Goal: Task Accomplishment & Management: Complete application form

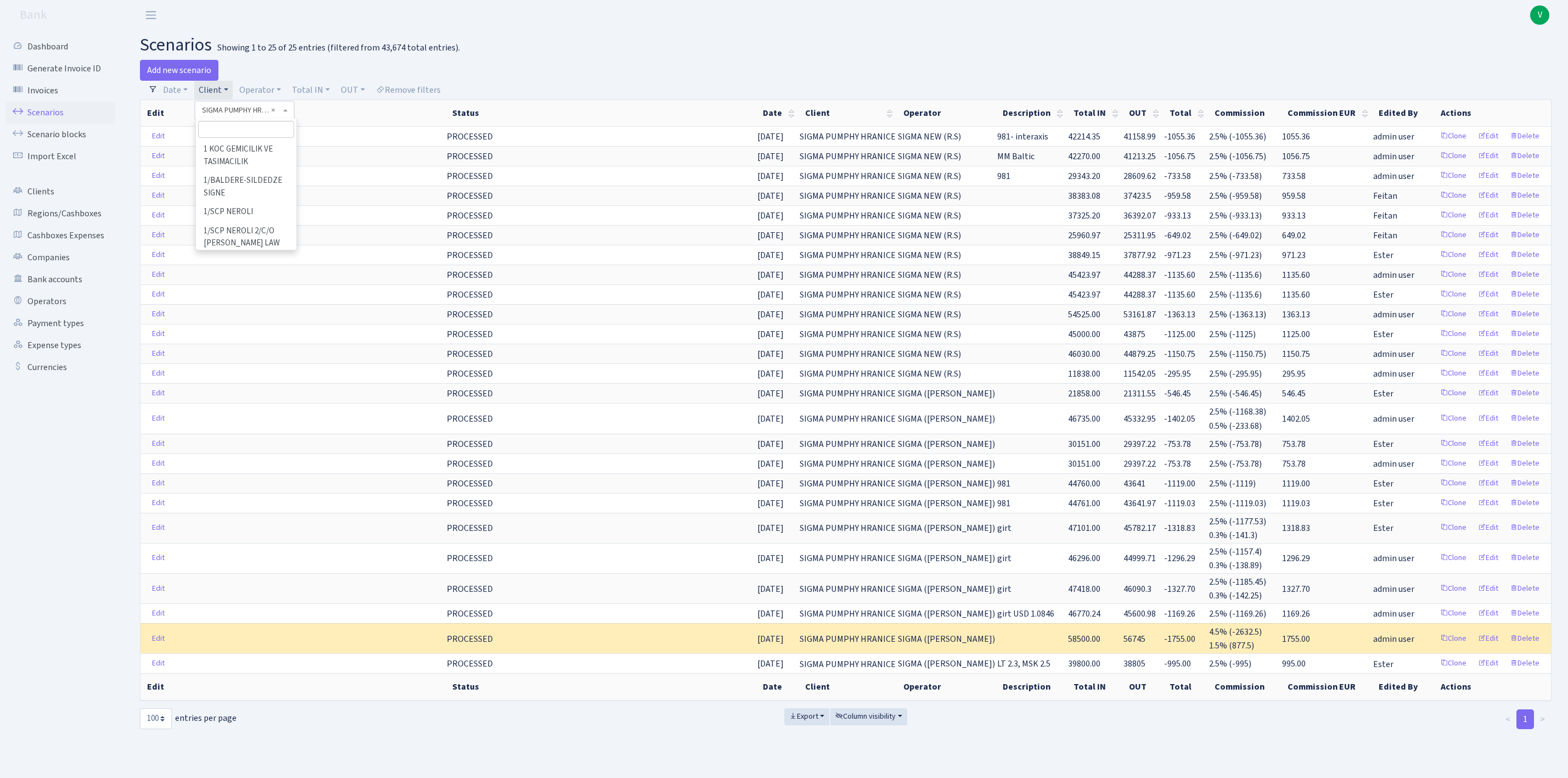
select select "938"
select select "100"
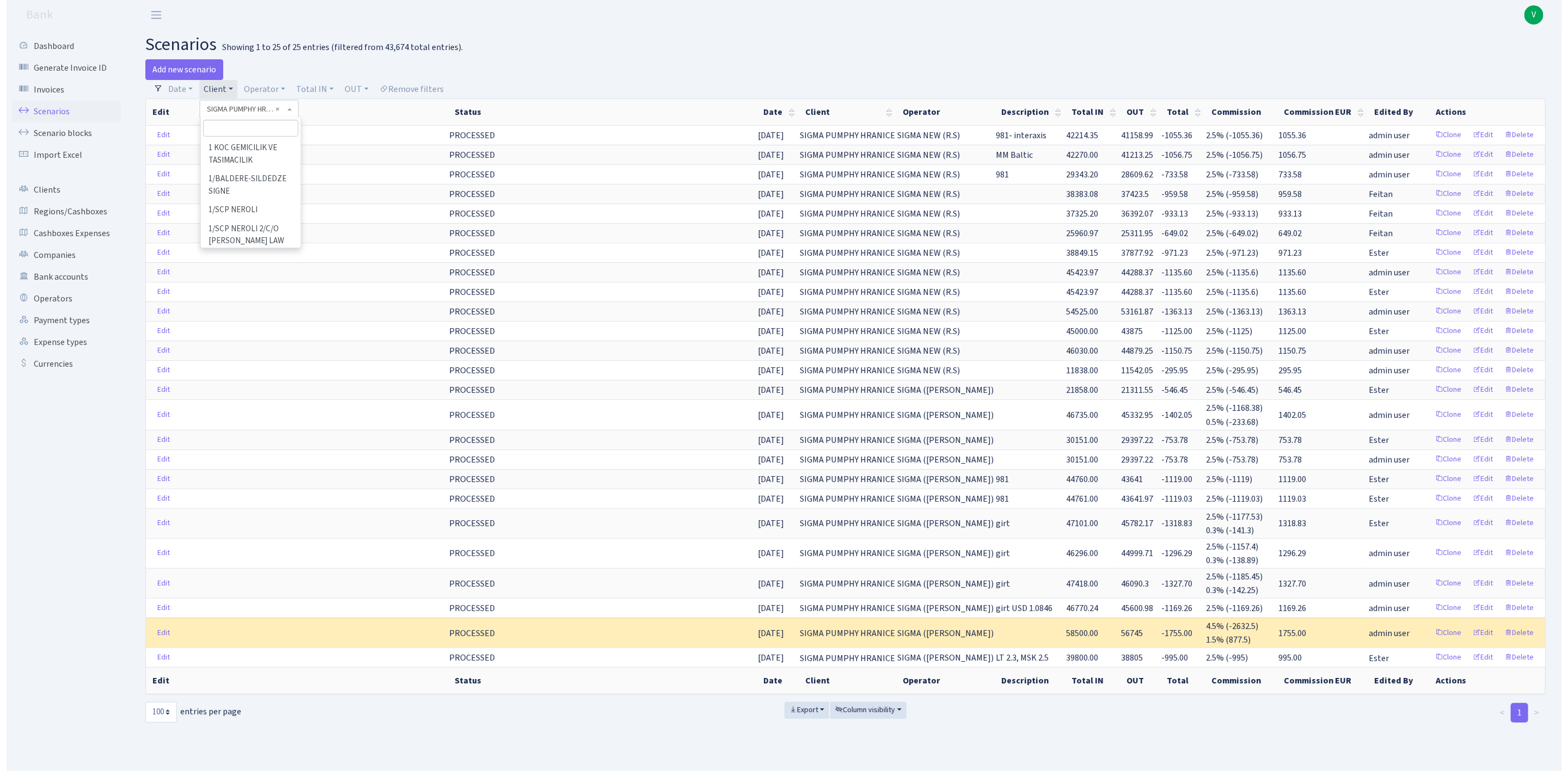
scroll to position [64418, 0]
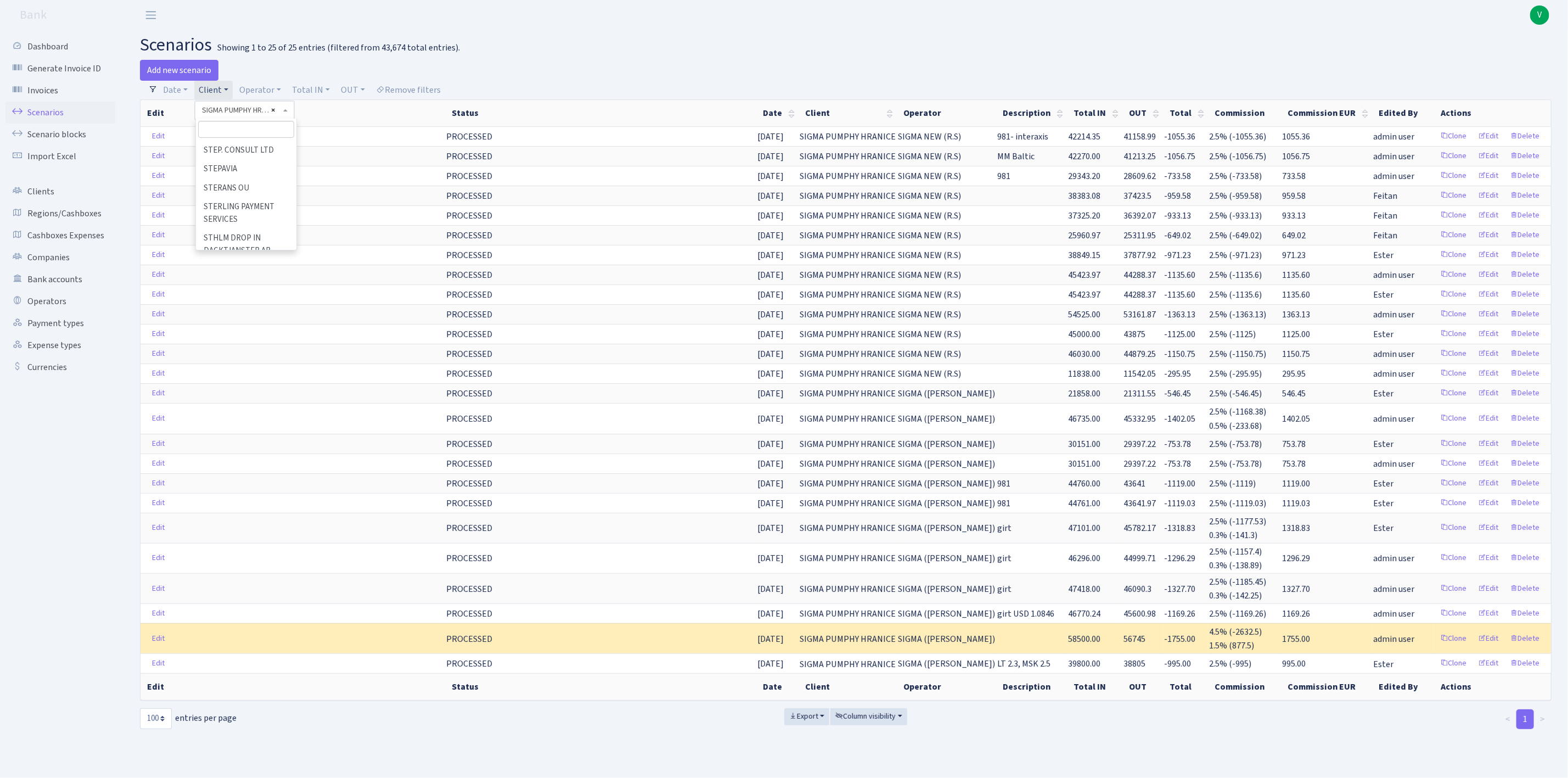
select select
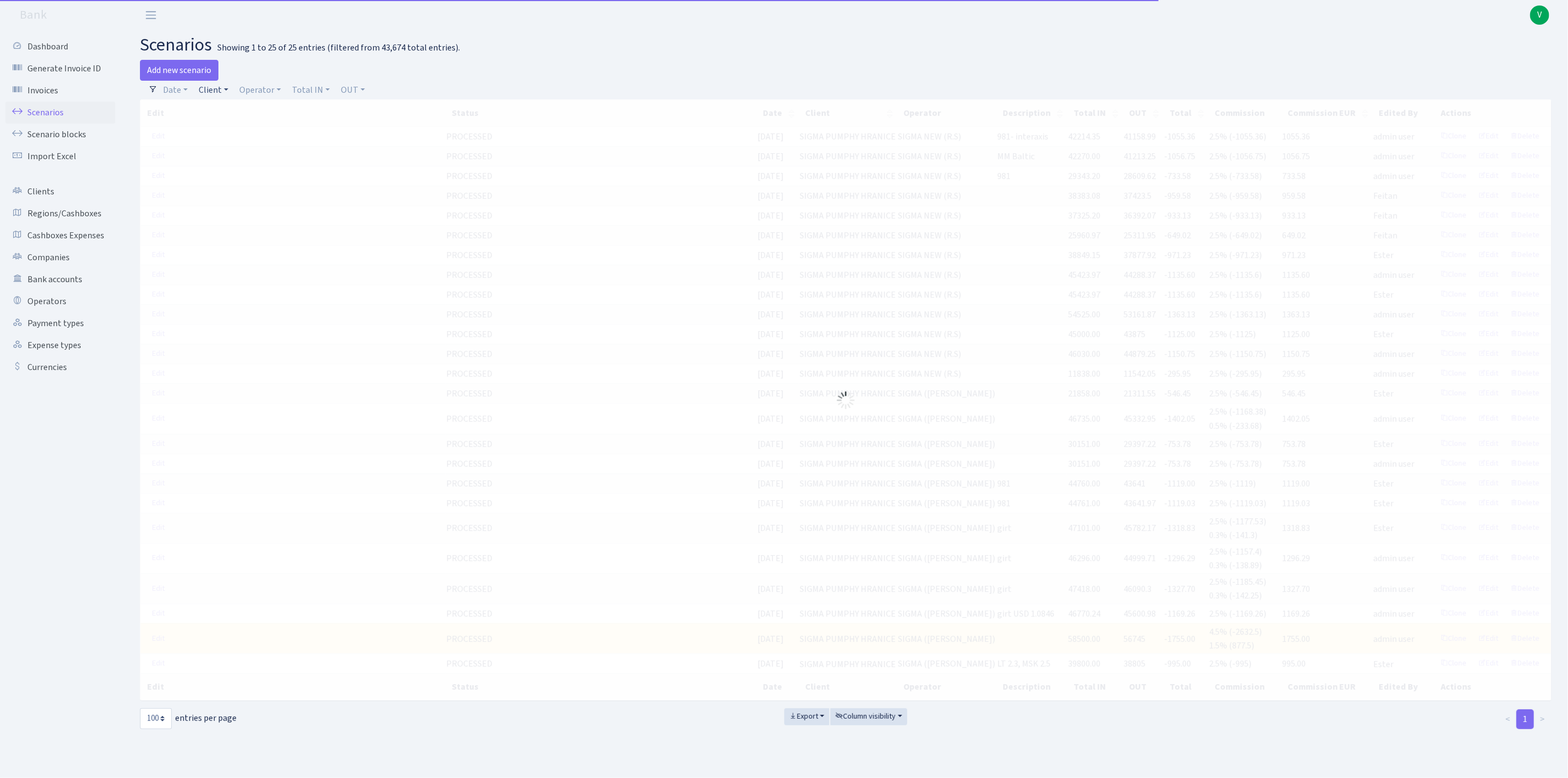
click at [216, 91] on link "Client" at bounding box center [214, 90] width 39 height 18
click at [229, 135] on input "search" at bounding box center [238, 130] width 80 height 17
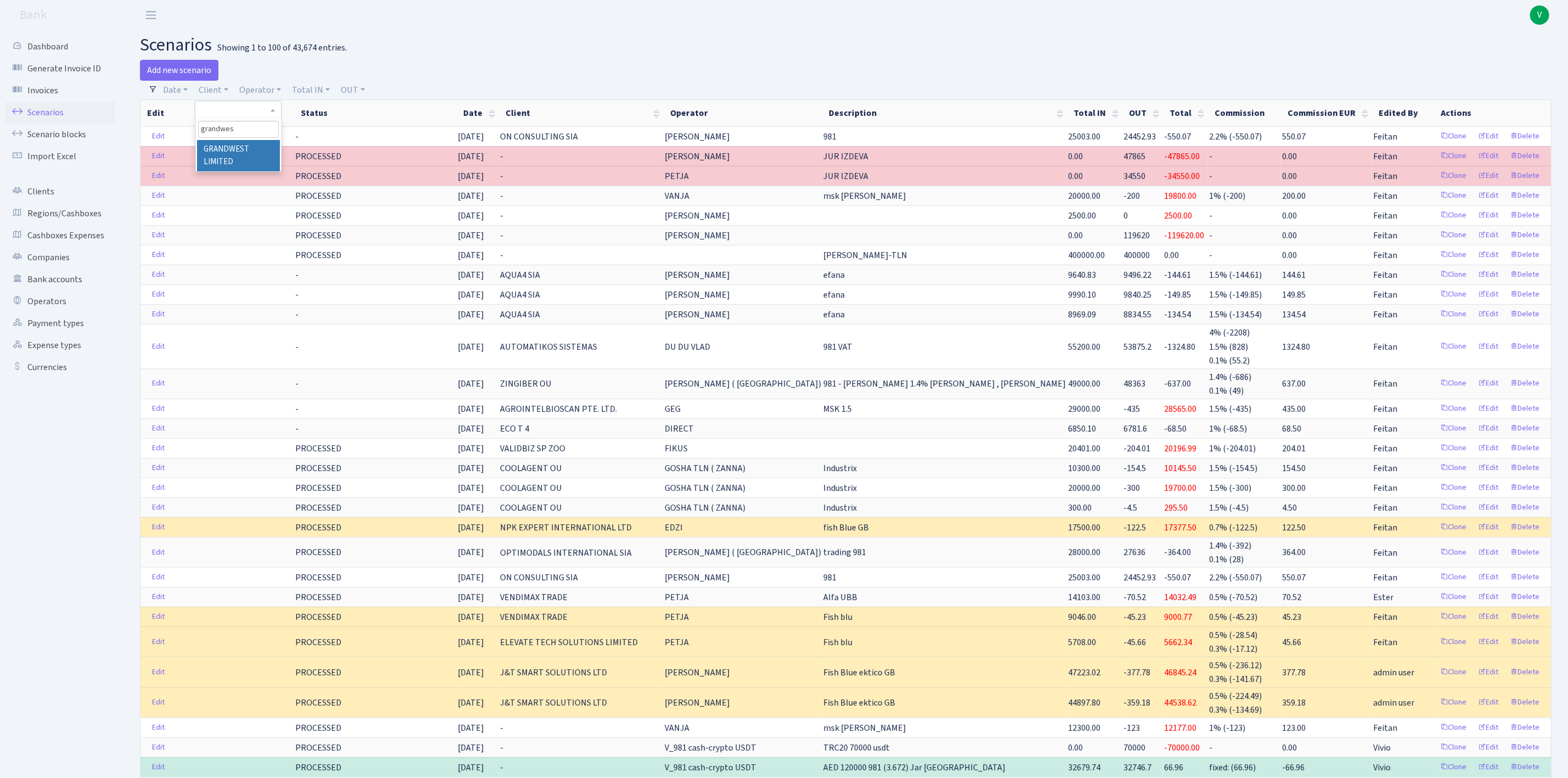
type input "grandwes"
click at [237, 155] on li "GRANDWEST LIMITED" at bounding box center [238, 155] width 83 height 31
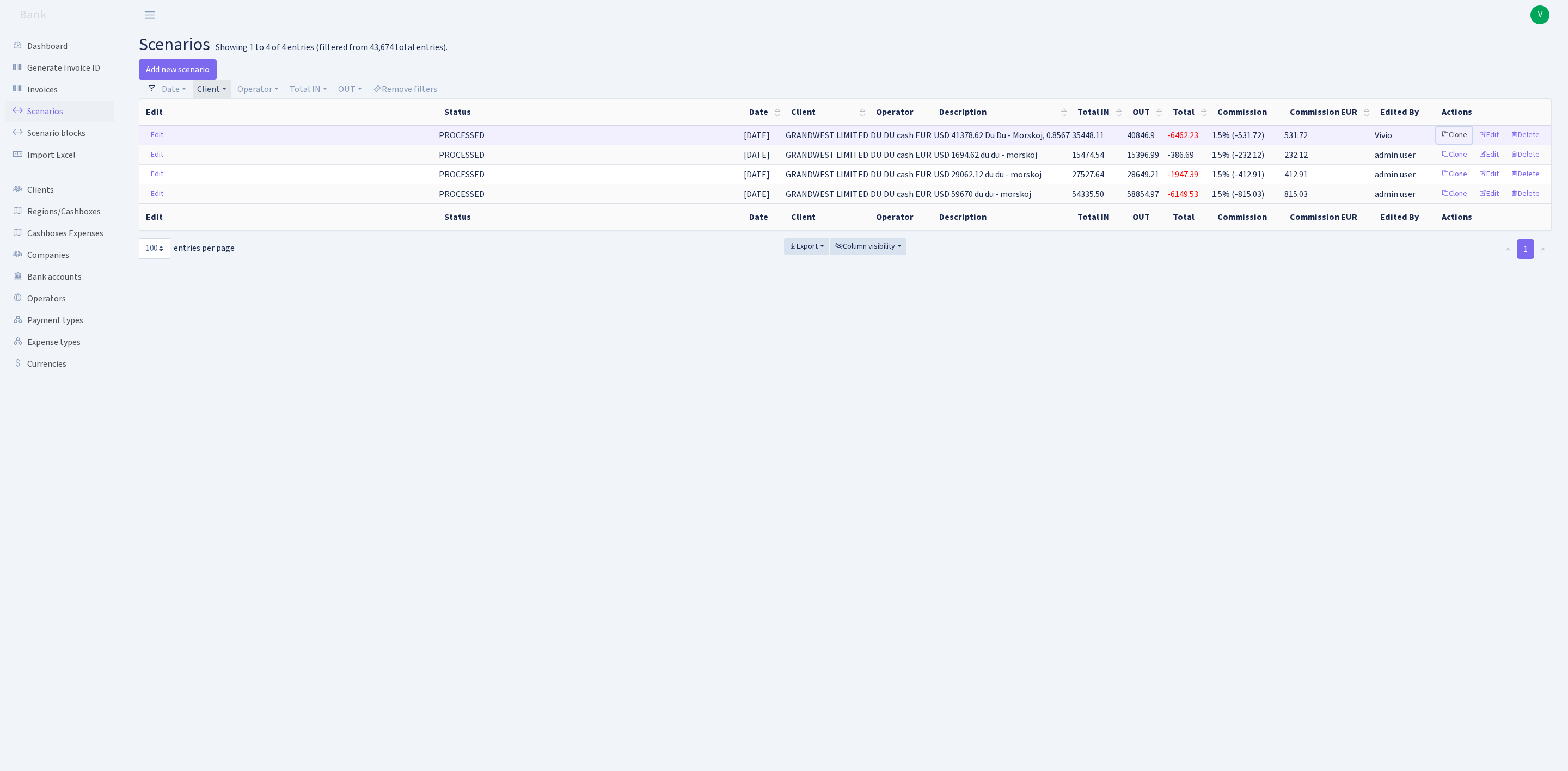
click at [1457, 133] on link "Clone" at bounding box center [1454, 135] width 36 height 17
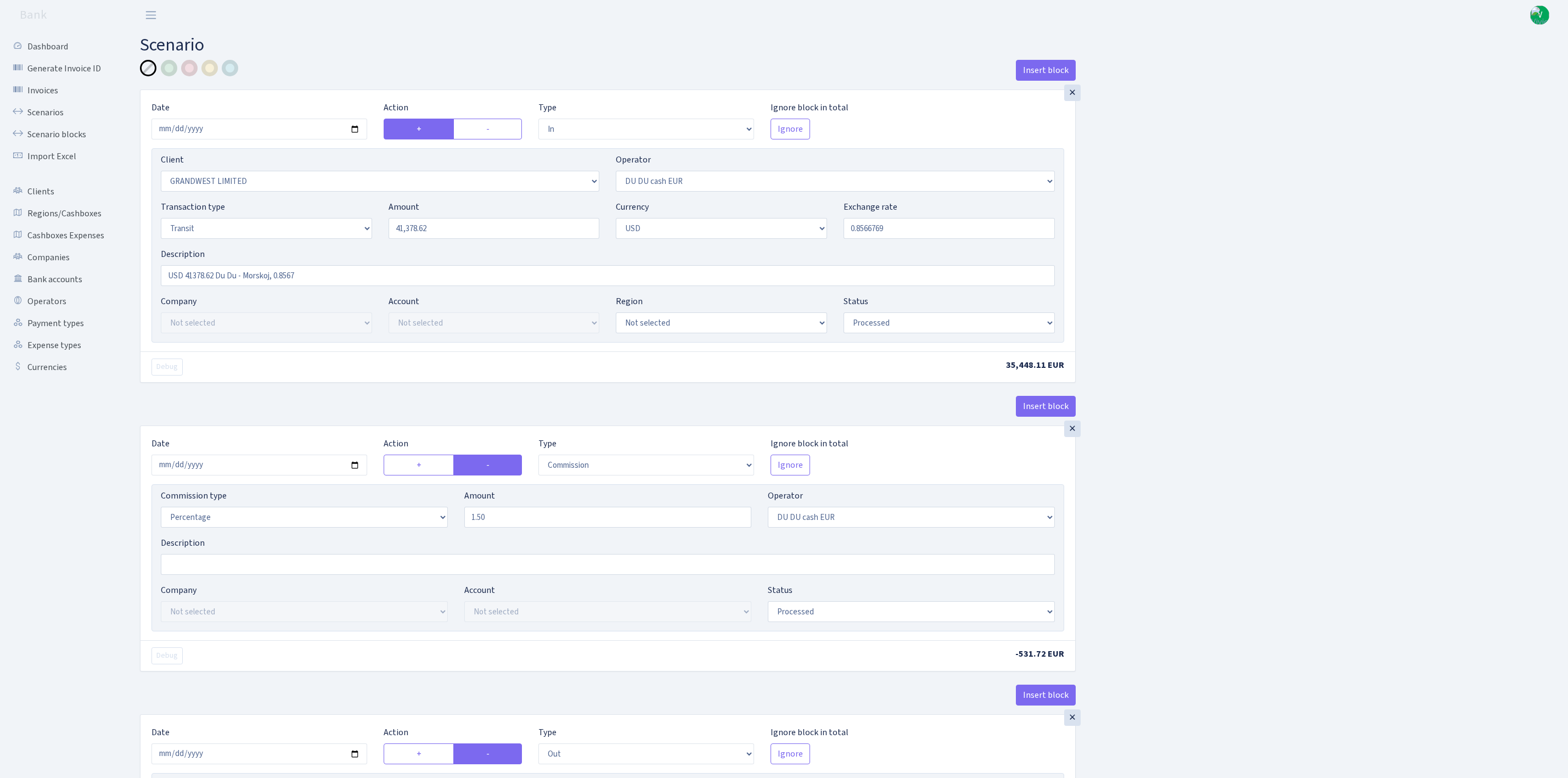
select select "in"
select select "2516"
select select "419"
select select "5"
select select "2"
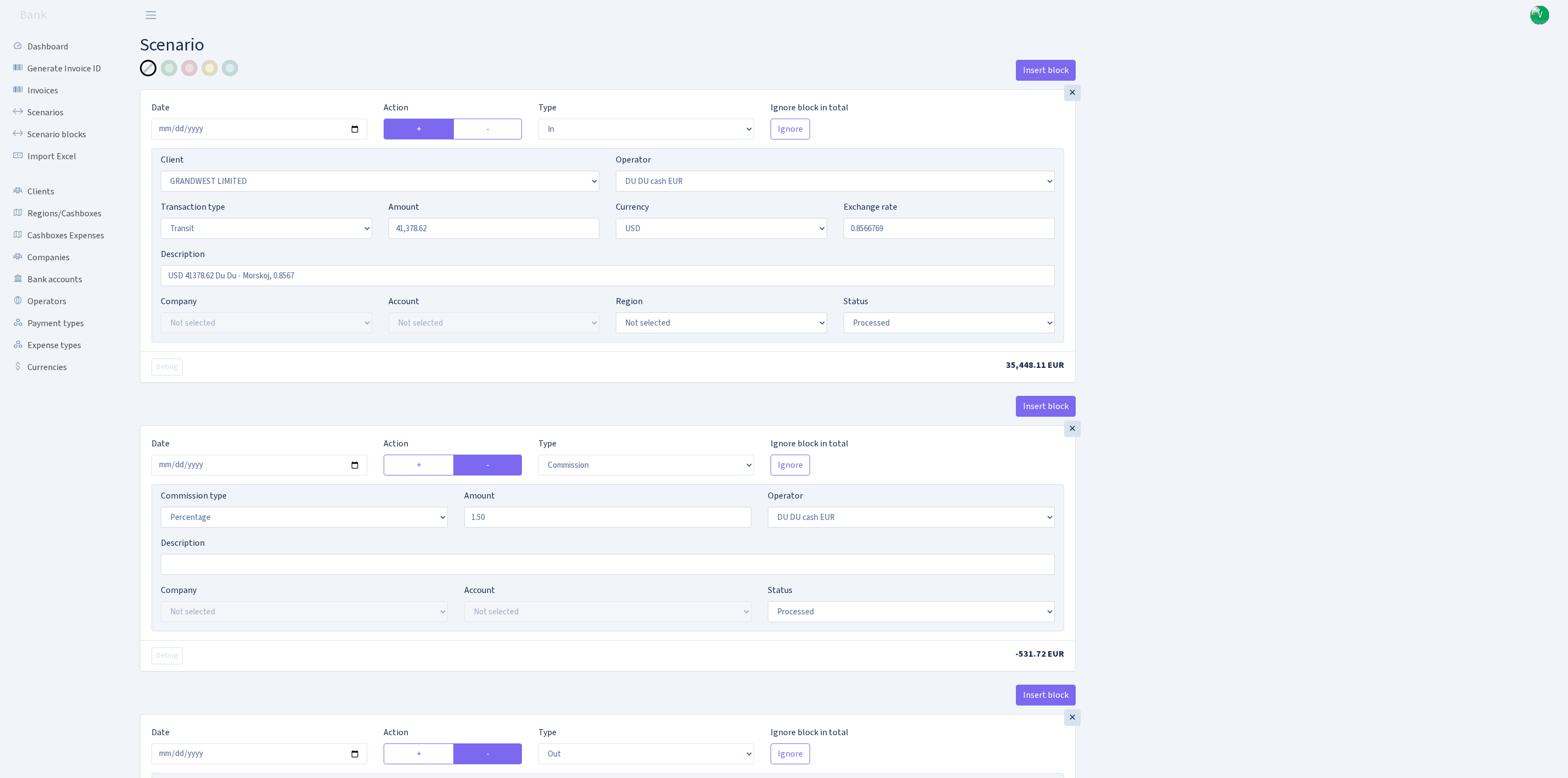
select select "processed"
select select "commission"
select select "419"
select select "processed"
select select "out"
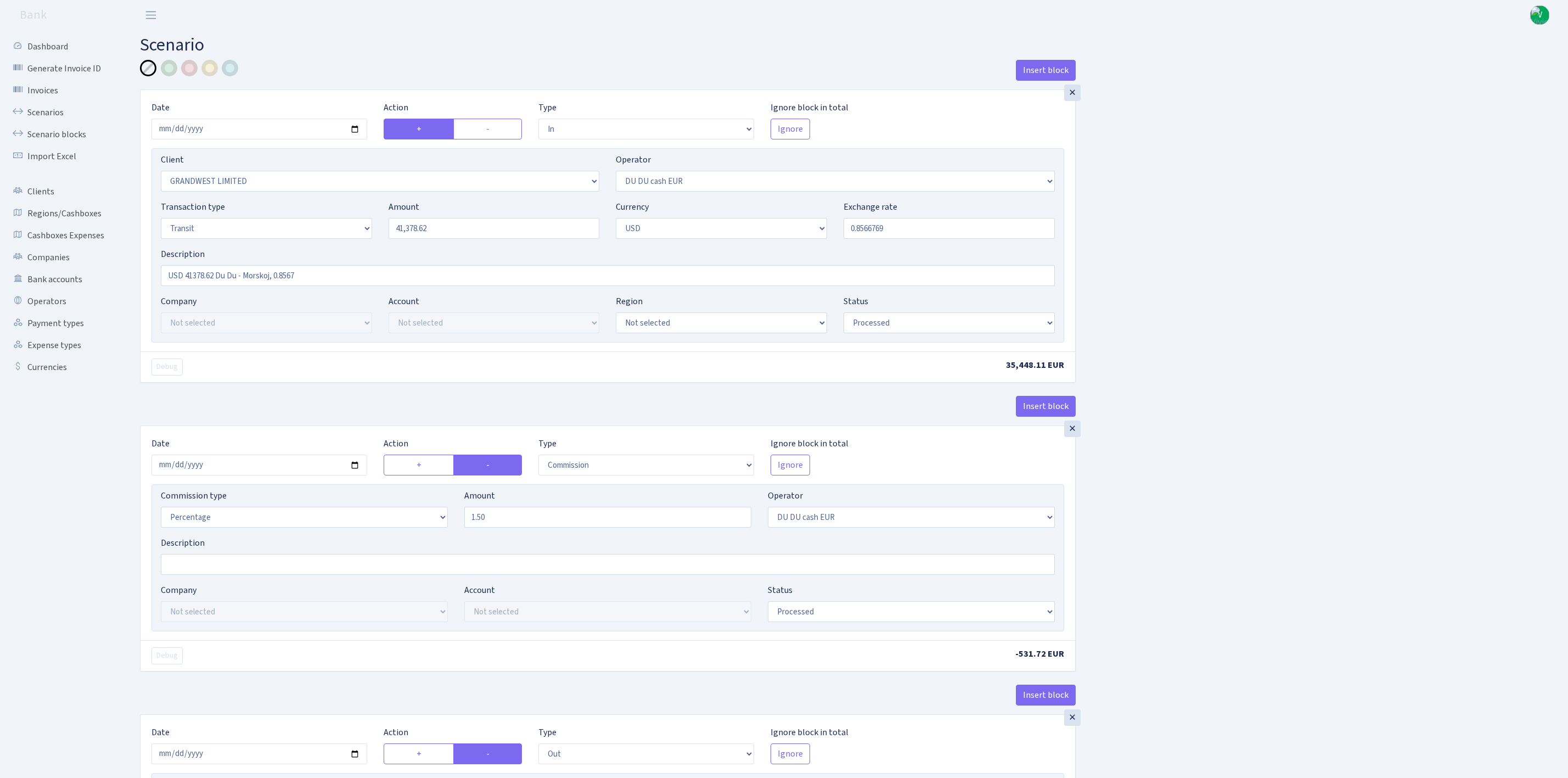
select select "2041"
select select "324"
select select "5"
select select "2"
select select "processed"
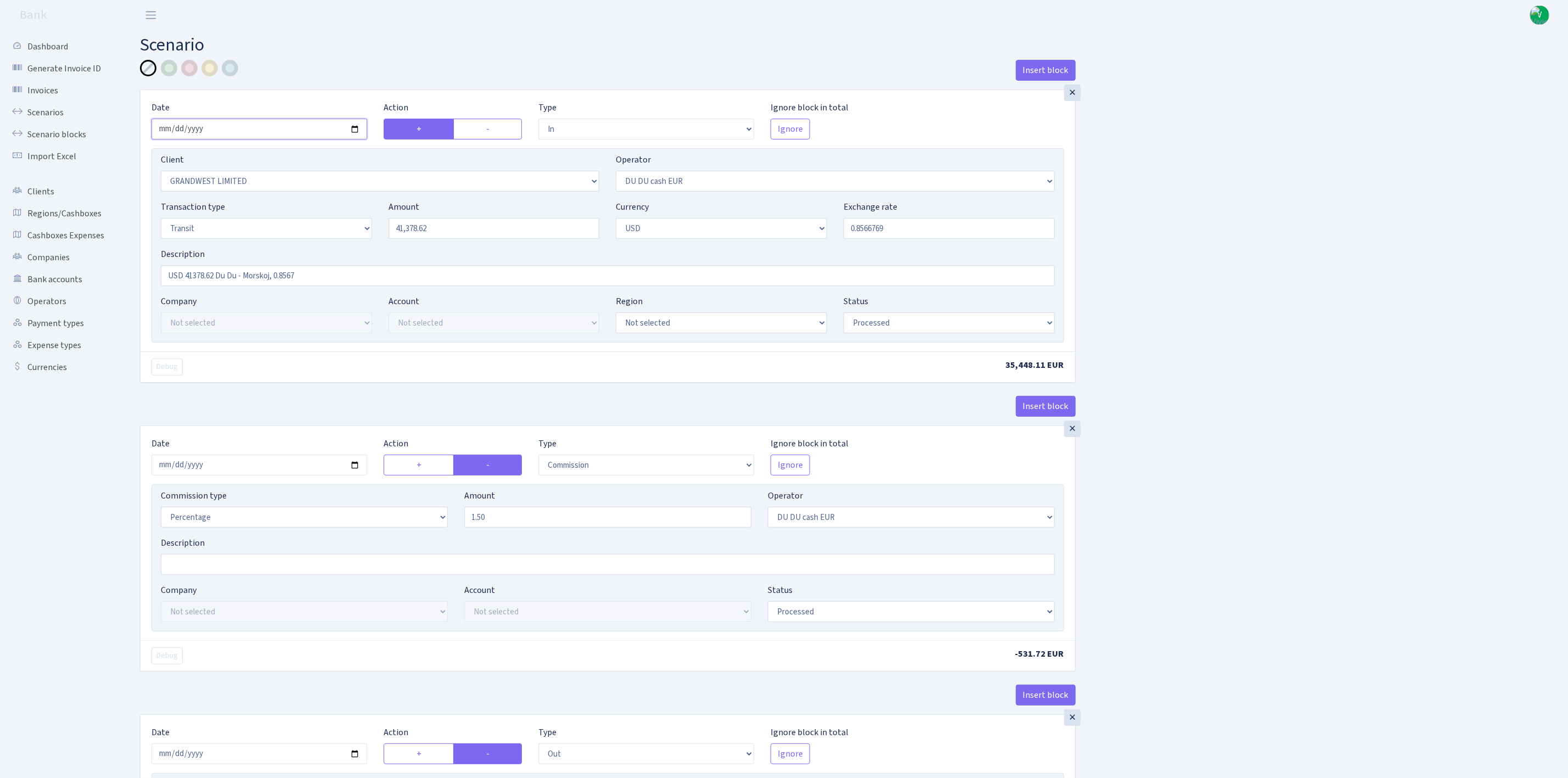
click at [356, 133] on input "2025-07-28" at bounding box center [260, 129] width 216 height 21
type input "2025-09-02"
drag, startPoint x: 428, startPoint y: 225, endPoint x: 319, endPoint y: 217, distance: 109.3
click at [319, 216] on div "Transaction type Not selected 981 ELF FISH crypto GIRT IVO dekl MM-BALTIC eur U…" at bounding box center [608, 224] width 911 height 47
click at [507, 18] on header "Bank V My Account Logout" at bounding box center [784, 15] width 1568 height 30
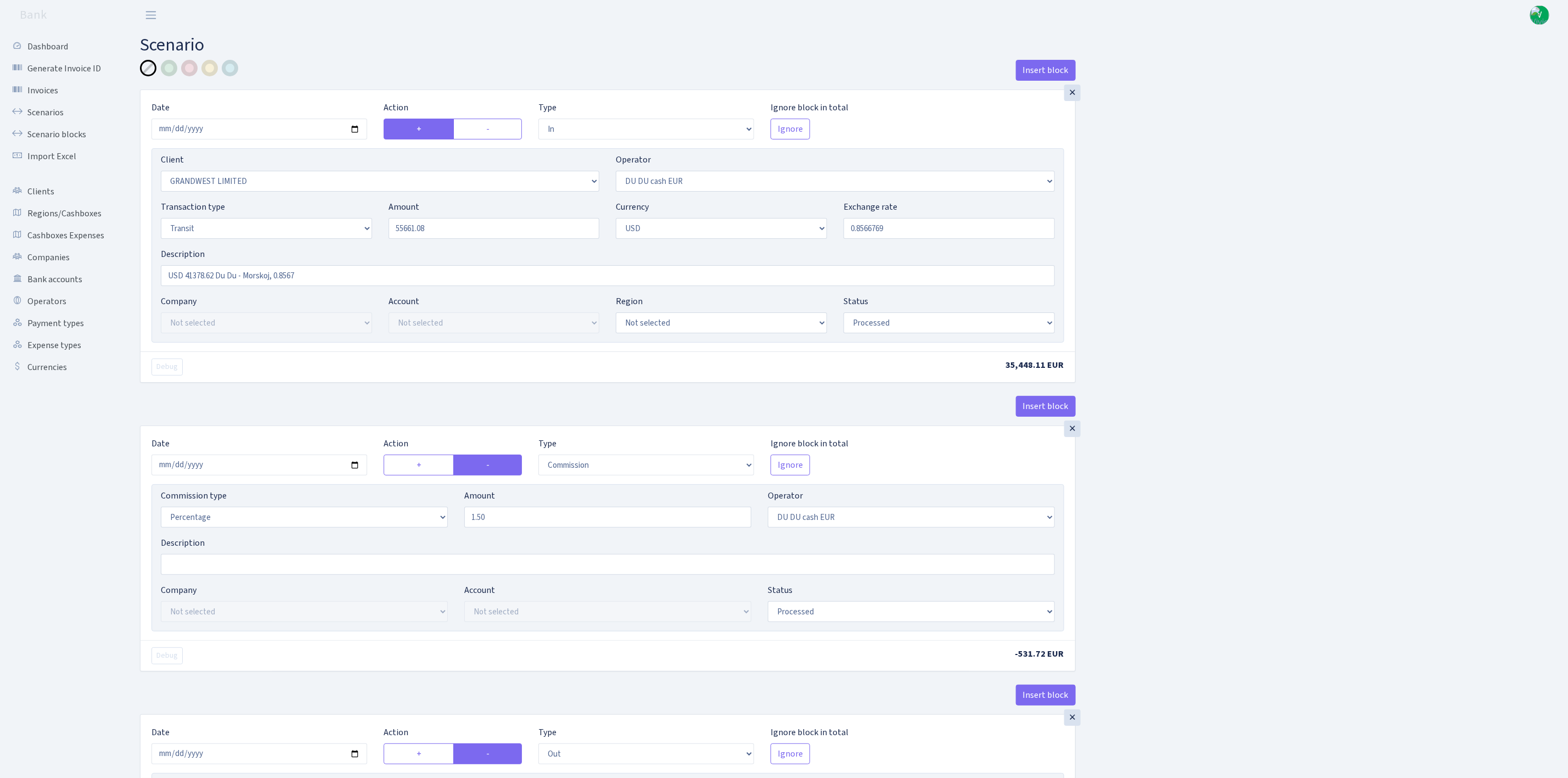
type input "55,661.08"
click at [186, 68] on div at bounding box center [189, 68] width 17 height 17
drag, startPoint x: 185, startPoint y: 275, endPoint x: 216, endPoint y: 278, distance: 31.1
click at [216, 278] on input "USD 41378.62 Du Du - Morskoj, 0.8567" at bounding box center [608, 276] width 894 height 21
type input "USD 55661.08 Du Du - Morskoj, 0.8567"
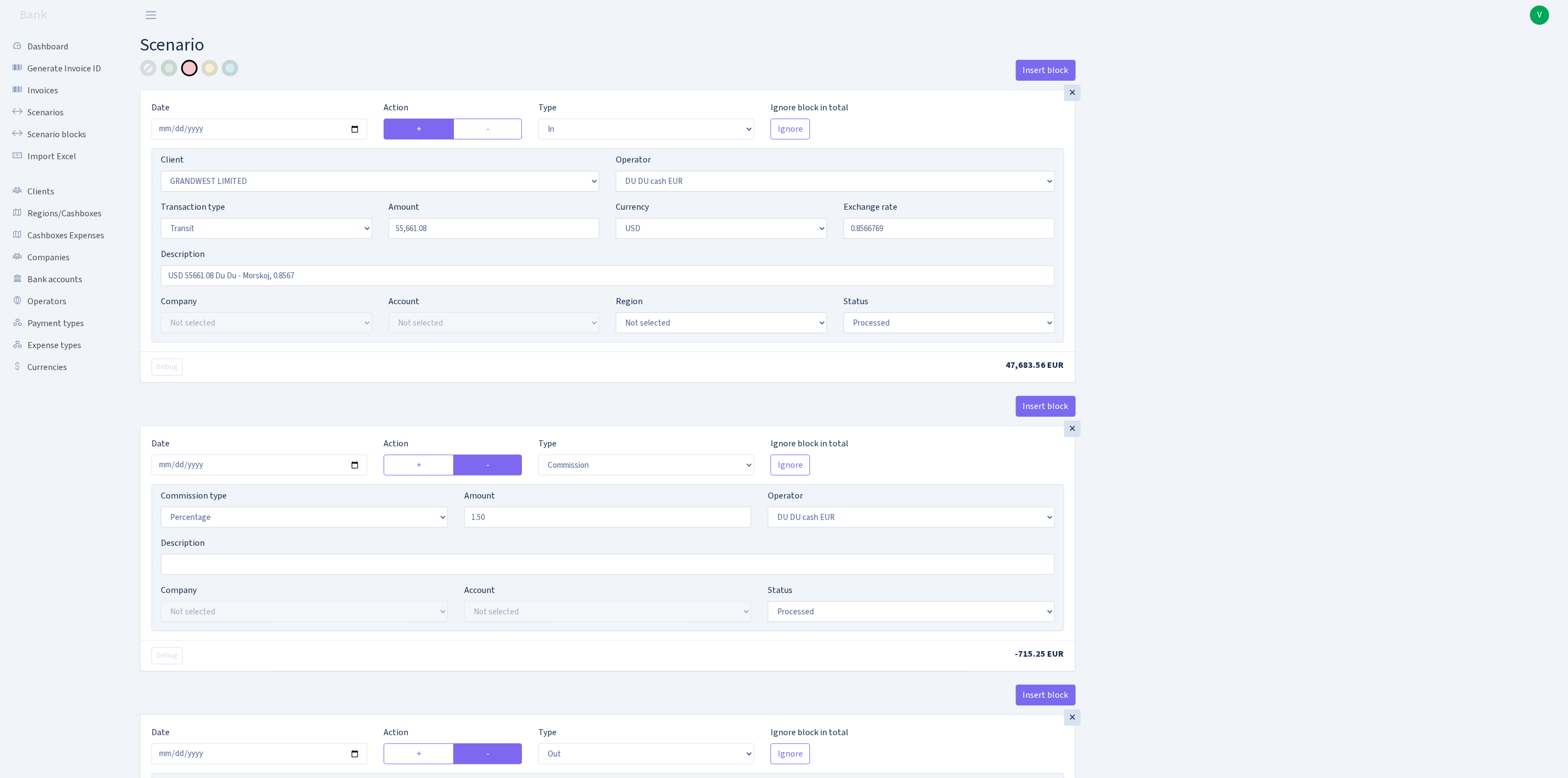
click at [1268, 331] on div "Insert block × Date 2025-09-02 Action + - Type --- In Out Commission Field requ…" at bounding box center [846, 580] width 1428 height 1040
click at [990, 320] on select "Draft Pending Later Never Processed" at bounding box center [949, 323] width 211 height 21
select select "pending"
click at [844, 314] on select "Draft Pending Later Never Processed" at bounding box center [949, 323] width 211 height 21
click at [1280, 606] on div "Insert block × Date 2025-09-02 Action + - Type --- In Out Commission Field requ…" at bounding box center [846, 580] width 1428 height 1040
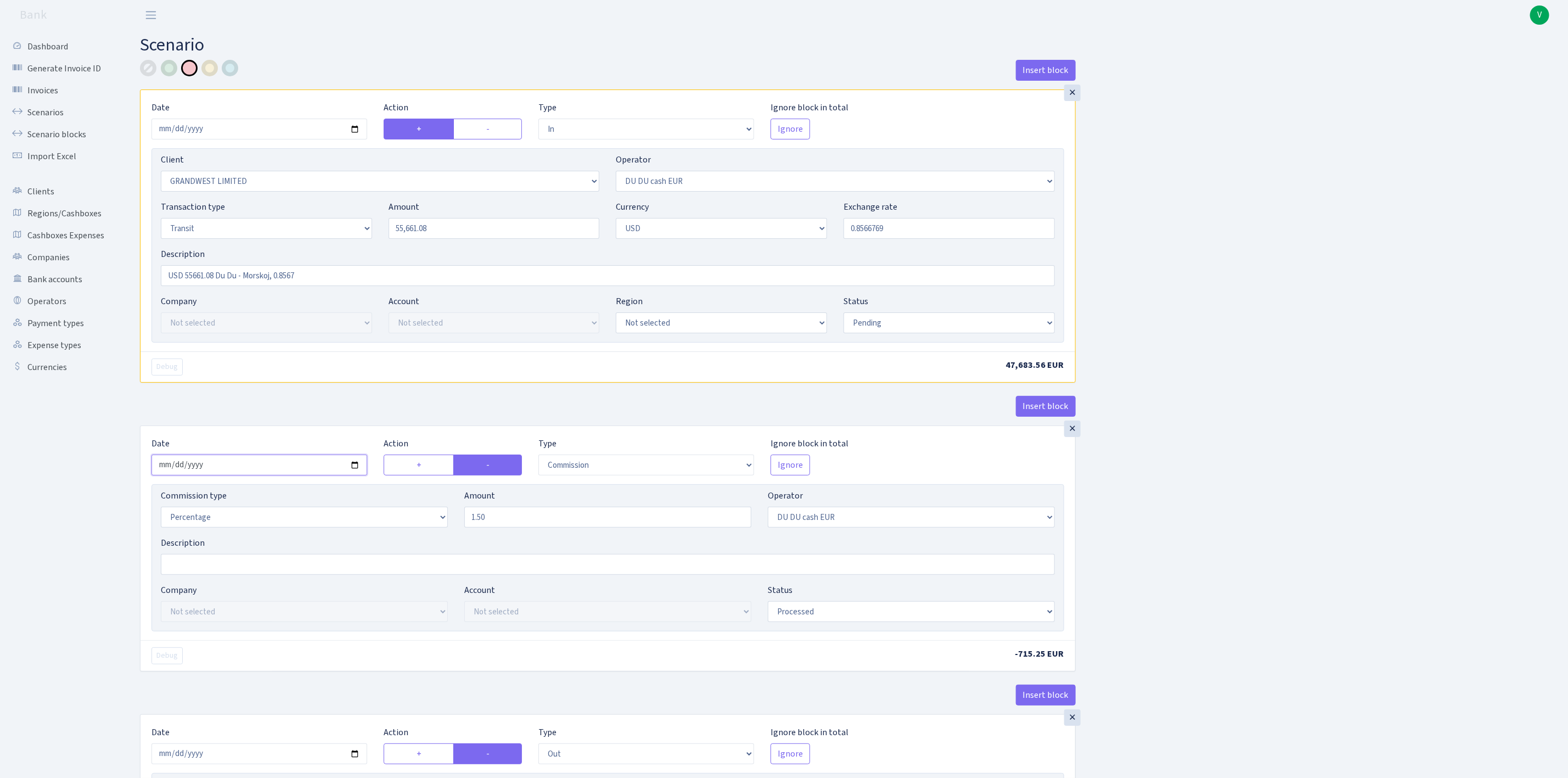
click at [356, 470] on input "2025-07-28" at bounding box center [260, 465] width 216 height 21
type input "[DATE]"
click at [1249, 592] on div "Insert block × Date 2025-09-02 Action + - Type --- In Out Commission Field requ…" at bounding box center [846, 580] width 1428 height 1040
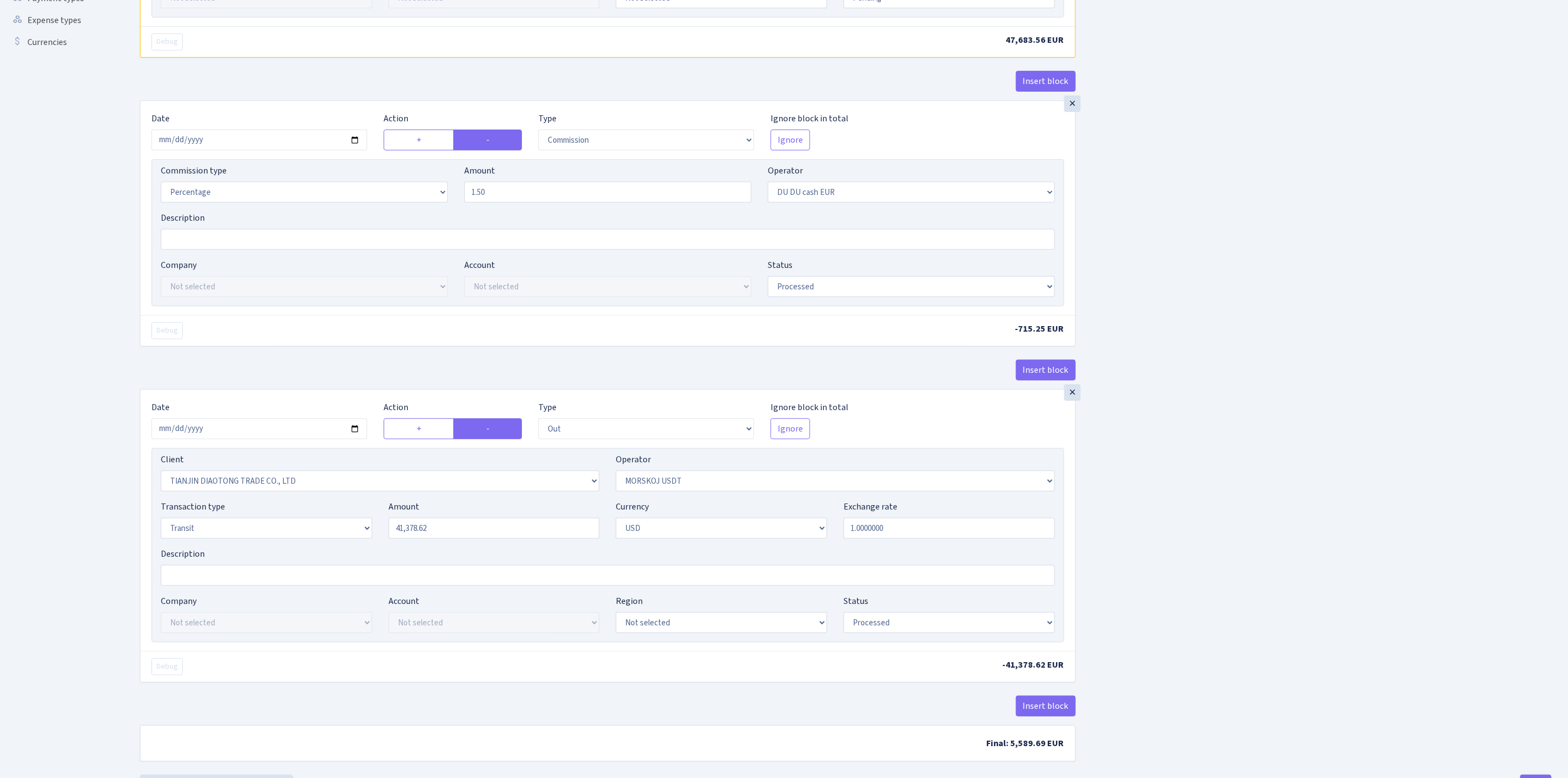
scroll to position [381, 0]
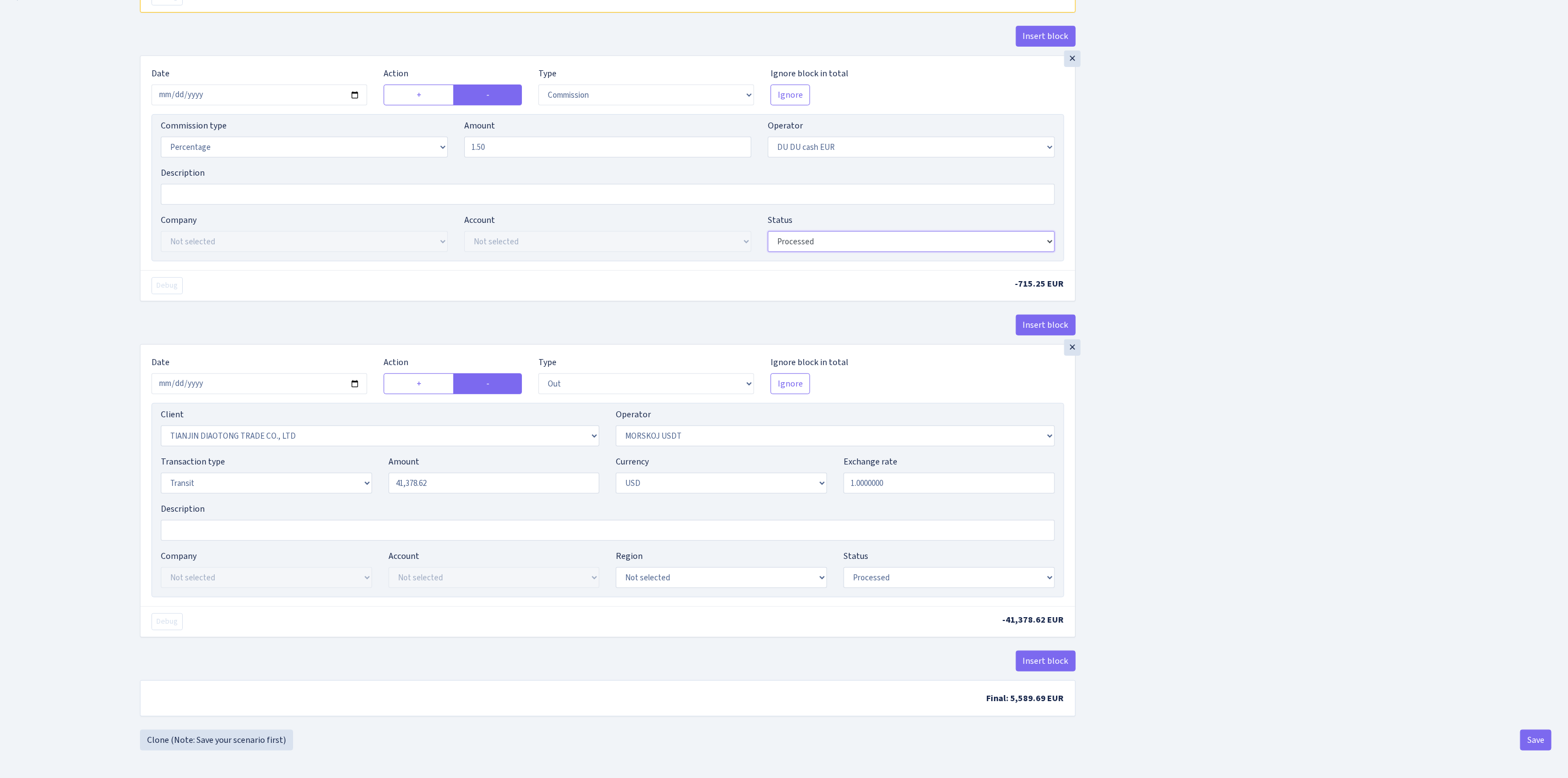
click at [830, 236] on select "Draft Pending Later Never Processed" at bounding box center [911, 242] width 287 height 21
select select "pending"
click at [768, 231] on select "Draft Pending Later Never Processed" at bounding box center [911, 242] width 287 height 21
click at [356, 379] on input "2025-07-28" at bounding box center [260, 384] width 216 height 21
type input "[DATE]"
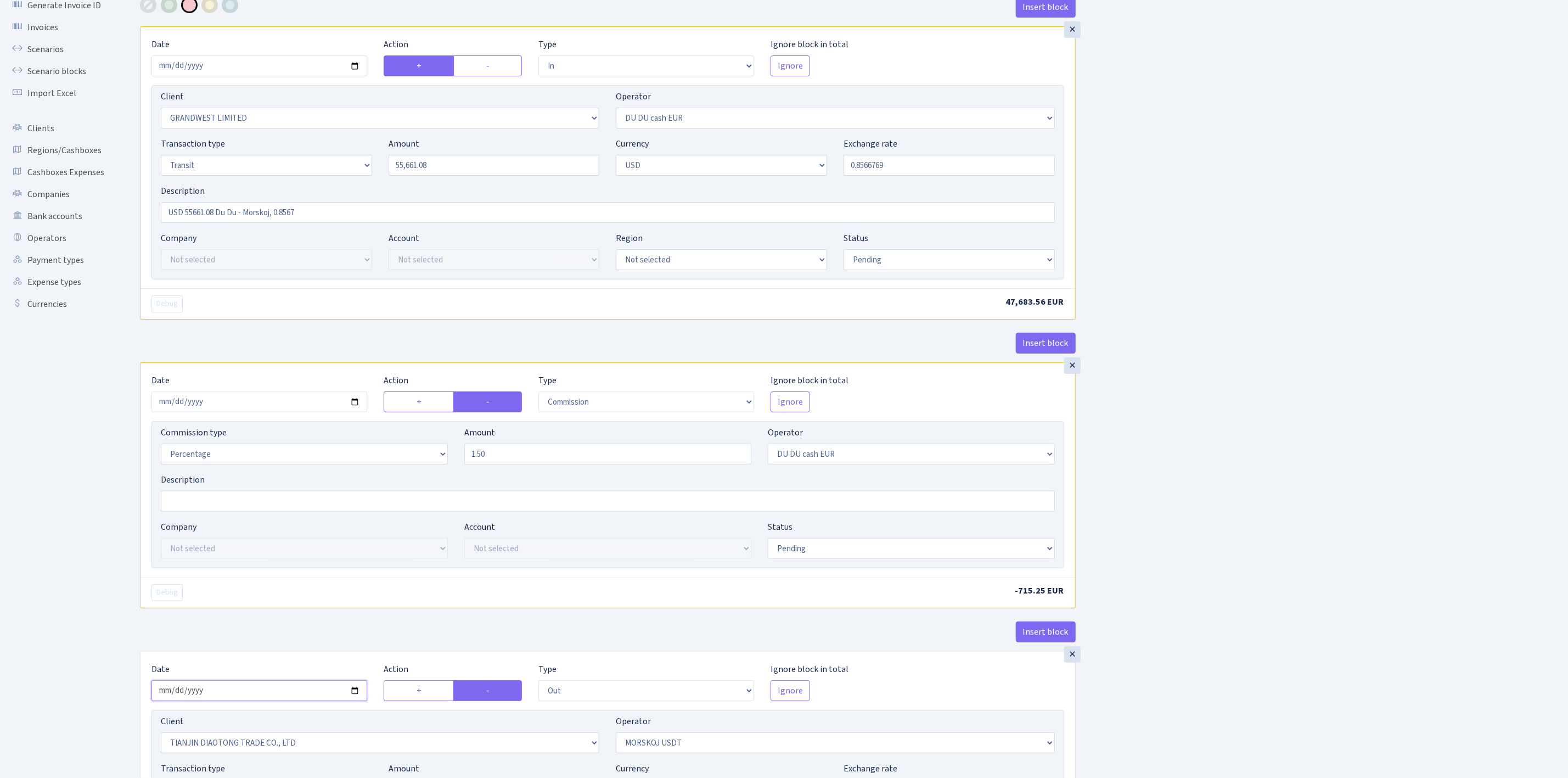
scroll to position [51, 0]
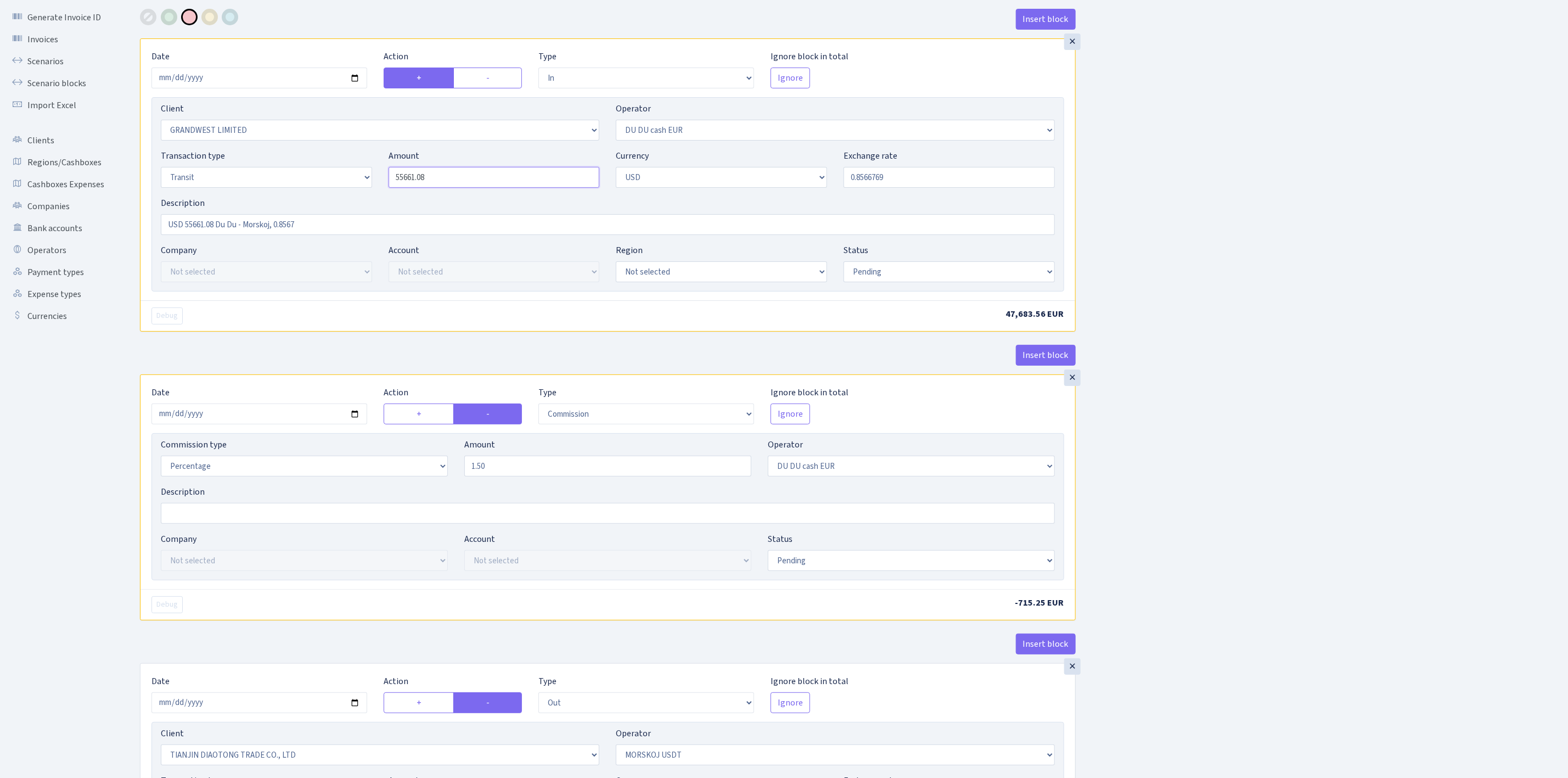
drag, startPoint x: 465, startPoint y: 185, endPoint x: 346, endPoint y: 160, distance: 121.6
click at [345, 163] on div "Transaction type Not selected 981 ELF FISH crypto GIRT IVO dekl MM-BALTIC eur U…" at bounding box center [608, 173] width 911 height 47
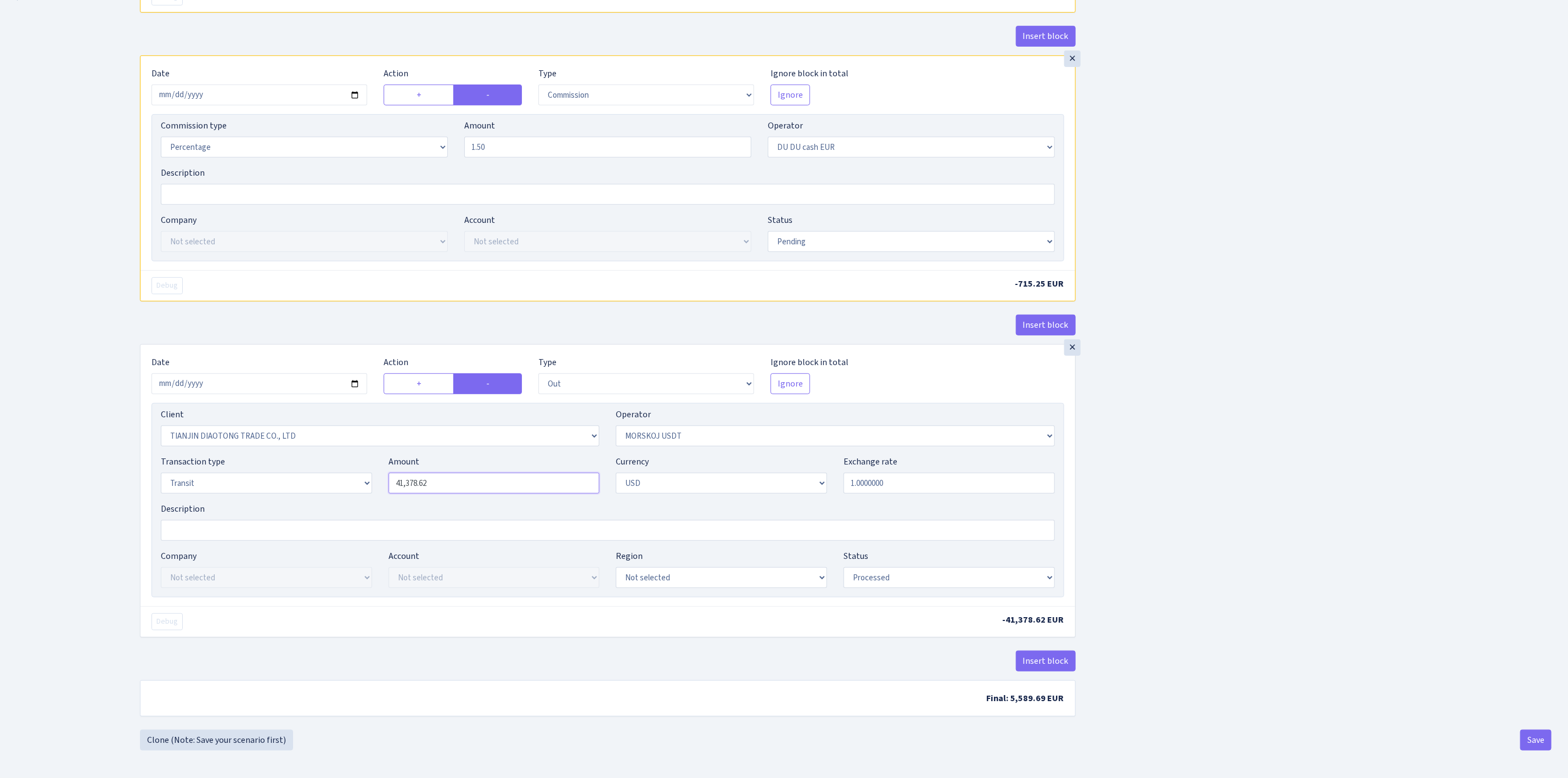
click at [458, 480] on input "41,378.62" at bounding box center [494, 483] width 211 height 21
type input "55,661.08"
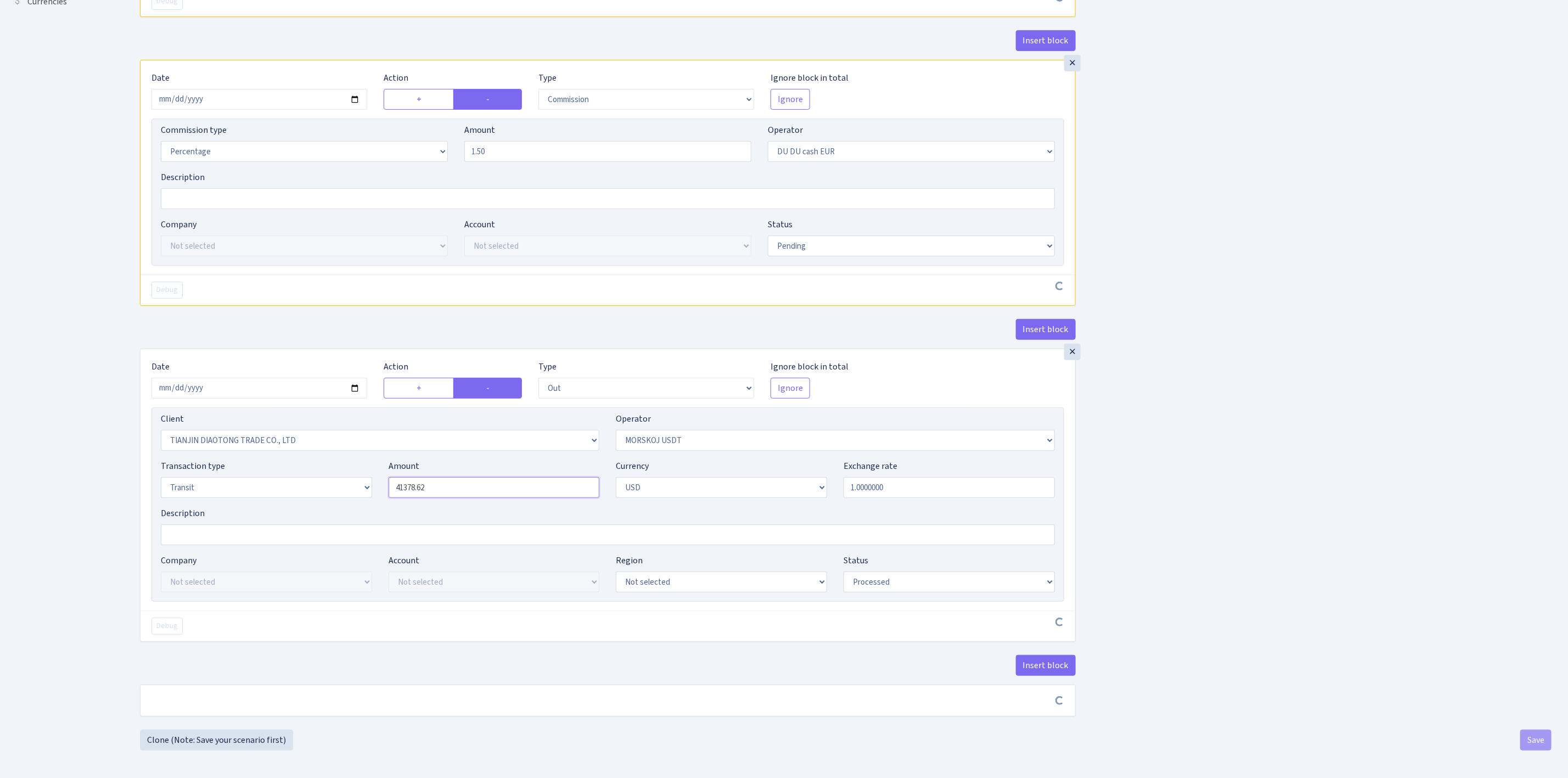
scroll to position [376, 0]
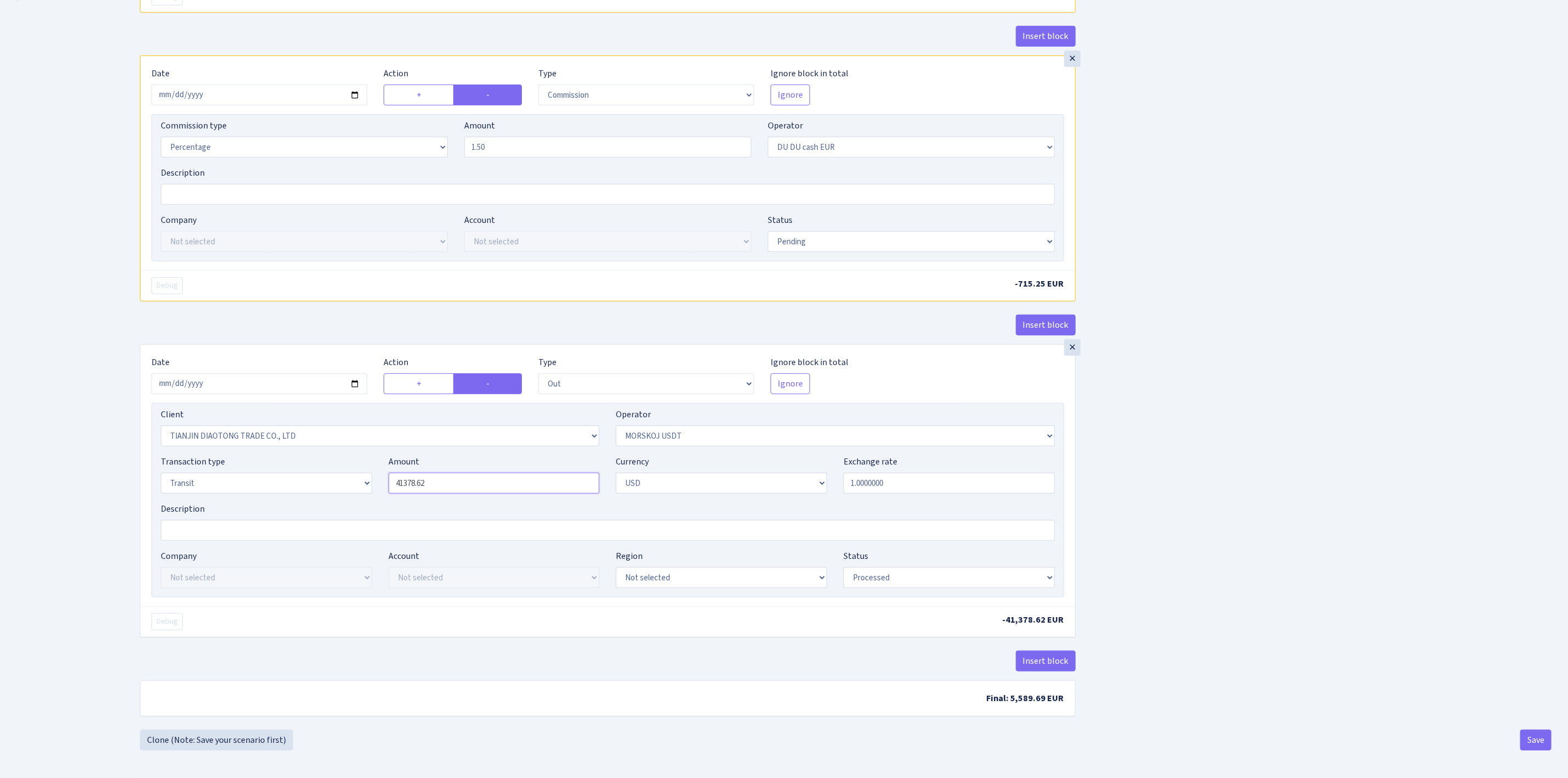
drag, startPoint x: 482, startPoint y: 480, endPoint x: 307, endPoint y: 455, distance: 176.8
click at [309, 455] on div "Client Not selected 1 KOC GEMICILIK VE TASIMACILIK 1/BALDERE-SILDEDZE SIGNE 1/S…" at bounding box center [608, 500] width 913 height 195
paste input "55661.08"
click at [1330, 511] on div "Insert block × Date 2025-09-02 Action + - Type --- In Out Commission Field requ…" at bounding box center [846, 210] width 1428 height 1040
type input "55,661.08"
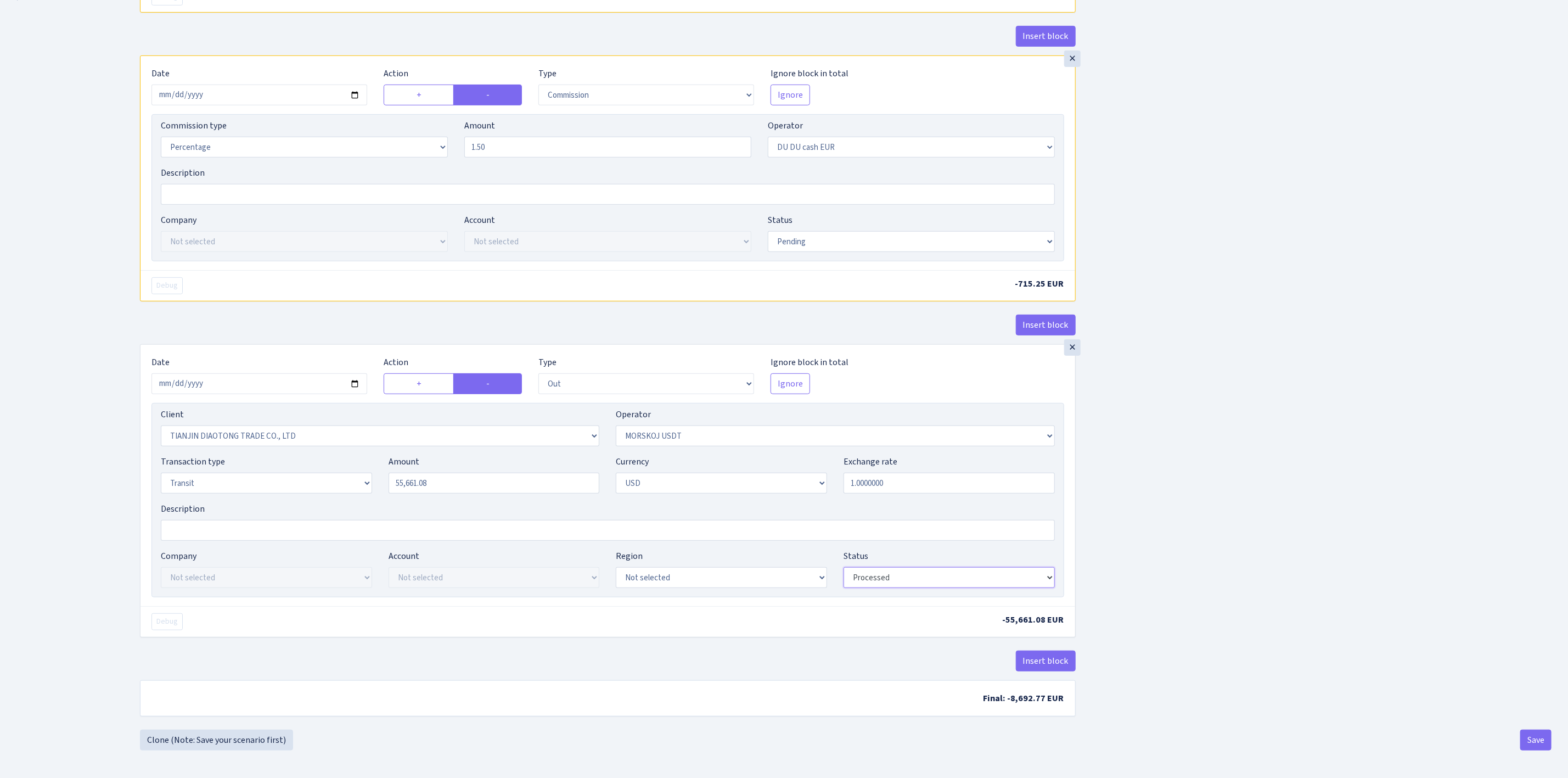
click at [927, 577] on select "Draft Pending Later Never Processed" at bounding box center [949, 578] width 211 height 21
select select "pending"
click at [844, 569] on select "Draft Pending Later Never Processed" at bounding box center [949, 578] width 211 height 21
click at [1215, 645] on div "Insert block × Date 2025-09-02 Action + - Type --- In Out Commission Field requ…" at bounding box center [846, 210] width 1428 height 1040
click at [1533, 740] on button "Save" at bounding box center [1536, 741] width 31 height 21
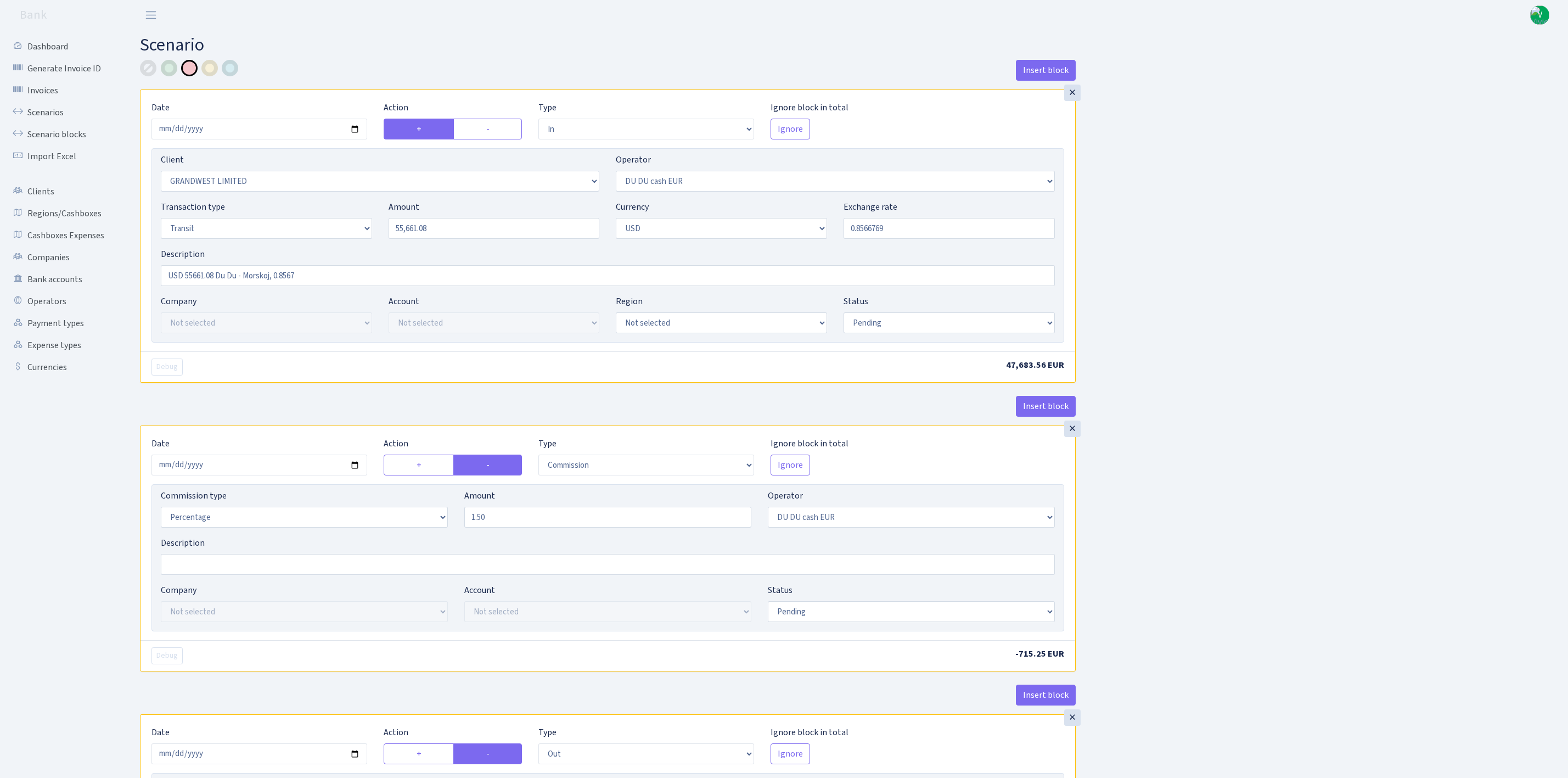
select select "in"
select select "2516"
select select "419"
select select "5"
select select "2"
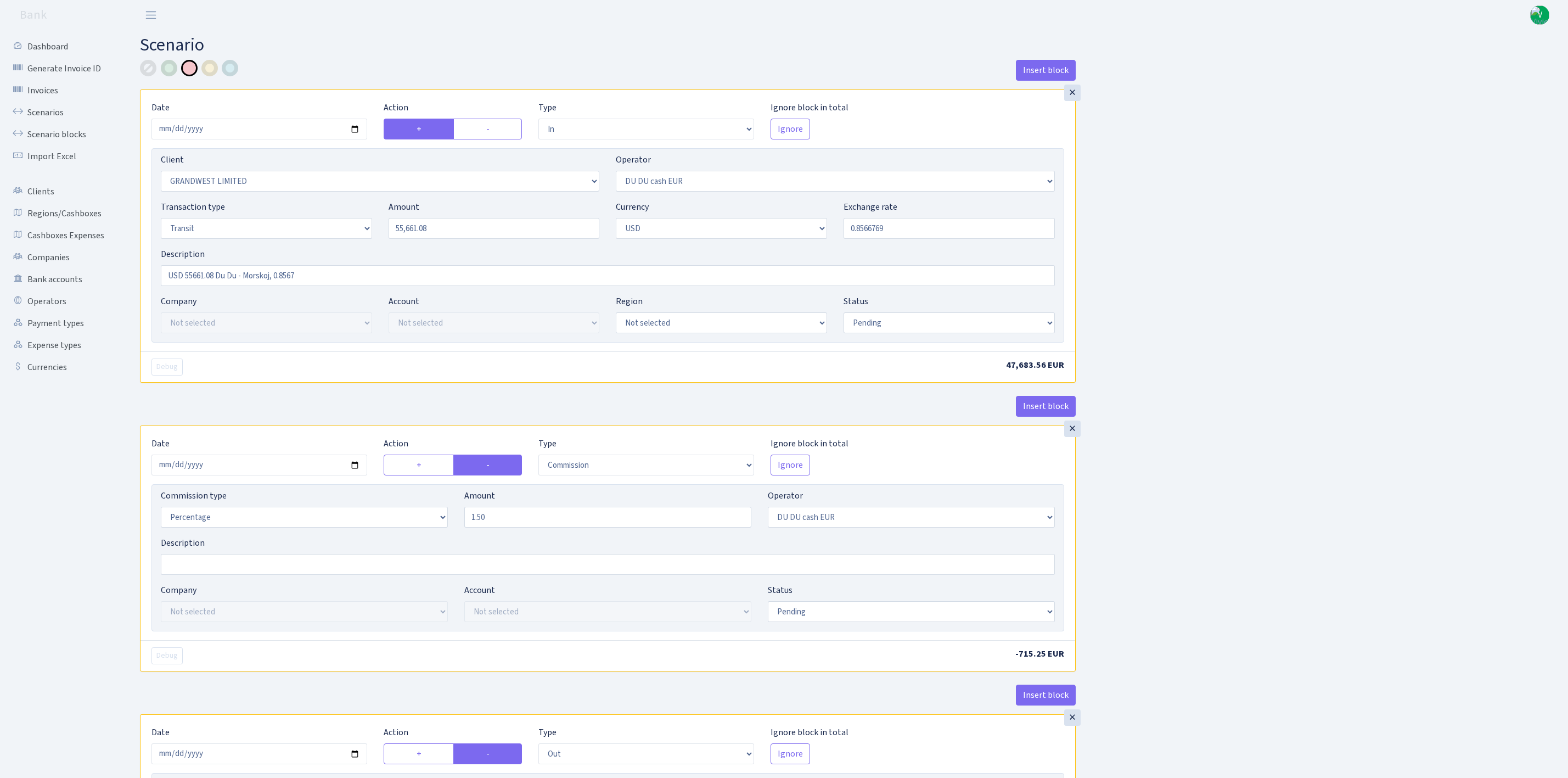
select select "pending"
select select "commission"
select select "419"
select select "pending"
select select "out"
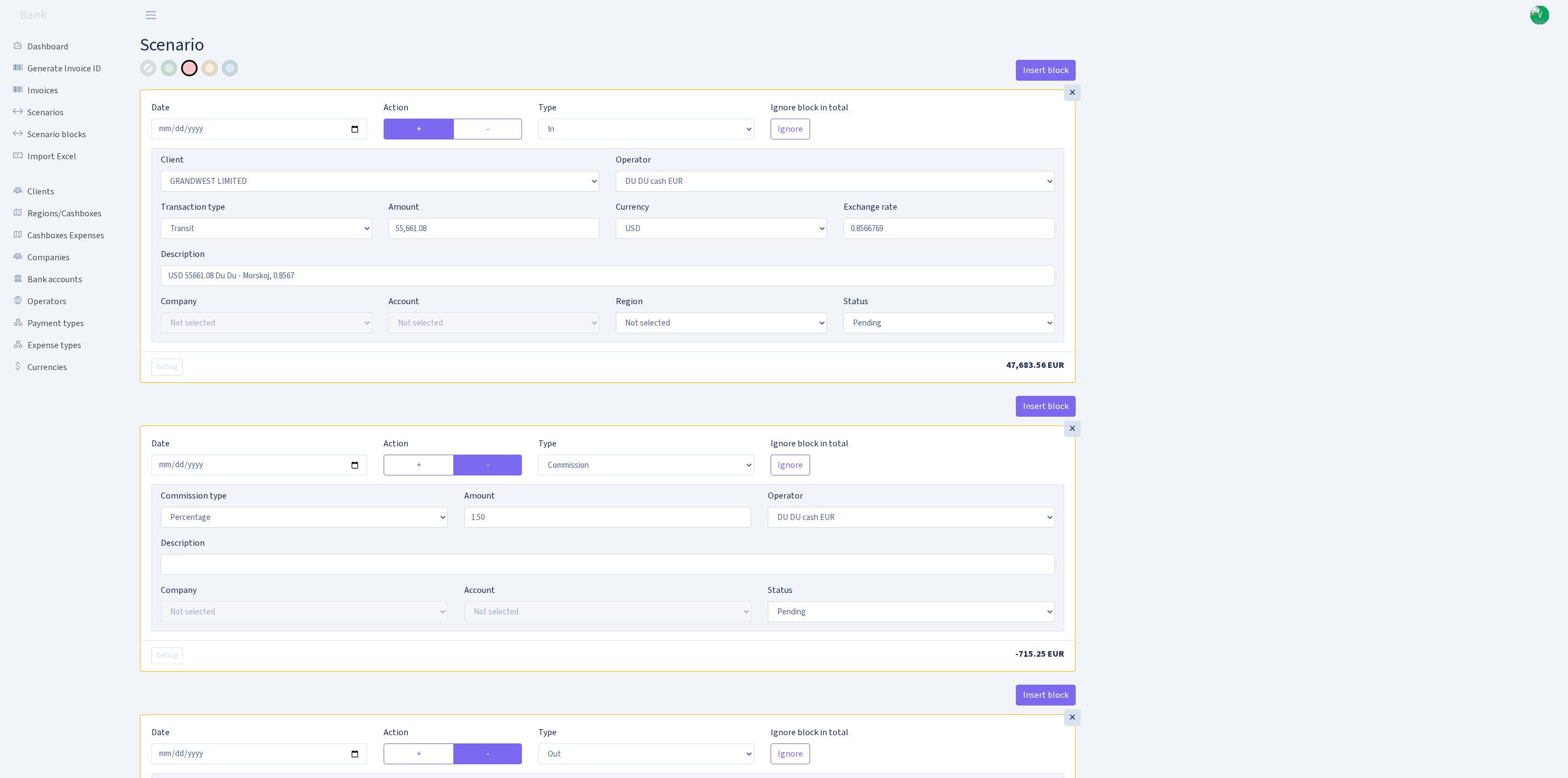
select select "2041"
select select "324"
select select "5"
select select "2"
select select "pending"
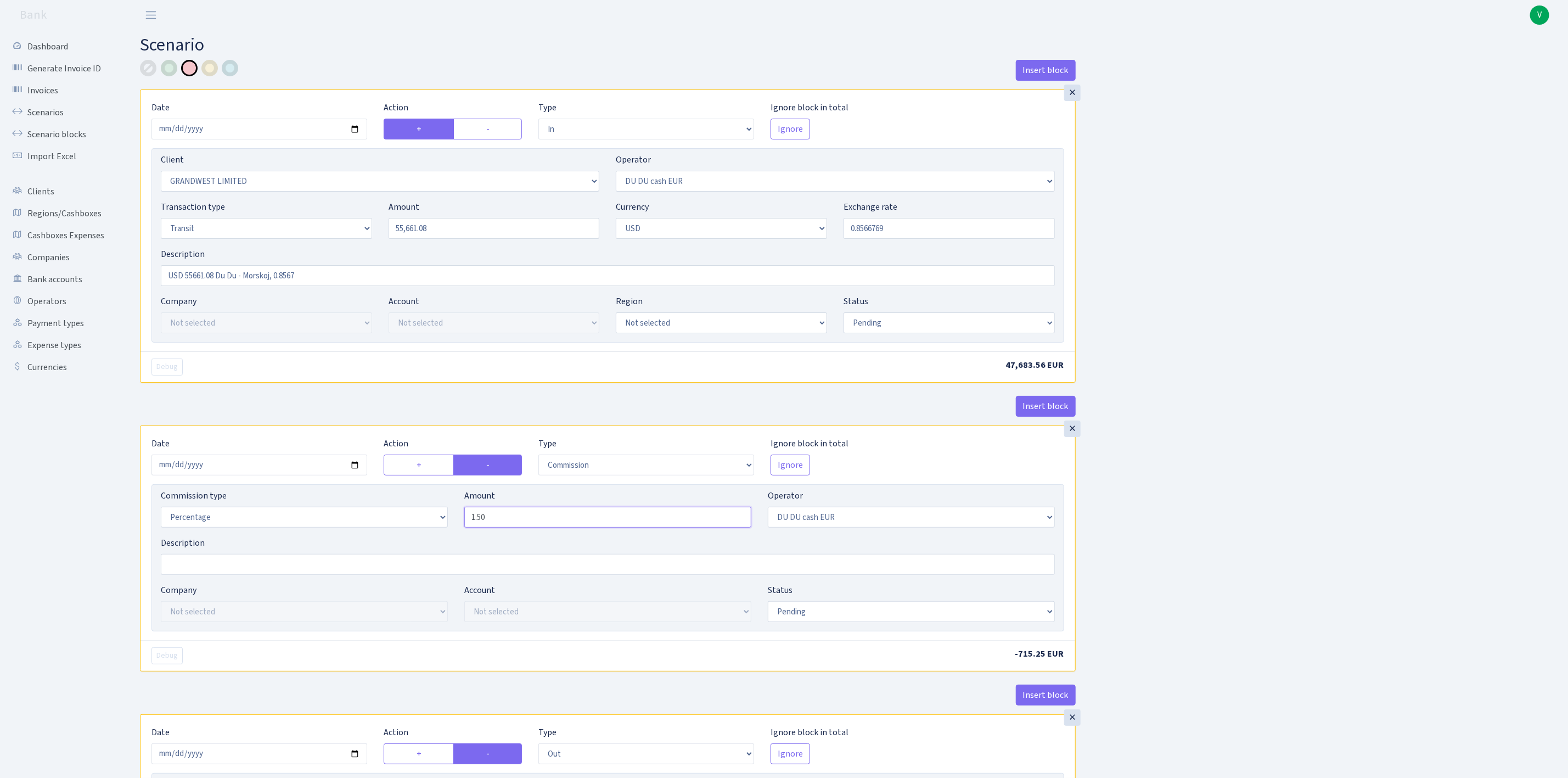
drag, startPoint x: 486, startPoint y: 518, endPoint x: 427, endPoint y: 502, distance: 61.1
click at [427, 502] on div "Commission type Percentage Fixed Bank Amount 1.50 Operator Not selected 981 981…" at bounding box center [608, 513] width 911 height 47
click at [1265, 367] on div "Insert block × Date 2025-09-02 Action + - Type --- In Out Commission Field requ…" at bounding box center [846, 580] width 1428 height 1040
type input "3.50"
click at [341, 277] on input "USD 55661.08 Du Du - Morskoj, 0.8567" at bounding box center [608, 276] width 894 height 21
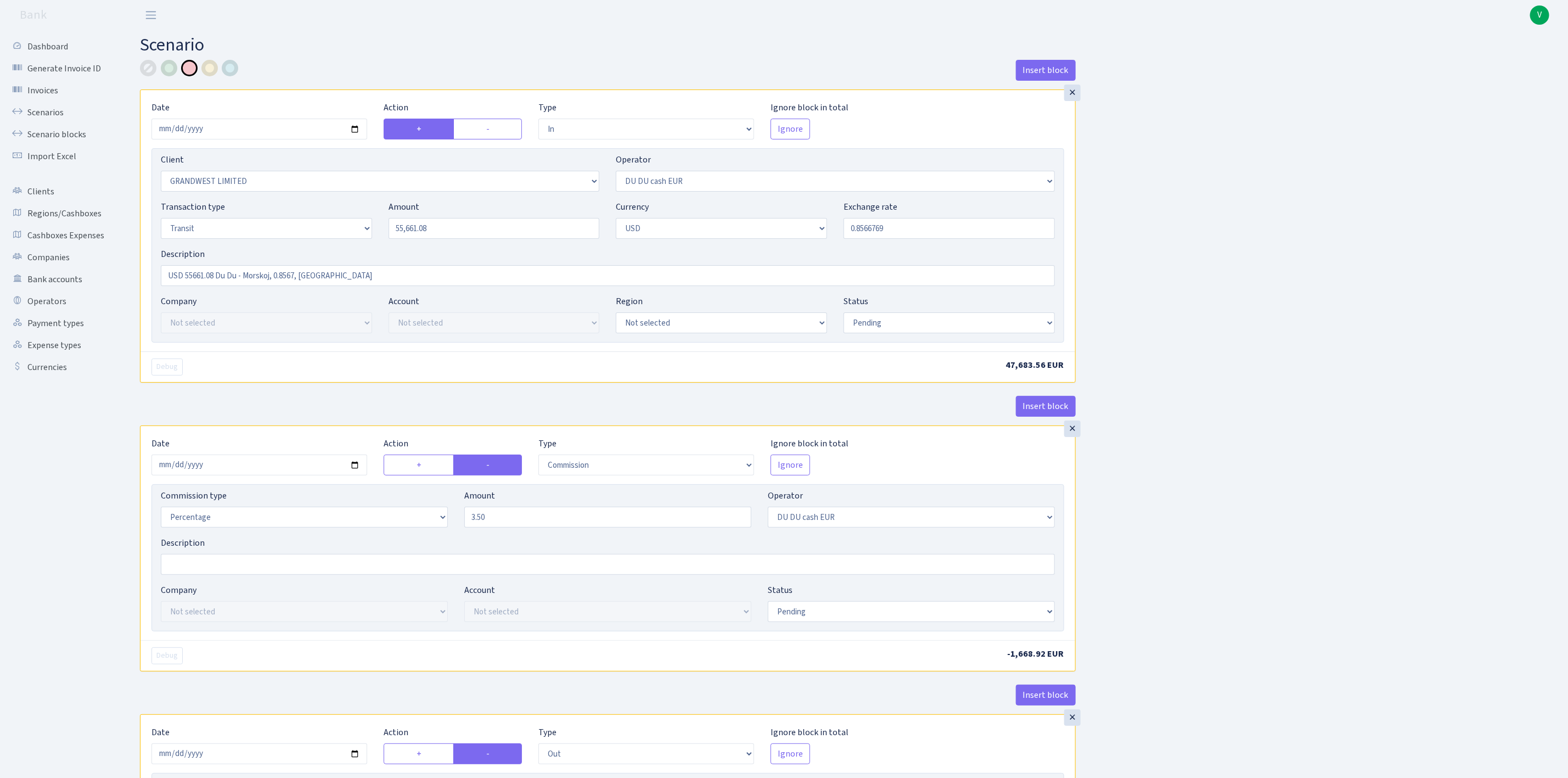
click at [1219, 352] on div "Insert block × Date 2025-09-02 Action + - Type --- In Out Commission Field requ…" at bounding box center [846, 580] width 1428 height 1040
click at [1219, 435] on div "Insert block × Date 2025-09-02 Action + - Type --- In Out Commission Field requ…" at bounding box center [846, 580] width 1428 height 1040
click at [295, 275] on input "USD 55661.08 Du Du - Morskoj, 0.8567, Limassol" at bounding box center [608, 276] width 894 height 21
type input "USD 55661.08 Du Du - Morskoj, kurss???, Limassol"
click at [1410, 488] on div "Insert block × Date 2025-09-02 Action + - Type --- In Out Commission Field requ…" at bounding box center [846, 580] width 1428 height 1040
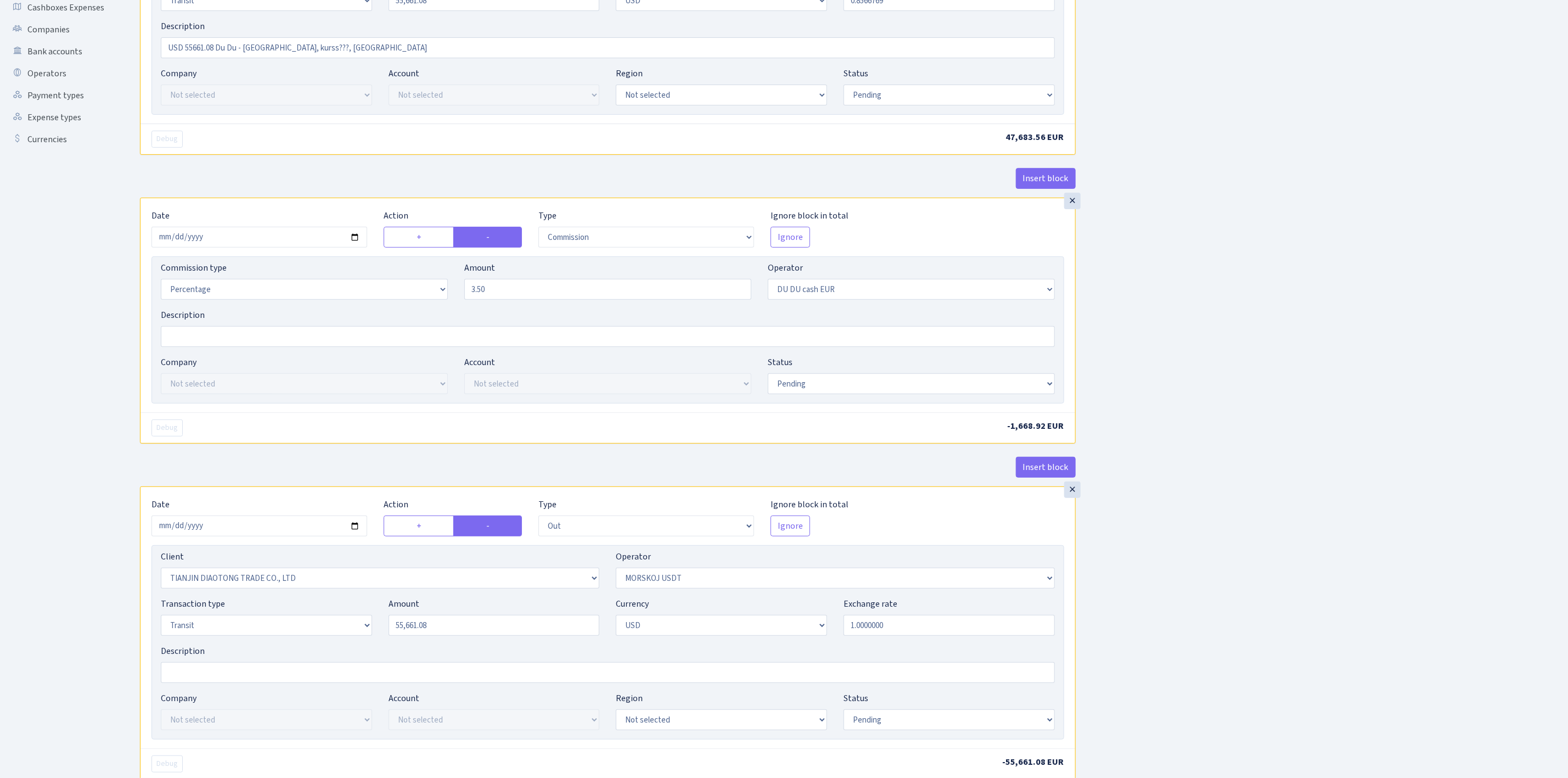
scroll to position [381, 0]
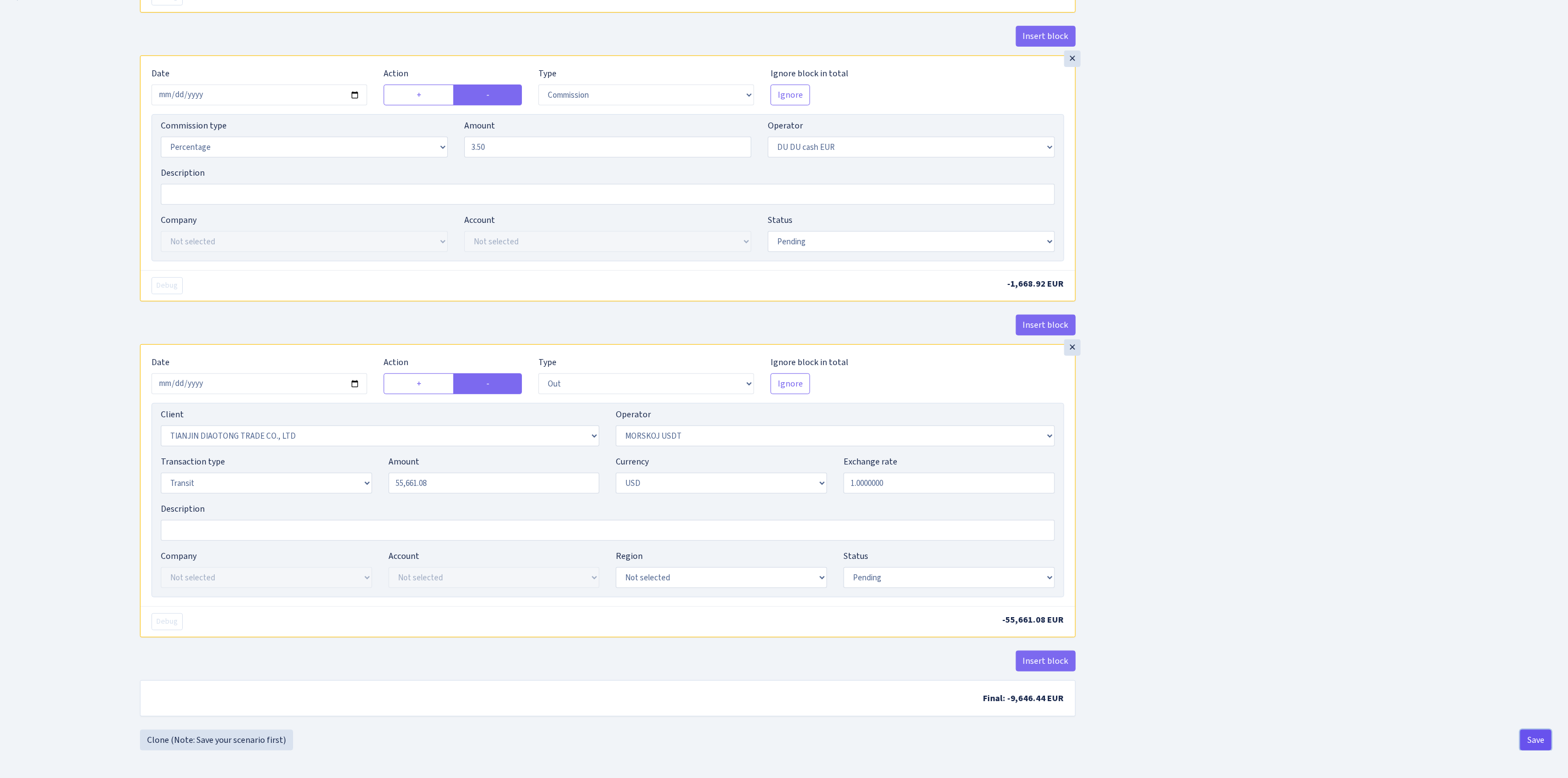
click at [1534, 738] on button "Save" at bounding box center [1536, 741] width 31 height 21
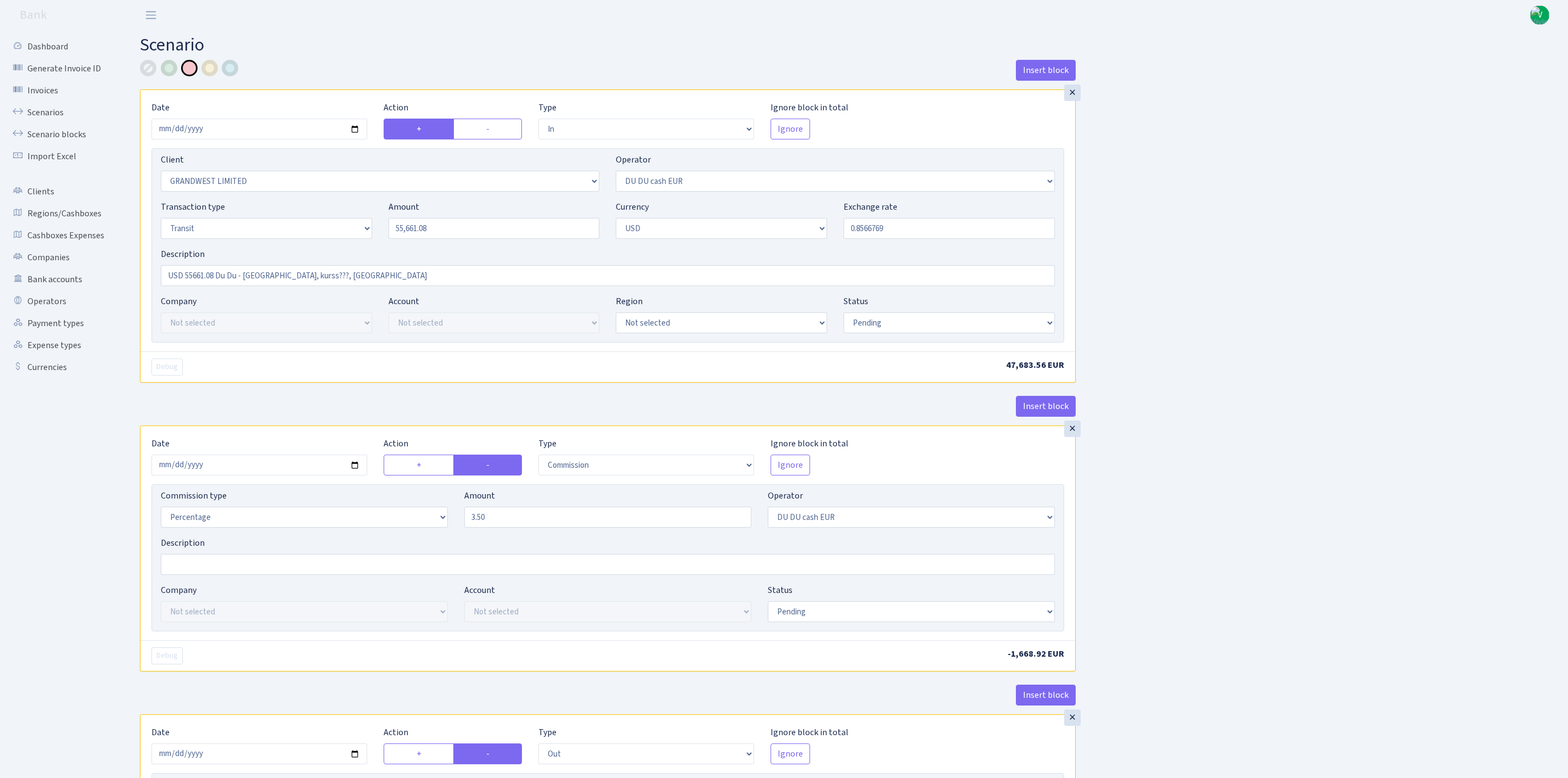
select select "in"
select select "2516"
select select "419"
select select "5"
select select "2"
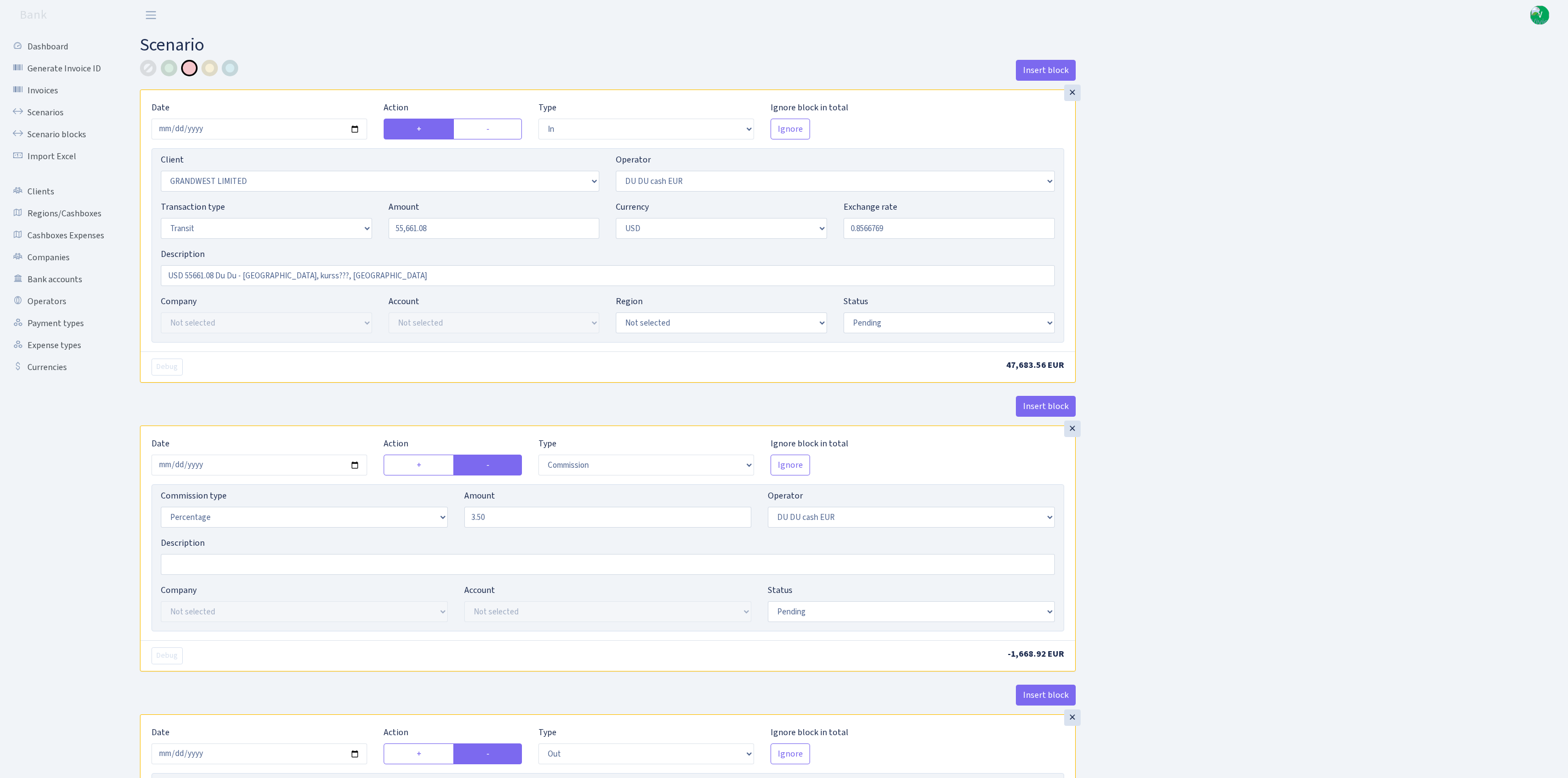
select select "pending"
select select "commission"
select select "419"
select select "pending"
select select "out"
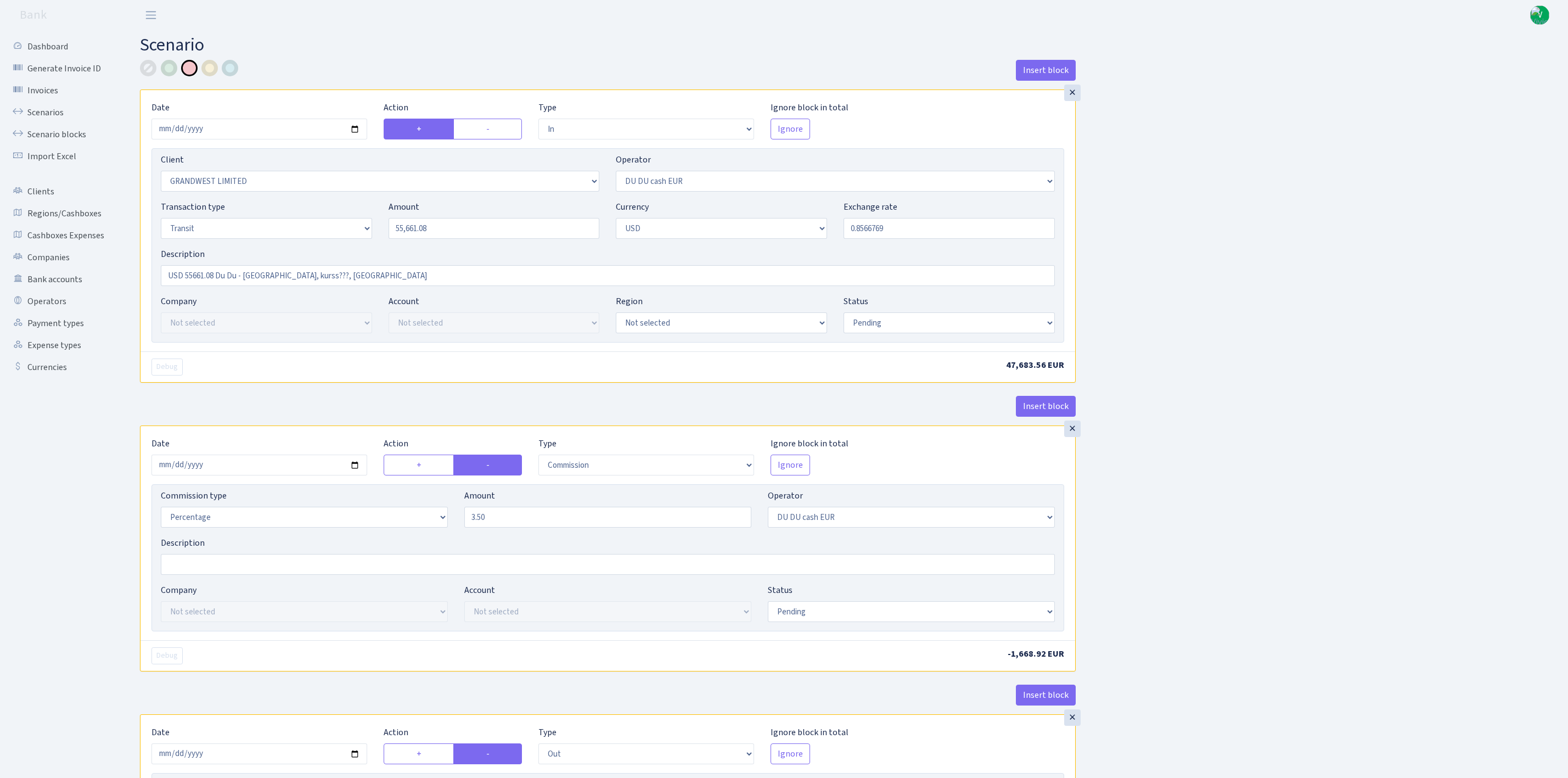
select select "2041"
select select "324"
select select "5"
select select "2"
select select "pending"
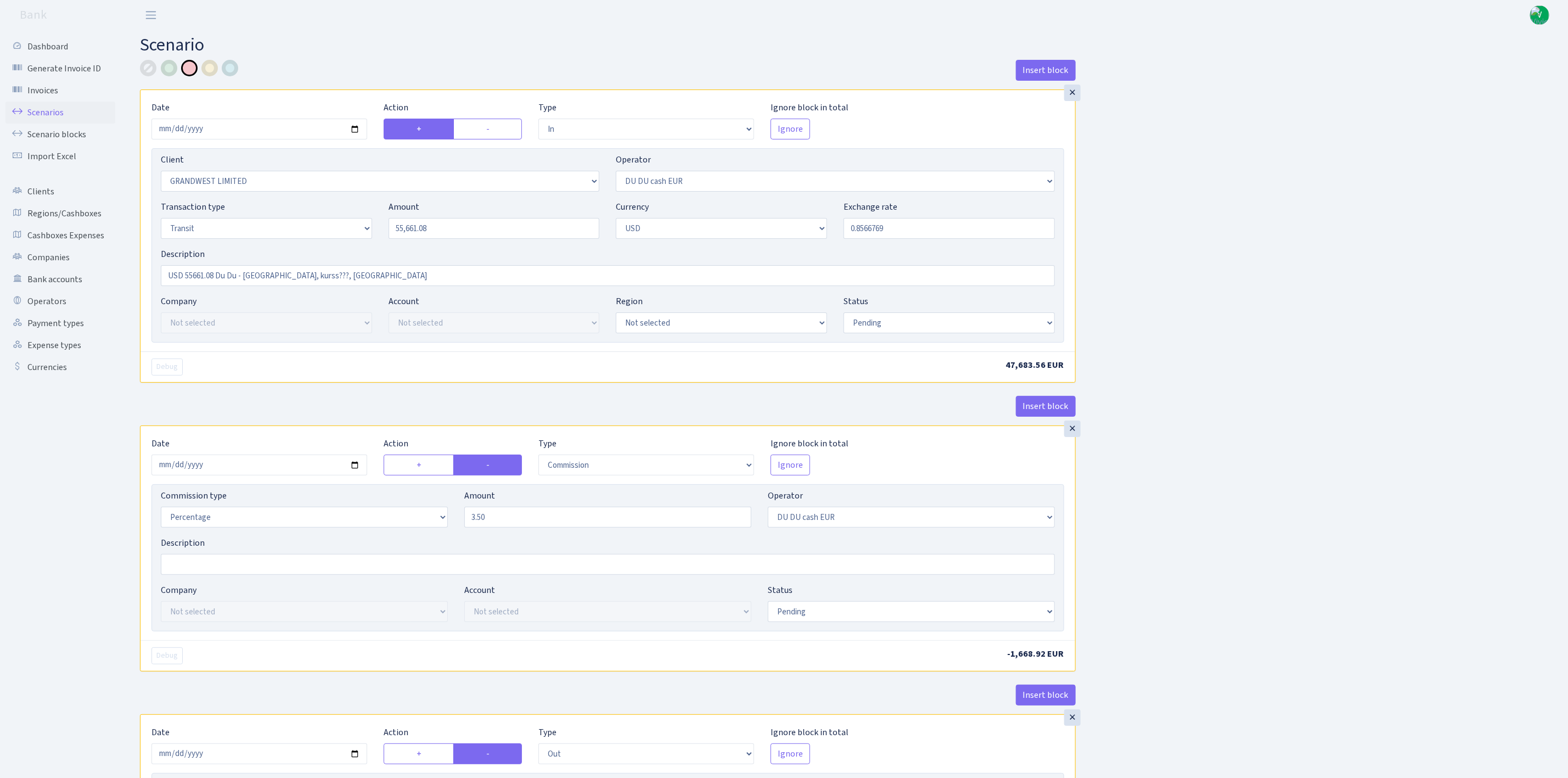
click at [38, 112] on link "Scenarios" at bounding box center [60, 112] width 110 height 22
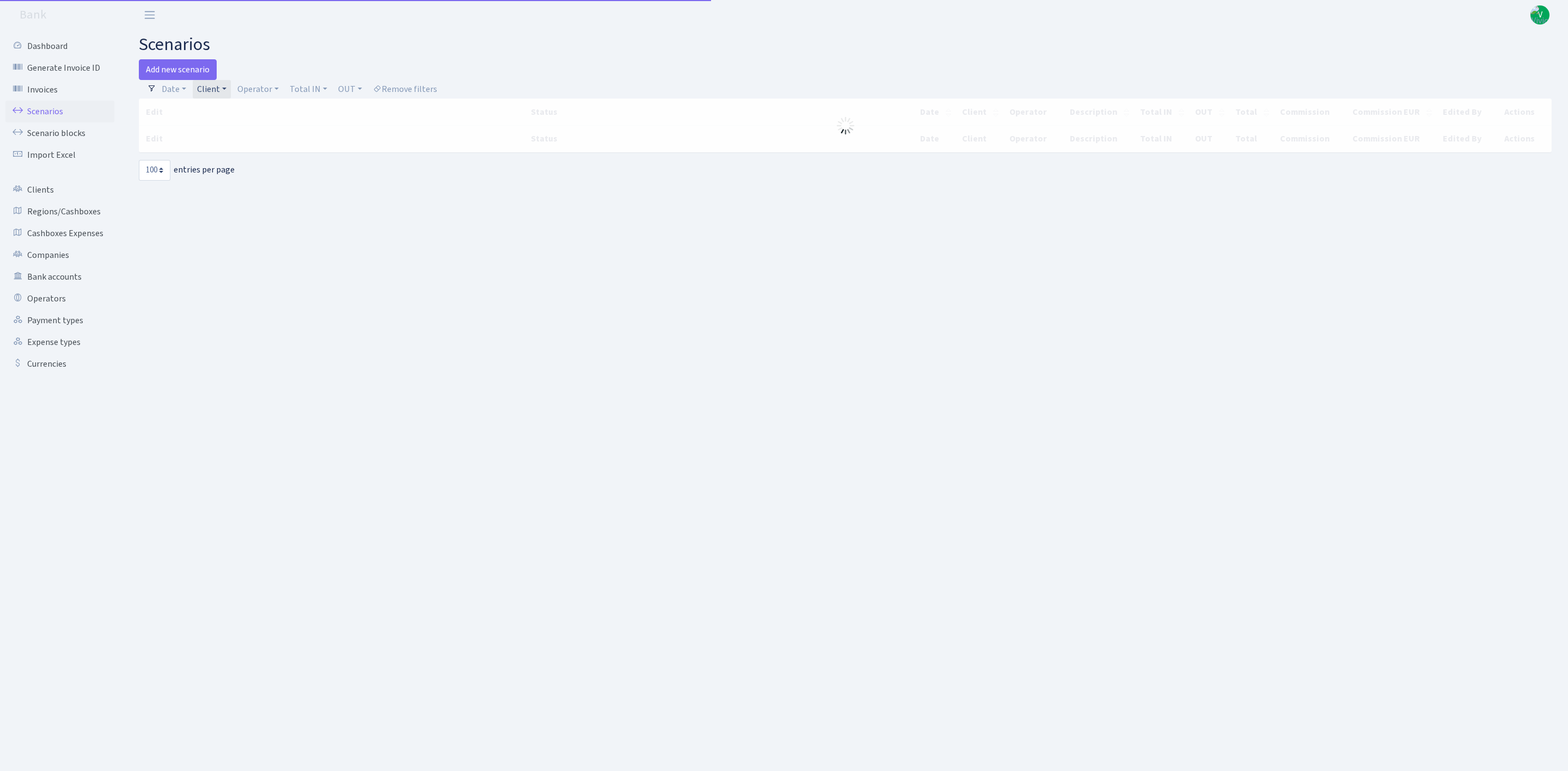
select select "100"
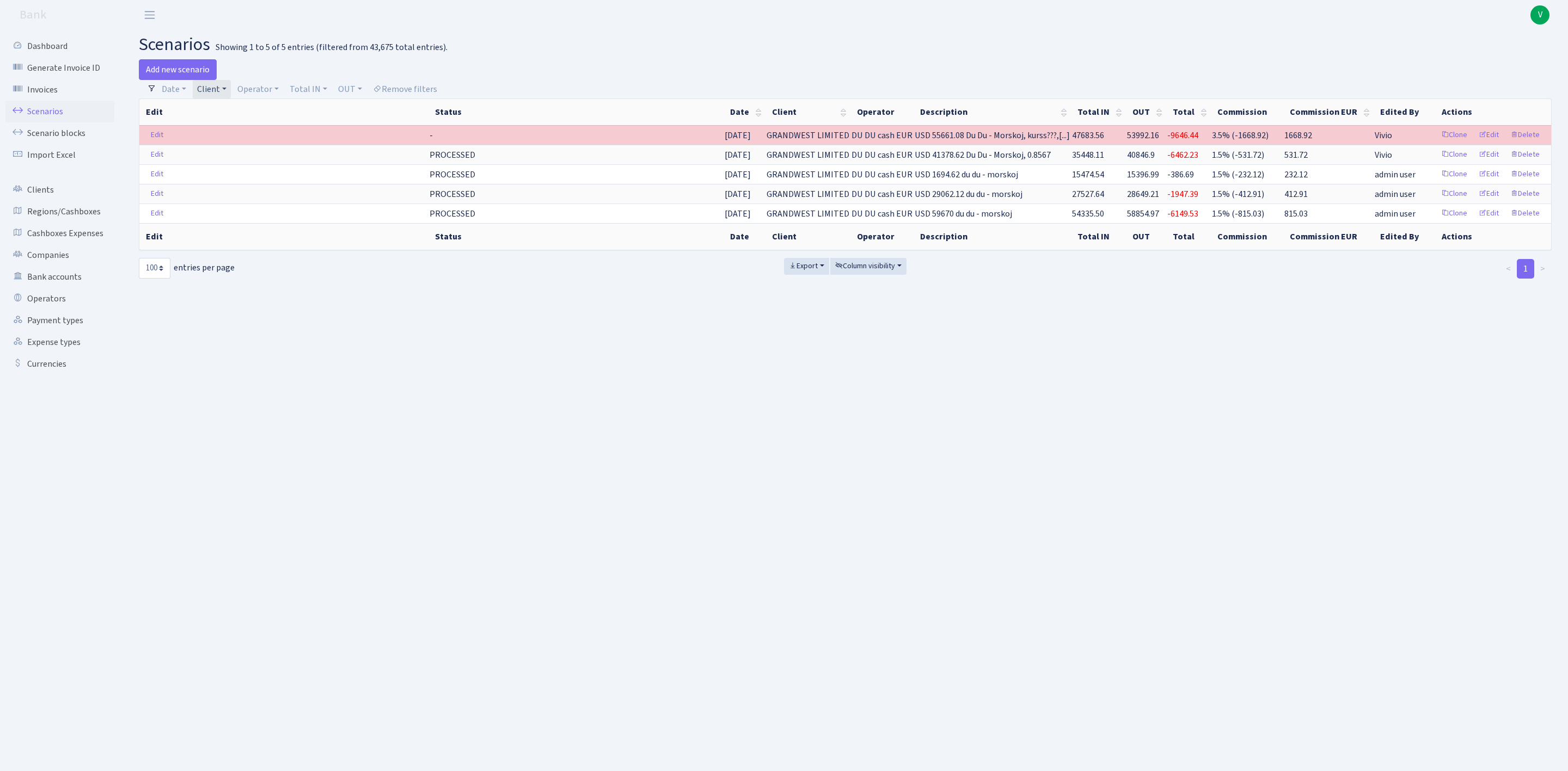
click at [216, 94] on link "Client" at bounding box center [212, 89] width 38 height 18
click at [260, 108] on span "× GRANDWEST LIMITED" at bounding box center [234, 110] width 68 height 11
click at [214, 91] on link "Client" at bounding box center [212, 89] width 38 height 18
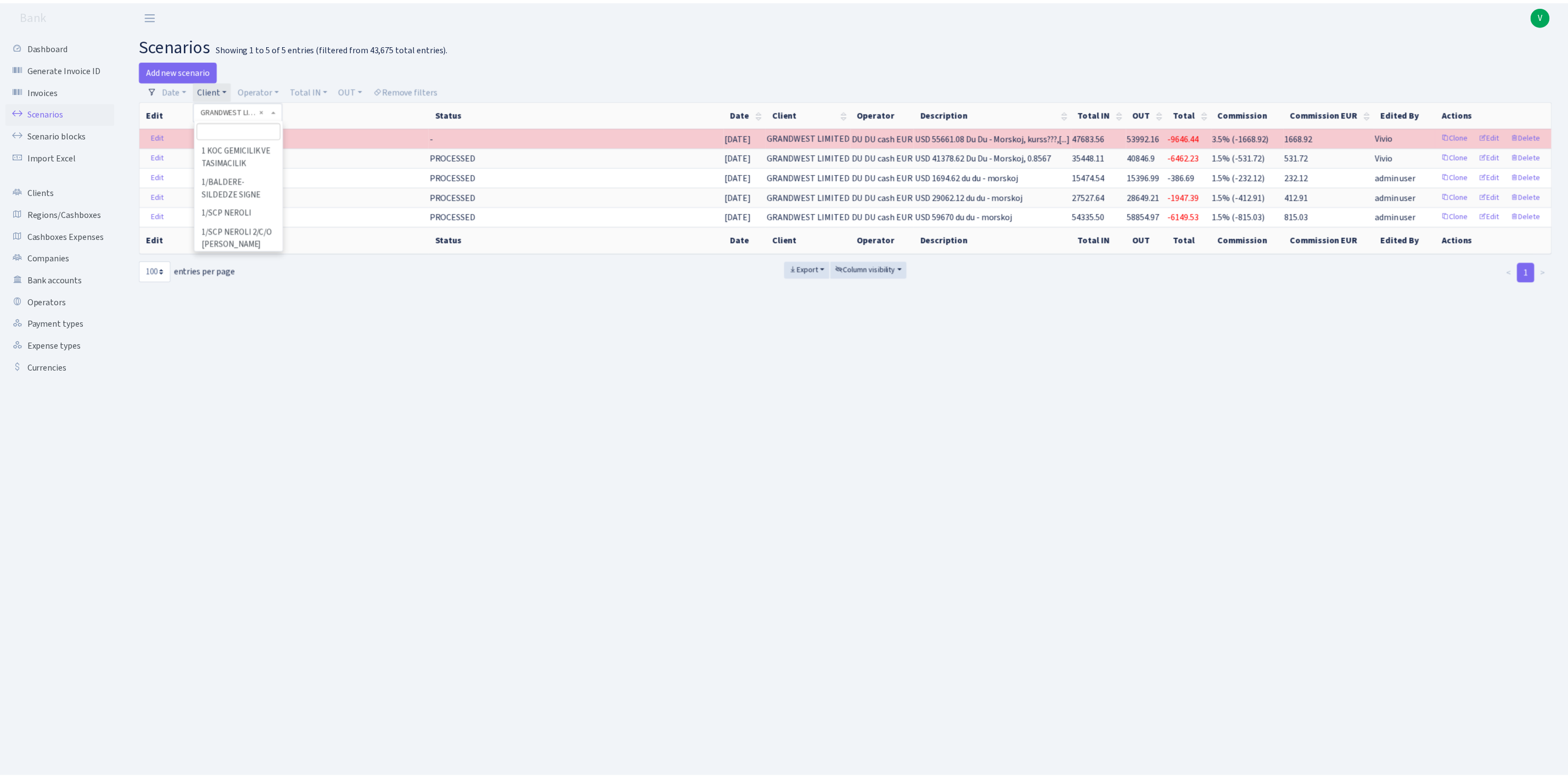
scroll to position [34356, 0]
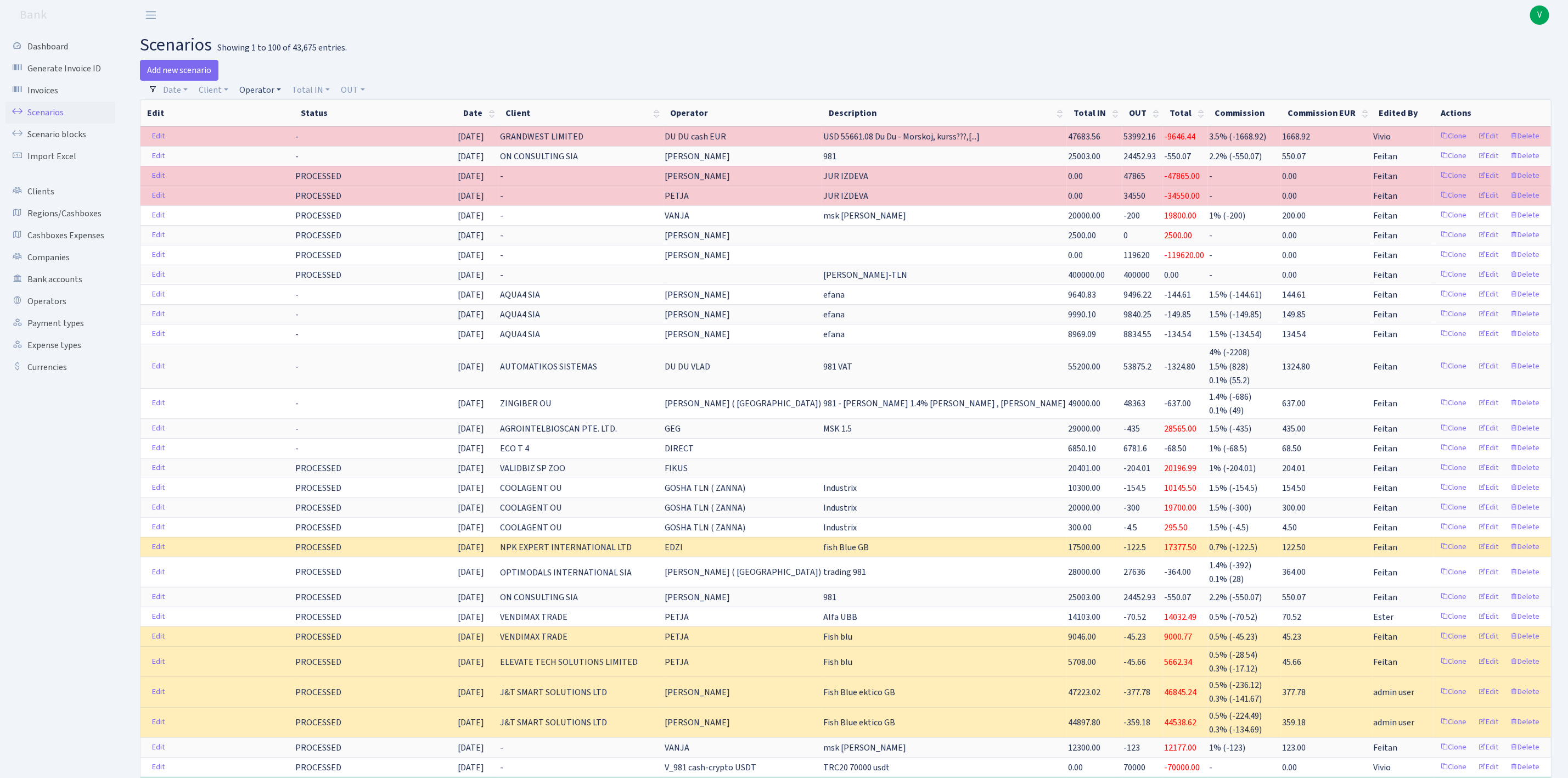
click at [266, 88] on link "Operator" at bounding box center [260, 90] width 50 height 18
click at [193, 71] on link "Add new scenario" at bounding box center [179, 70] width 79 height 21
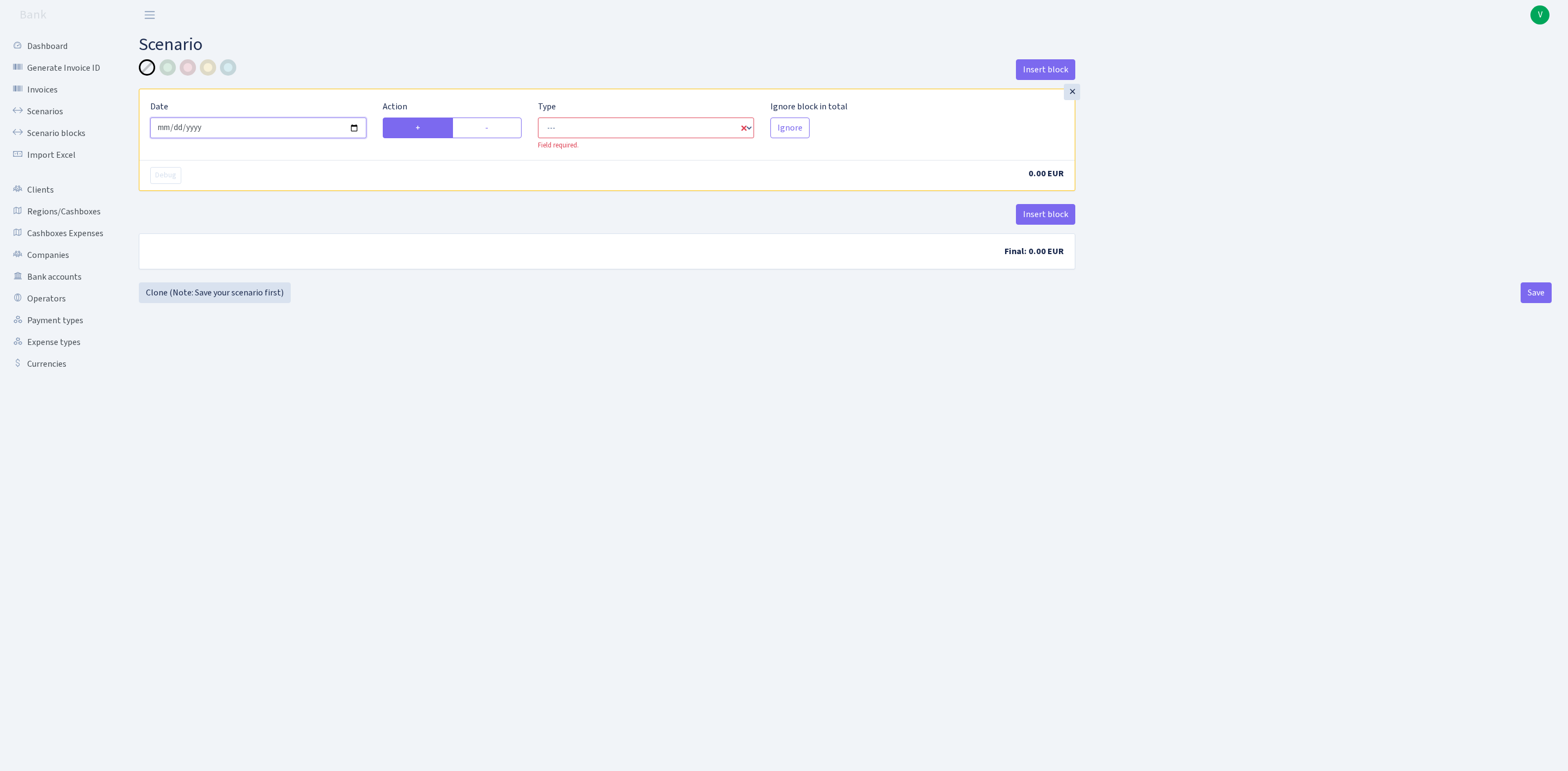
click at [353, 129] on input "[DATE]" at bounding box center [258, 128] width 216 height 21
click at [537, 352] on main "Scenario Insert block × Date [DATE] Action + - Type --- In Out Commission Field…" at bounding box center [845, 387] width 1446 height 714
click at [576, 125] on select "--- In Out Commission" at bounding box center [646, 128] width 216 height 21
select select "in"
click at [538, 118] on select "--- In Out Commission" at bounding box center [646, 128] width 216 height 21
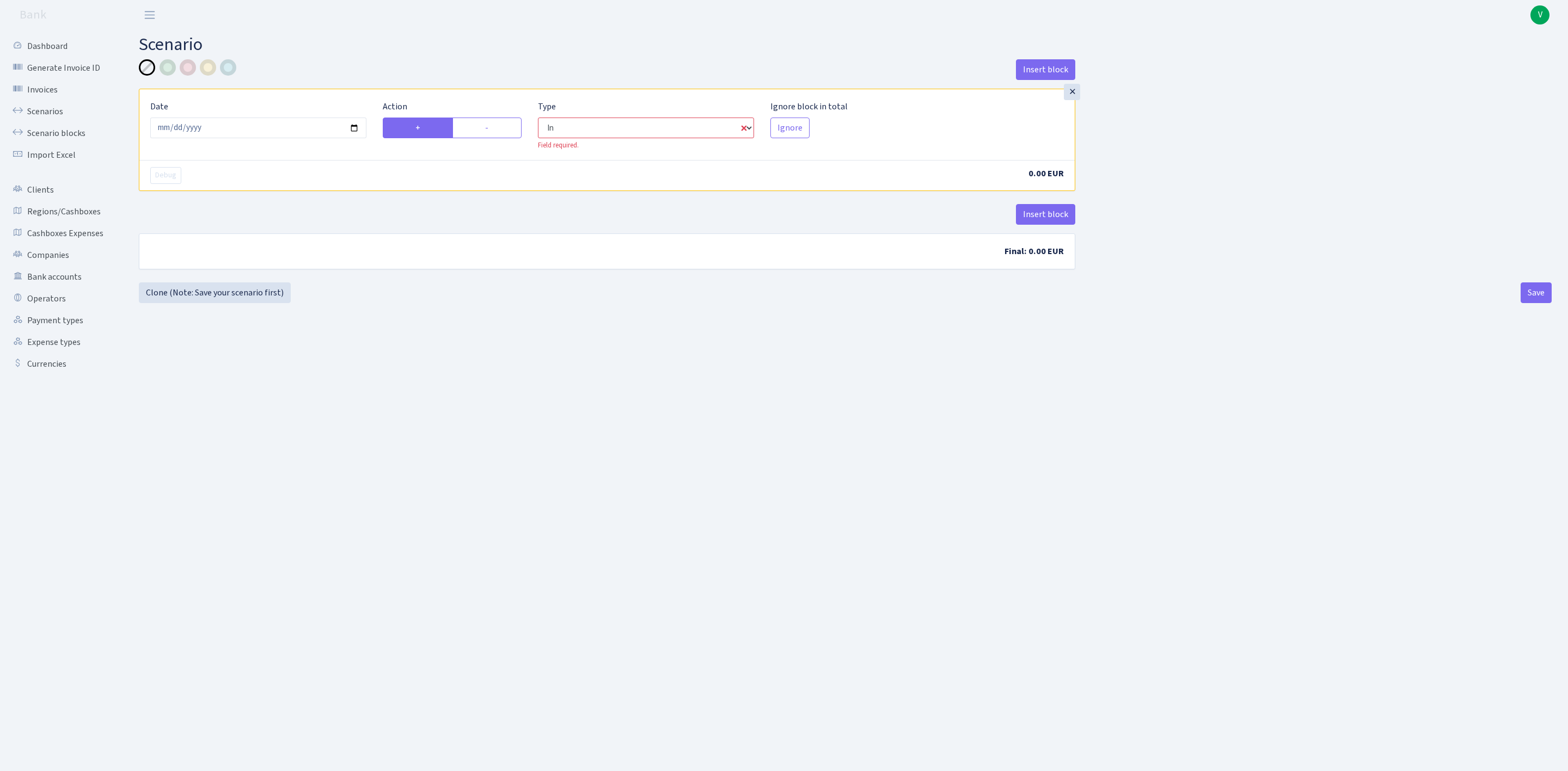
select select "1"
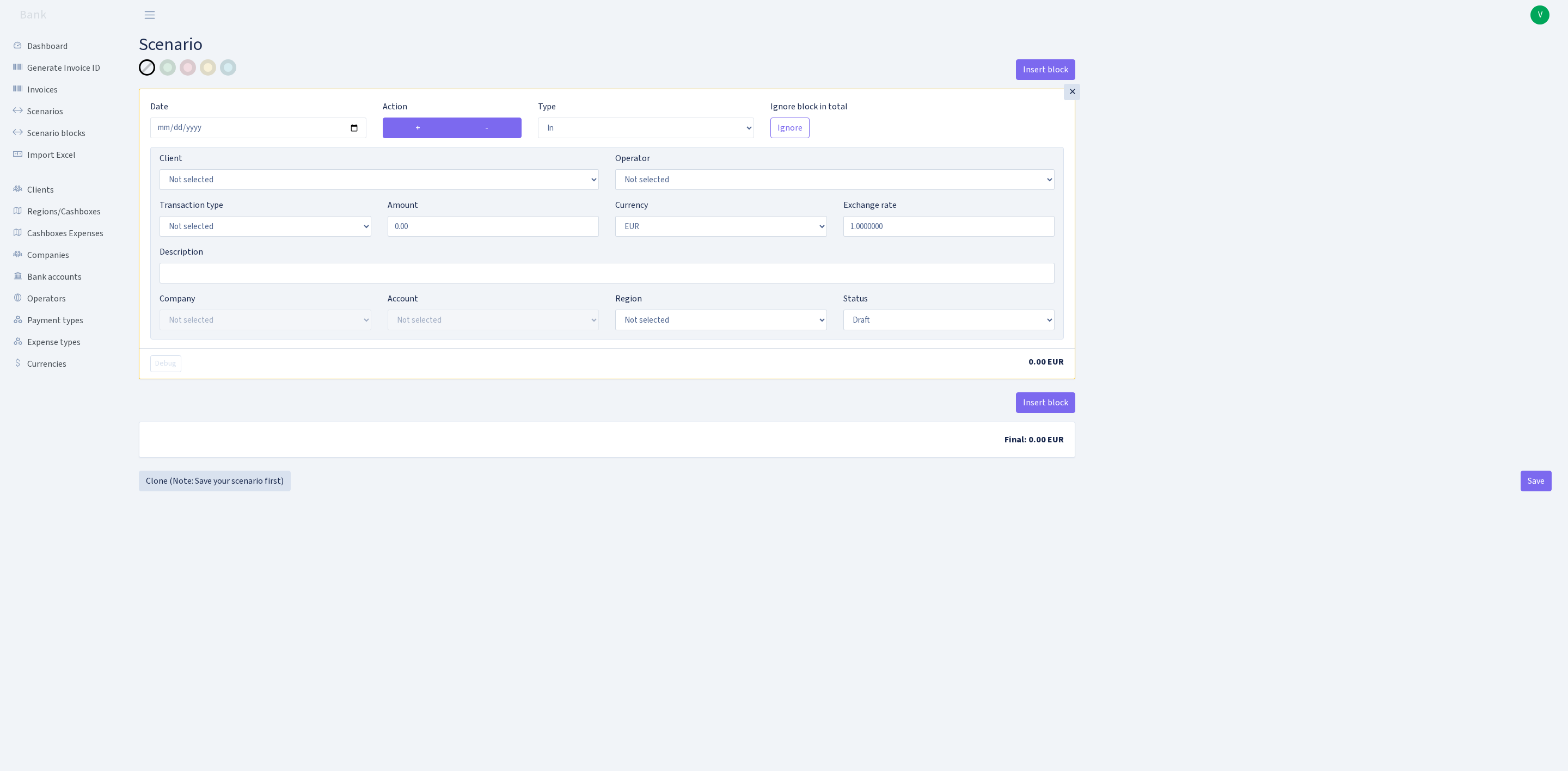
click at [479, 136] on label "-" at bounding box center [486, 128] width 69 height 21
click at [485, 128] on input "-" at bounding box center [489, 125] width 7 height 7
radio input "true"
radio input "false"
click at [519, 545] on main "Scenario Insert block × Date [DATE] Action + - Type --- In Out Commission Field…" at bounding box center [845, 387] width 1446 height 714
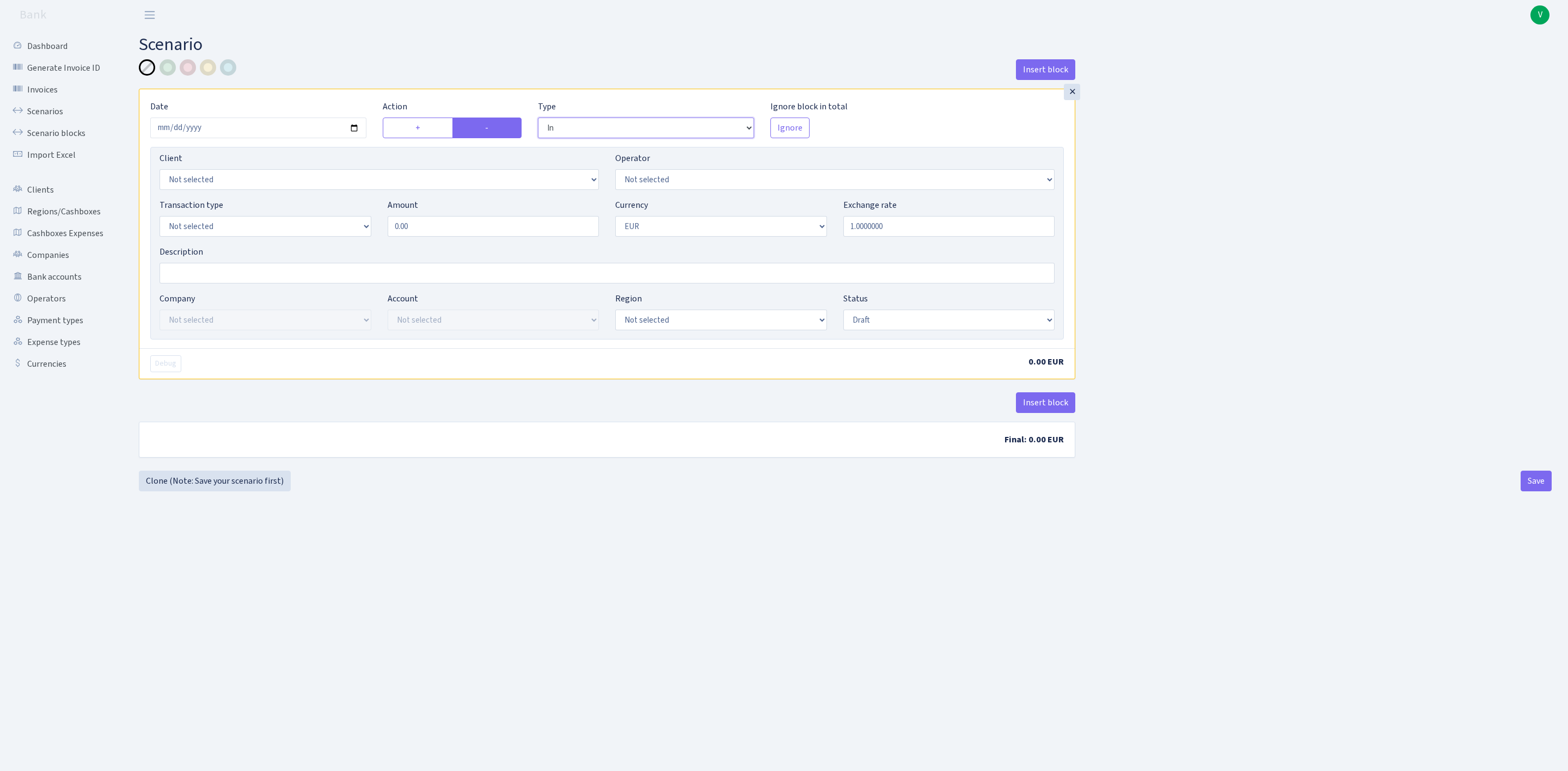
click at [637, 125] on select "--- In Out Commission" at bounding box center [646, 128] width 216 height 21
select select "out"
click at [538, 118] on select "--- In Out Commission" at bounding box center [646, 128] width 216 height 21
click at [271, 232] on select "Not selected 981 ELF FISH crypto [PERSON_NAME] MM-BALTIC eur UAB Bank Cash Cash…" at bounding box center [265, 226] width 212 height 21
select select "2"
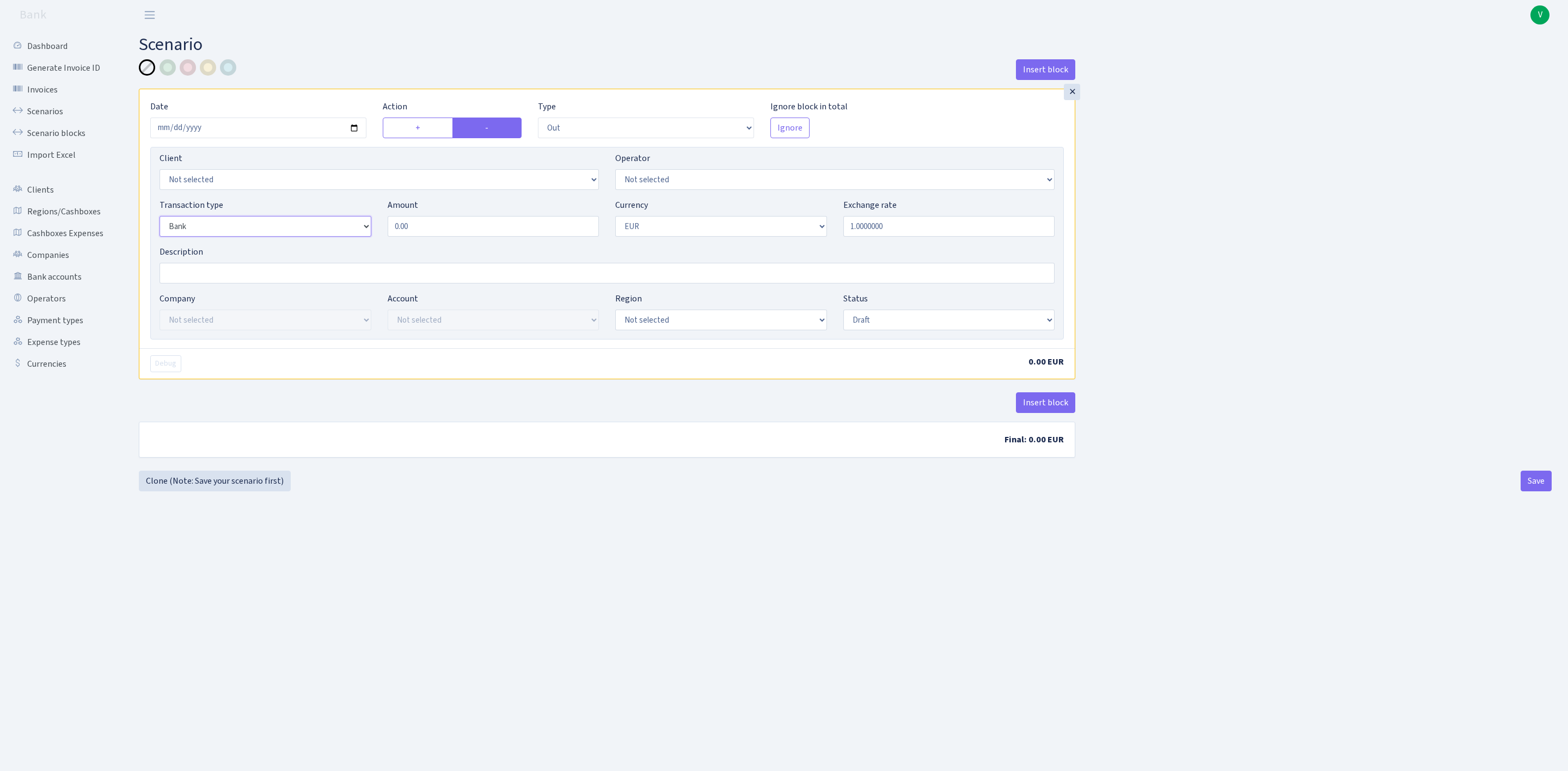
click at [159, 218] on select "Not selected 981 ELF FISH crypto [PERSON_NAME] MM-BALTIC eur UAB Bank Cash Cash…" at bounding box center [265, 226] width 212 height 21
drag, startPoint x: 445, startPoint y: 232, endPoint x: 349, endPoint y: 200, distance: 101.2
click at [355, 217] on div "Transaction type Not selected 981 ELF FISH crypto [PERSON_NAME] MM-BALTIC eur U…" at bounding box center [607, 222] width 911 height 47
type input "500,000.00"
click at [639, 223] on select "Not selected AED BGN BTC ETH EUR GBP JPN RUB TRX UAH" at bounding box center [721, 226] width 212 height 21
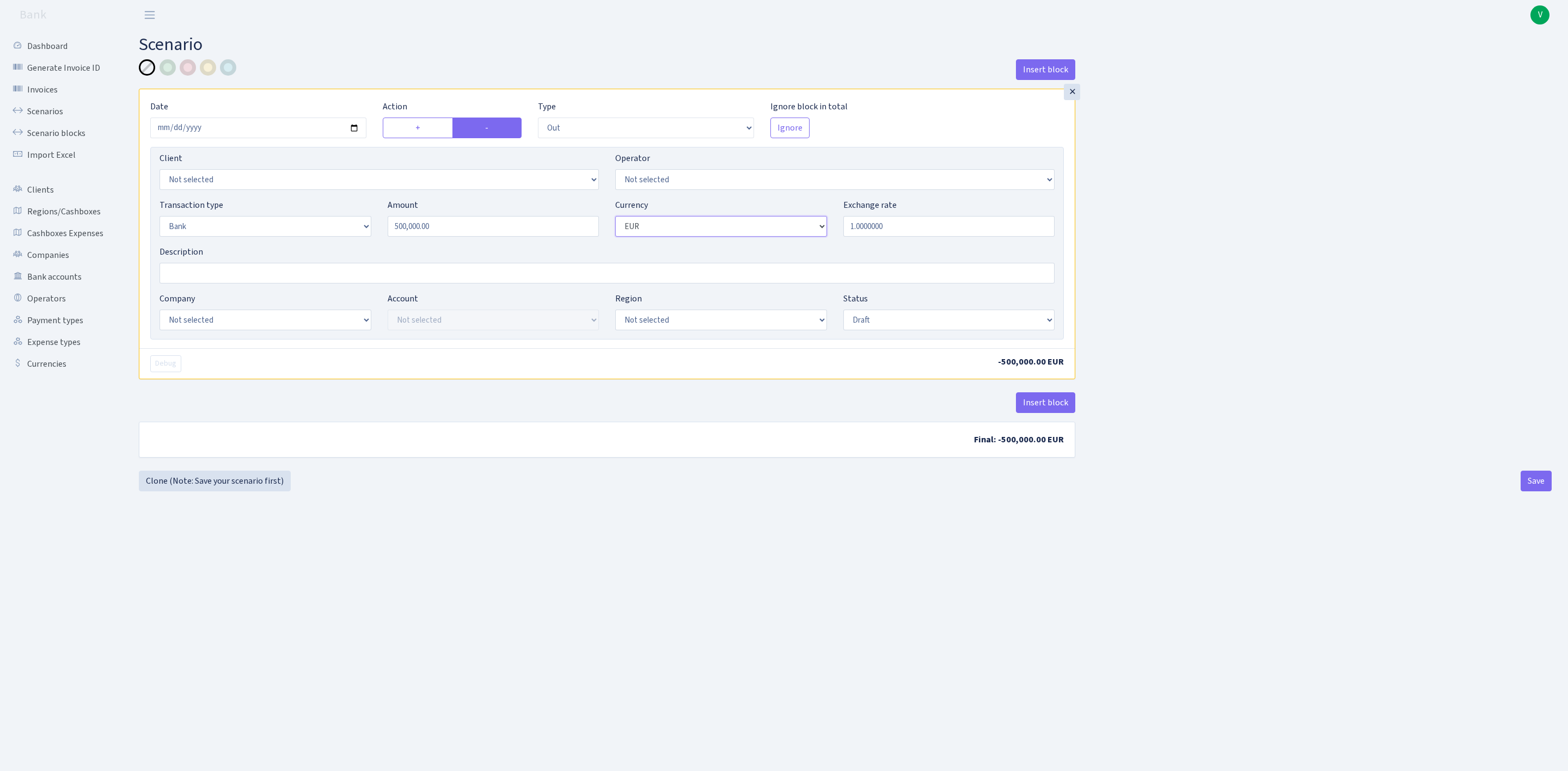
select select "6"
click at [615, 218] on select "Not selected AED BGN BTC ETH EUR GBP JPN RUB TRX UAH" at bounding box center [721, 226] width 212 height 21
click at [218, 332] on div "Company Not selected ALFASTAR ATARA COMMERCE LTD CONTROL BASE CRYPTO TOMASS CRY…" at bounding box center [607, 315] width 911 height 47
click at [226, 317] on select "Not selected ALFASTAR ATARA COMMERCE LTD CONTROL BASE CRYPTO TOMASS CRYPTO wall…" at bounding box center [265, 320] width 212 height 21
select select "20"
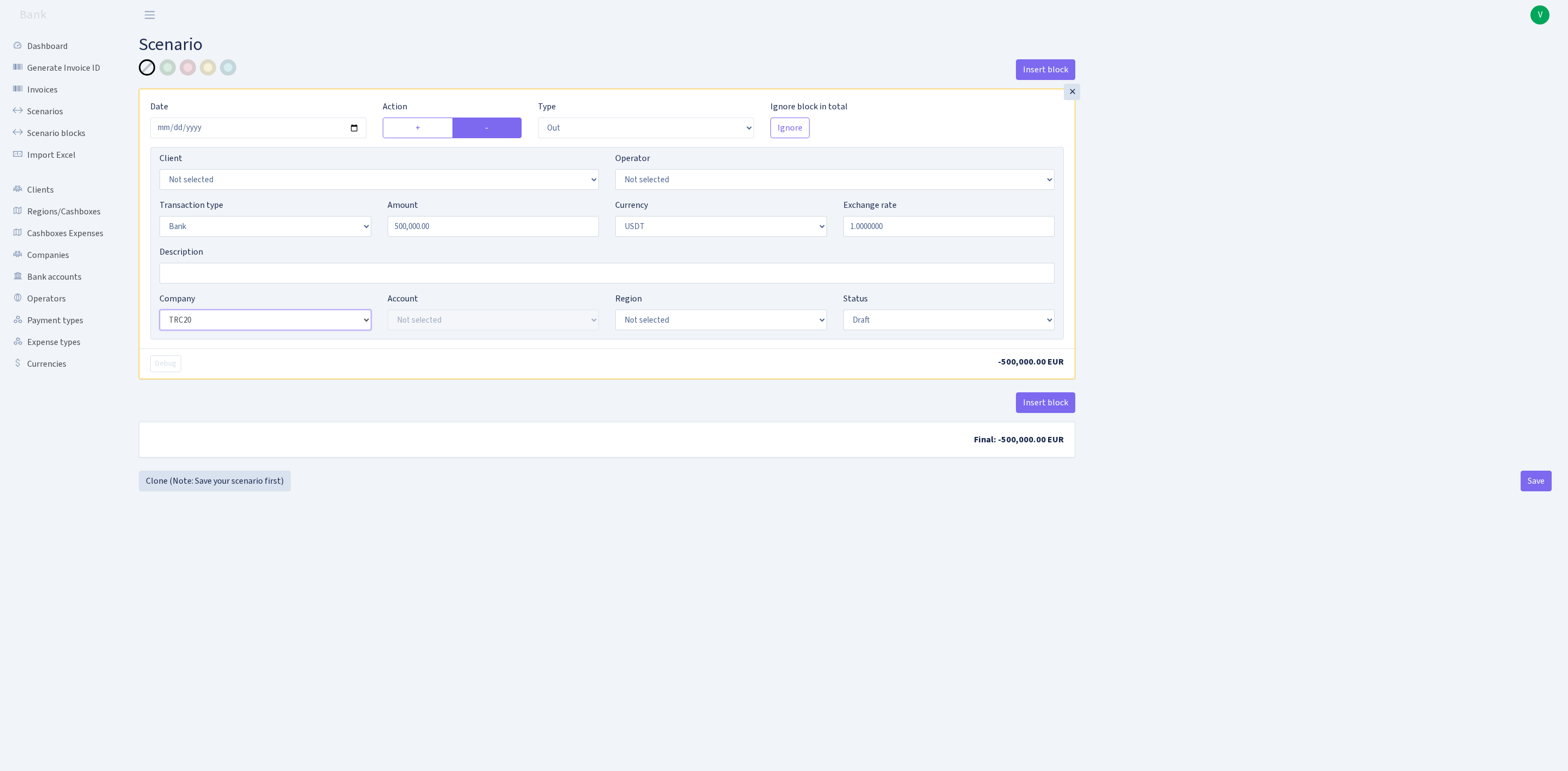
click at [159, 312] on select "Not selected ALFASTAR ATARA COMMERCE LTD CONTROL BASE CRYPTO TOMASS CRYPTO wall…" at bounding box center [265, 320] width 212 height 21
click at [507, 321] on select "Not selected TRC20 2024.08.01 S8dYrDY TRC20 2024.09.12 KEMg2gdc TRC20 2024.10.1…" at bounding box center [494, 320] width 212 height 21
select select "61"
click at [388, 312] on select "Not selected TRC20 2024.08.01 S8dYrDY TRC20 2024.09.12 KEMg2gdc TRC20 2024.10.1…" at bounding box center [494, 320] width 212 height 21
click at [737, 557] on main "Scenario Insert block × Date 2025-09-02 Action + - Type --- In Out Commission F…" at bounding box center [845, 387] width 1446 height 714
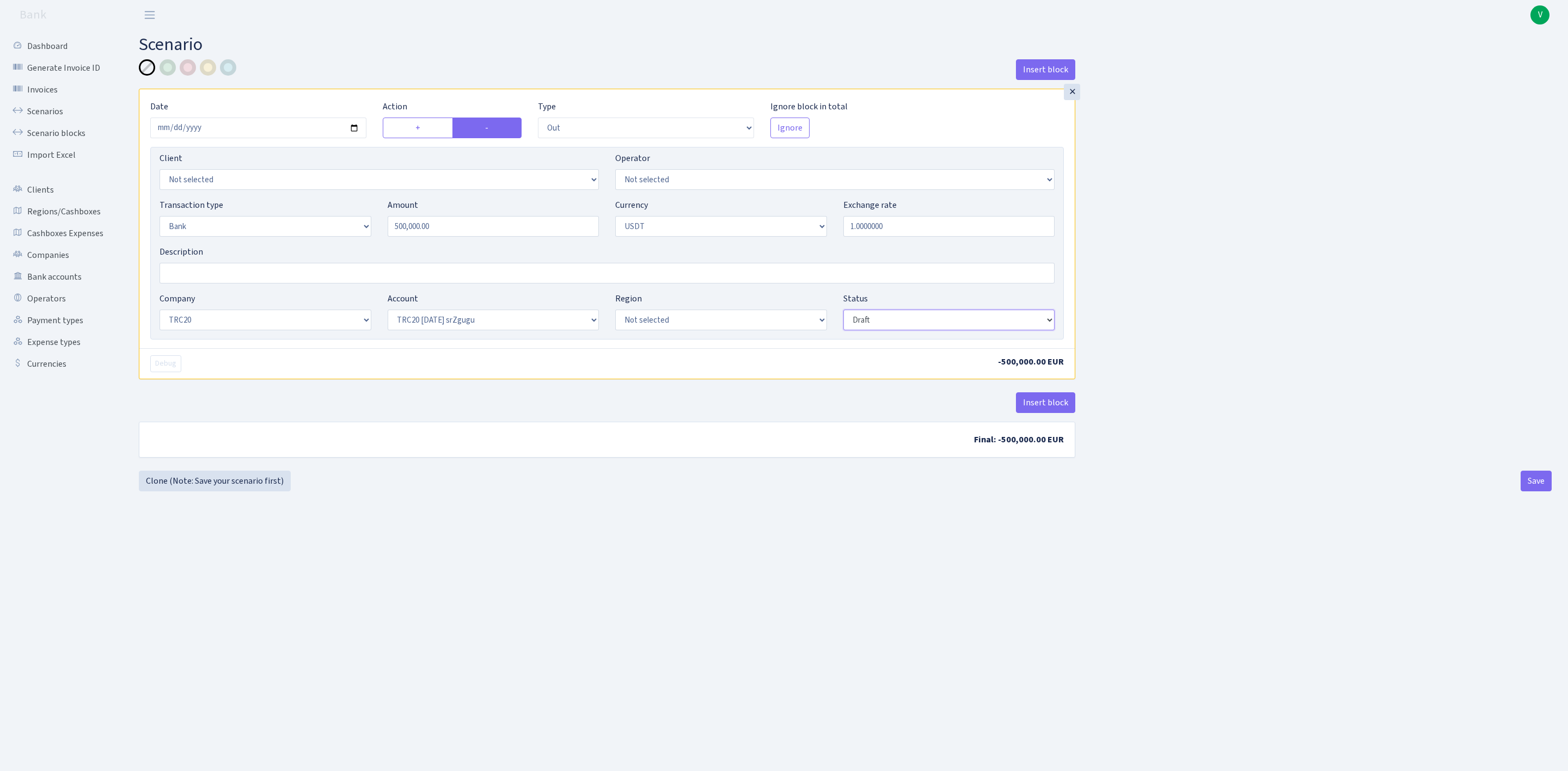
click at [866, 323] on select "Draft Pending Later Never Processed" at bounding box center [949, 320] width 212 height 21
select select "processed"
click at [843, 312] on select "Draft Pending Later Never Processed" at bounding box center [949, 320] width 212 height 21
click at [864, 503] on main "Scenario Insert block × Date 2025-09-02 Action + - Type --- In Out Commission F…" at bounding box center [845, 387] width 1446 height 714
click at [326, 278] on input "Description" at bounding box center [607, 273] width 895 height 21
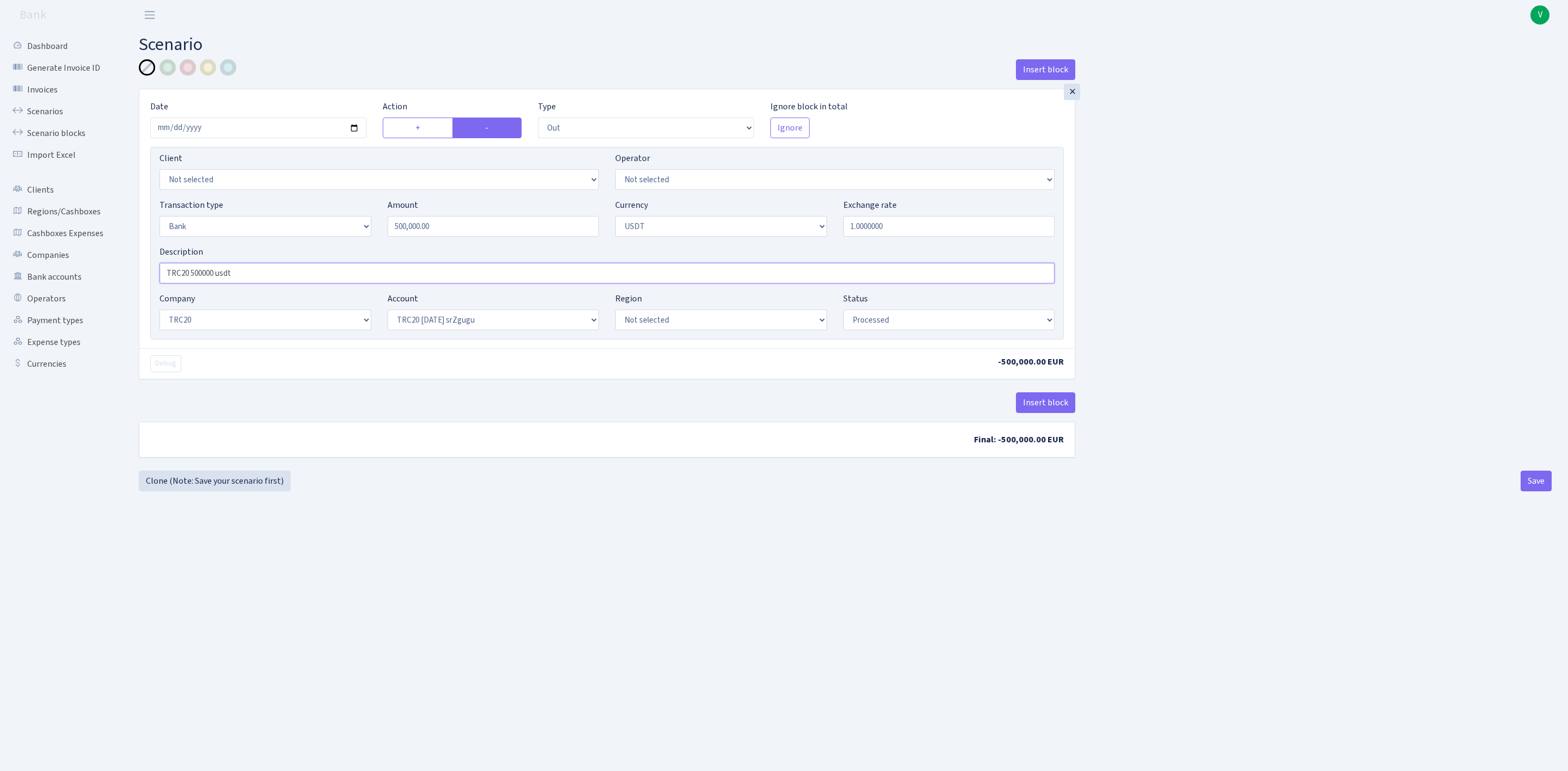
type input "TRC20 500000 usdt"
click at [567, 529] on main "Scenario Insert block × Date 2025-09-02 Action + - Type --- In Out Commission F…" at bounding box center [845, 387] width 1446 height 714
click at [803, 528] on main "Scenario Insert block × Date 2025-09-02 Action + - Type --- In Out Commission F…" at bounding box center [845, 387] width 1446 height 714
click at [1536, 488] on button "Save" at bounding box center [1536, 481] width 31 height 21
select select "out"
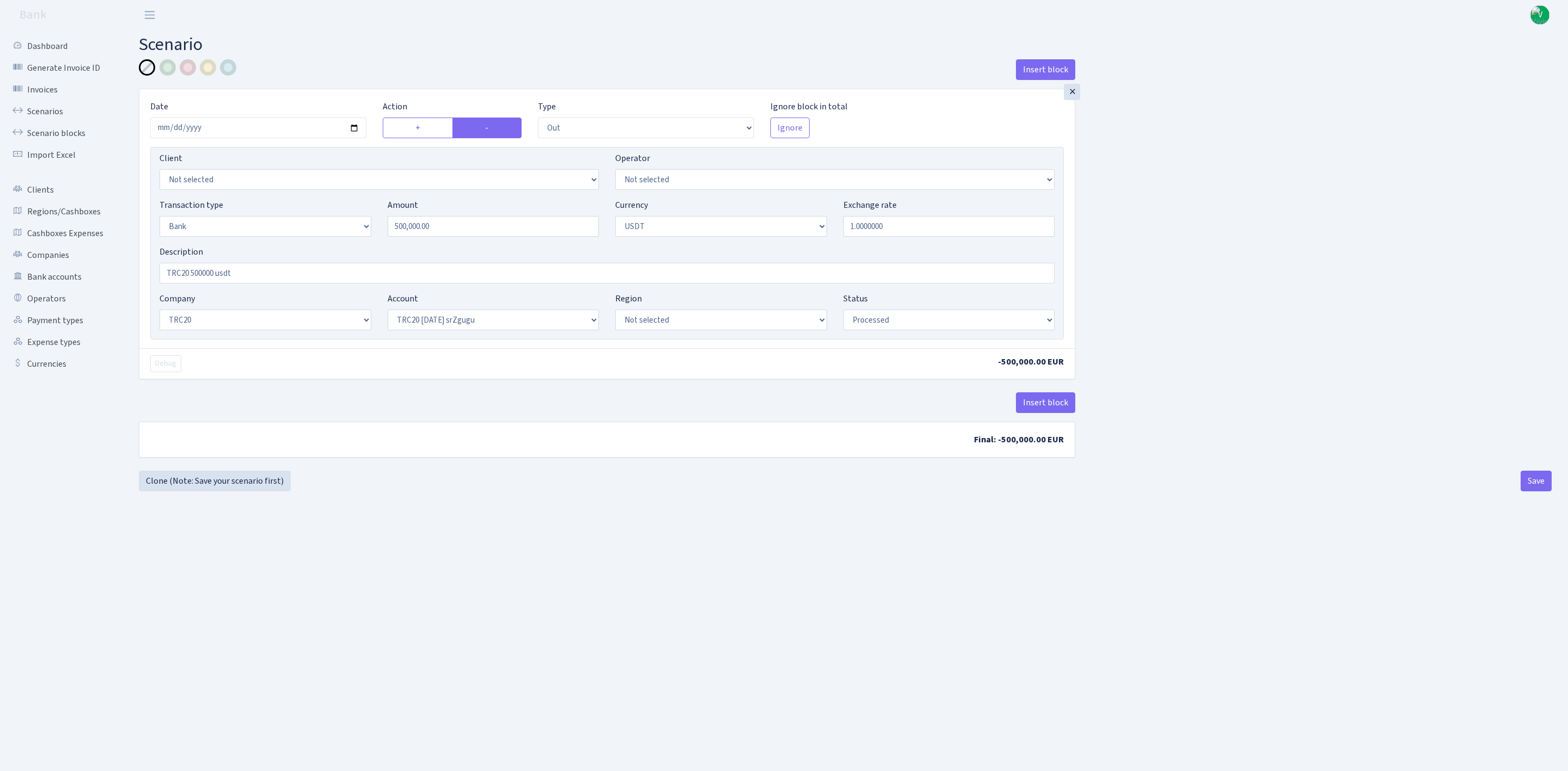
select select "2"
select select "6"
select select "20"
select select "61"
select select "processed"
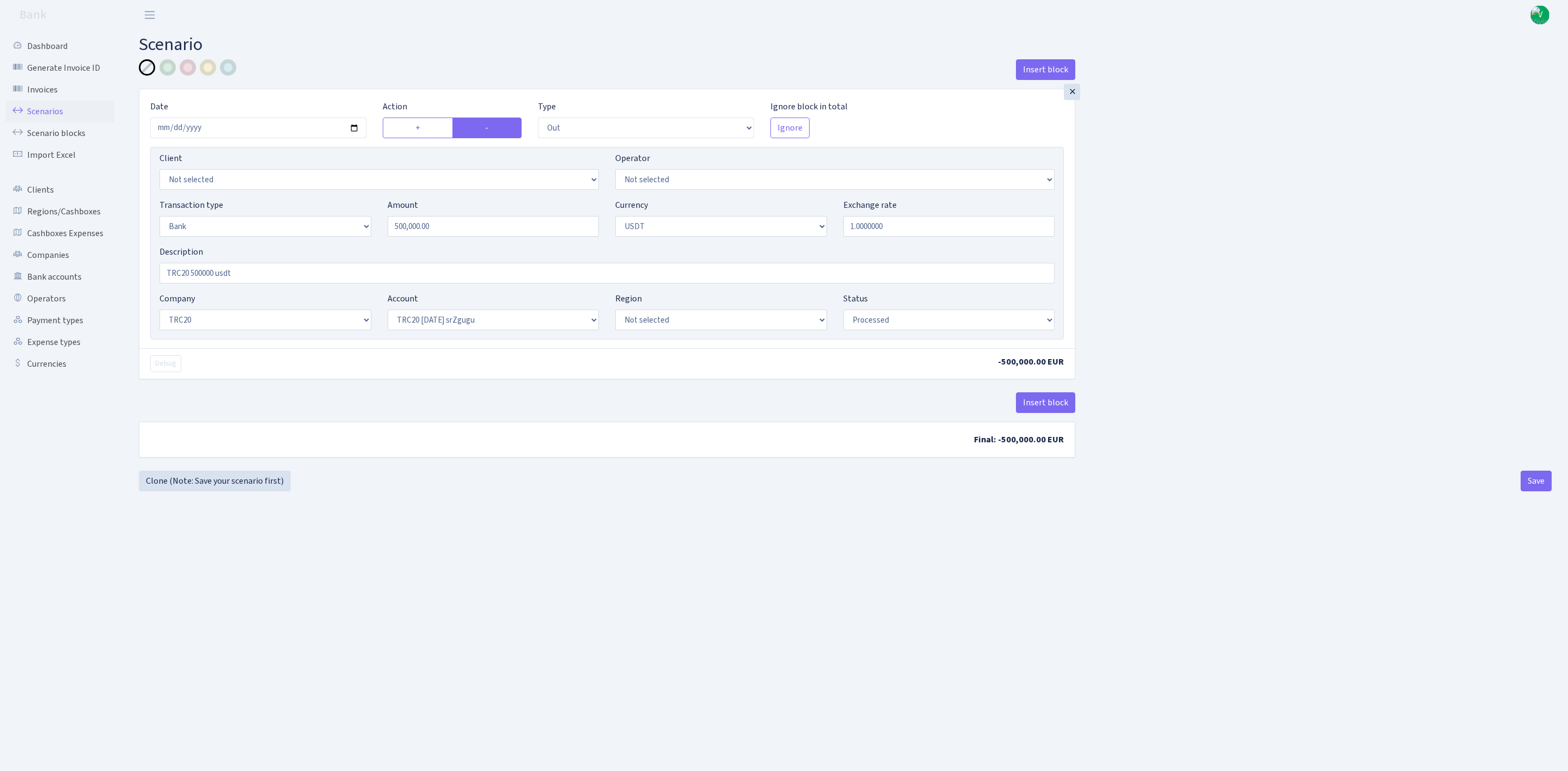
click at [68, 108] on link "Scenarios" at bounding box center [60, 111] width 109 height 22
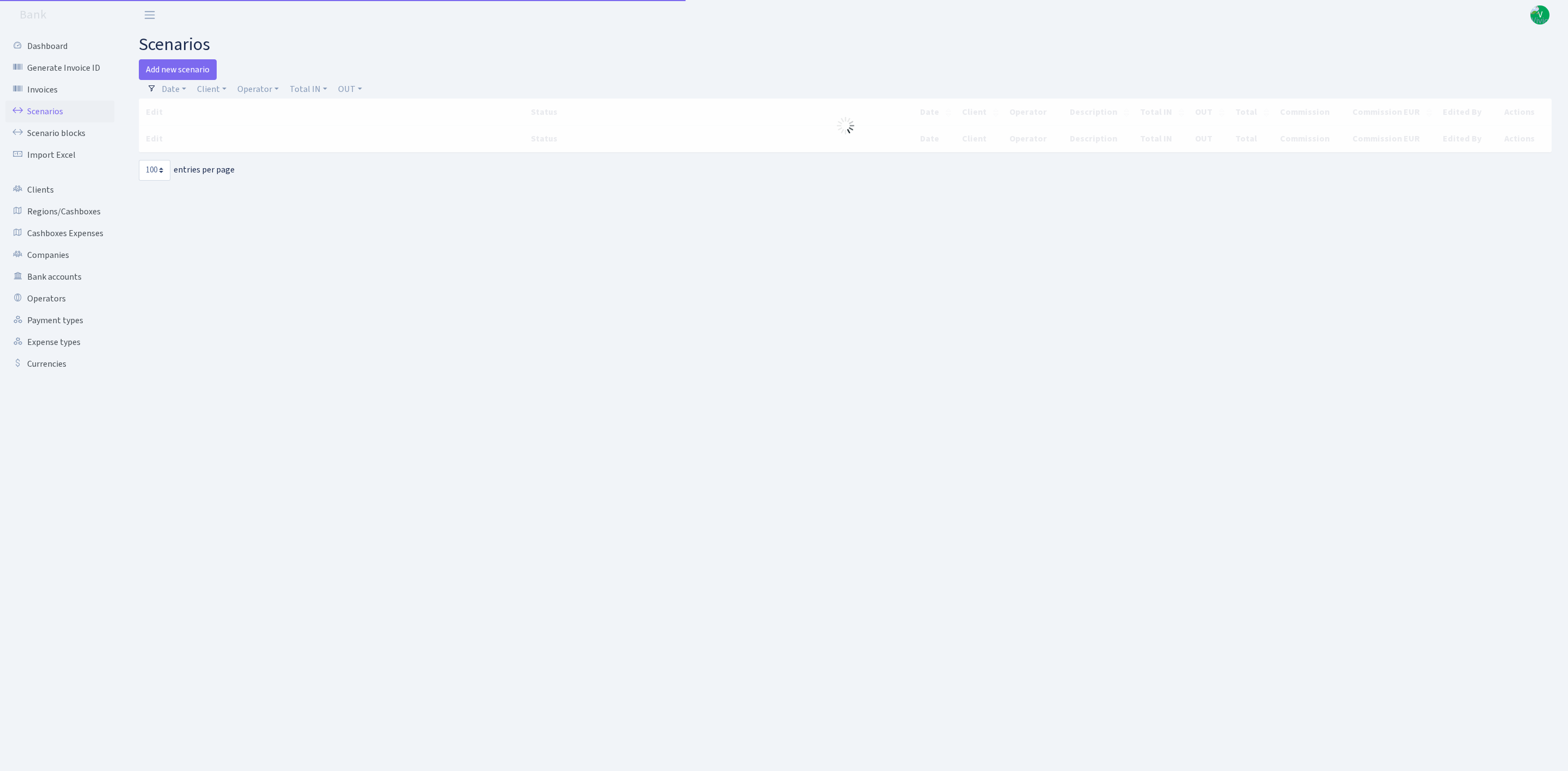
select select "100"
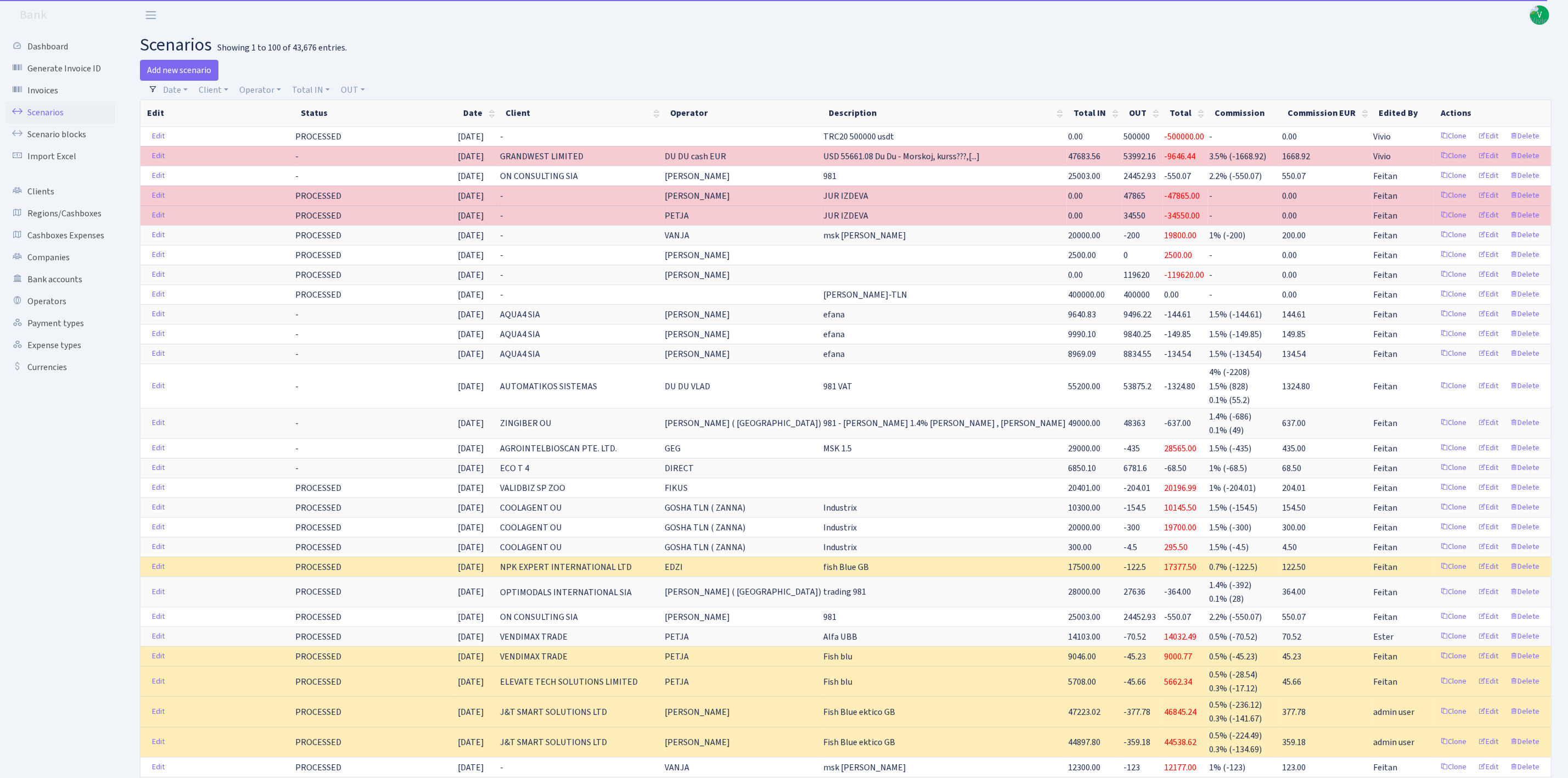
click at [714, 68] on div "Add new scenario" at bounding box center [489, 70] width 698 height 21
drag, startPoint x: 206, startPoint y: 90, endPoint x: 229, endPoint y: 104, distance: 26.9
click at [206, 90] on link "Client" at bounding box center [214, 90] width 39 height 18
click at [234, 127] on input "search" at bounding box center [238, 130] width 80 height 17
type input "henc"
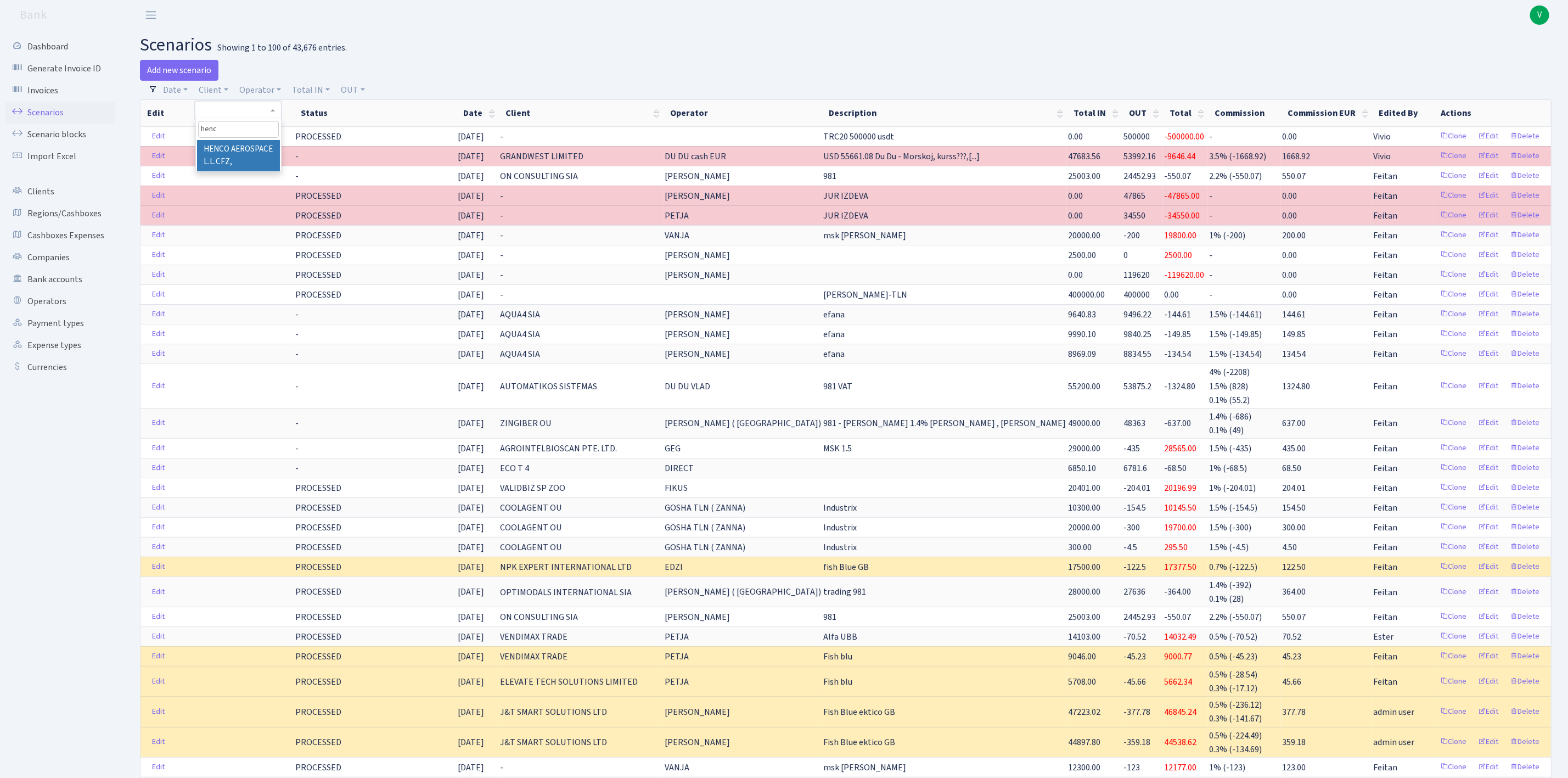
click at [238, 150] on li "HENCO AEROSPACE L.L.CFZ," at bounding box center [238, 155] width 83 height 31
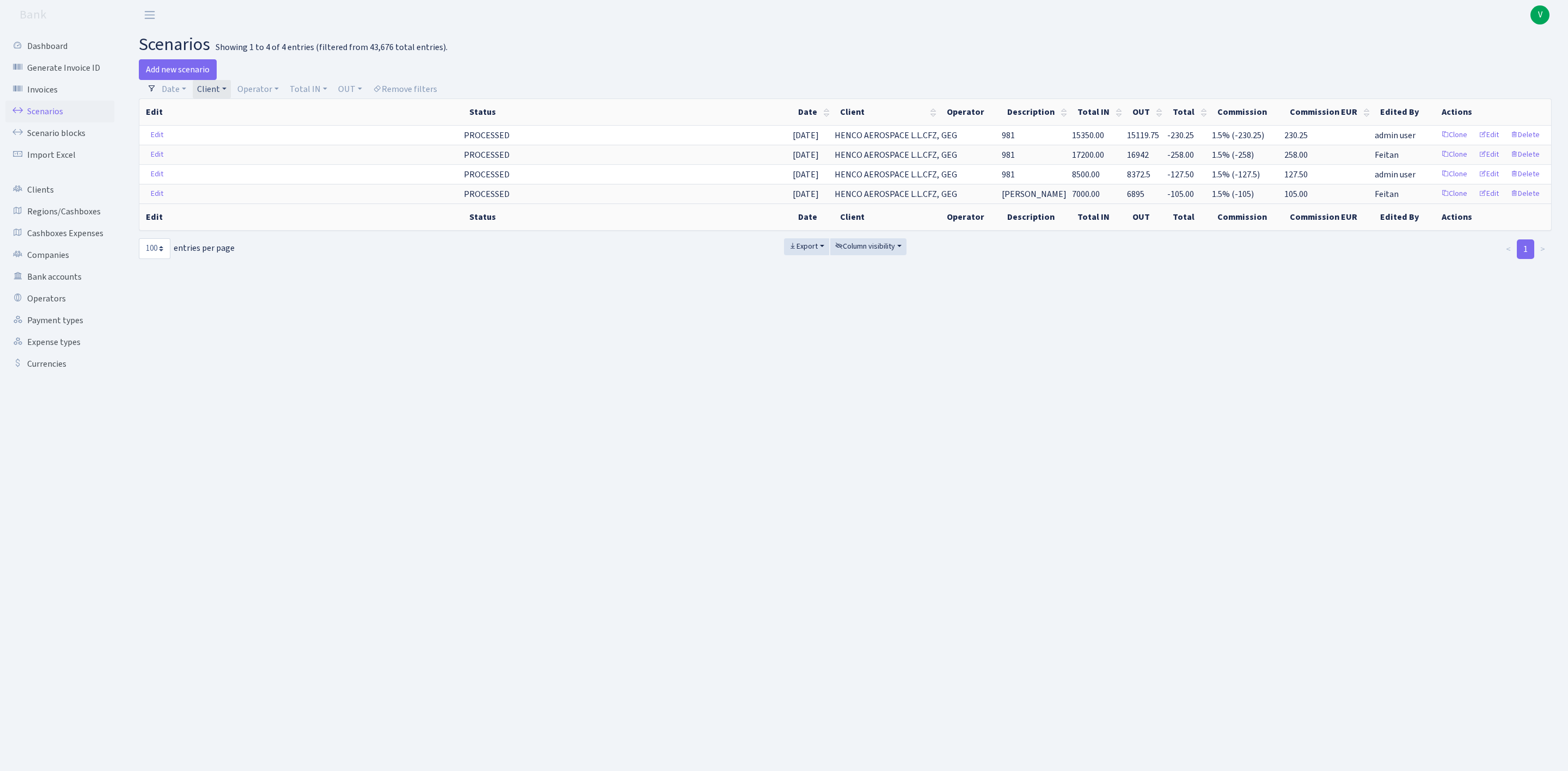
click at [495, 299] on main "scenarios Showing 1 to 4 of 4 entries (filtered from 43,676 total entries). Add…" at bounding box center [845, 387] width 1446 height 714
click at [200, 93] on link "Client" at bounding box center [212, 89] width 38 height 18
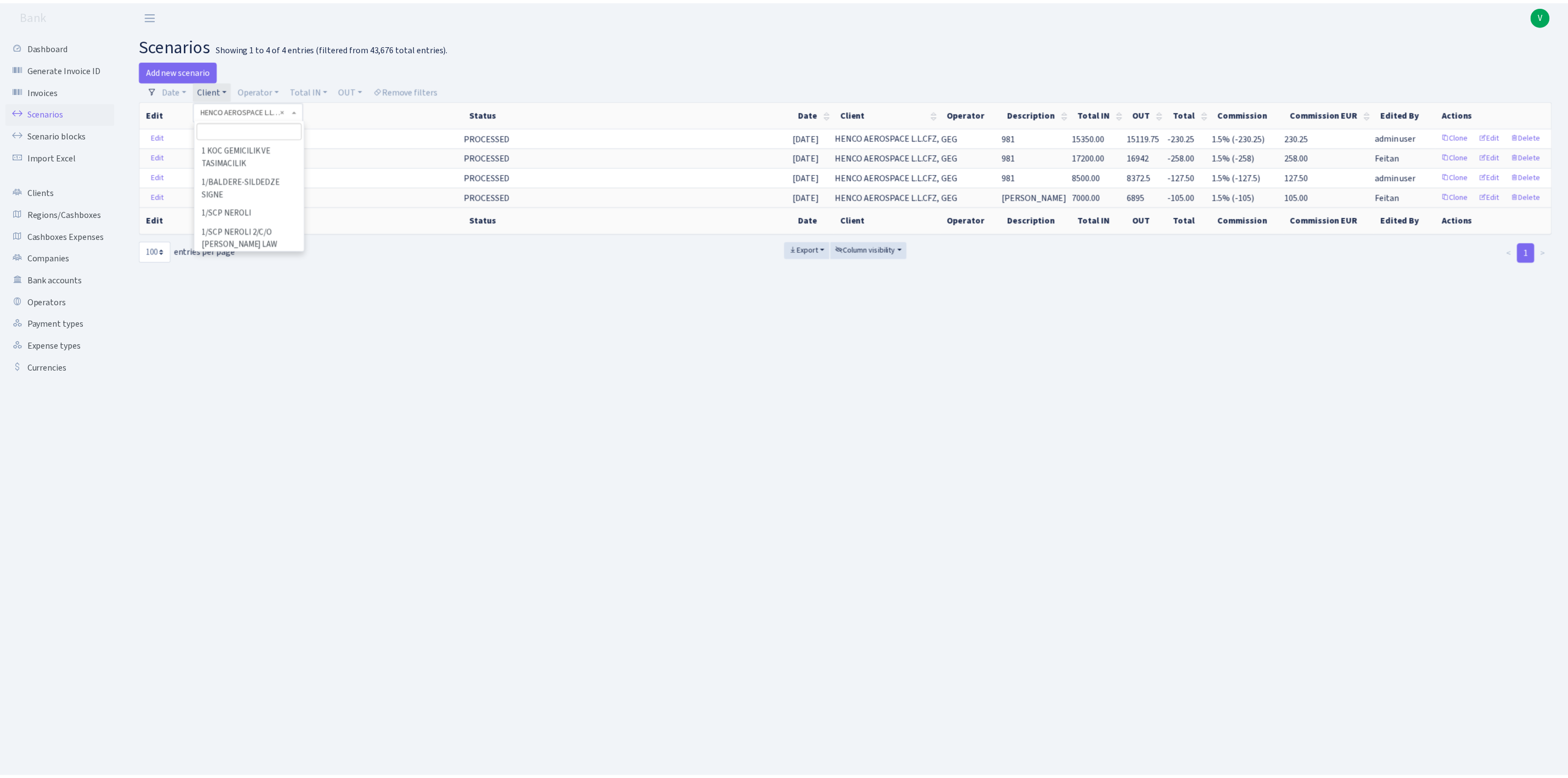
scroll to position [30046, 0]
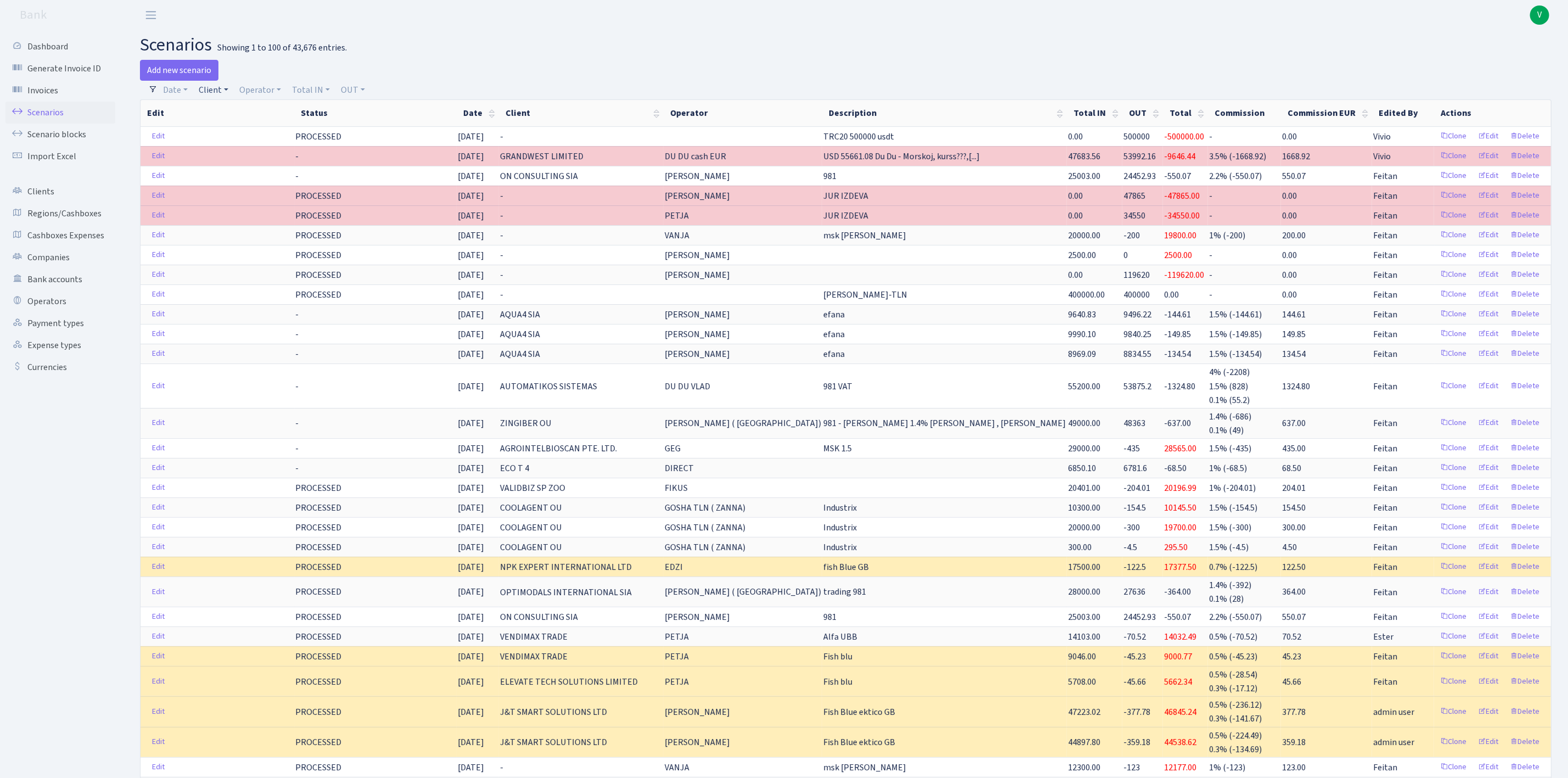
click at [218, 89] on link "Client" at bounding box center [214, 90] width 39 height 18
click at [239, 122] on input "search" at bounding box center [238, 130] width 80 height 17
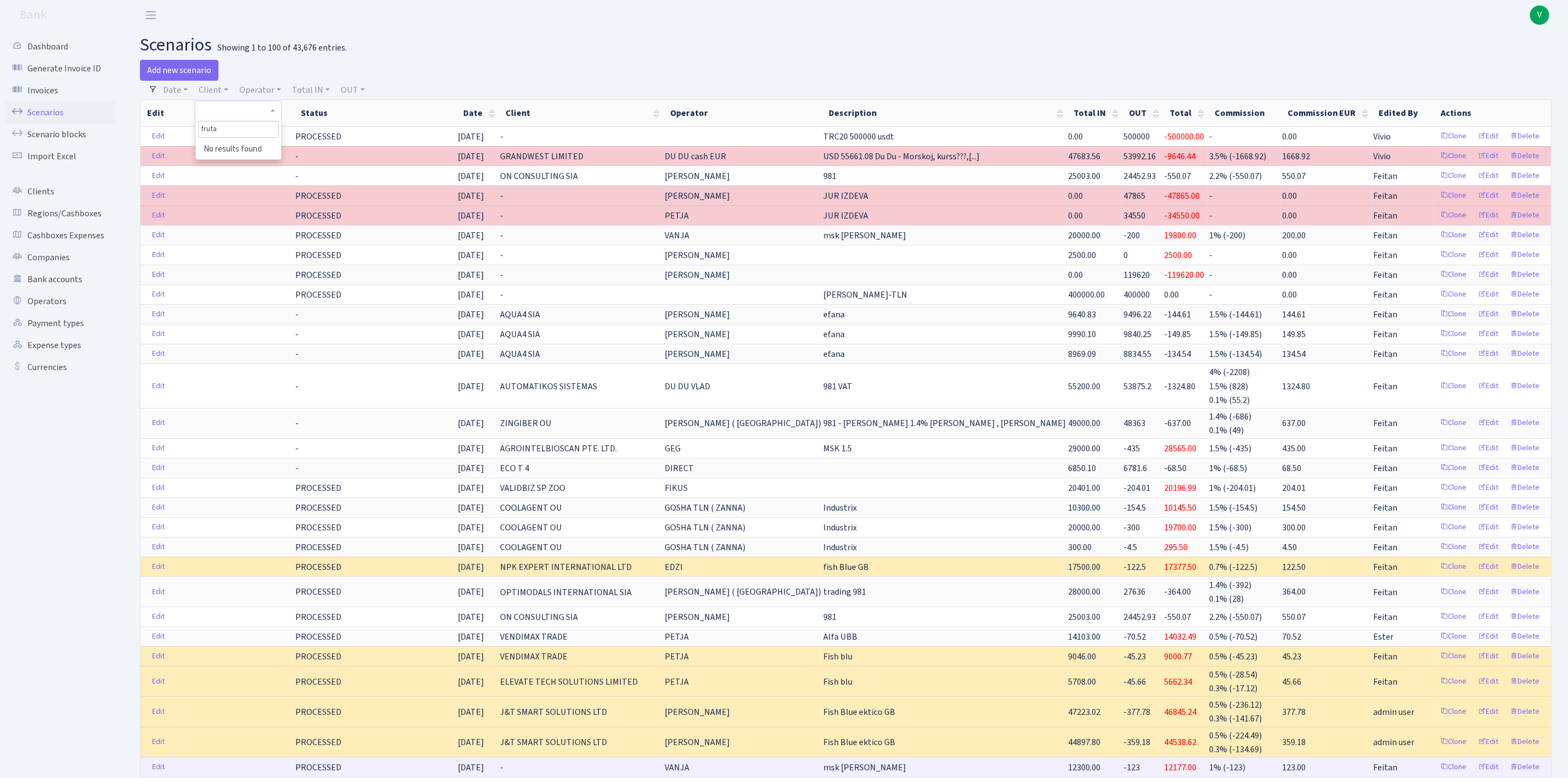
type input "fruta"
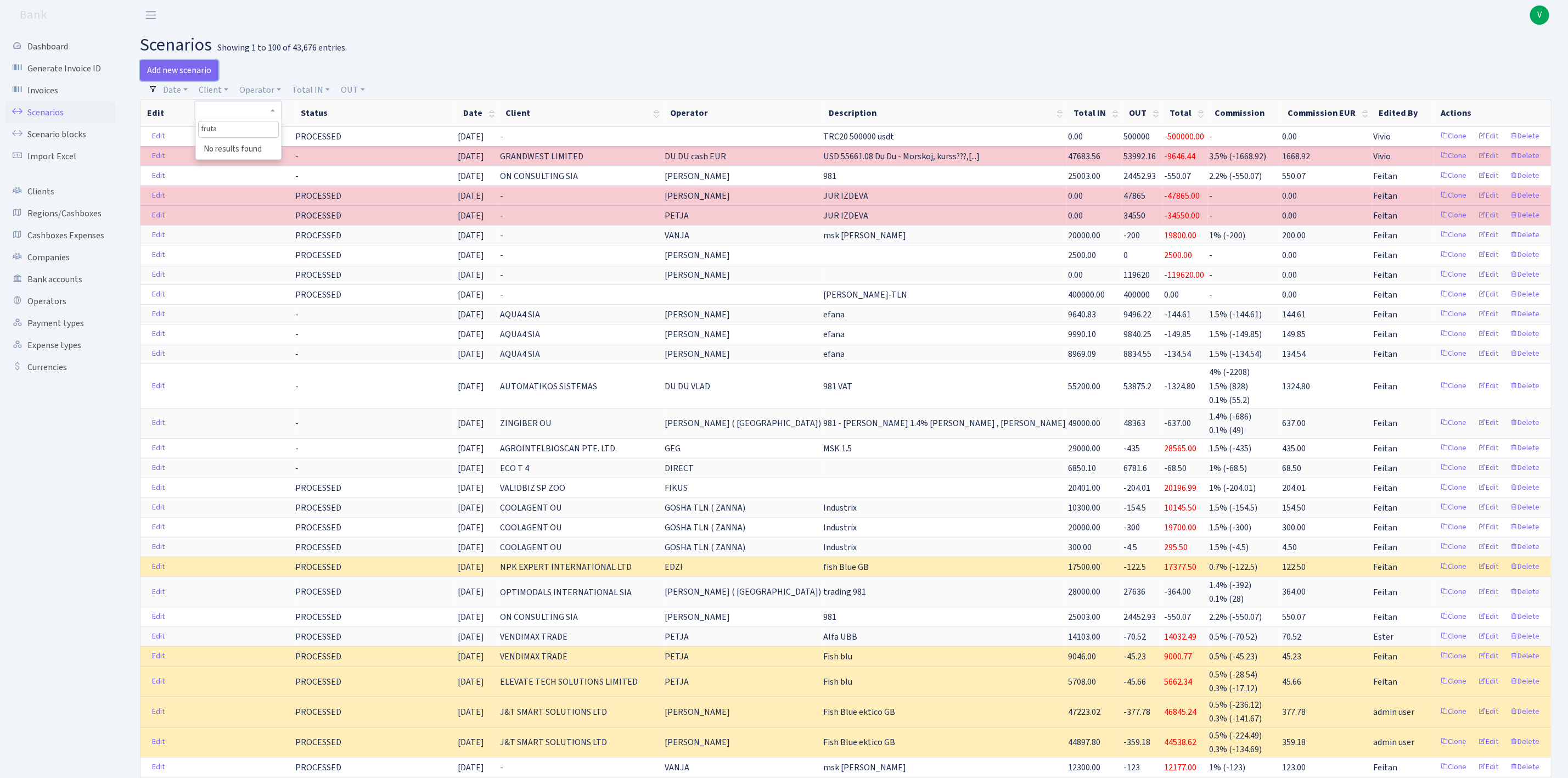
drag, startPoint x: 191, startPoint y: 71, endPoint x: 259, endPoint y: 69, distance: 68.0
click at [191, 71] on link "Add new scenario" at bounding box center [179, 70] width 79 height 21
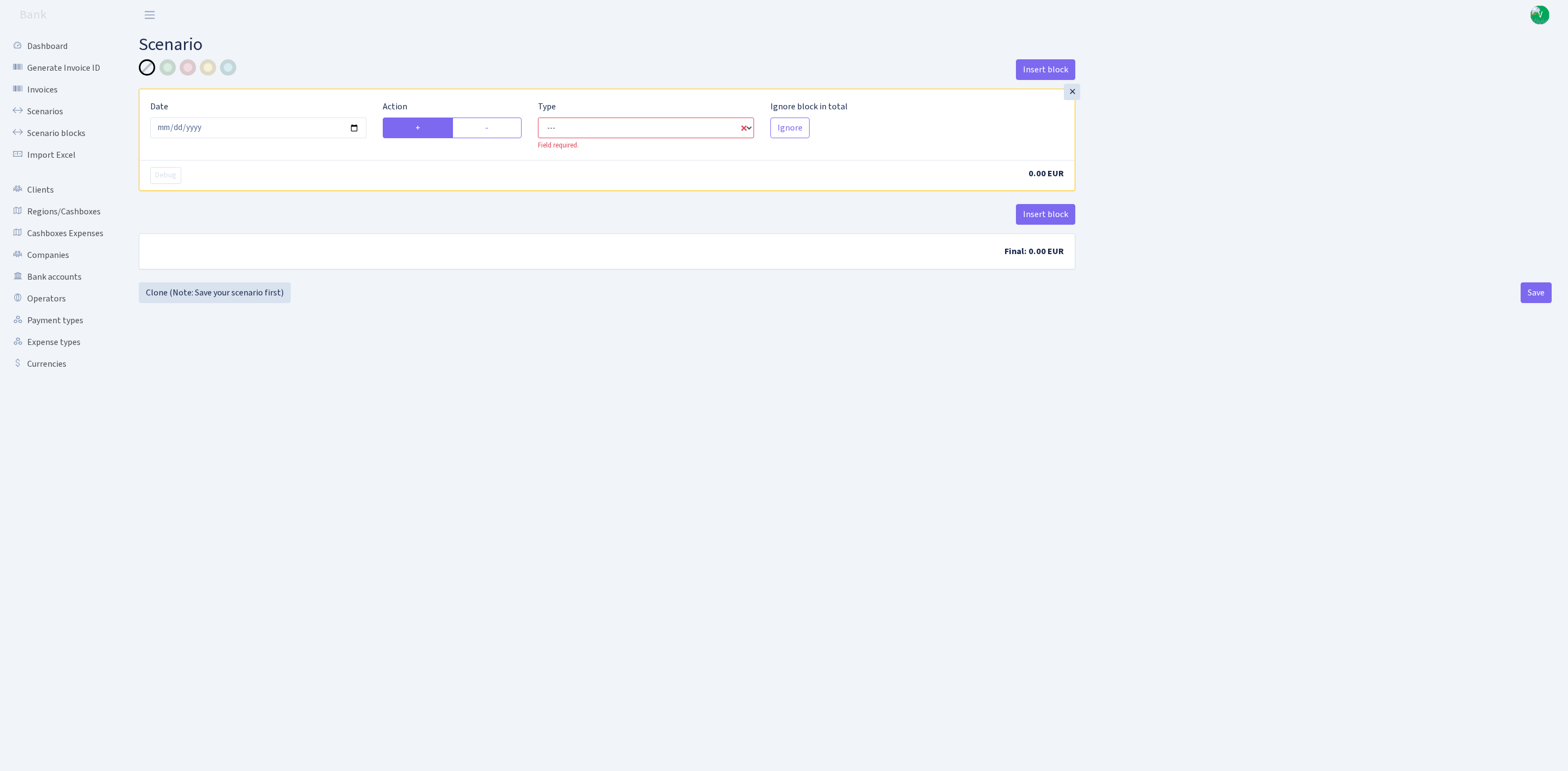
click at [564, 124] on select "--- In Out Commission" at bounding box center [646, 128] width 216 height 21
select select "in"
click at [538, 118] on select "--- In Out Commission" at bounding box center [646, 128] width 216 height 21
select select "1"
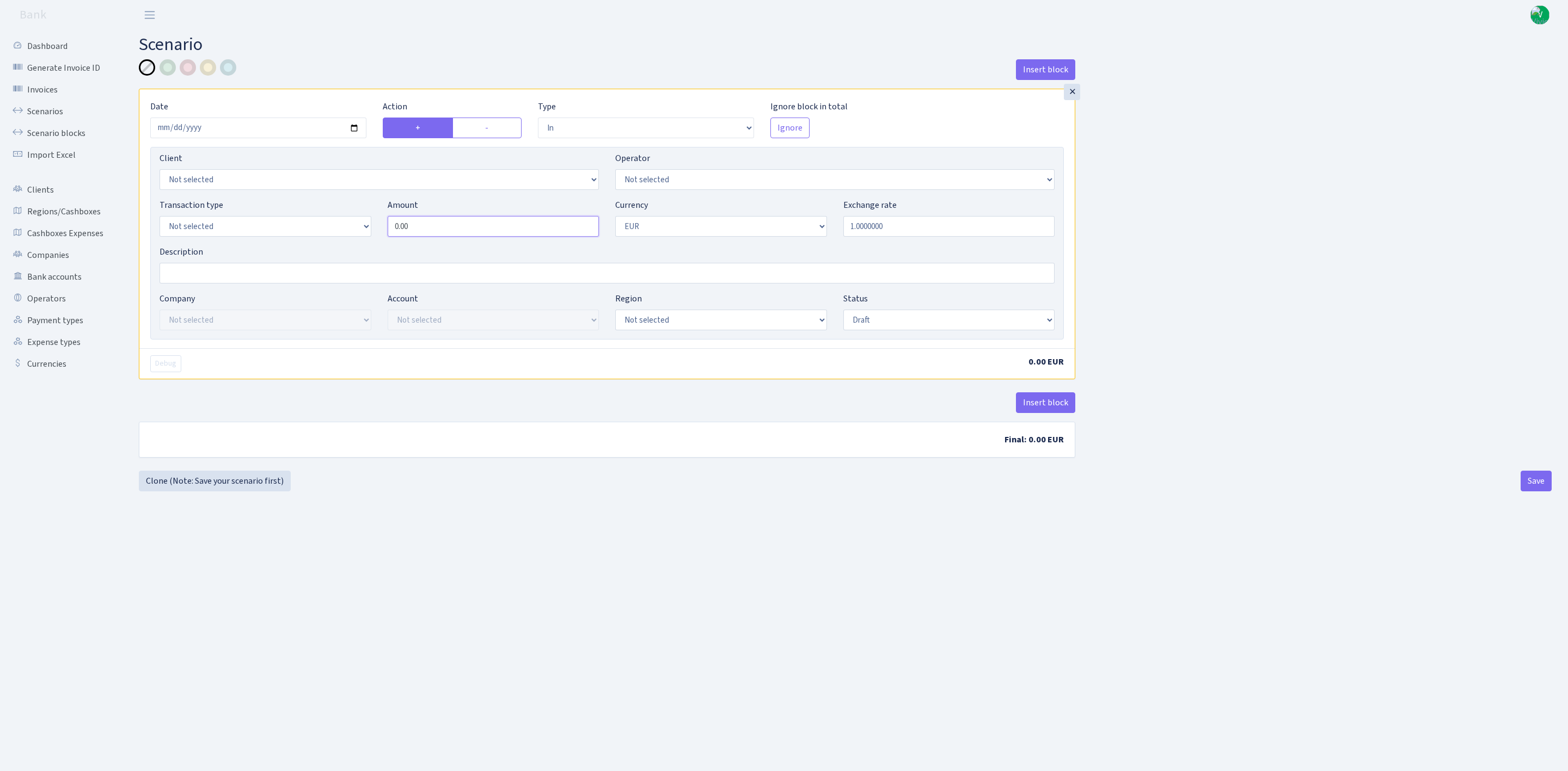
drag, startPoint x: 464, startPoint y: 234, endPoint x: 373, endPoint y: 231, distance: 91.0
click at [373, 231] on div "Transaction type Not selected 981 ELF FISH crypto [PERSON_NAME] MM-BALTIC eur U…" at bounding box center [607, 222] width 911 height 47
paste input "408938,93"
click at [421, 226] on input "408938,93" at bounding box center [494, 226] width 212 height 21
drag, startPoint x: 443, startPoint y: 229, endPoint x: 368, endPoint y: 214, distance: 76.5
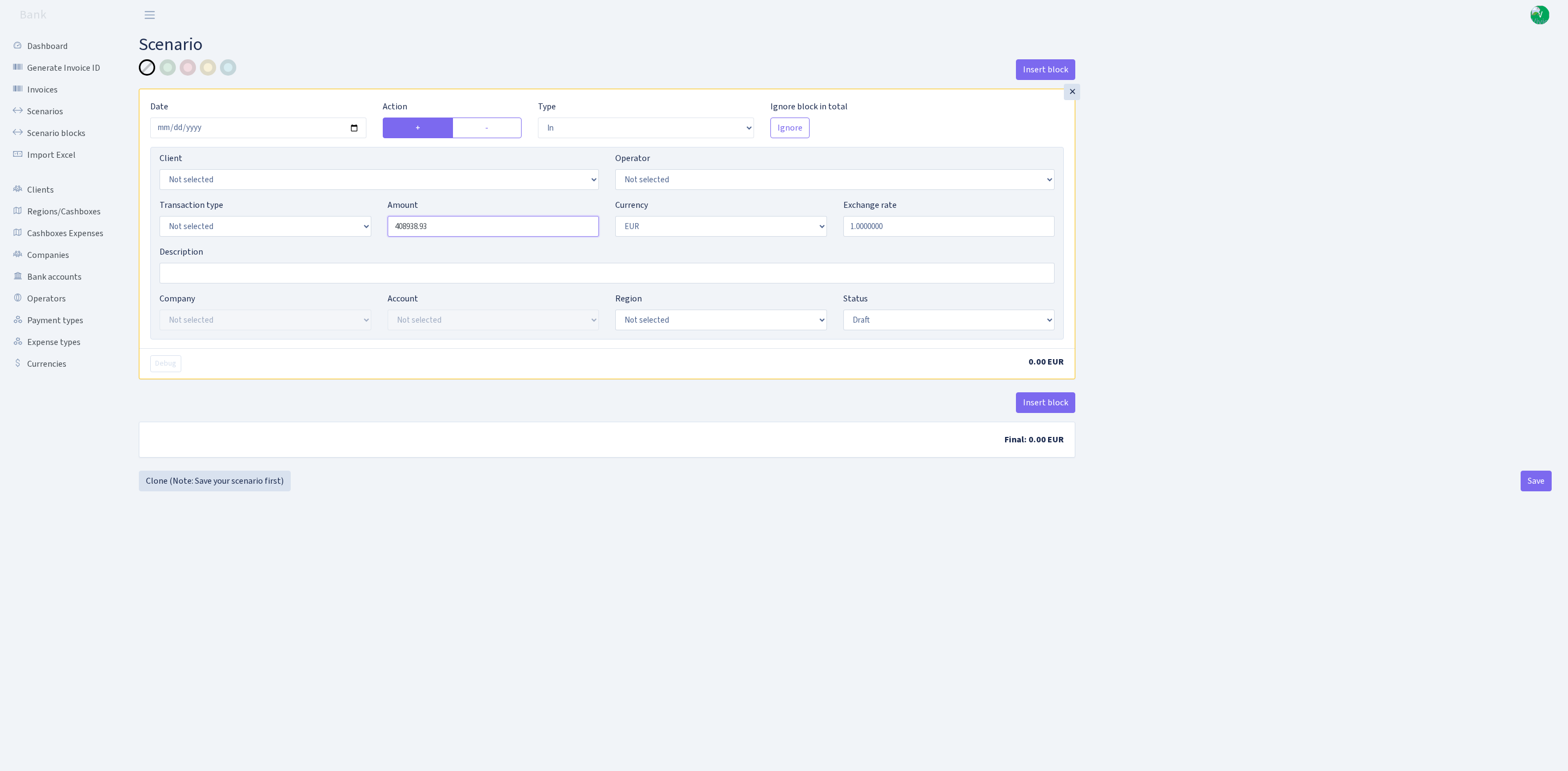
click at [368, 214] on div "Transaction type Not selected 981 ELF FISH crypto [PERSON_NAME] MM-BALTIC eur U…" at bounding box center [607, 222] width 911 height 47
type input "408,938.93"
click at [732, 225] on select "Not selected AED BGN BTC ETH EUR GBP JPN RUB TRX UAH" at bounding box center [721, 226] width 212 height 21
select select "6"
click at [615, 218] on select "Not selected AED BGN BTC ETH EUR GBP JPN RUB TRX UAH" at bounding box center [721, 226] width 212 height 21
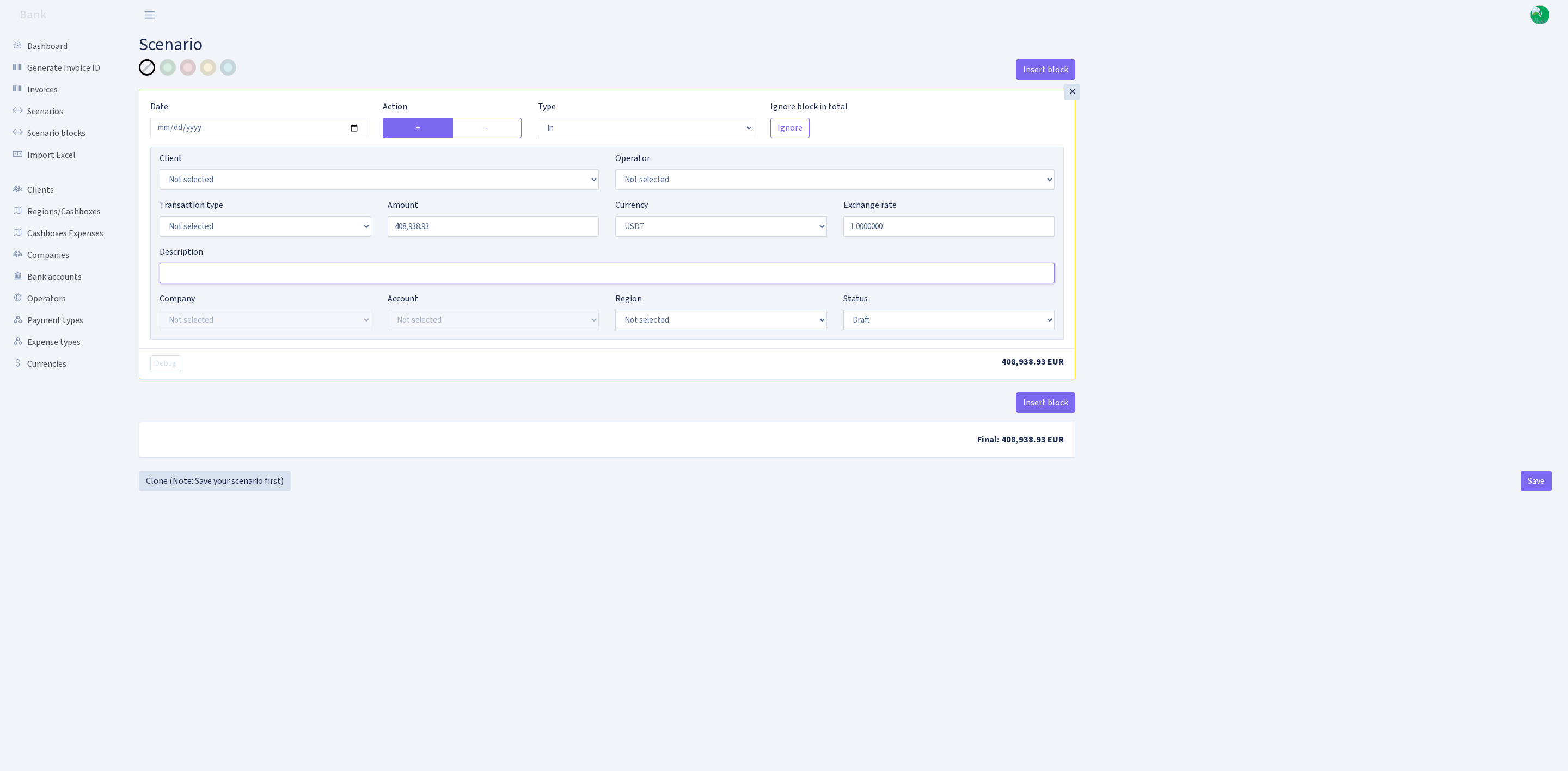
click at [293, 277] on input "Description" at bounding box center [607, 273] width 895 height 21
paste input "408938.93"
click at [268, 274] on input "TRC20 408938.93 udt (" at bounding box center [607, 273] width 895 height 21
paste input "350000eur/0.8592970=407309.70+0.4%=408938.93usdt"
type input "TRC20 408938.93 udt (350000eur/0.8592970=407309.70+0.4%=408938.93usdt)"
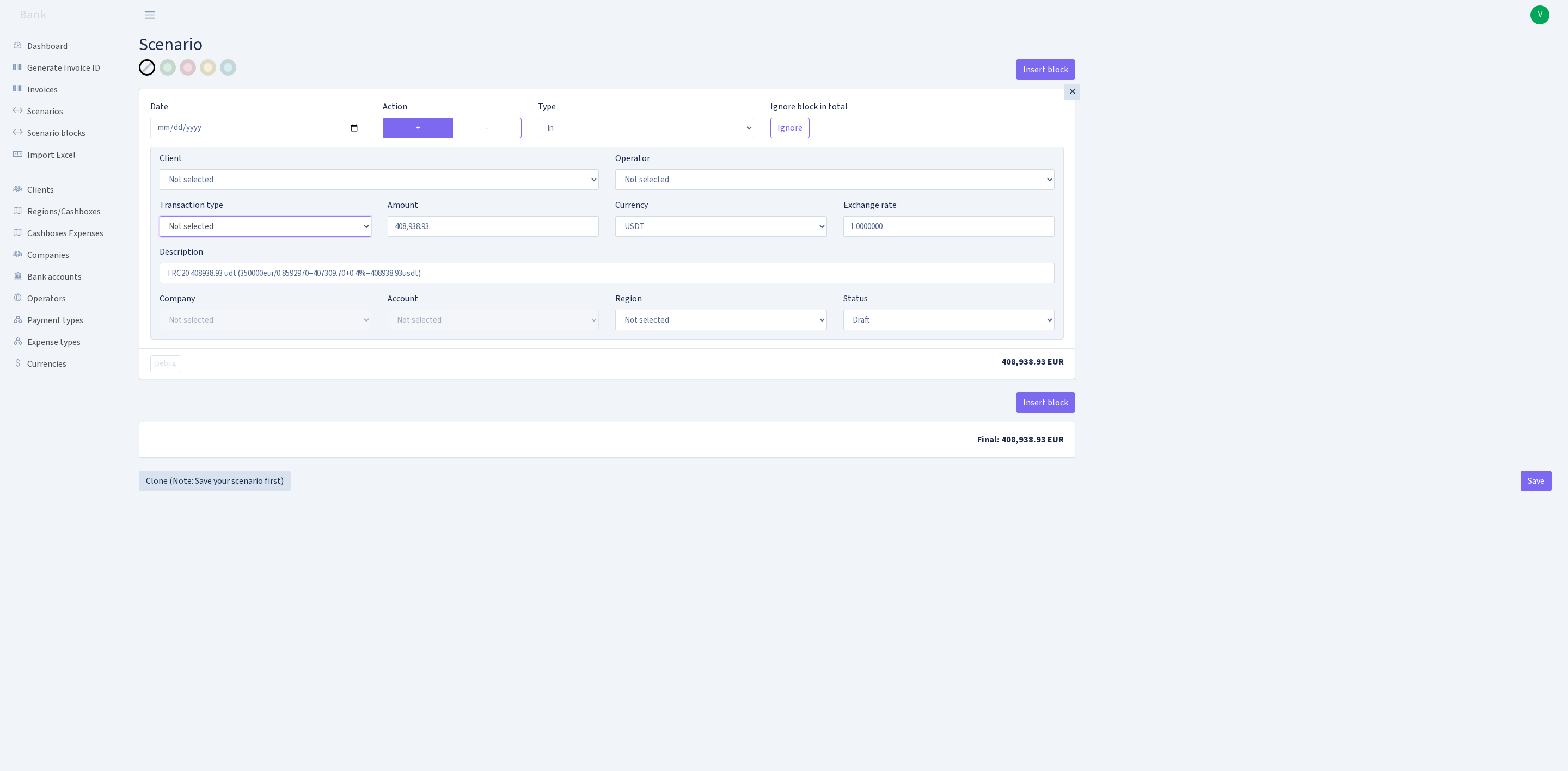
click at [216, 228] on select "Not selected 981 ELF FISH crypto GIRT IVO dekl MM-BALTIC eur UAB Bank Cash Cash…" at bounding box center [265, 226] width 212 height 21
select select "2"
click at [159, 218] on select "Not selected 981 ELF FISH crypto GIRT IVO dekl MM-BALTIC eur UAB Bank Cash Cash…" at bounding box center [265, 226] width 212 height 21
click at [234, 322] on select "Not selected ALFASTAR ATARA COMMERCE LTD CONTROL BASE CRYPTO TOMASS CRYPTO wall…" at bounding box center [265, 320] width 212 height 21
select select "20"
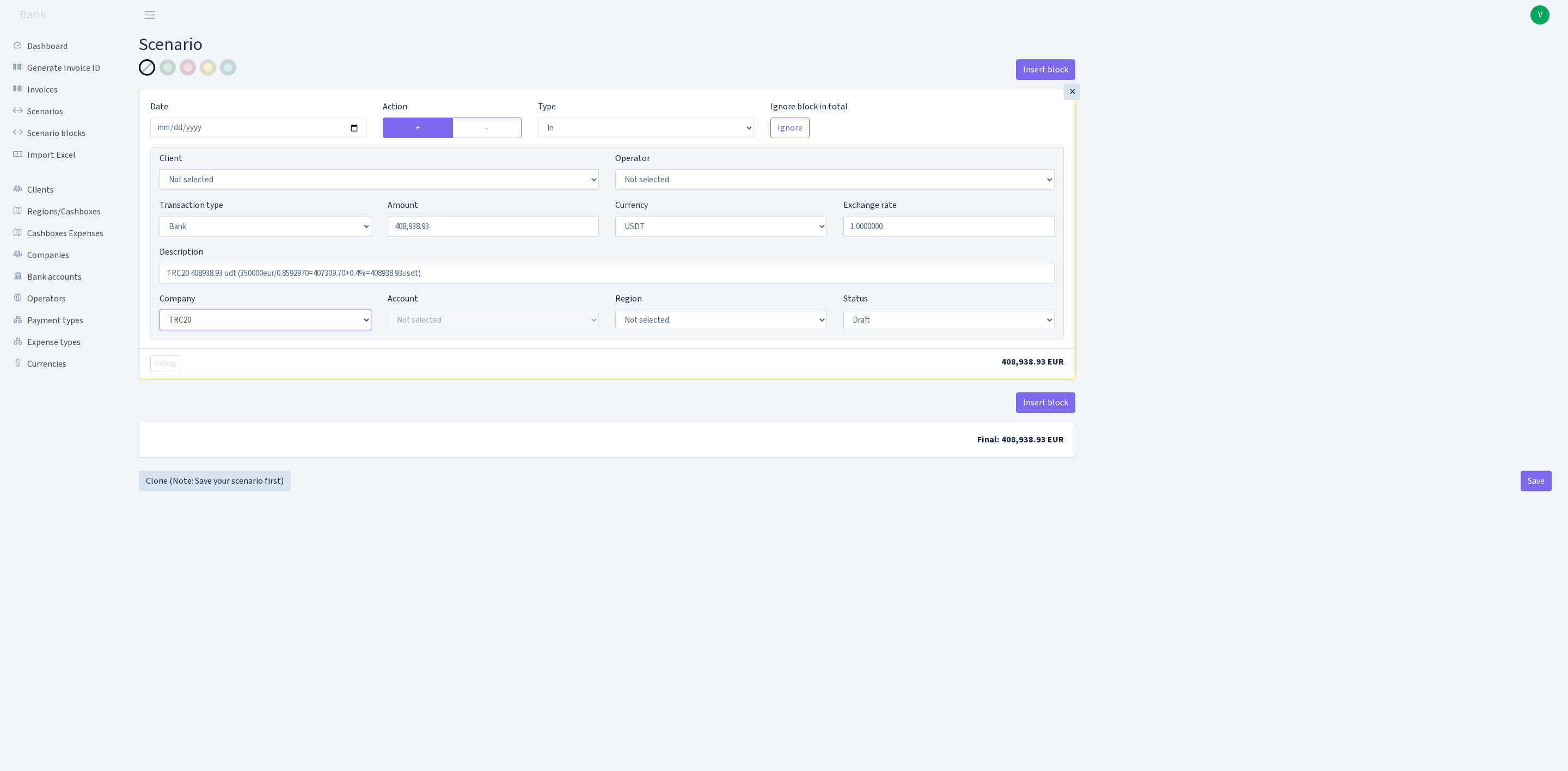
click at [159, 312] on select "Not selected ALFASTAR ATARA COMMERCE LTD CONTROL BASE CRYPTO TOMASS CRYPTO wall…" at bounding box center [265, 320] width 212 height 21
click at [469, 319] on select "Not selected TRC20 2024.08.01 S8dYrDY TRC20 2024.09.12 KEMg2gdc TRC20 2024.10.1…" at bounding box center [494, 320] width 212 height 21
select select "61"
click at [388, 312] on select "Not selected TRC20 2024.08.01 S8dYrDY TRC20 2024.09.12 KEMg2gdc TRC20 2024.10.1…" at bounding box center [494, 320] width 212 height 21
click at [853, 318] on select "Draft Pending Later Never Processed" at bounding box center [949, 320] width 212 height 21
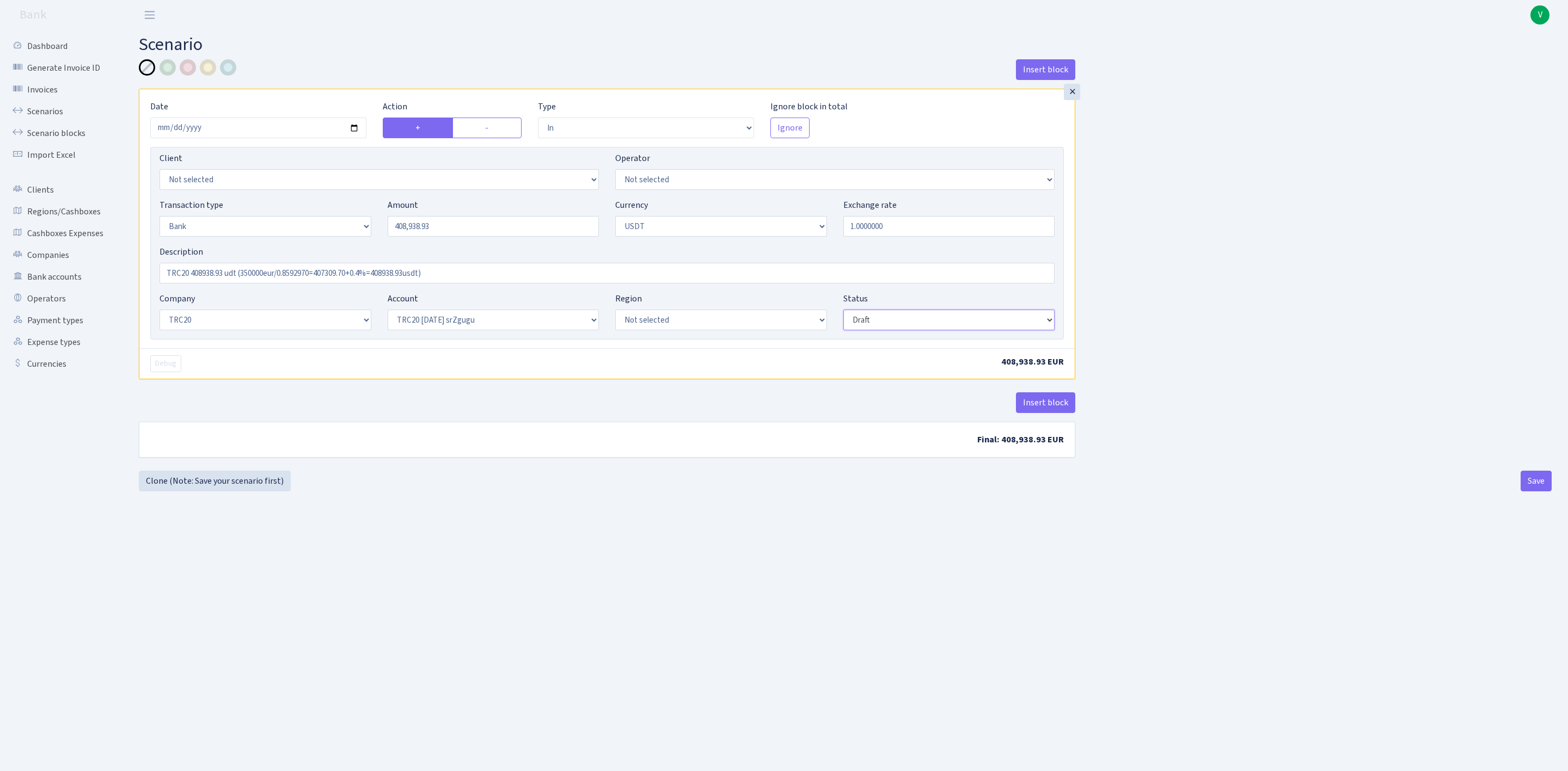
select select "processed"
click at [843, 312] on select "Draft Pending Later Never Processed" at bounding box center [949, 320] width 212 height 21
click at [1531, 483] on button "Save" at bounding box center [1536, 481] width 31 height 21
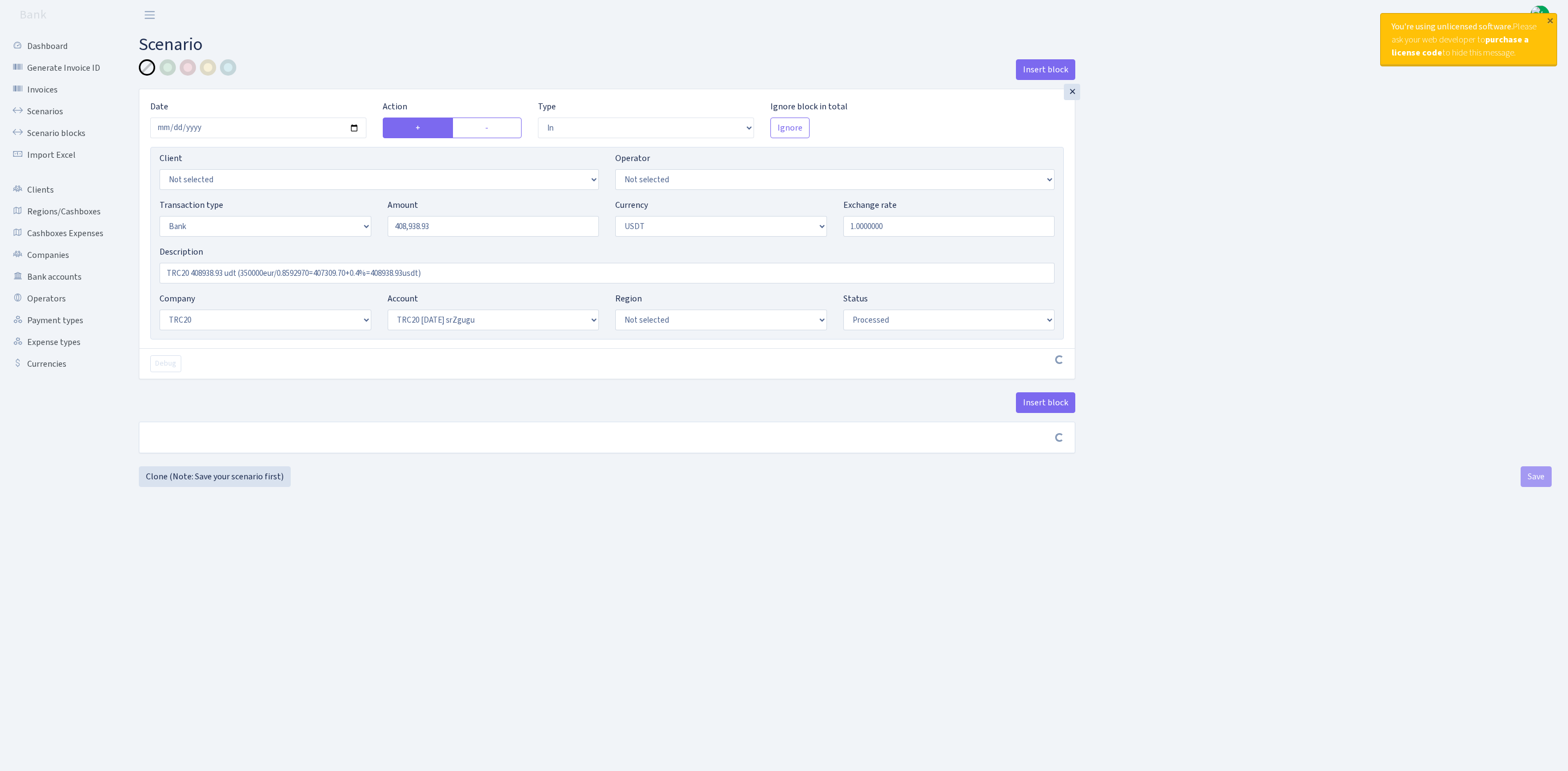
select select "in"
select select "2"
select select "6"
select select "20"
select select "61"
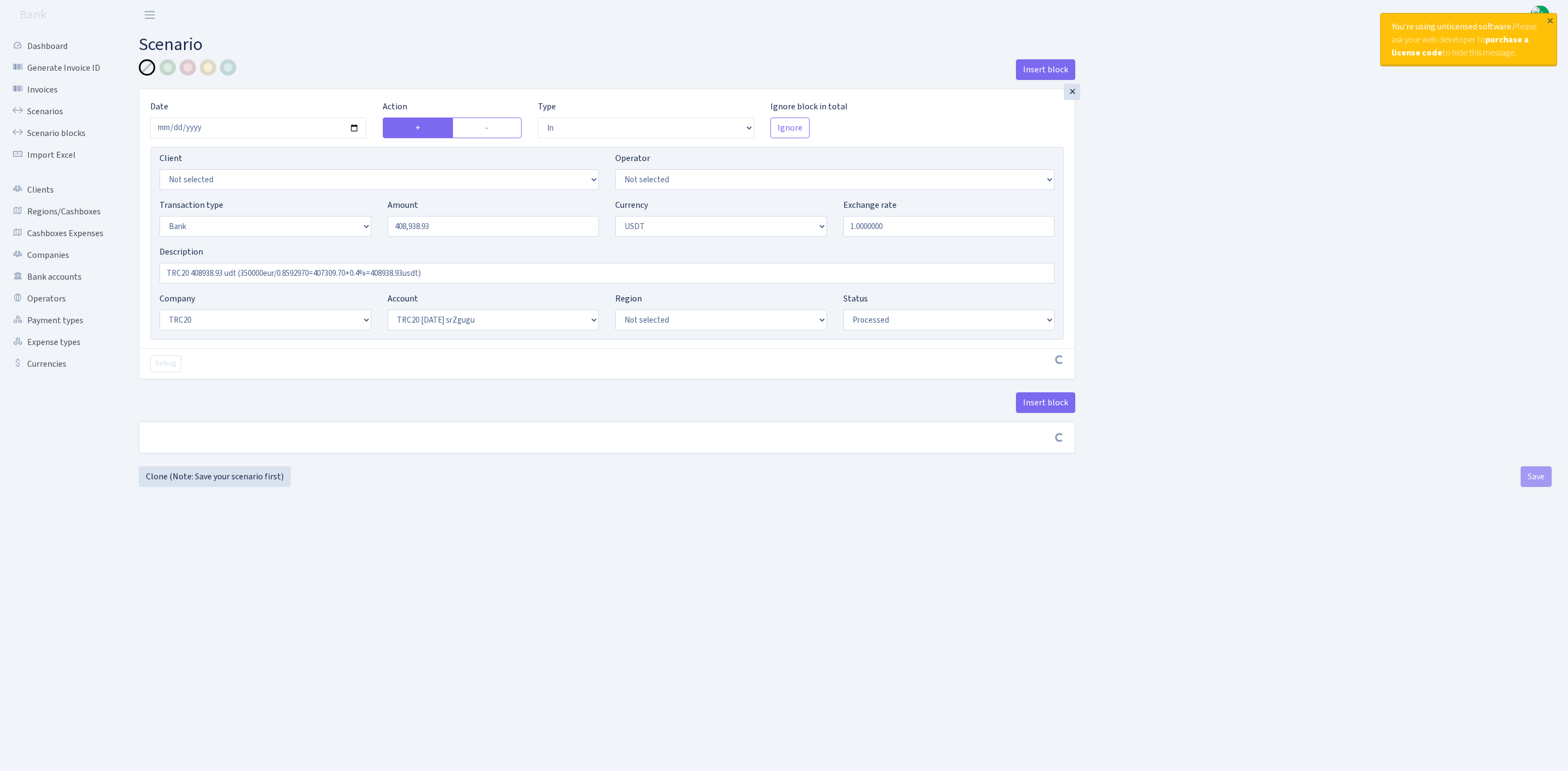
select select "processed"
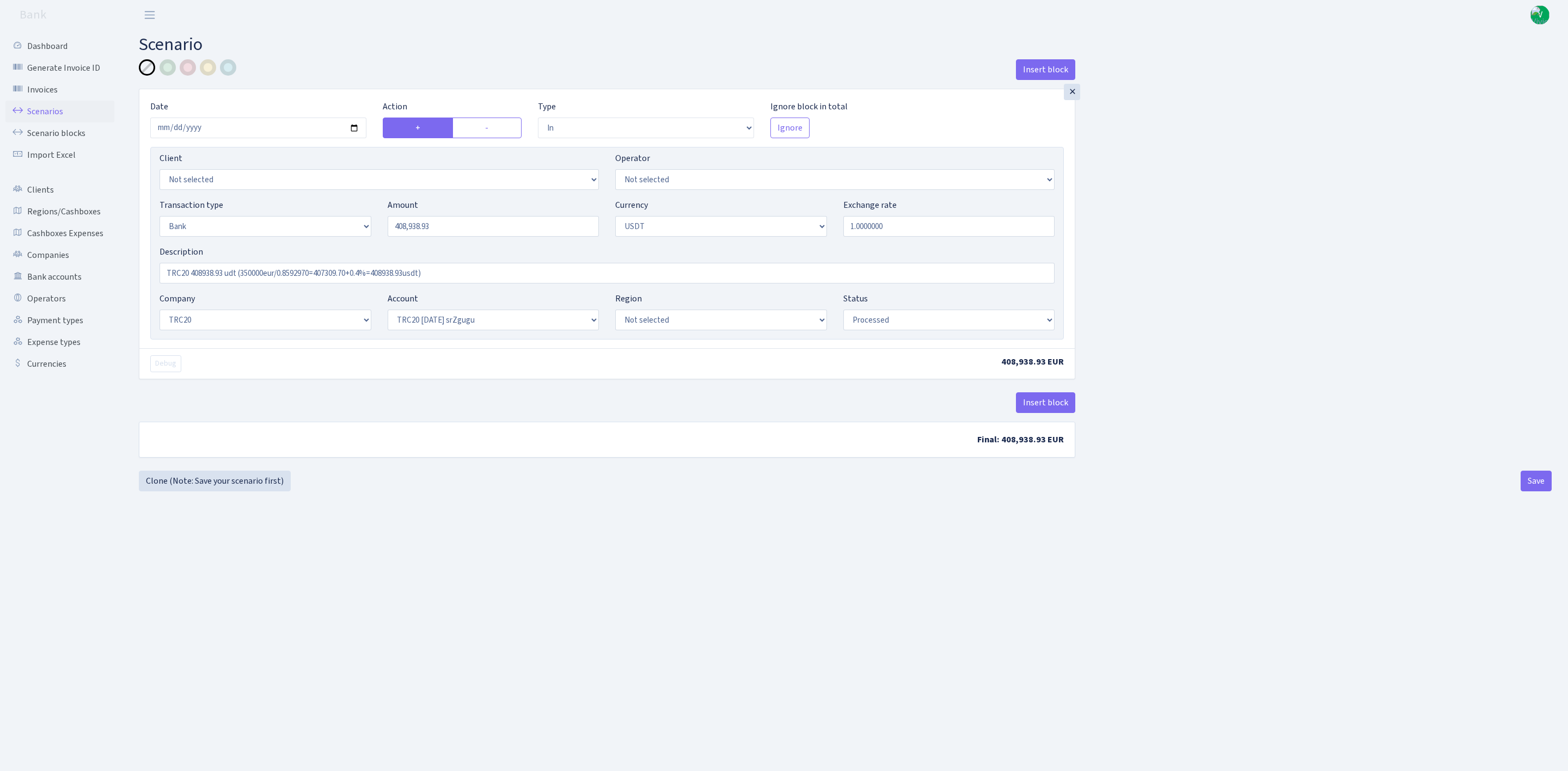
click at [35, 103] on link "Scenarios" at bounding box center [60, 111] width 109 height 22
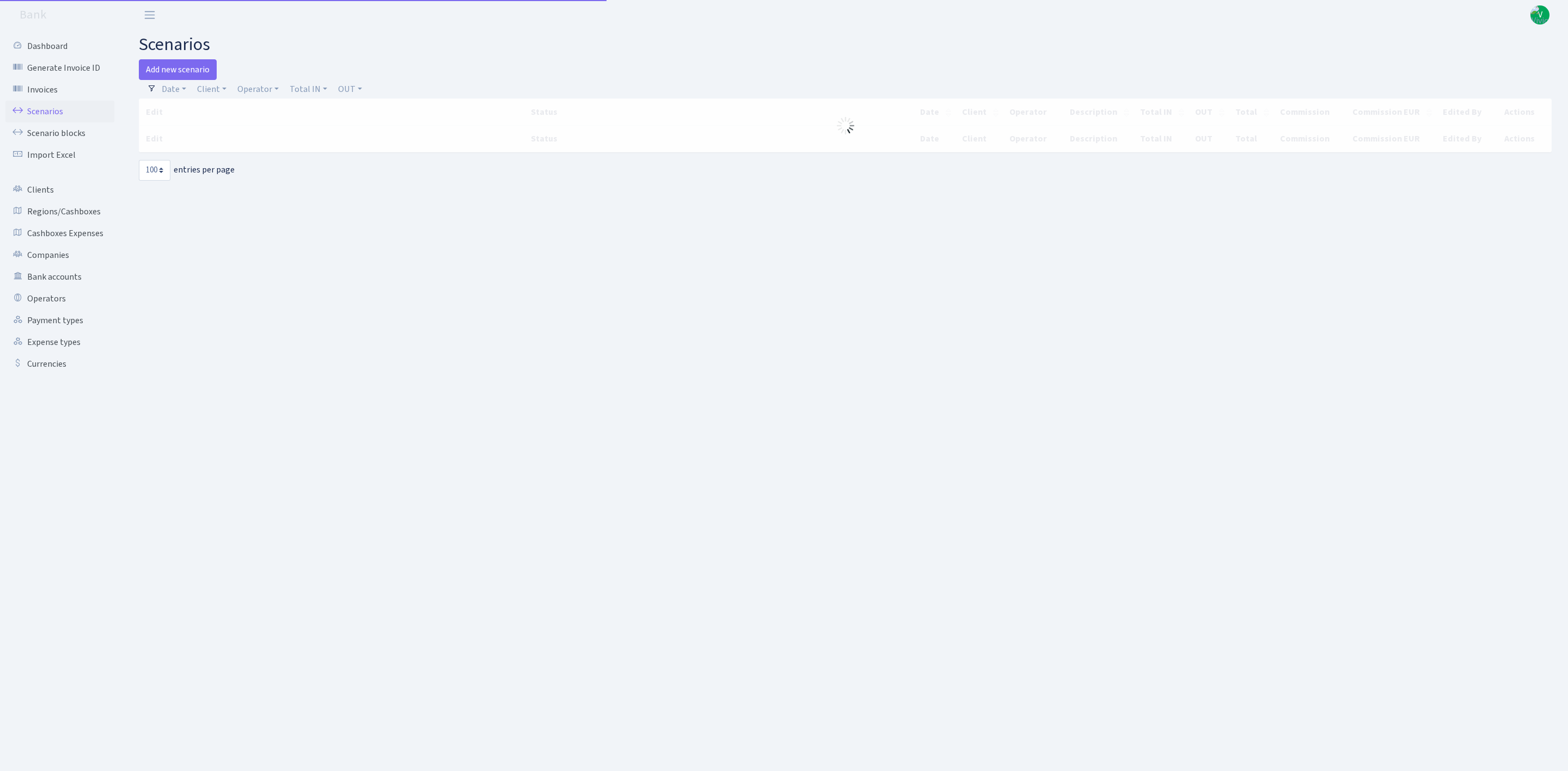
select select "100"
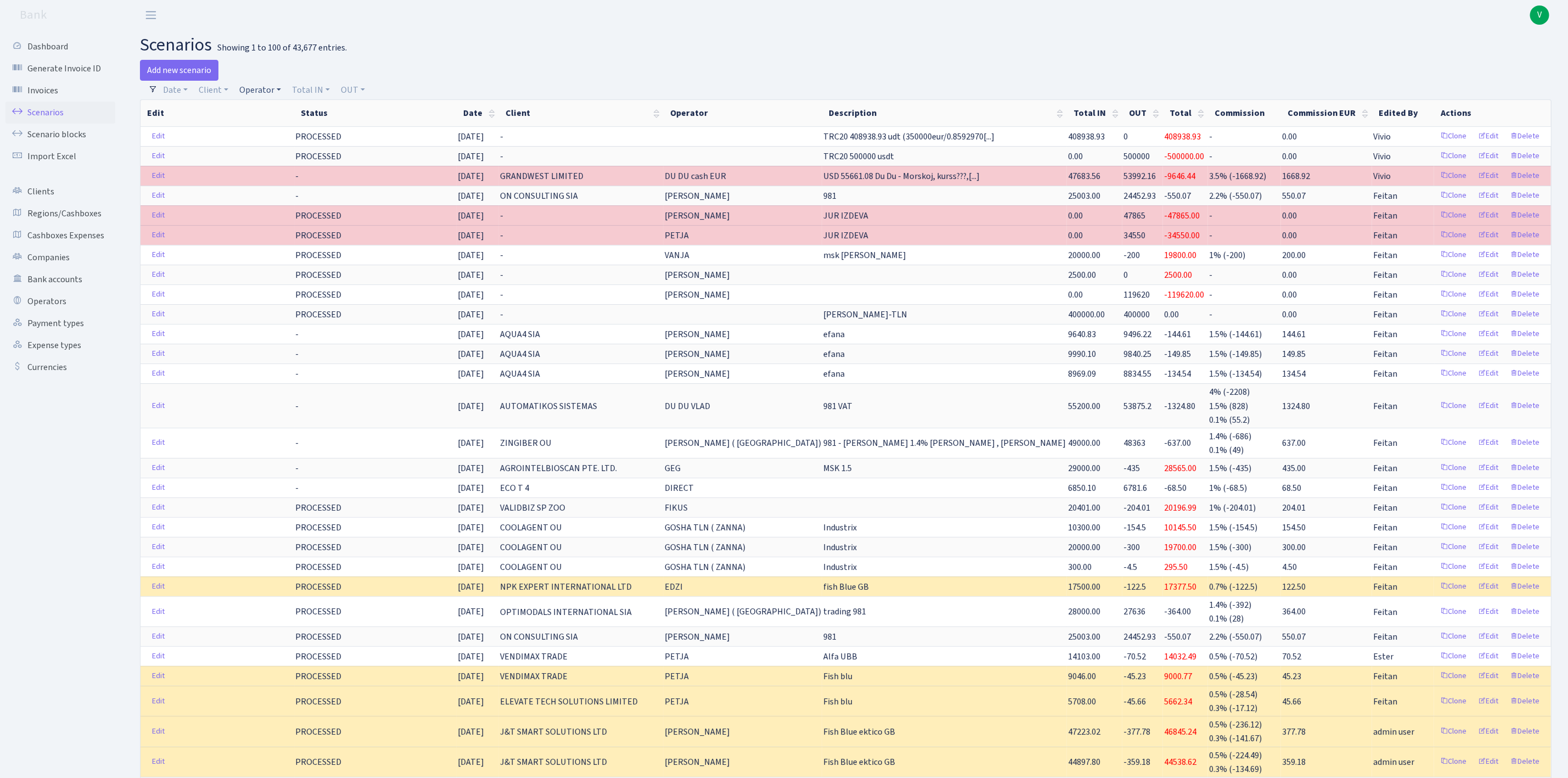
drag, startPoint x: 269, startPoint y: 86, endPoint x: 274, endPoint y: 93, distance: 8.6
click at [269, 86] on link "Operator" at bounding box center [260, 90] width 50 height 18
click at [290, 131] on input "search" at bounding box center [279, 130] width 80 height 17
type input "sven"
click at [295, 181] on li "[PERSON_NAME]" at bounding box center [279, 187] width 83 height 19
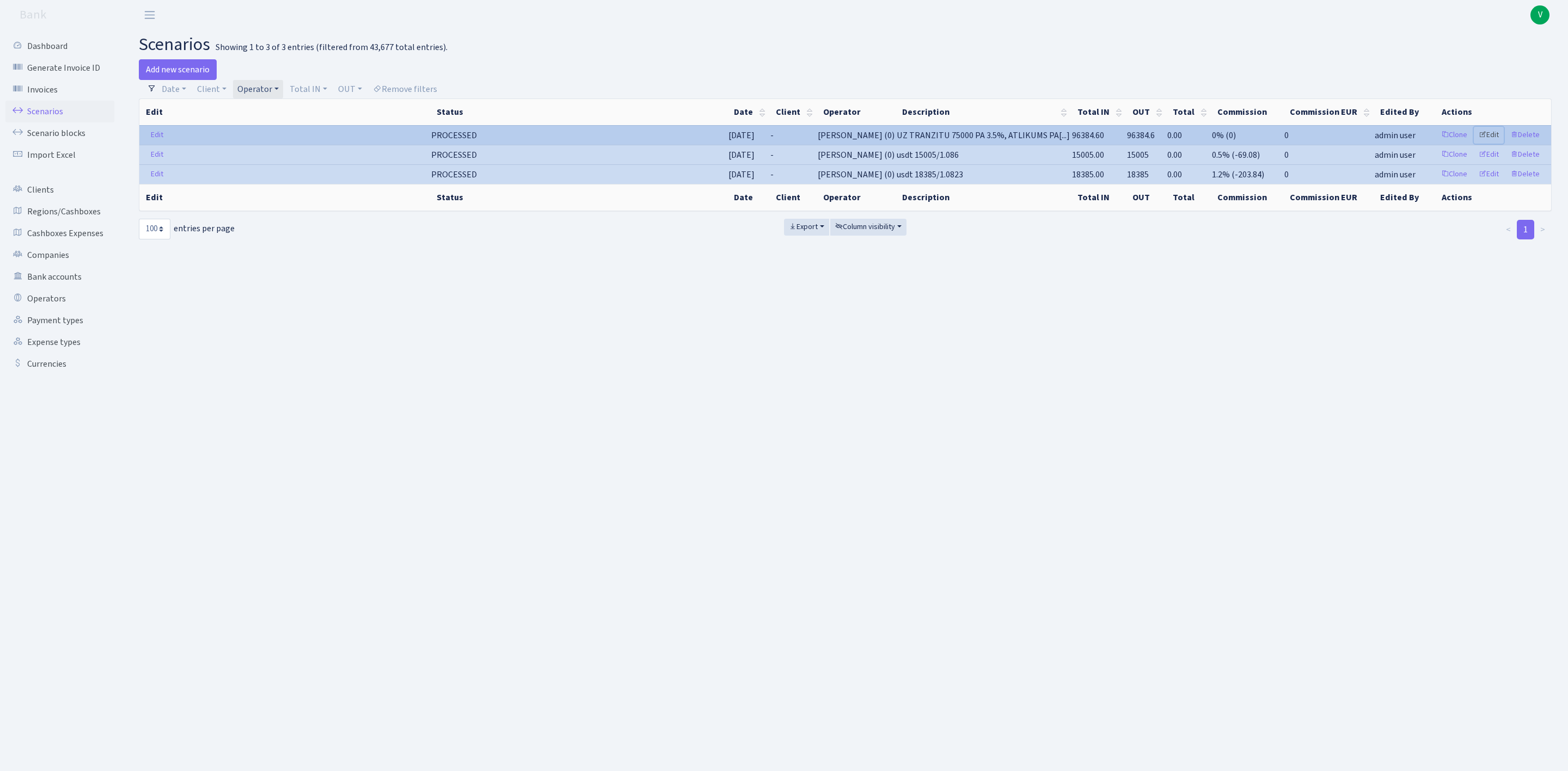
click at [1489, 134] on link "Edit" at bounding box center [1488, 135] width 30 height 17
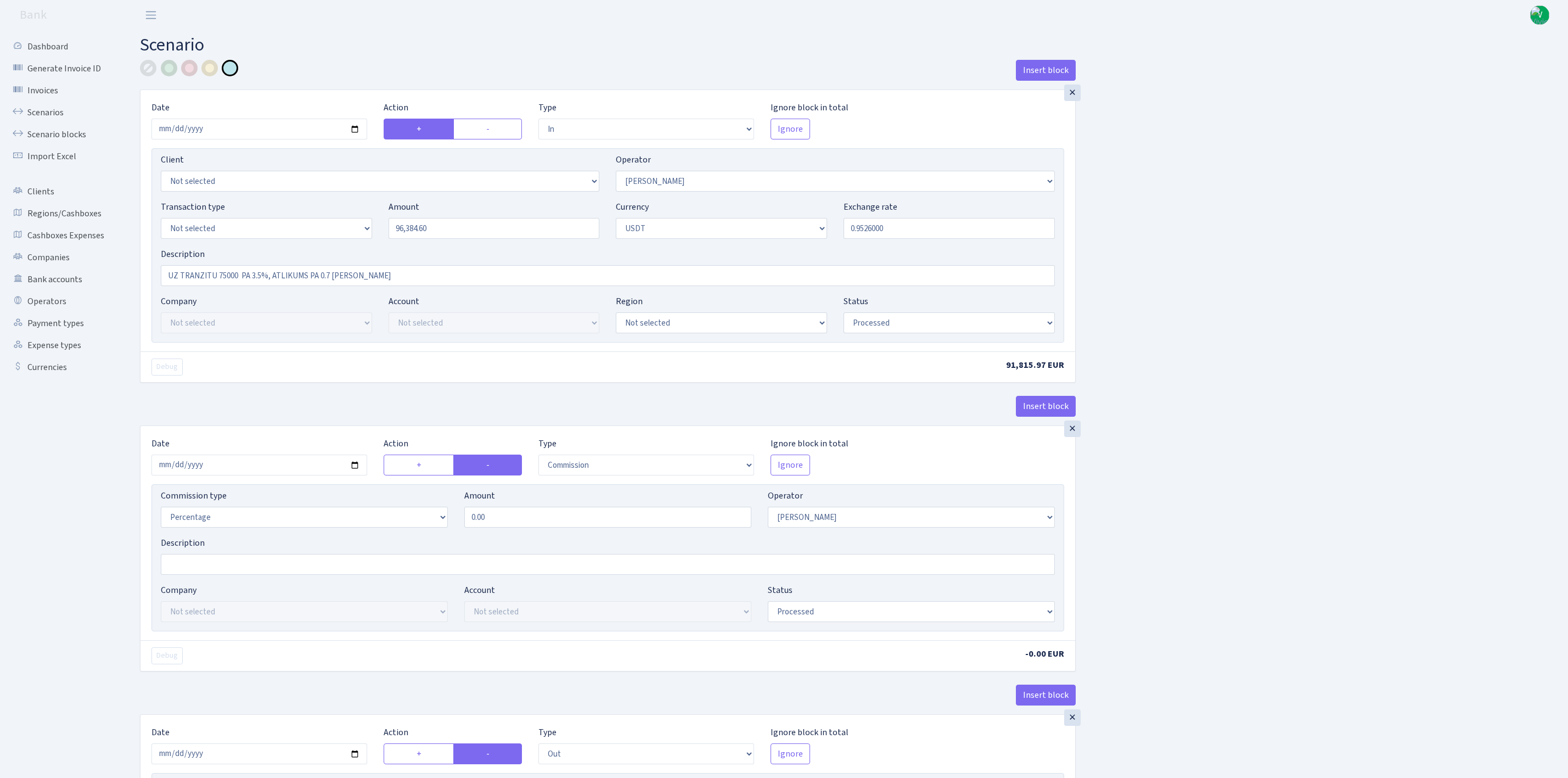
select select "in"
select select "2"
select select "6"
select select "processed"
select select "commission"
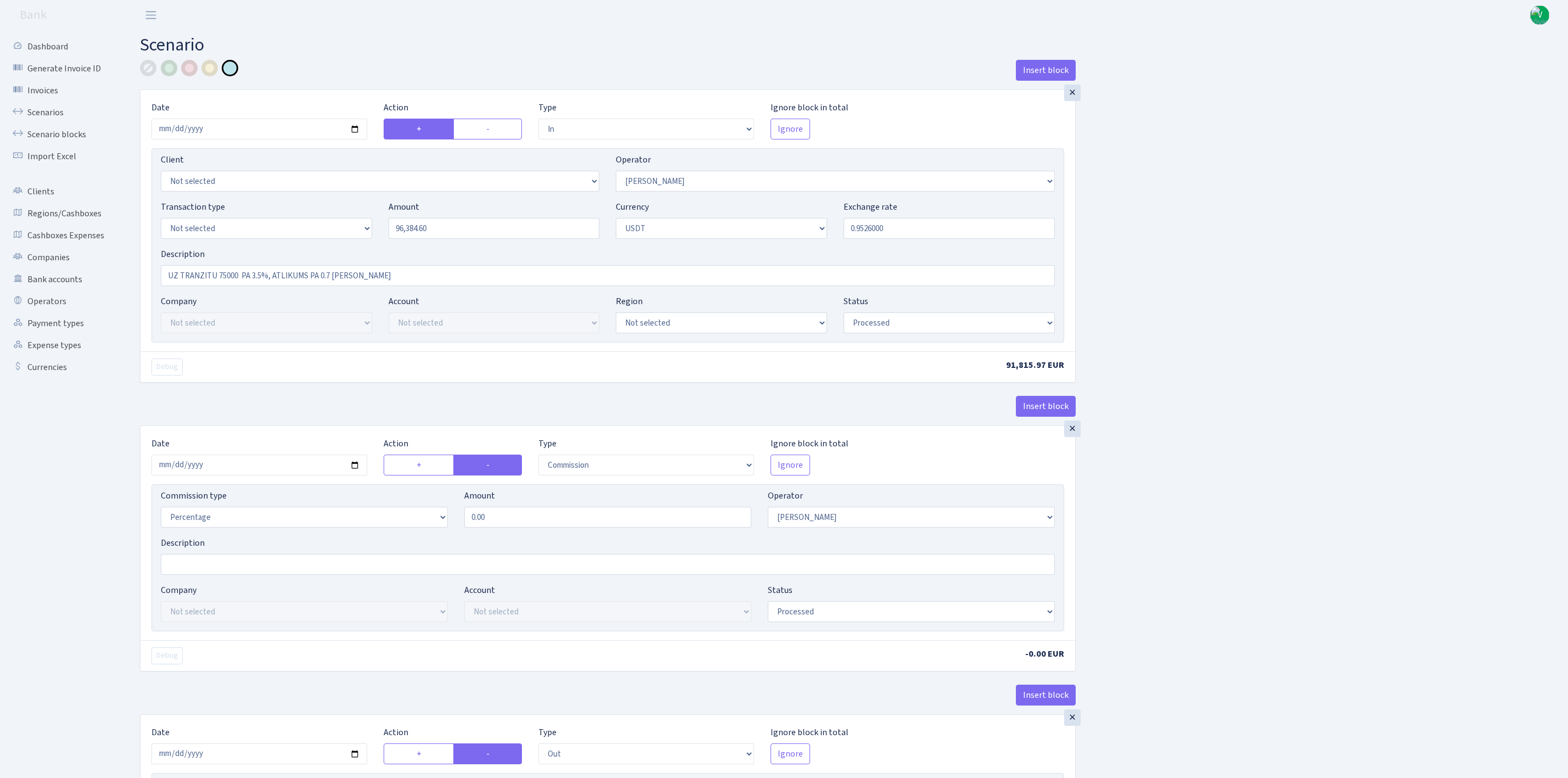
select select "2"
select select "processed"
select select "out"
select select "365"
select select "15"
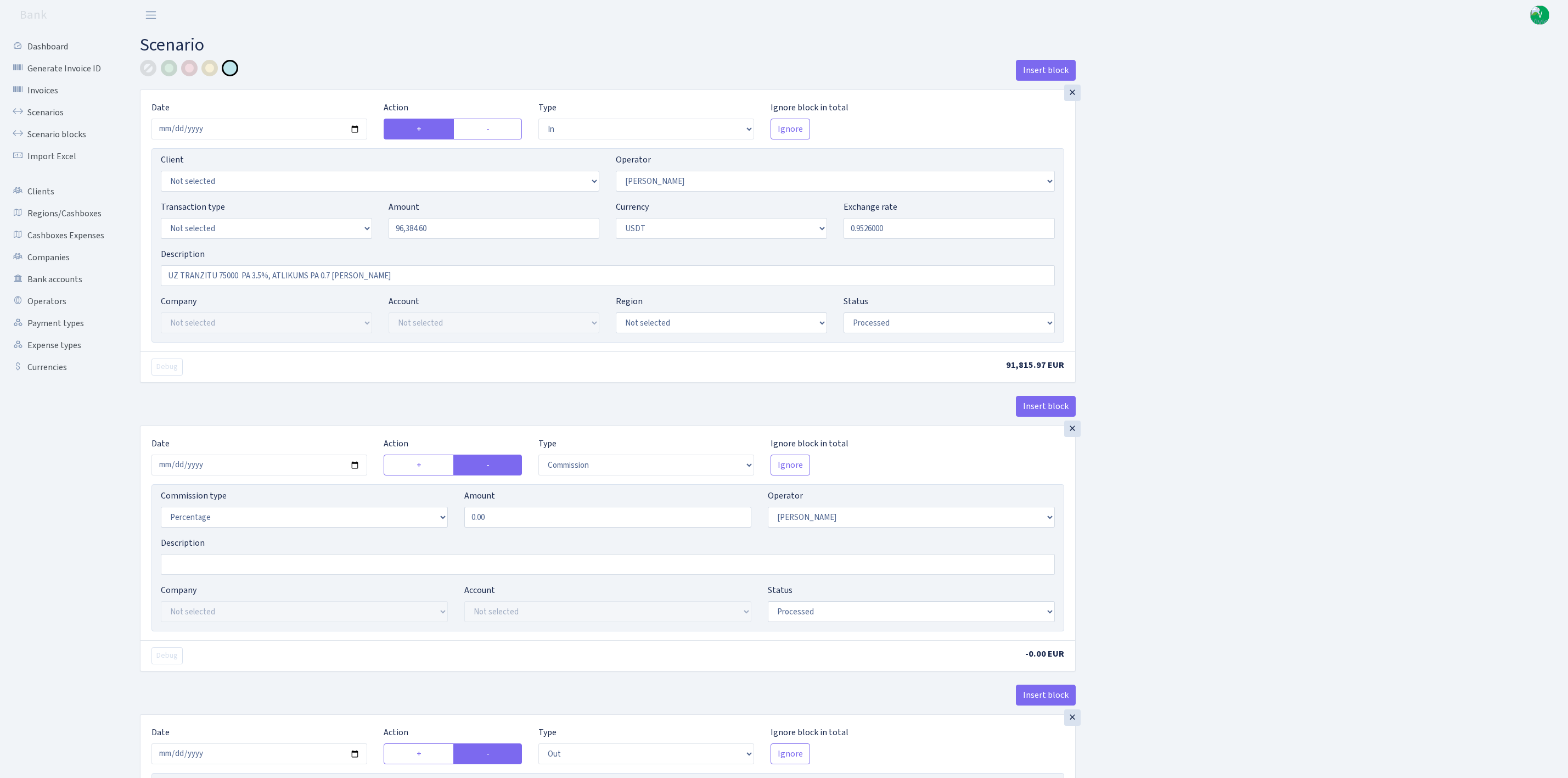
select select "6"
select select "processed"
select select "in"
select select "365"
select select "2"
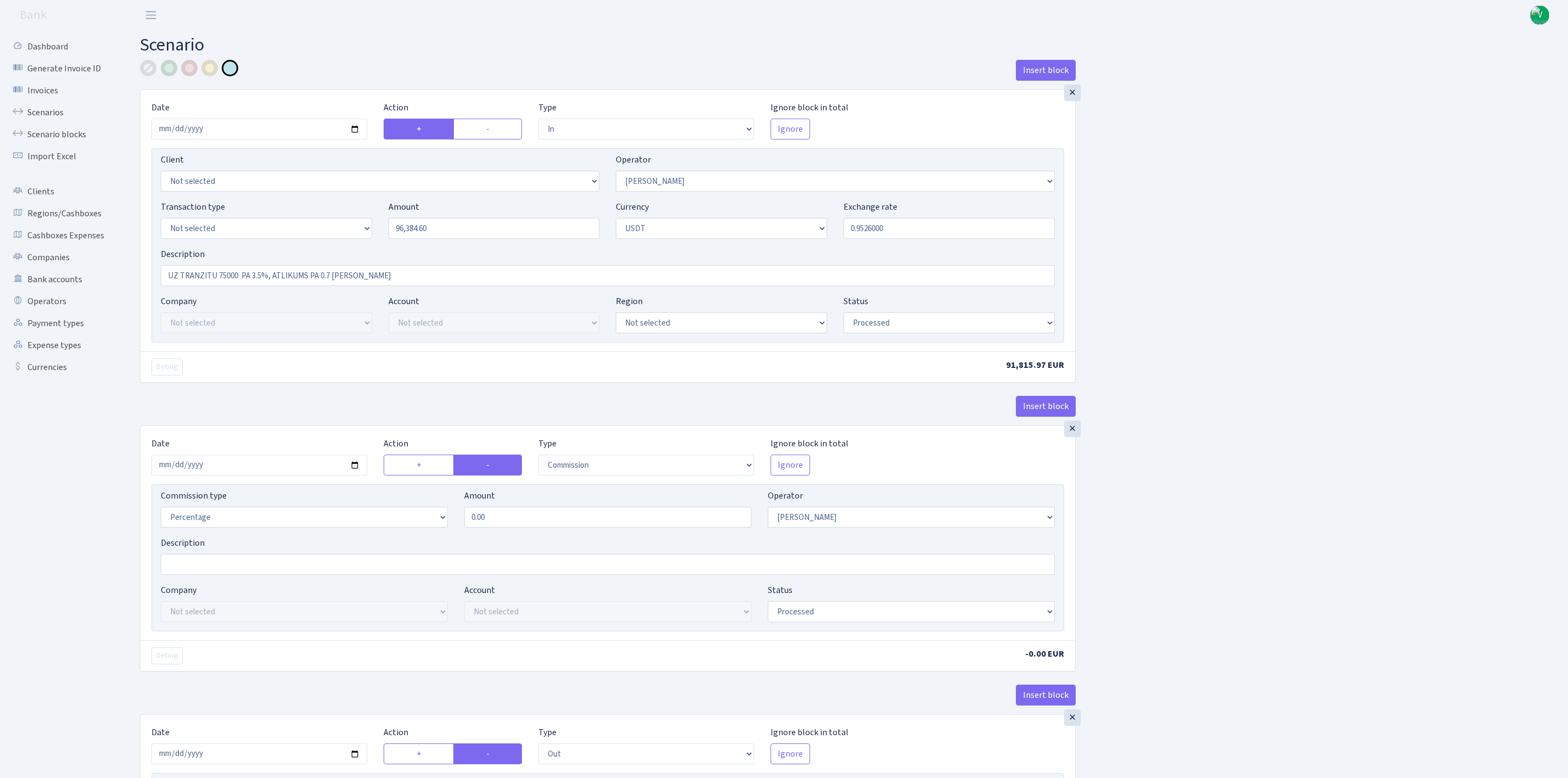
select select "6"
select select "20"
select select "56"
select select "processed"
click at [61, 106] on link "Scenarios" at bounding box center [60, 112] width 110 height 22
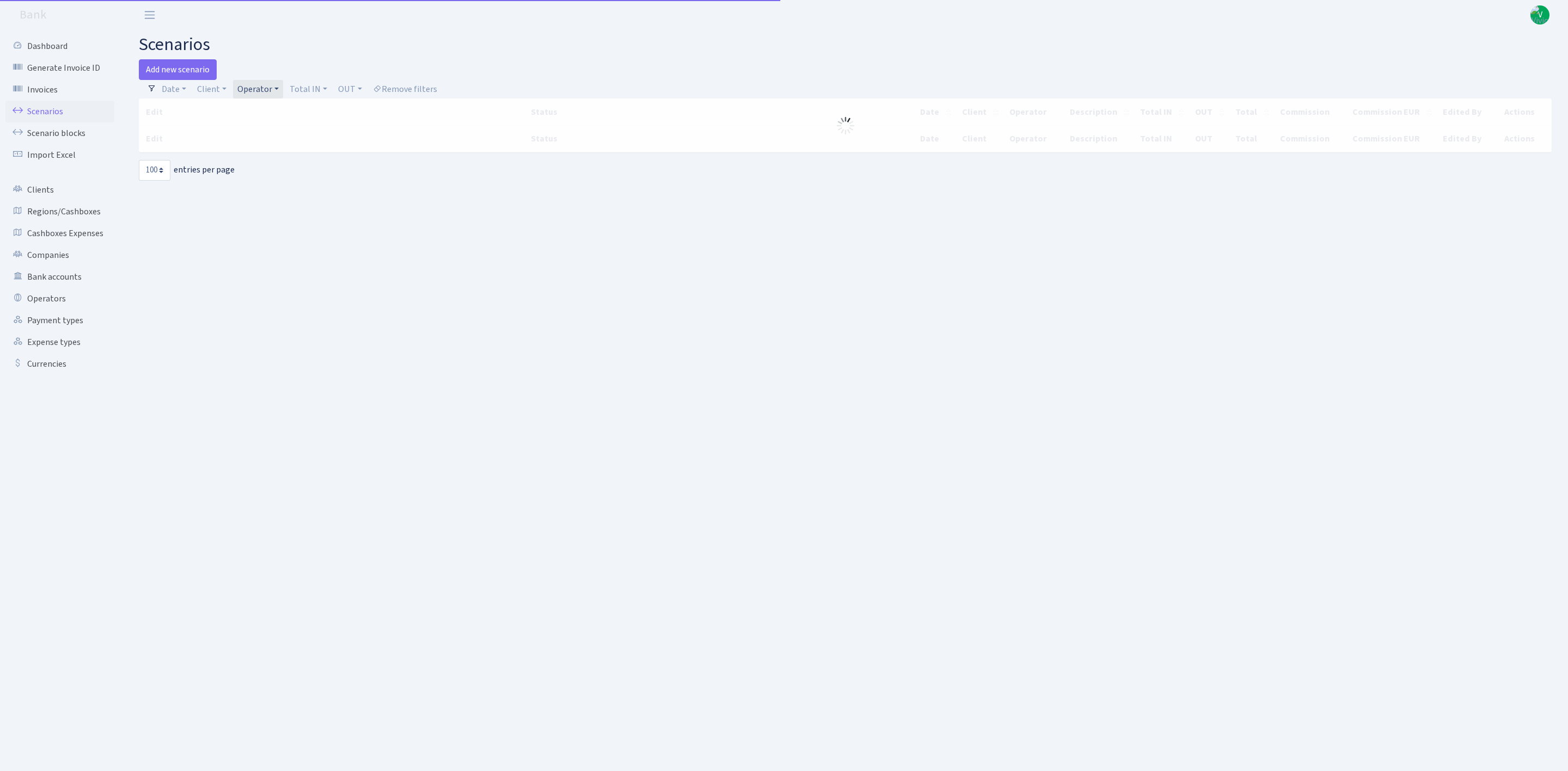
select select "100"
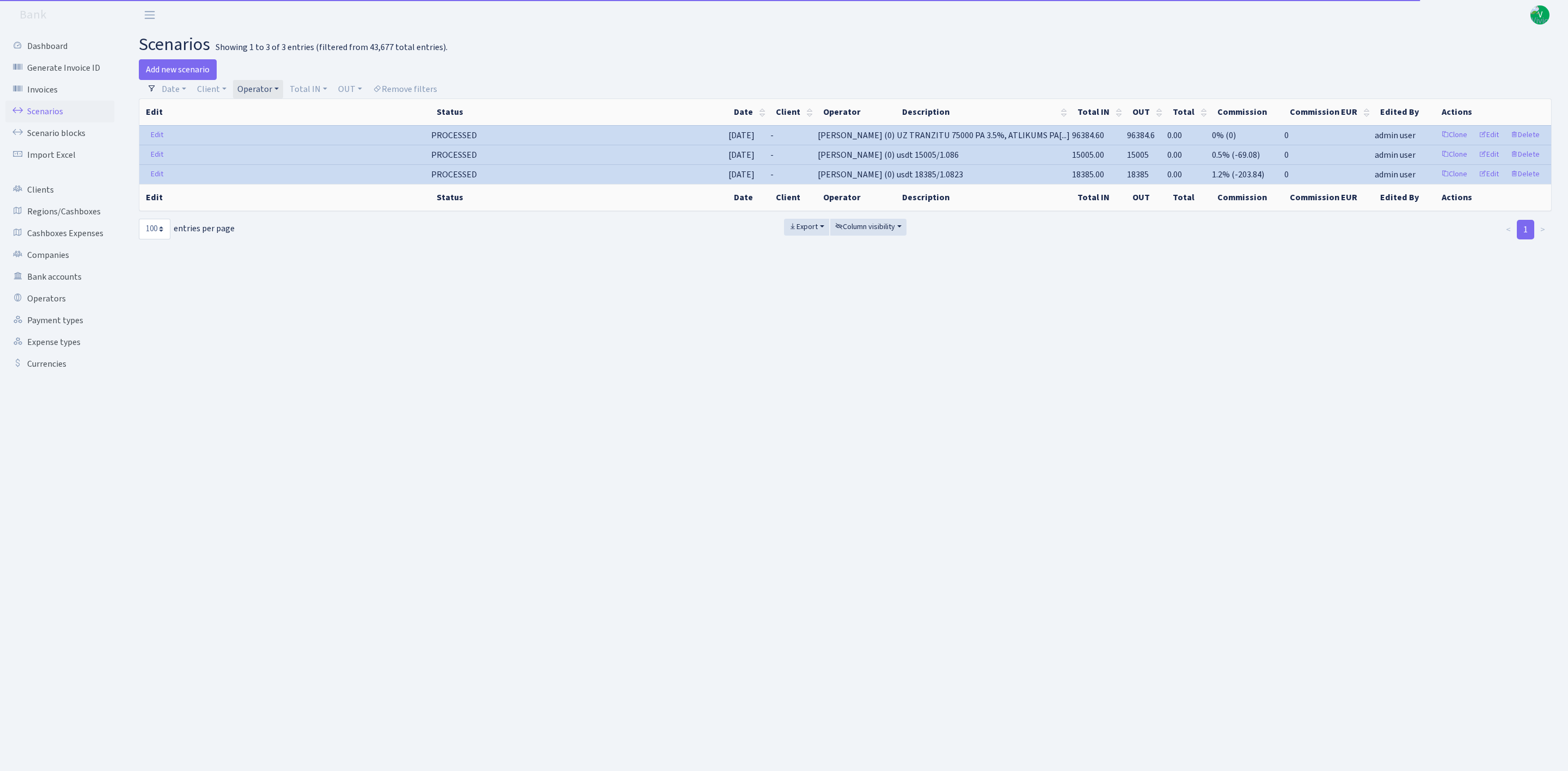
click at [261, 92] on link "Operator" at bounding box center [258, 89] width 50 height 18
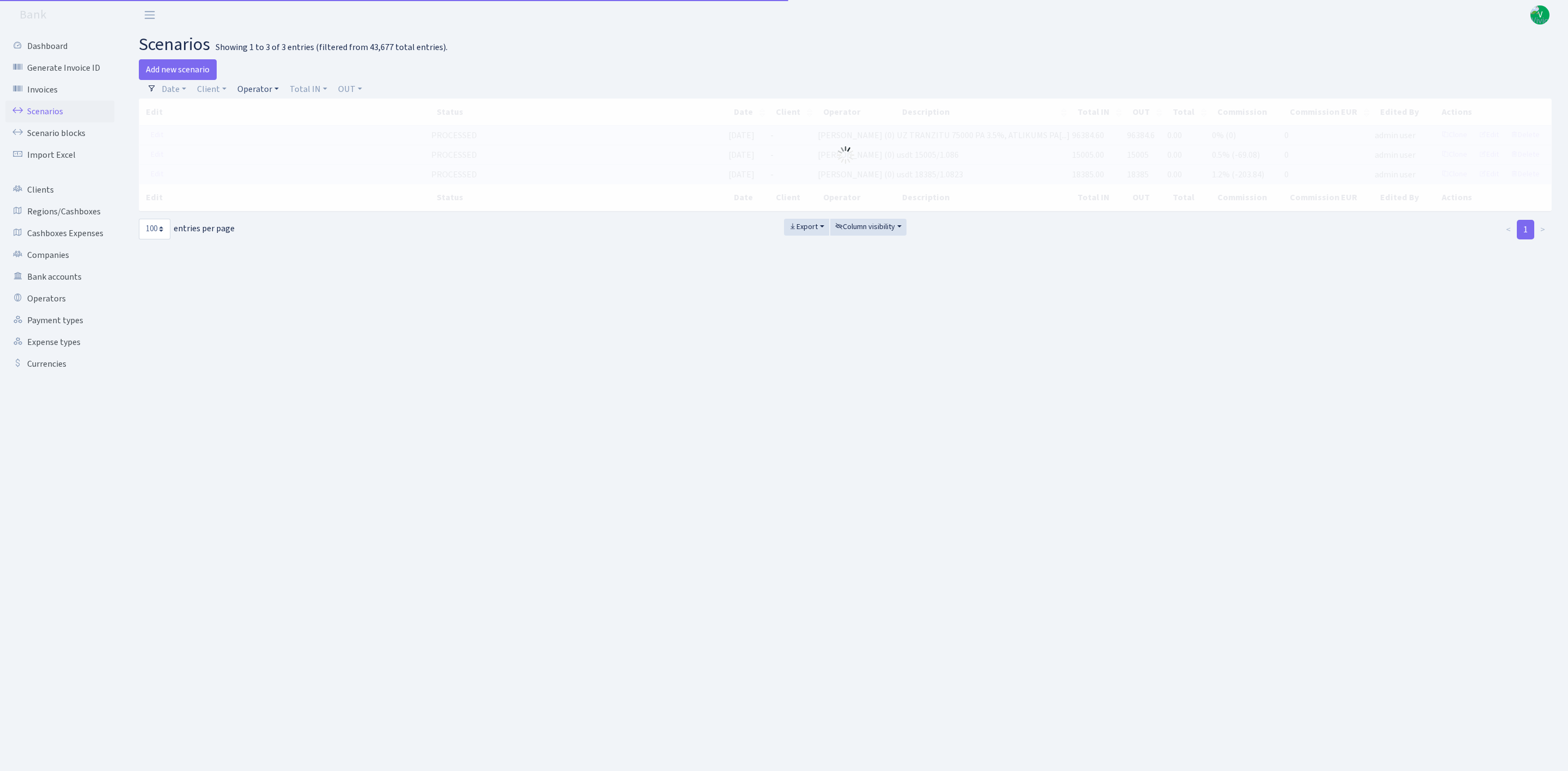
click at [256, 85] on link "Operator" at bounding box center [258, 89] width 50 height 18
click at [268, 131] on input "search" at bounding box center [276, 128] width 80 height 17
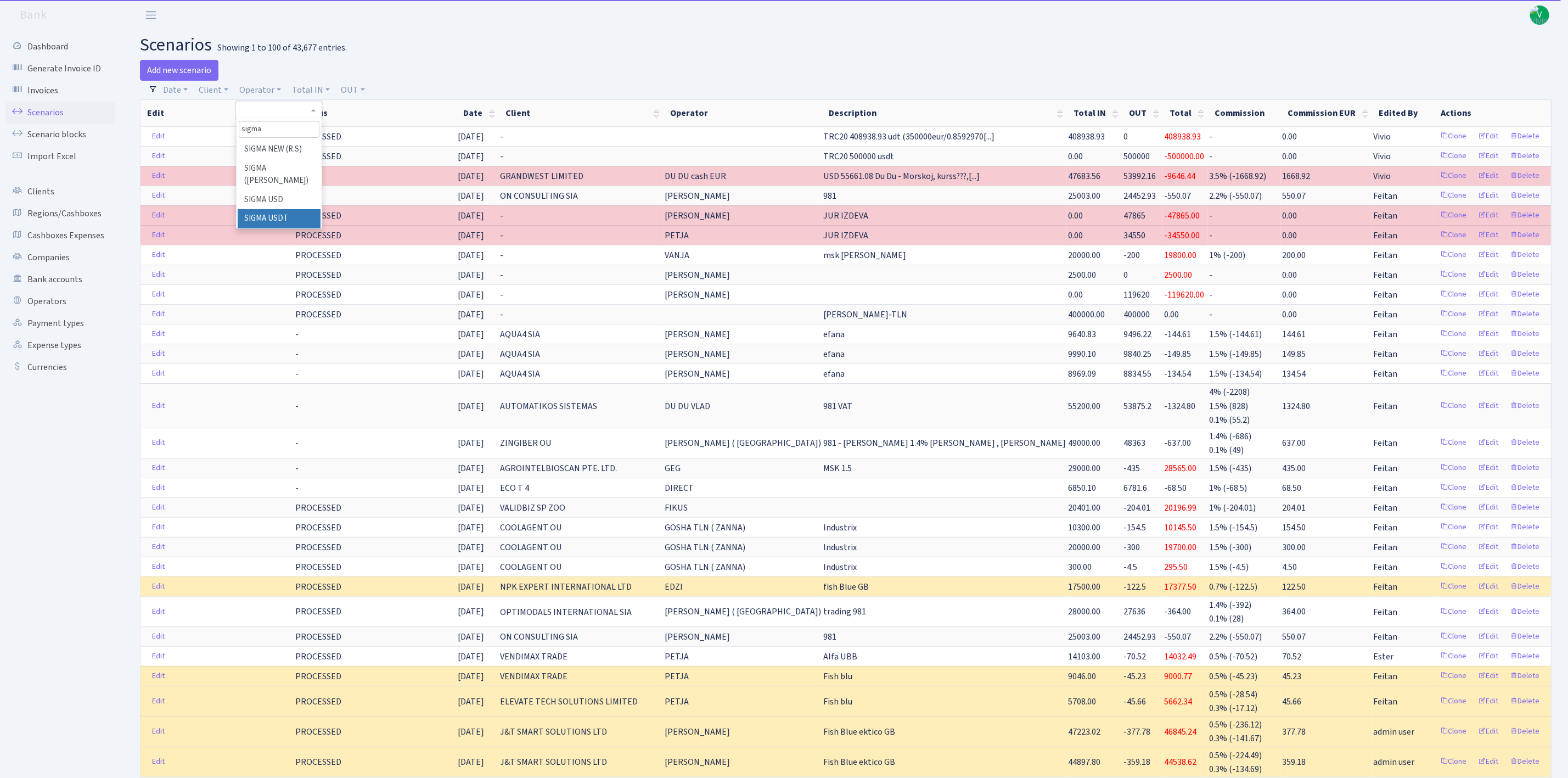
type input "sigma"
click at [288, 228] on li "SIGMA USDT" at bounding box center [279, 219] width 83 height 19
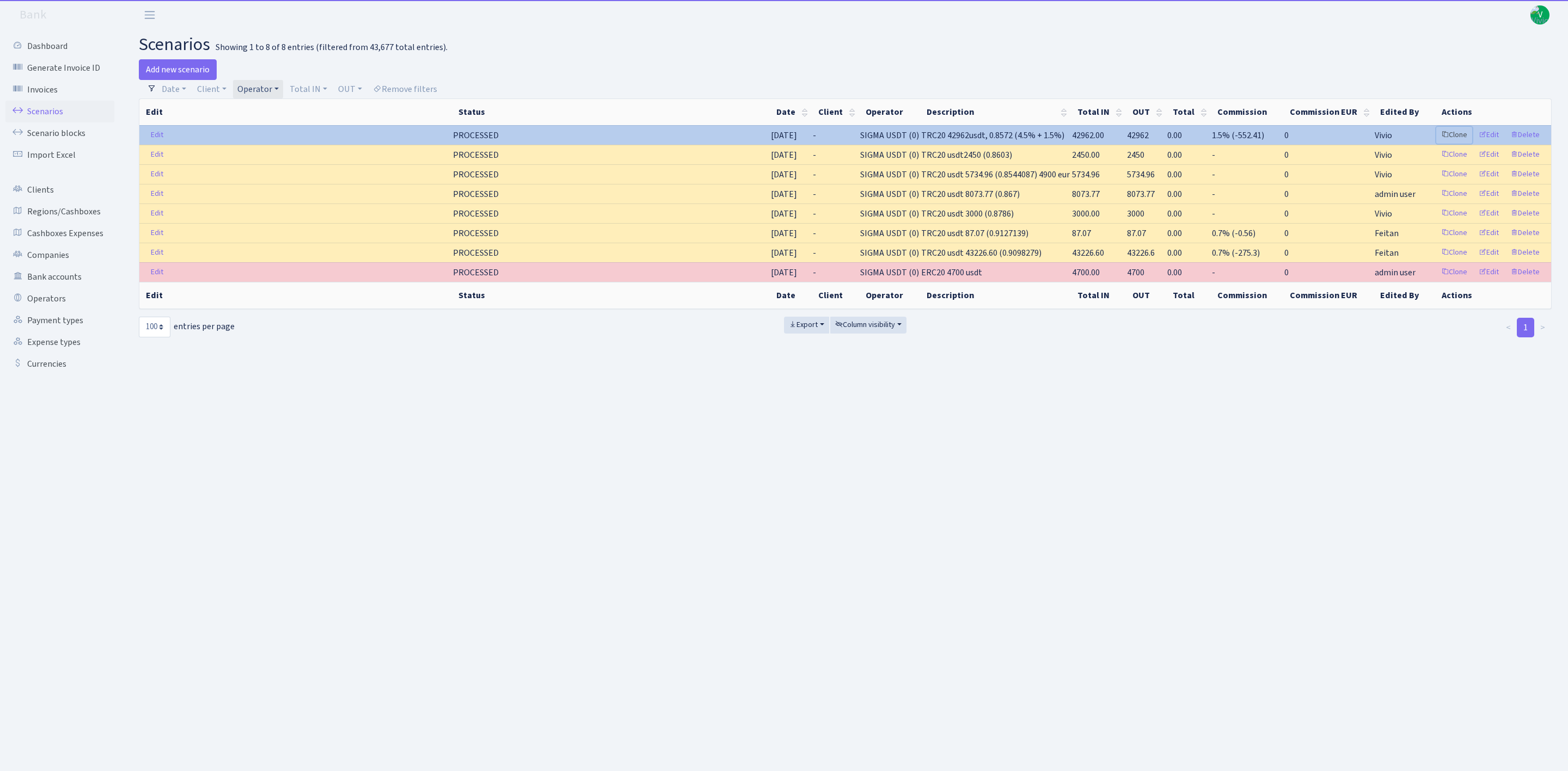
click at [1455, 131] on link "Clone" at bounding box center [1454, 135] width 36 height 17
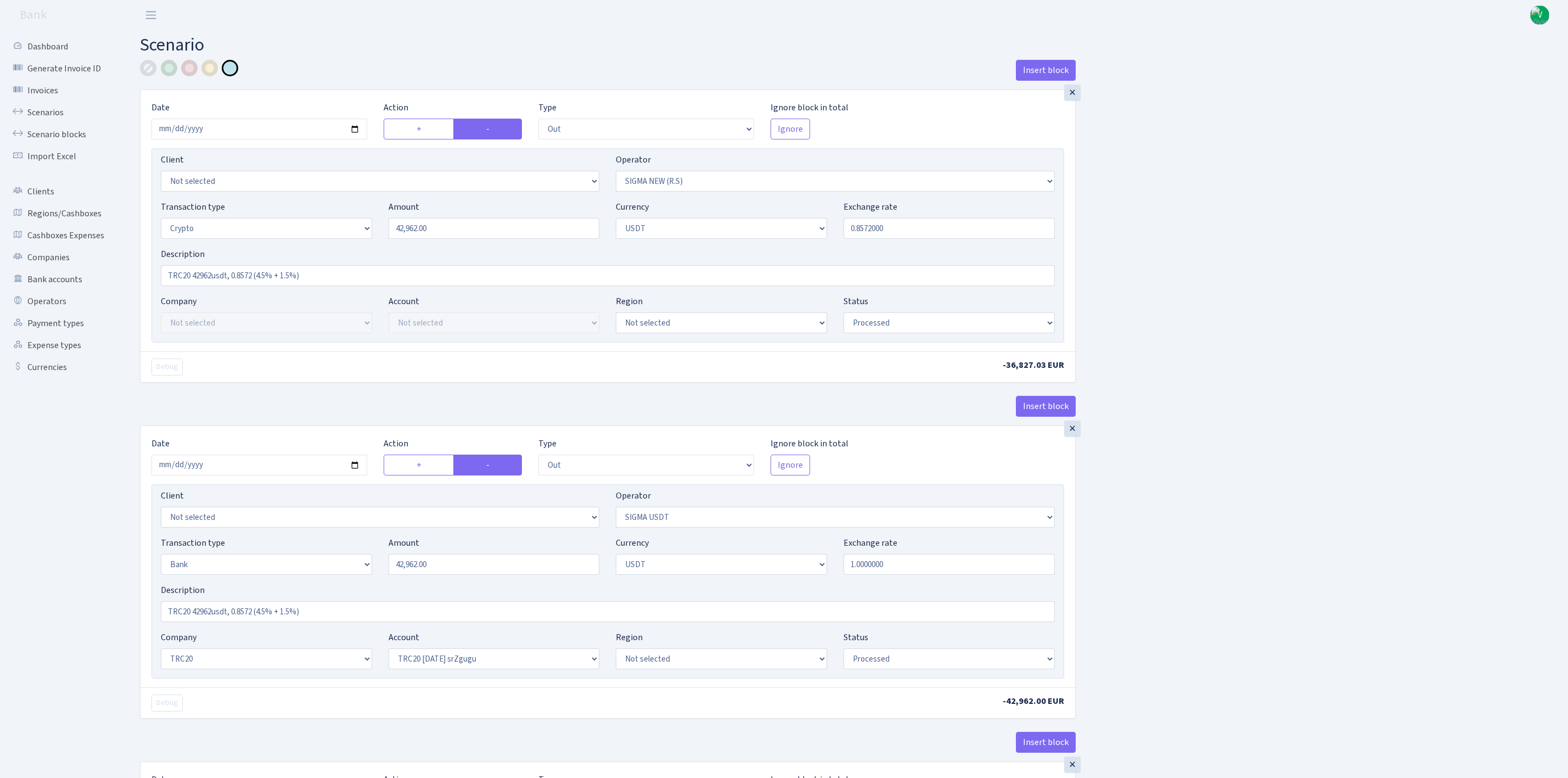
select select "out"
select select "370"
select select "3"
select select "6"
select select "processed"
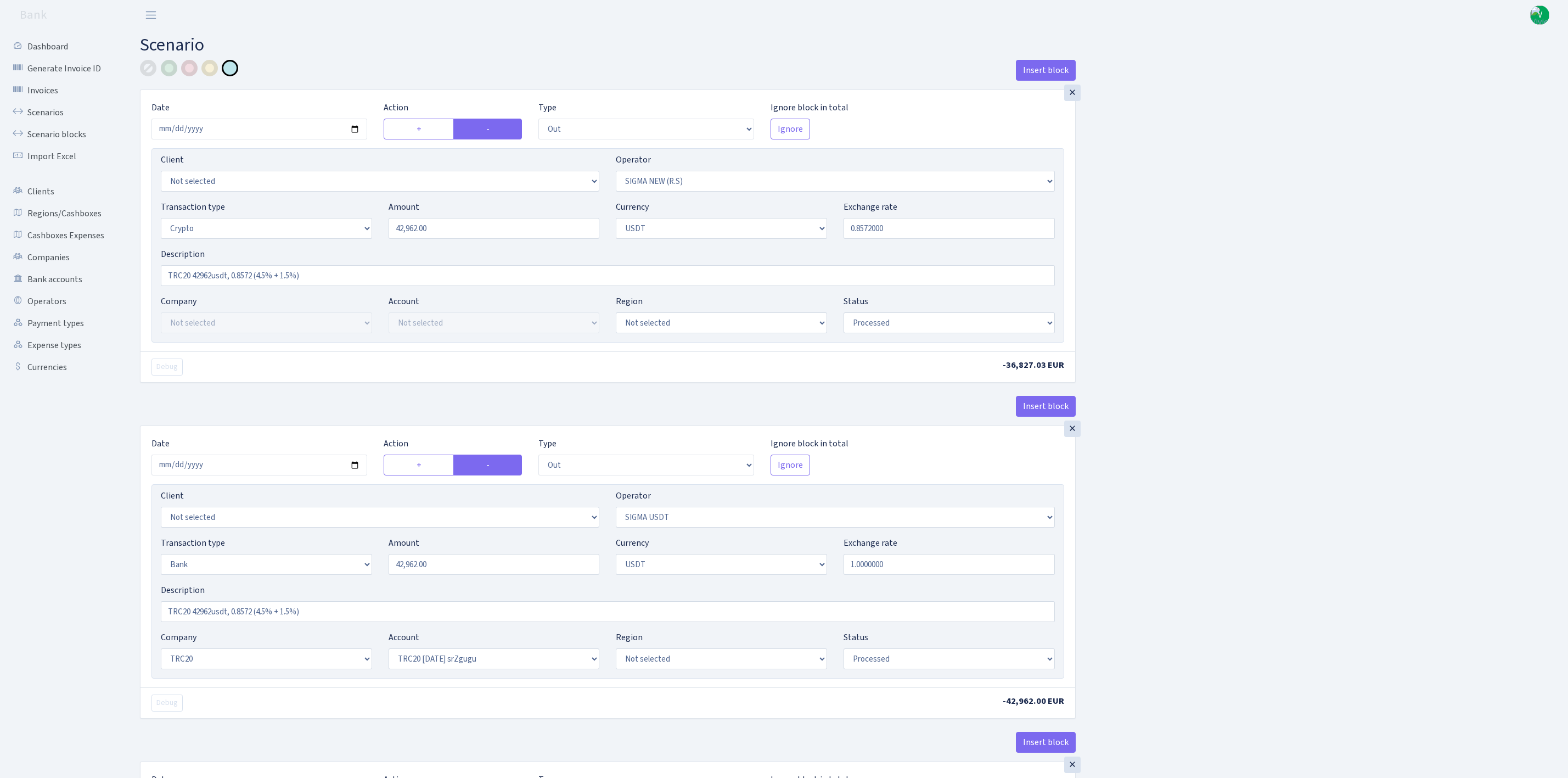
select select "out"
select select "426"
select select "2"
select select "6"
select select "20"
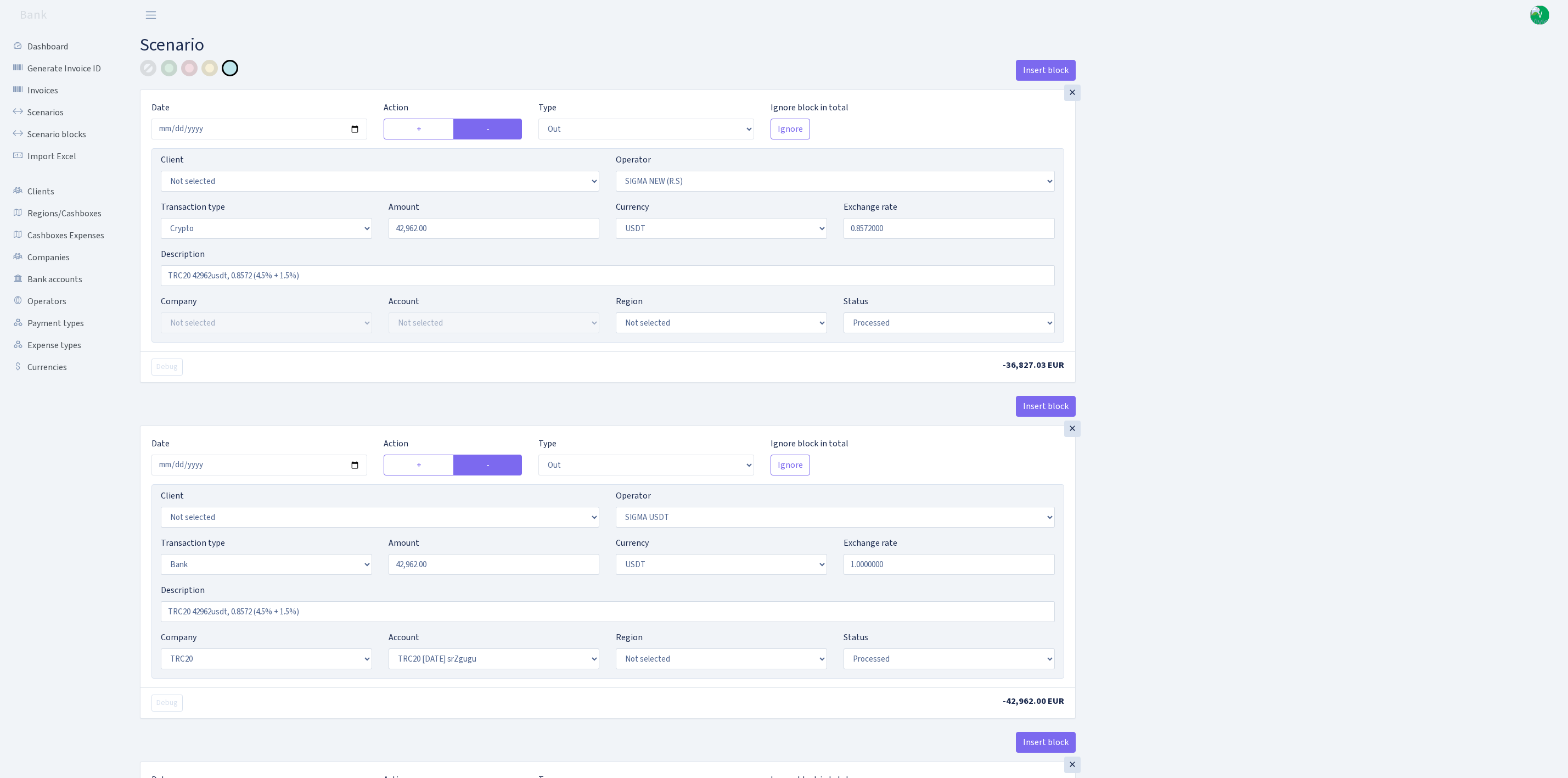
select select "61"
select select "processed"
select select "in"
select select "426"
select select "15"
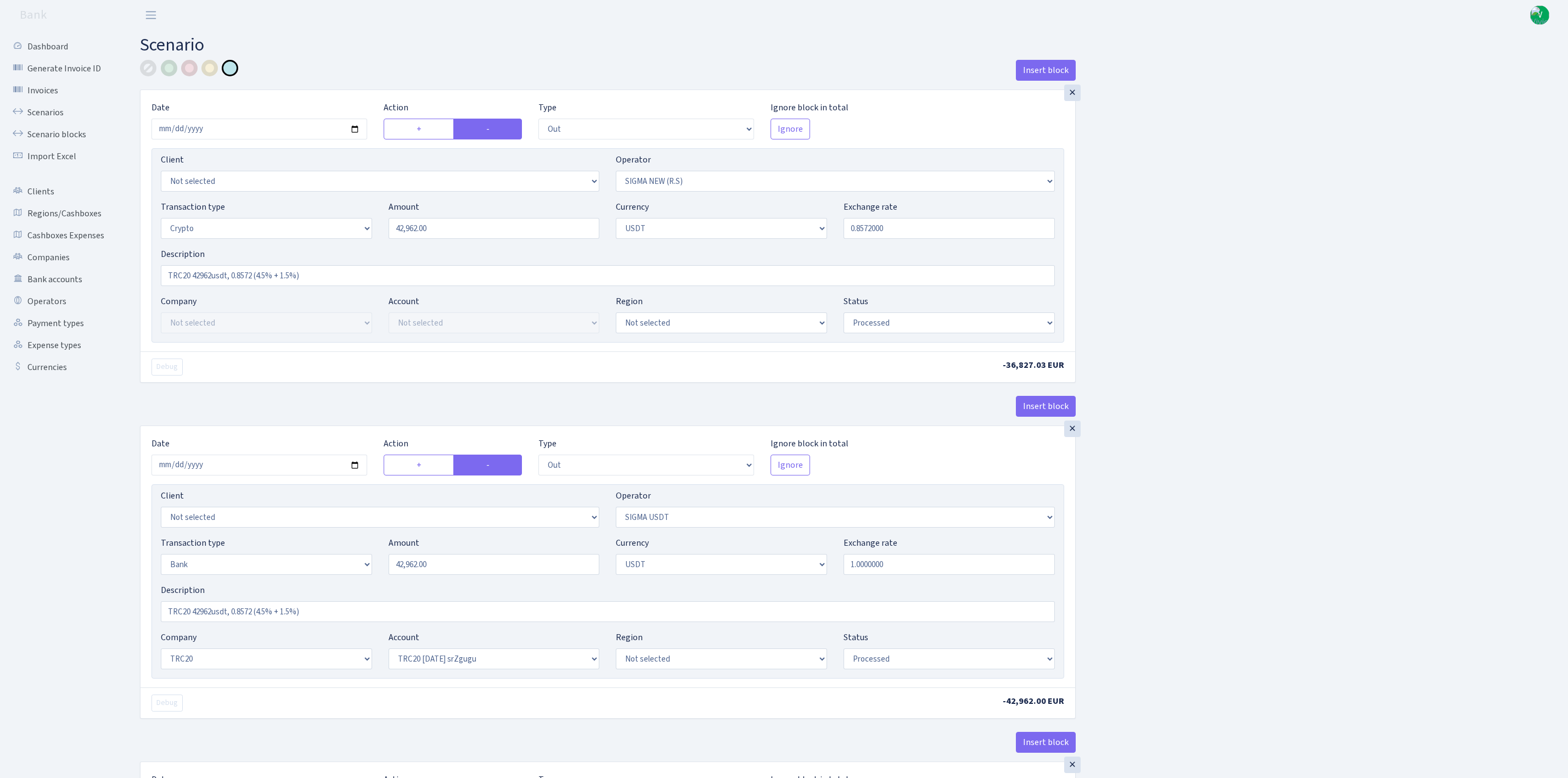
select select "6"
select select "processed"
select select "commission"
select select "370"
select select "processed"
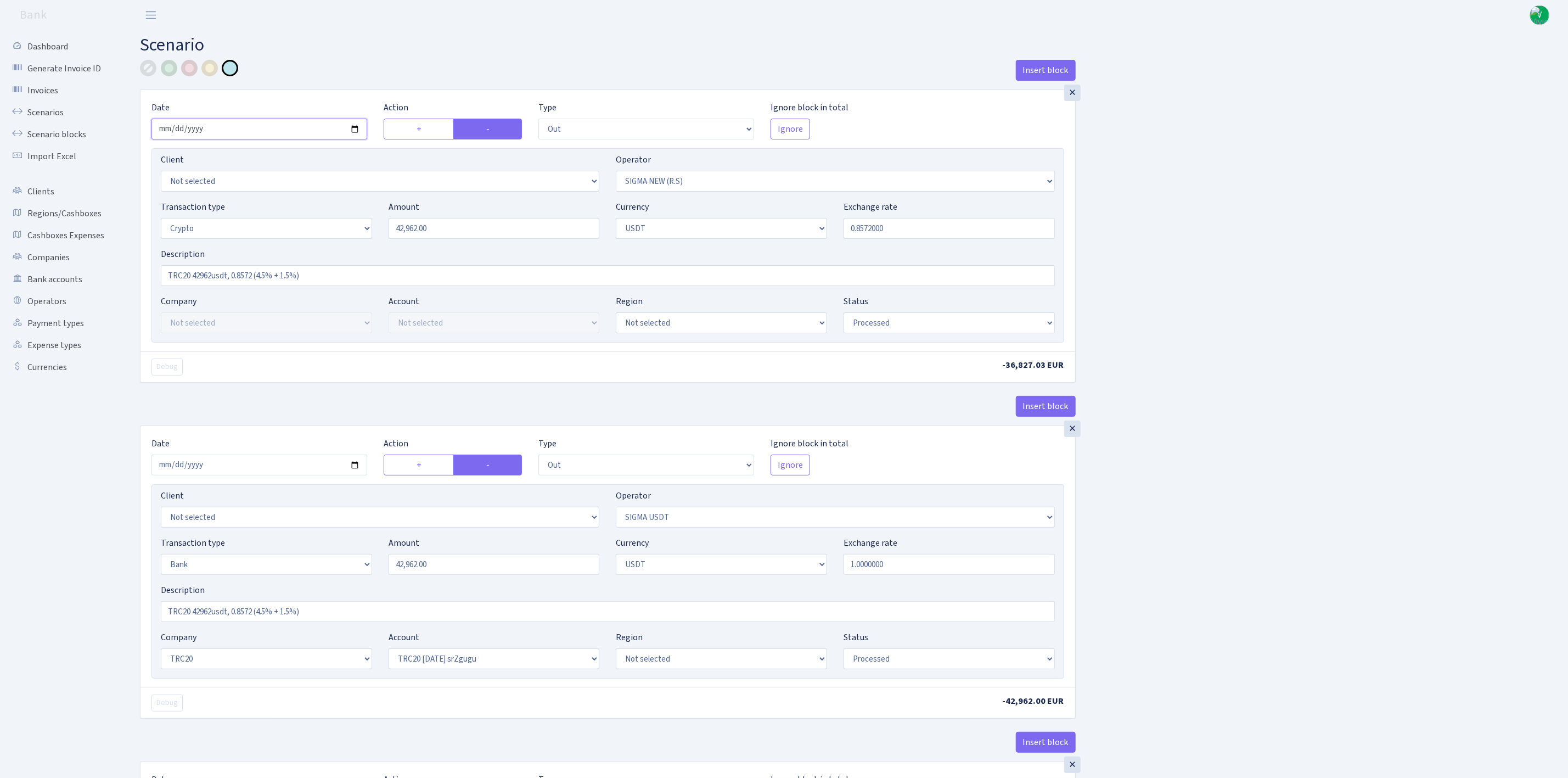
click at [354, 127] on input "2025-08-29" at bounding box center [260, 129] width 216 height 21
type input "[DATE]"
click at [687, 182] on select "Not selected 981 981 AED 981 BN usdt 981 CASH USDT 981 CASH USDT EUR 981 GOLD 9…" at bounding box center [835, 181] width 439 height 21
select select "2"
click at [616, 173] on select "Not selected 981 981 AED 981 BN usdt 981 CASH USDT 981 CASH USDT EUR 981 GOLD 9…" at bounding box center [835, 181] width 439 height 21
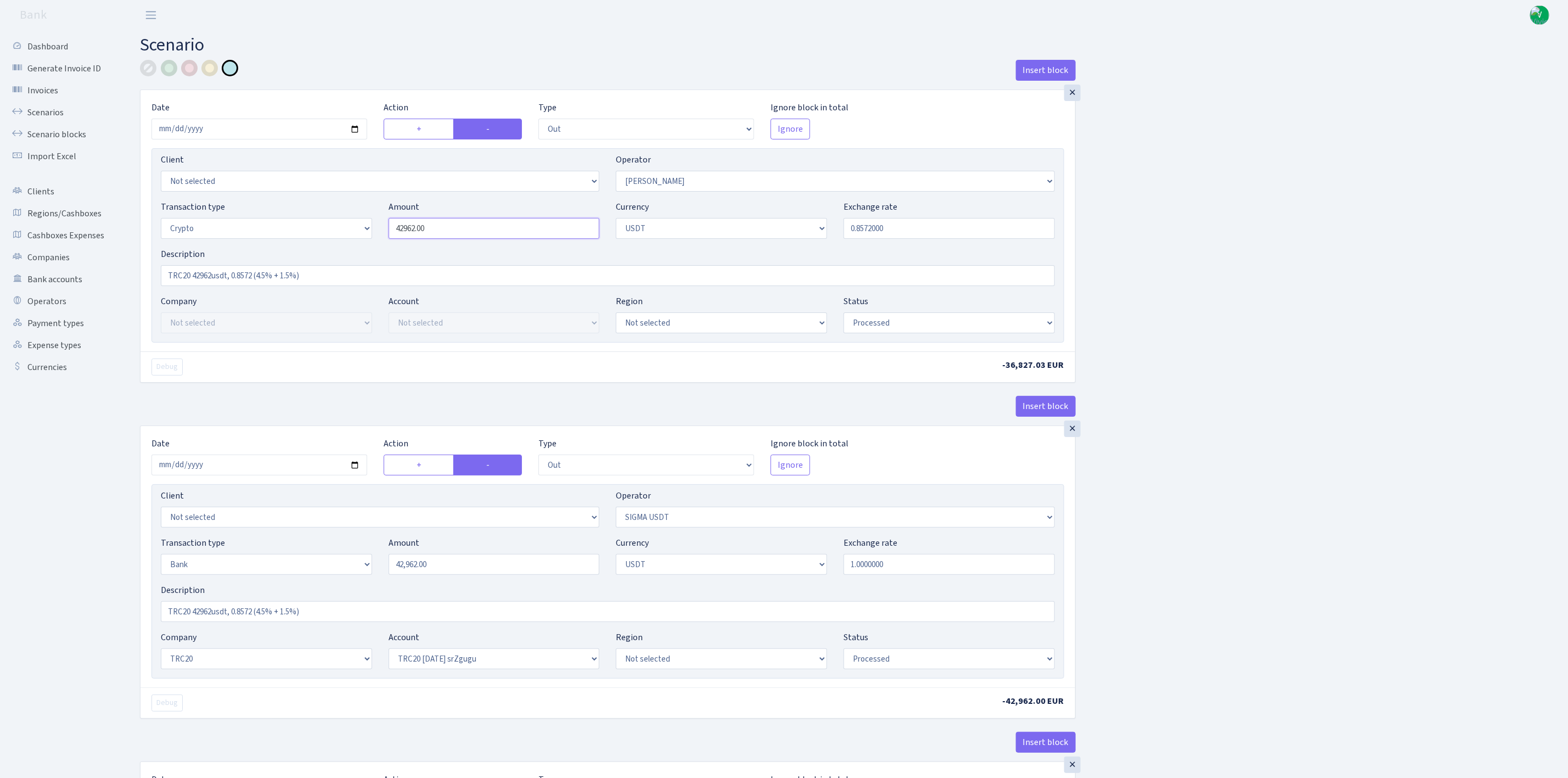
drag, startPoint x: 484, startPoint y: 236, endPoint x: 357, endPoint y: 214, distance: 128.9
click at [363, 213] on div "Transaction type Not selected 981 ELF FISH crypto GIRT IVO dekl MM-BALTIC eur U…" at bounding box center [608, 224] width 911 height 47
click at [881, 229] on input "0.8572000" at bounding box center [949, 228] width 211 height 21
type input "5,592.70"
drag, startPoint x: 865, startPoint y: 235, endPoint x: 939, endPoint y: 236, distance: 74.0
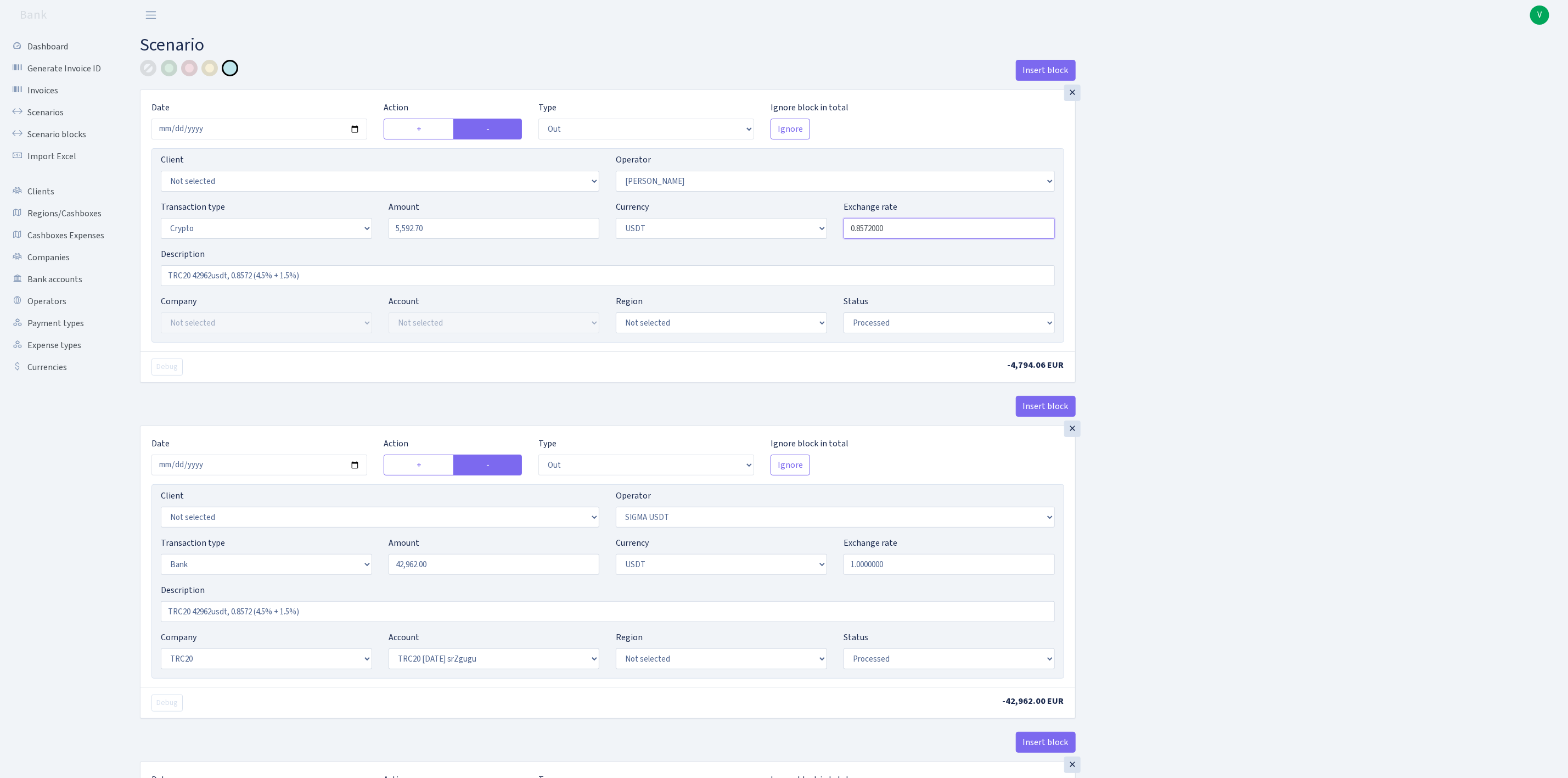
click at [939, 235] on input "0.8572000" at bounding box center [949, 228] width 211 height 21
click at [1350, 130] on div "Insert block × Date 2025-09-02 Action + - Type --- In Out Commission Field requ…" at bounding box center [846, 747] width 1428 height 1376
type input "0.8538250"
click at [193, 273] on input "TRC20 42962usdt, 0.8572 (4.5% + 1.5%)" at bounding box center [608, 276] width 894 height 21
click at [230, 277] on input "TRC20 42962usdt, 0.8572 (4.5% + 1.5%)" at bounding box center [608, 276] width 894 height 21
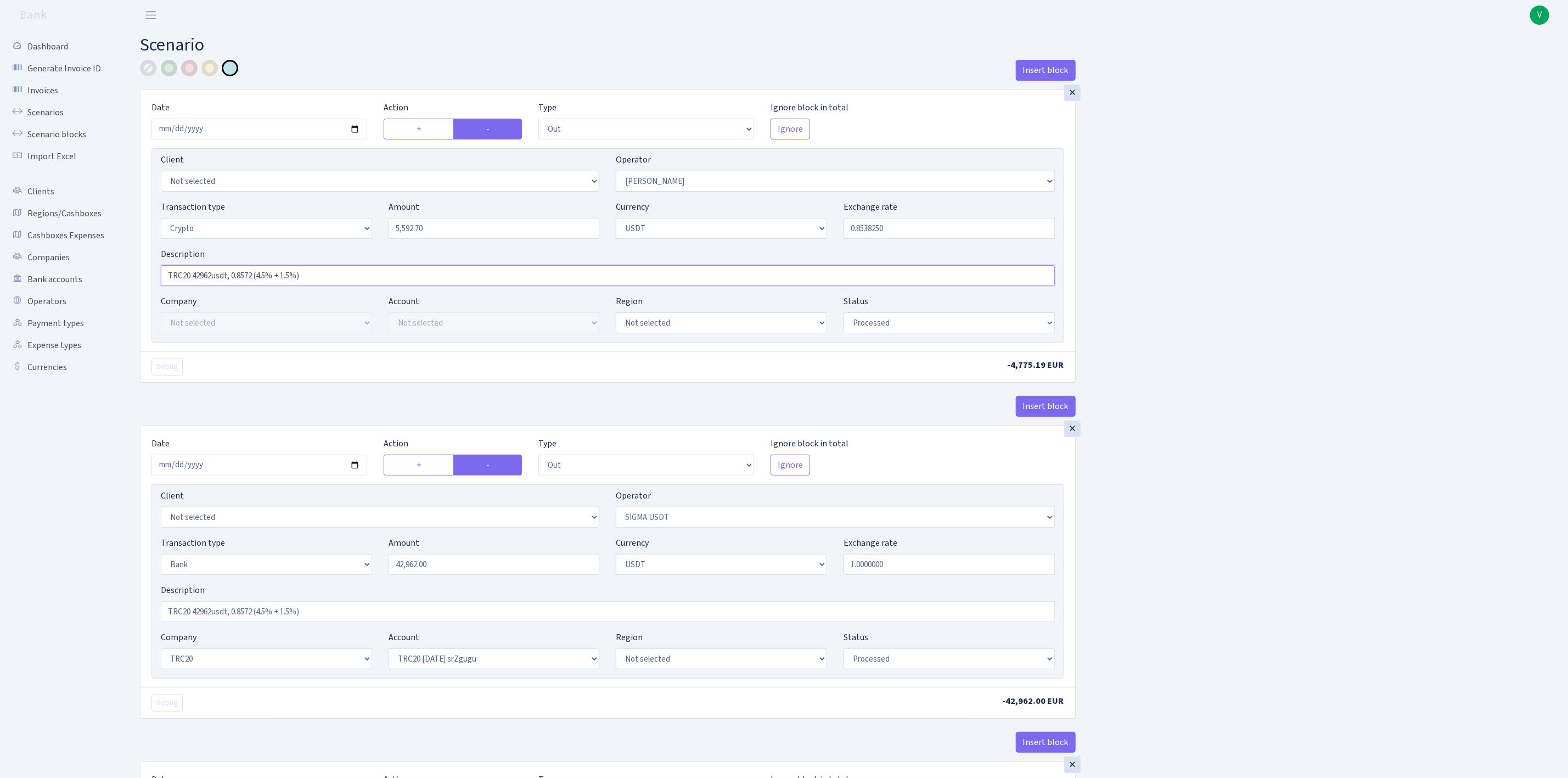
drag, startPoint x: 191, startPoint y: 273, endPoint x: 211, endPoint y: 276, distance: 20.2
click at [211, 276] on input "TRC20 42962usdt, 0.8572 (4.5% + 1.5%)" at bounding box center [608, 276] width 894 height 21
drag, startPoint x: 234, startPoint y: 274, endPoint x: 417, endPoint y: 278, distance: 183.0
click at [417, 278] on input "TRC204492.70 usdt, 0.8572 (4.5% + 1.5%)" at bounding box center [608, 276] width 894 height 21
paste input "5000eur=5856.23usdt; 1.1712"
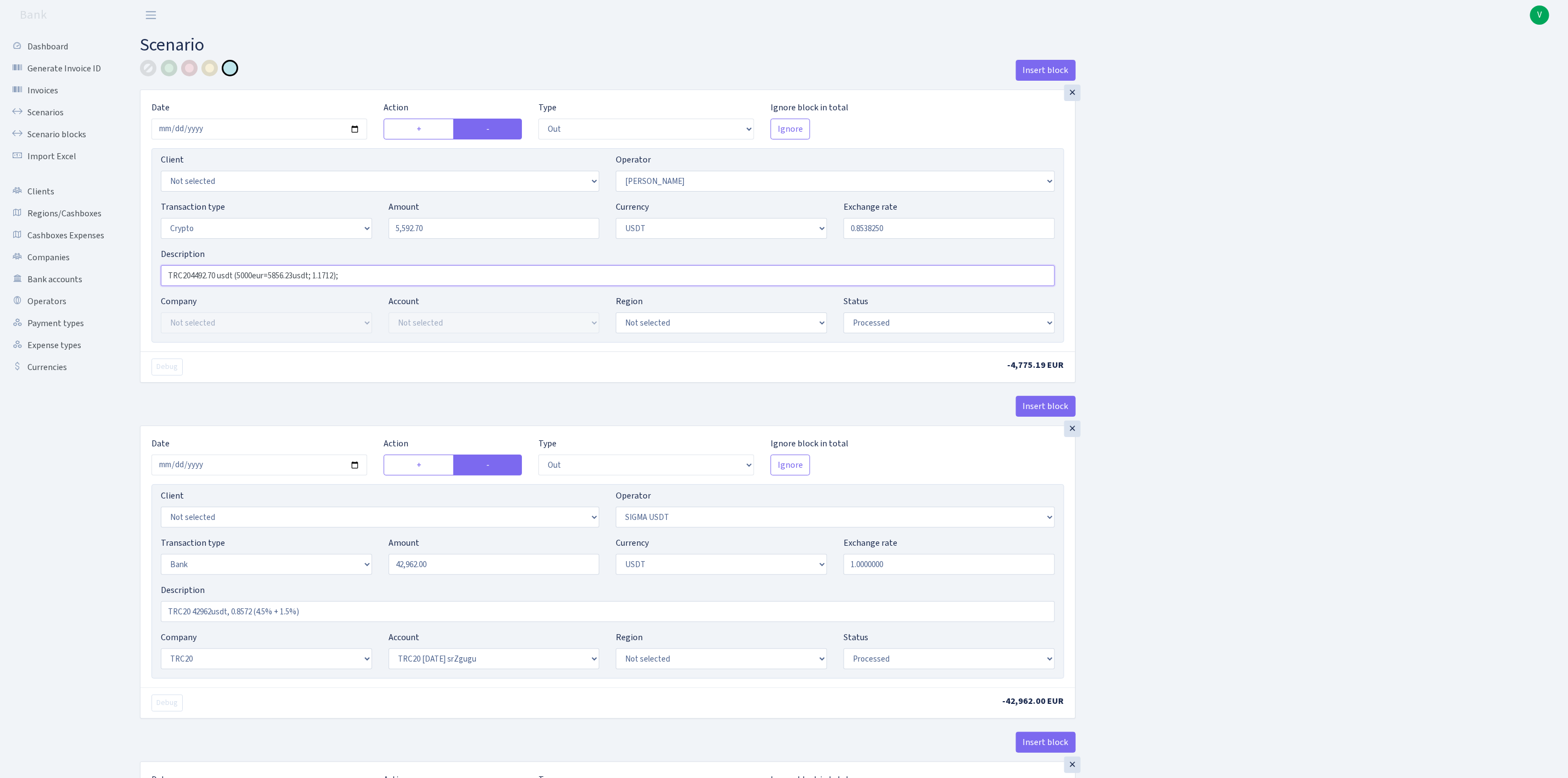
click at [408, 276] on input "TRC204492.70 usdt (5000eur=5856.23usdt; 1.1712);" at bounding box center [608, 276] width 894 height 21
paste input "5856.23-3.8%=5633.70usdt"
click at [524, 282] on input "TRC204492.70 usdt (5000eur=5856.23usdt; 1.1712); 5856.23-3.8%=5633.70usdt;" at bounding box center [608, 276] width 894 height 21
paste input "dlja klienta 5856.23-4.5%=5592.70usdt"
type input "TRC204492.70 usdt (5000eur=5856.23usdt; 1.1712); 5856.23-3.8%=5633.70usdt; dlja…"
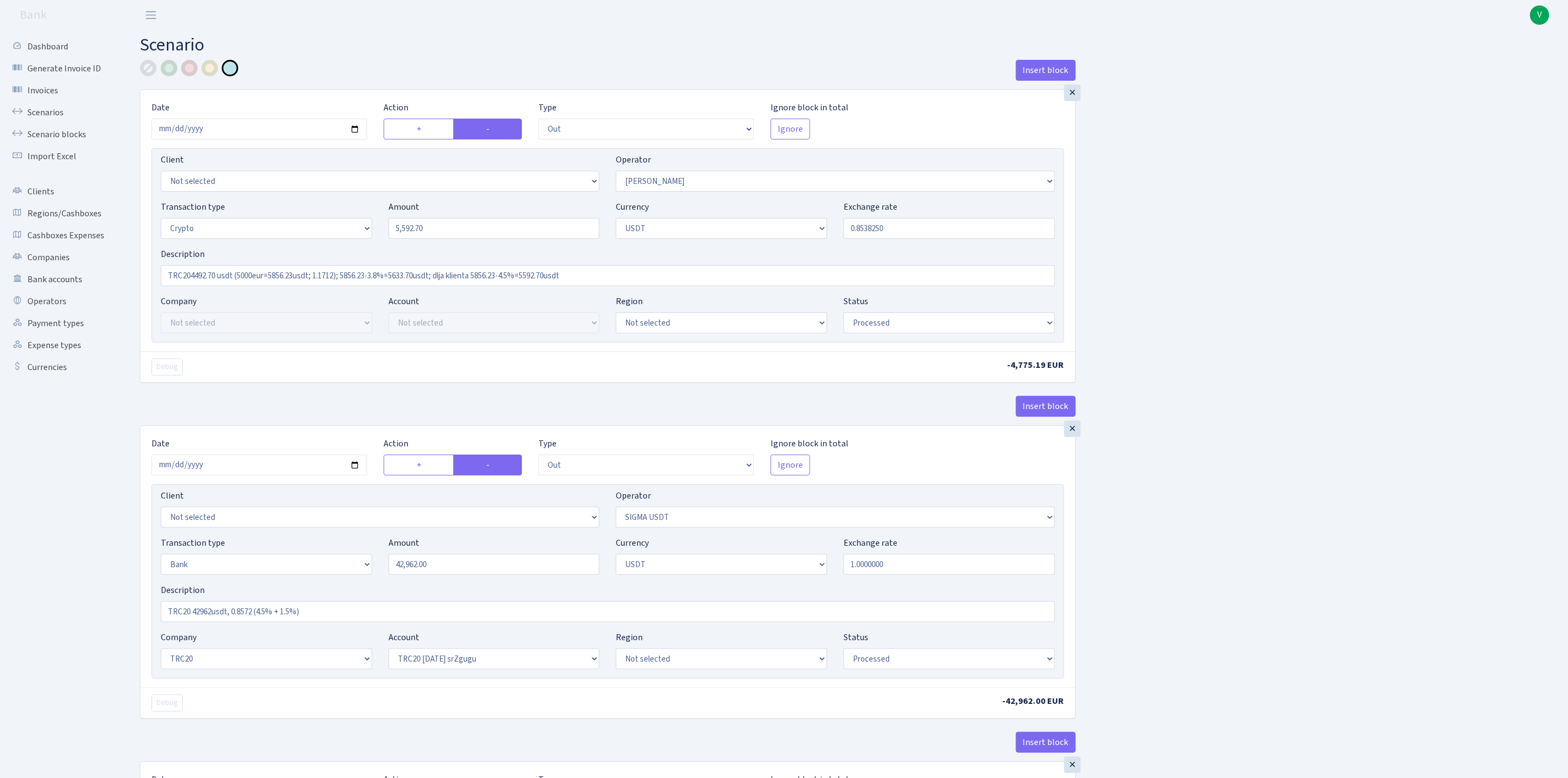
click at [1412, 430] on div "Insert block × Date 2025-09-02 Action + - Type --- In Out Commission Field requ…" at bounding box center [846, 747] width 1428 height 1376
click at [354, 470] on input "2025-08-29" at bounding box center [260, 465] width 216 height 21
type input "2025-09-02"
drag, startPoint x: 469, startPoint y: 230, endPoint x: 361, endPoint y: 230, distance: 108.0
click at [361, 229] on div "Transaction type Not selected 981 ELF FISH crypto GIRT IVO dekl MM-BALTIC eur U…" at bounding box center [608, 224] width 911 height 47
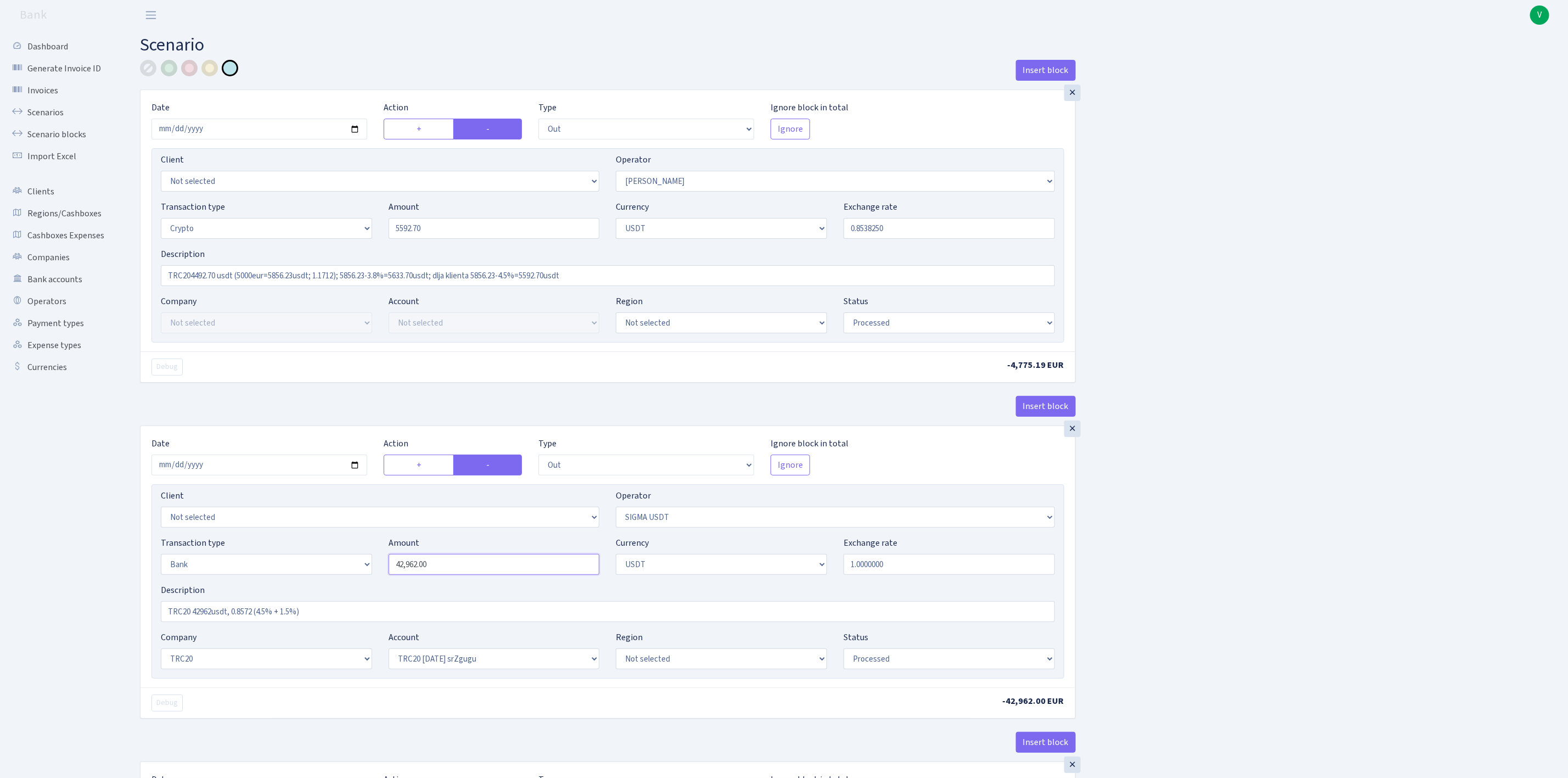
click at [452, 574] on input "42,962.00" at bounding box center [494, 564] width 211 height 21
type input "5,592.70"
drag, startPoint x: 425, startPoint y: 569, endPoint x: 346, endPoint y: 567, distance: 79.0
click at [346, 566] on div "Transaction type Not selected 981 ELF FISH crypto GIRT IVO dekl MM-BALTIC eur U…" at bounding box center [608, 560] width 911 height 47
paste input "5592.7"
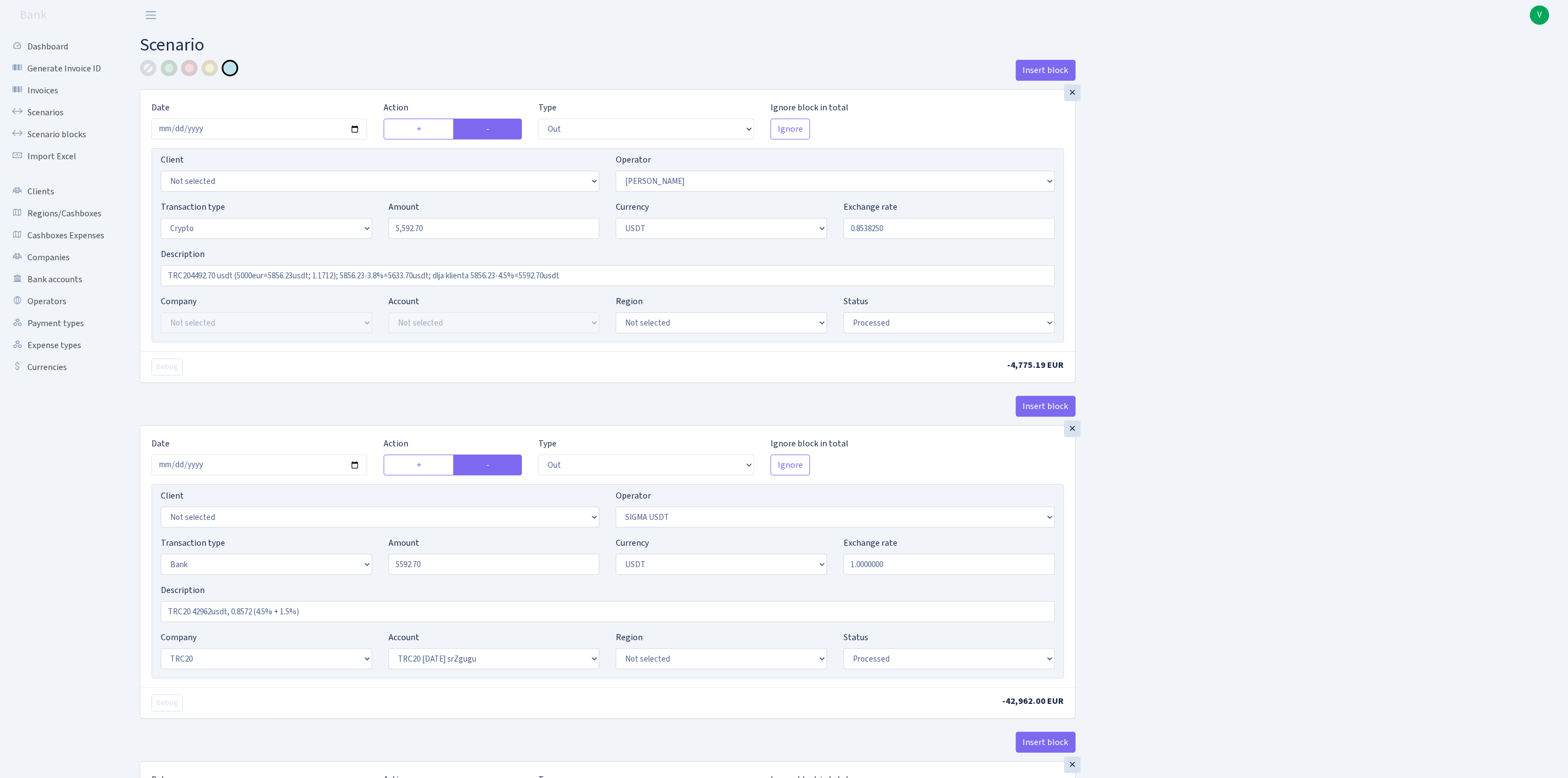
click at [1178, 509] on div "Insert block × Date 2025-09-02 Action + - Type --- In Out Commission Field requ…" at bounding box center [846, 747] width 1428 height 1376
type input "5,592.70"
drag, startPoint x: 615, startPoint y: 278, endPoint x: 60, endPoint y: 285, distance: 555.0
click at [60, 284] on div "Dashboard Generate Invoice ID Invoices Scenarios Scenario blocks Import Excel C…" at bounding box center [784, 744] width 1568 height 1427
click at [319, 607] on input "TRC20 42962usdt, 0.8572 (4.5% + 1.5%)" at bounding box center [608, 612] width 894 height 21
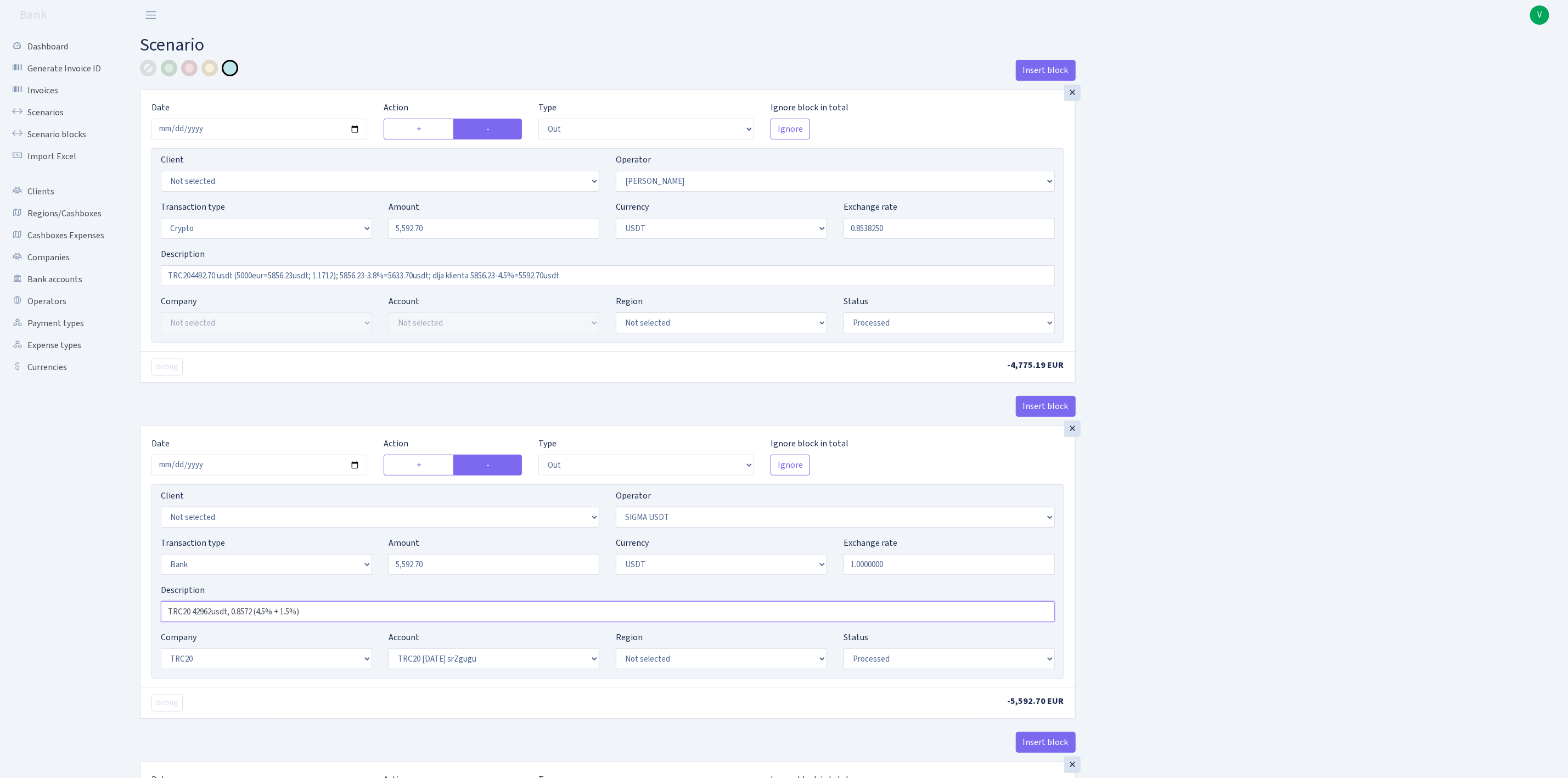
drag, startPoint x: 336, startPoint y: 612, endPoint x: 61, endPoint y: 606, distance: 275.1
click at [61, 606] on div "Dashboard Generate Invoice ID Invoices Scenarios Scenario blocks Import Excel C…" at bounding box center [784, 744] width 1568 height 1427
paste input "4492.70 usdt (5000eur=5856.23usdt; 1.1712); 5856.23-3.8%=5633.70usdt; dlja klie…"
type input "TRC204492.70 usdt (5000eur=5856.23usdt; 1.1712); 5856.23-3.8%=5633.70usdt; dlja…"
click at [1165, 508] on div "Insert block × Date 2025-09-02 Action + - Type --- In Out Commission Field requ…" at bounding box center [846, 747] width 1428 height 1376
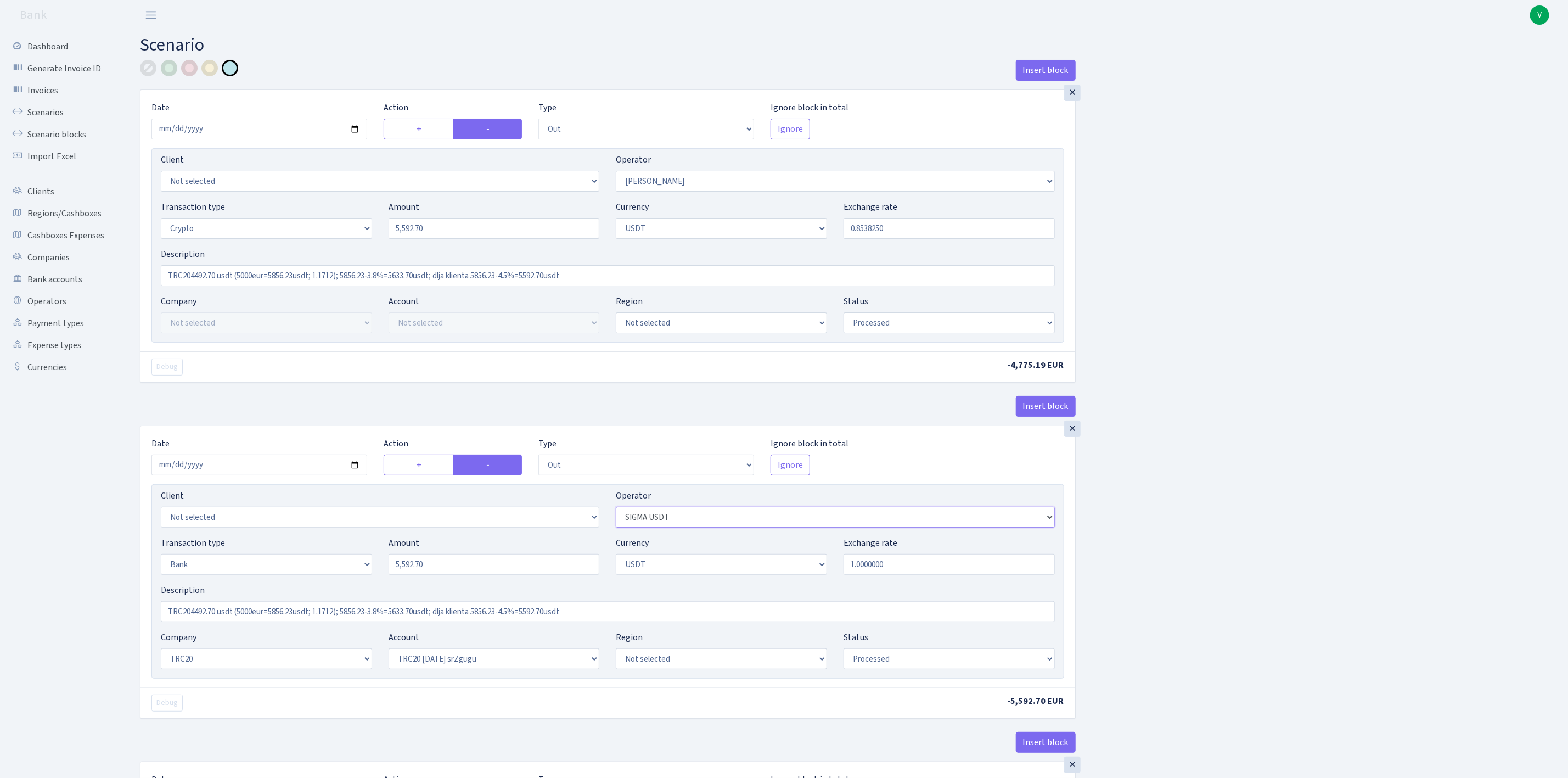
click at [879, 523] on select "Not selected 981 981 AED 981 BN usdt 981 CASH USDT 981 CASH USDT EUR 981 GOLD 9…" at bounding box center [835, 518] width 439 height 21
select select "365"
click at [616, 512] on select "Not selected 981 981 AED 981 BN usdt 981 CASH USDT 981 CASH USDT EUR 981 GOLD 9…" at bounding box center [835, 518] width 439 height 21
click at [1273, 559] on div "Insert block × Date 2025-09-02 Action + - Type --- In Out Commission Field requ…" at bounding box center [846, 747] width 1428 height 1376
drag, startPoint x: 442, startPoint y: 566, endPoint x: 346, endPoint y: 564, distance: 96.0
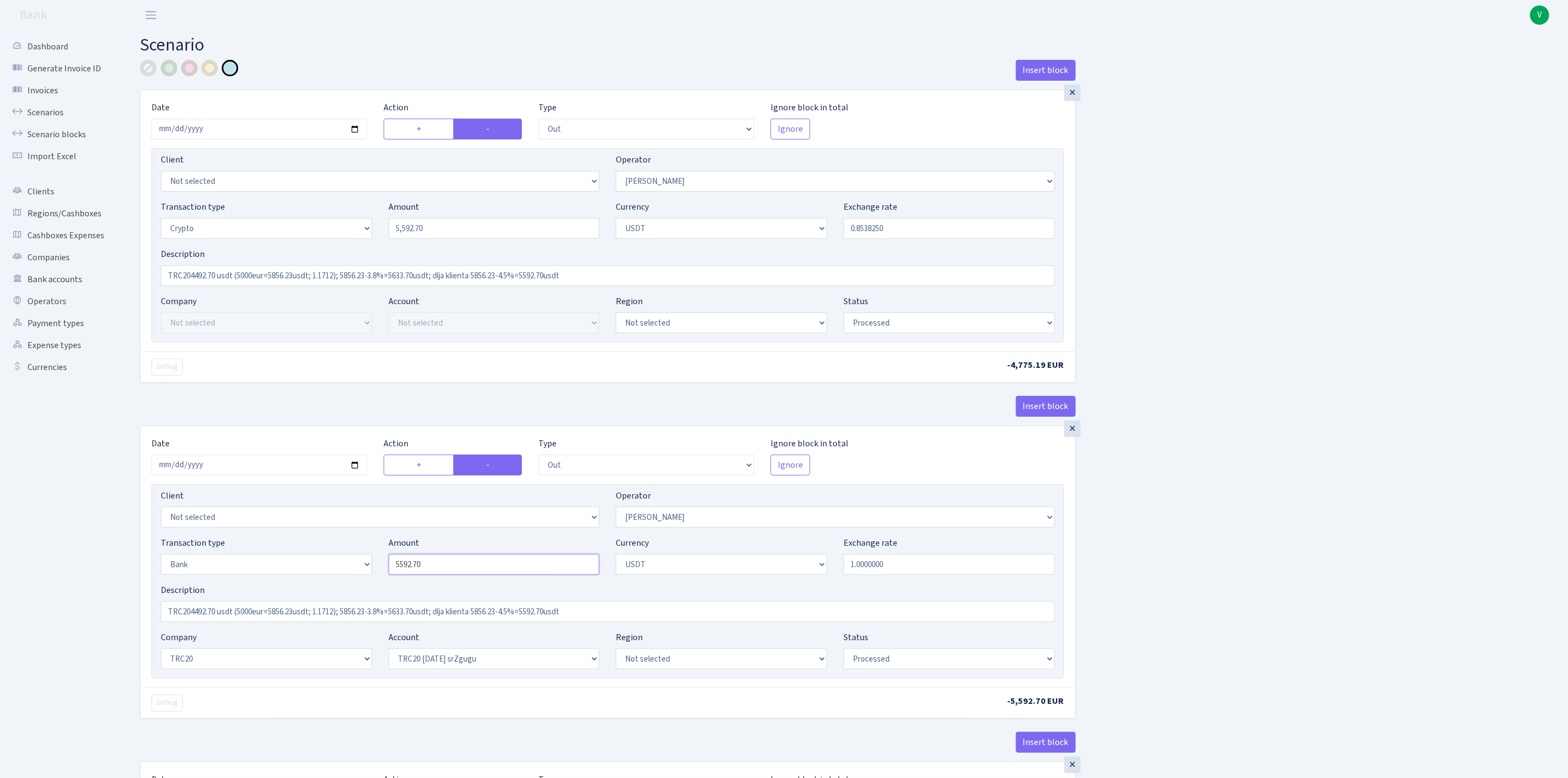
click at [346, 564] on div "Transaction type Not selected 981 ELF FISH crypto GIRT IVO dekl MM-BALTIC eur U…" at bounding box center [608, 560] width 911 height 47
click at [1180, 560] on div "Insert block × Date 2025-09-02 Action + - Type --- In Out Commission Field requ…" at bounding box center [846, 747] width 1428 height 1376
type input "5,592.70"
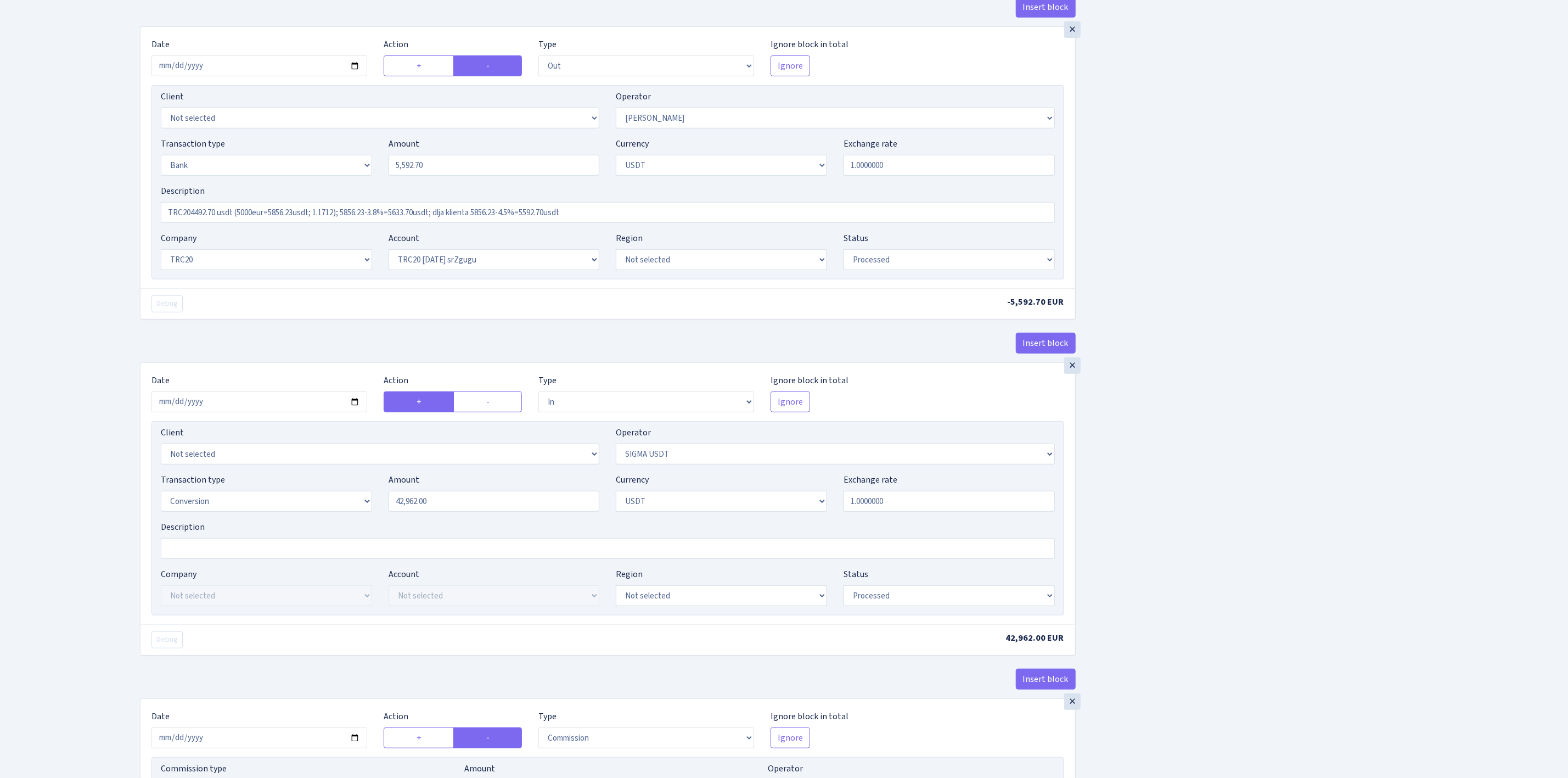
scroll to position [412, 0]
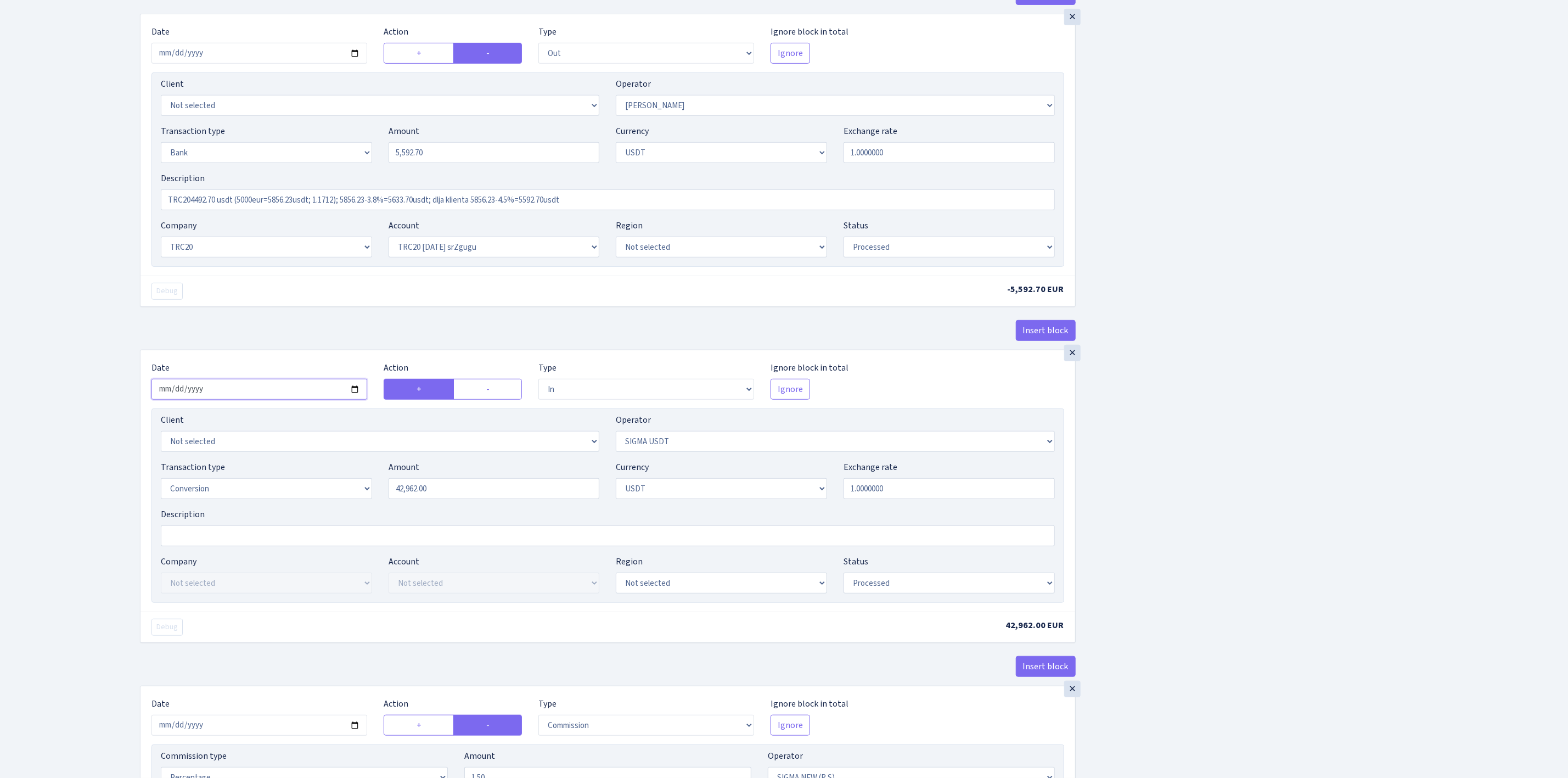
click at [356, 392] on input "2025-08-29" at bounding box center [260, 389] width 216 height 21
type input "2025-09-02"
drag, startPoint x: 479, startPoint y: 492, endPoint x: 362, endPoint y: 486, distance: 117.2
click at [362, 486] on div "Transaction type Not selected 981 ELF FISH crypto GIRT IVO dekl MM-BALTIC eur U…" at bounding box center [608, 484] width 911 height 47
paste input "TRC204492.70 usdt (5000eur=5856.23usdt; 1.1712); 5856.23-3.8%=5633.70usdt; dlja…"
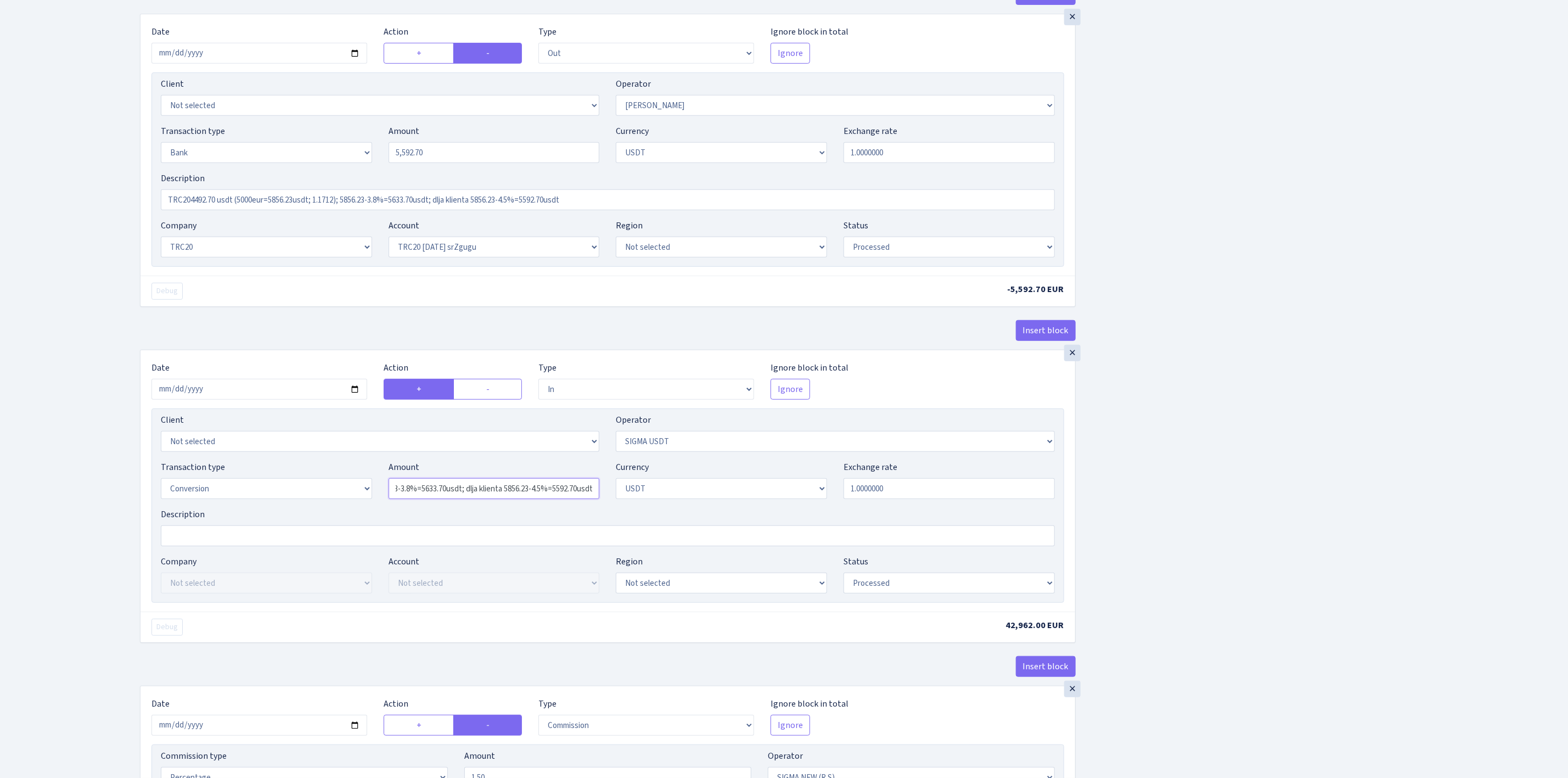
scroll to position [0, 0]
drag, startPoint x: 593, startPoint y: 493, endPoint x: 207, endPoint y: 486, distance: 386.1
click at [207, 486] on div "Transaction type Not selected 981 ELF FISH crypto GIRT IVO dekl MM-BALTIC eur U…" at bounding box center [608, 484] width 911 height 47
click at [1183, 480] on div "Insert block × Date 2025-09-02 Action + - Type --- In Out Commission Field requ…" at bounding box center [846, 336] width 1428 height 1376
type input "5,592.70"
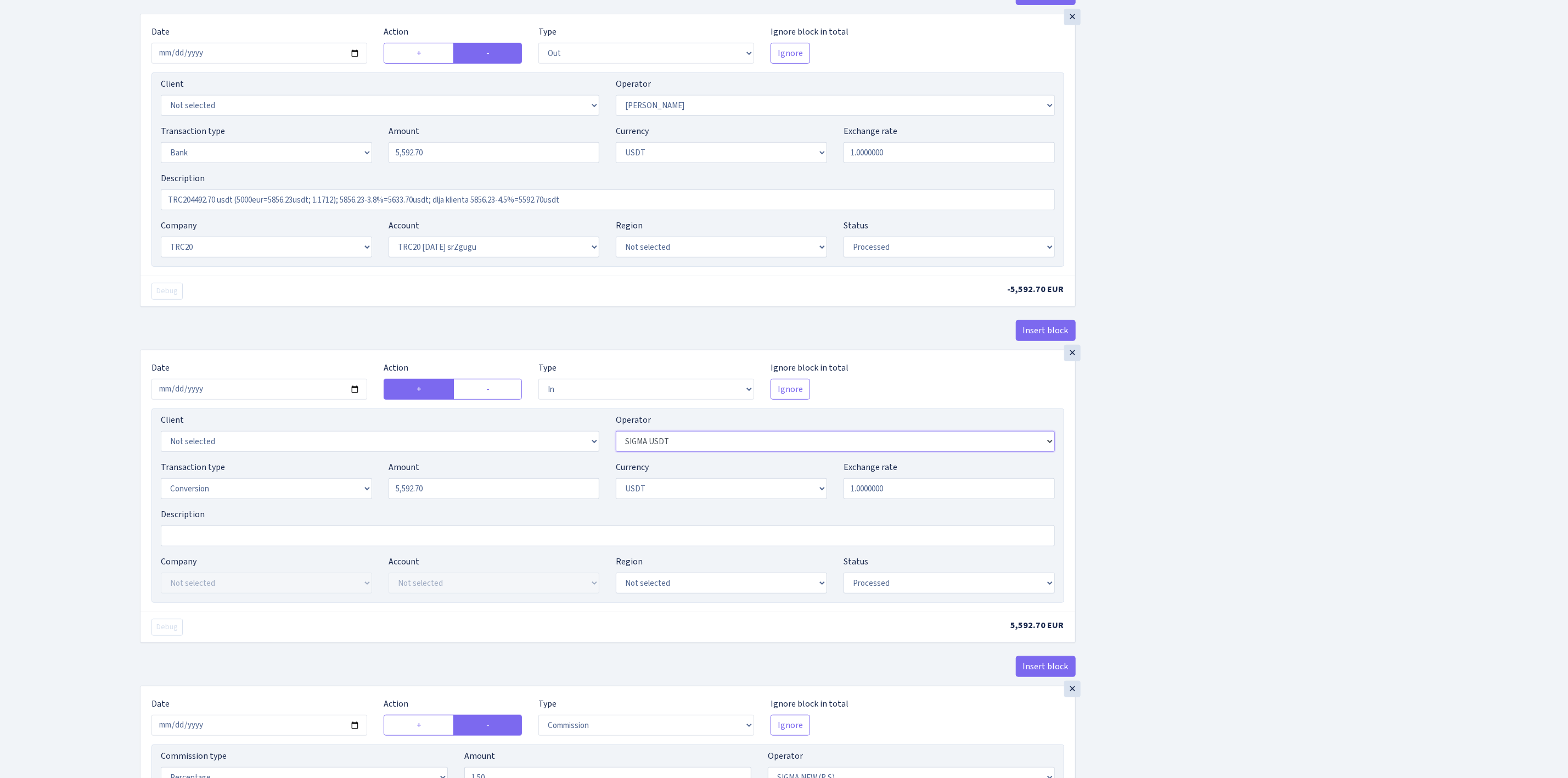
click at [670, 444] on select "Not selected 981 981 AED 981 BN usdt 981 CASH USDT 981 CASH USDT EUR 981 GOLD 9…" at bounding box center [835, 442] width 439 height 21
select select "365"
click at [616, 438] on select "Not selected 981 981 AED 981 BN usdt 981 CASH USDT 981 CASH USDT EUR 981 GOLD 9…" at bounding box center [835, 442] width 439 height 21
click at [1178, 492] on div "Insert block × Date 2025-09-02 Action + - Type --- In Out Commission Field requ…" at bounding box center [846, 336] width 1428 height 1376
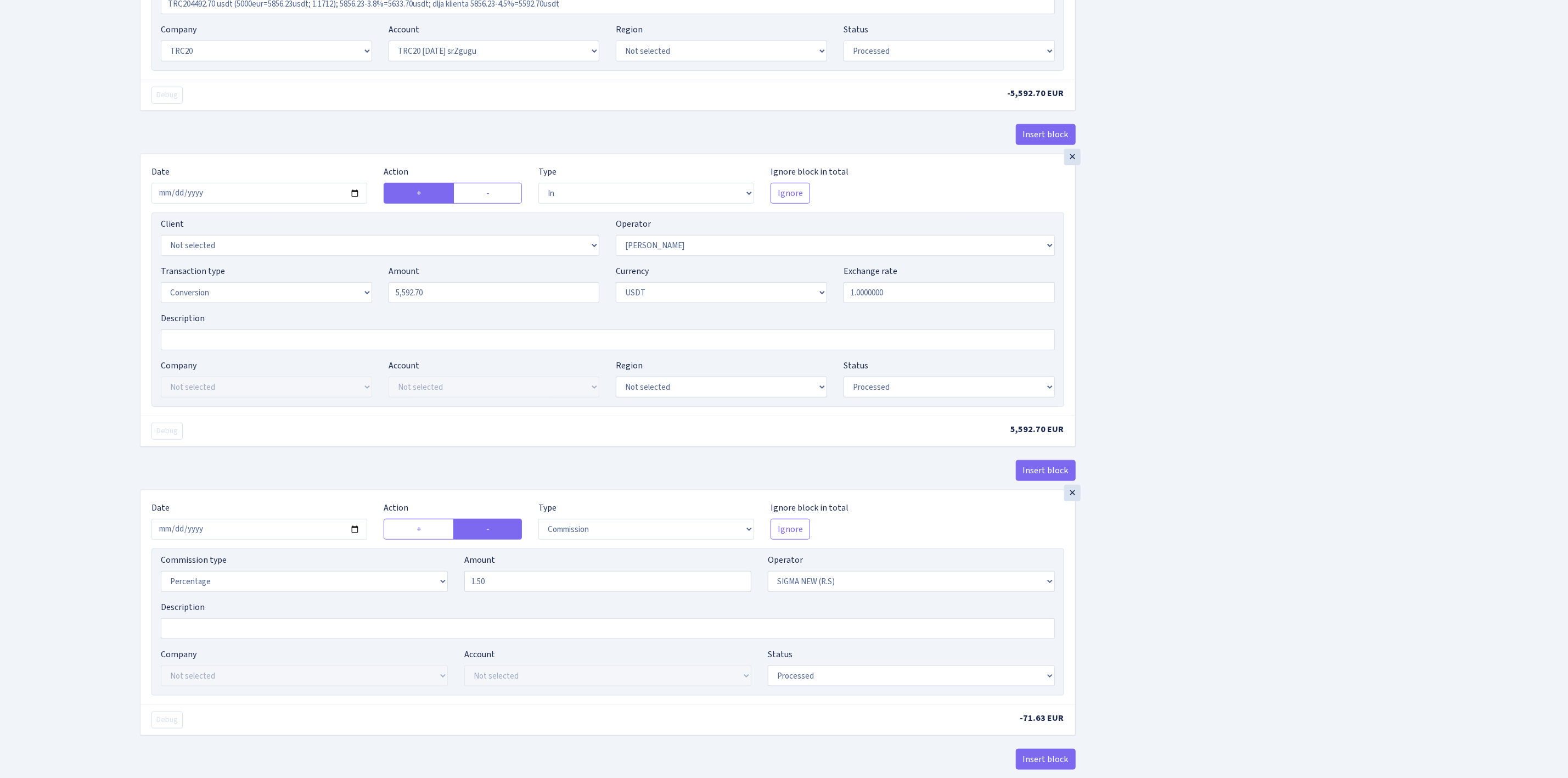
scroll to position [659, 0]
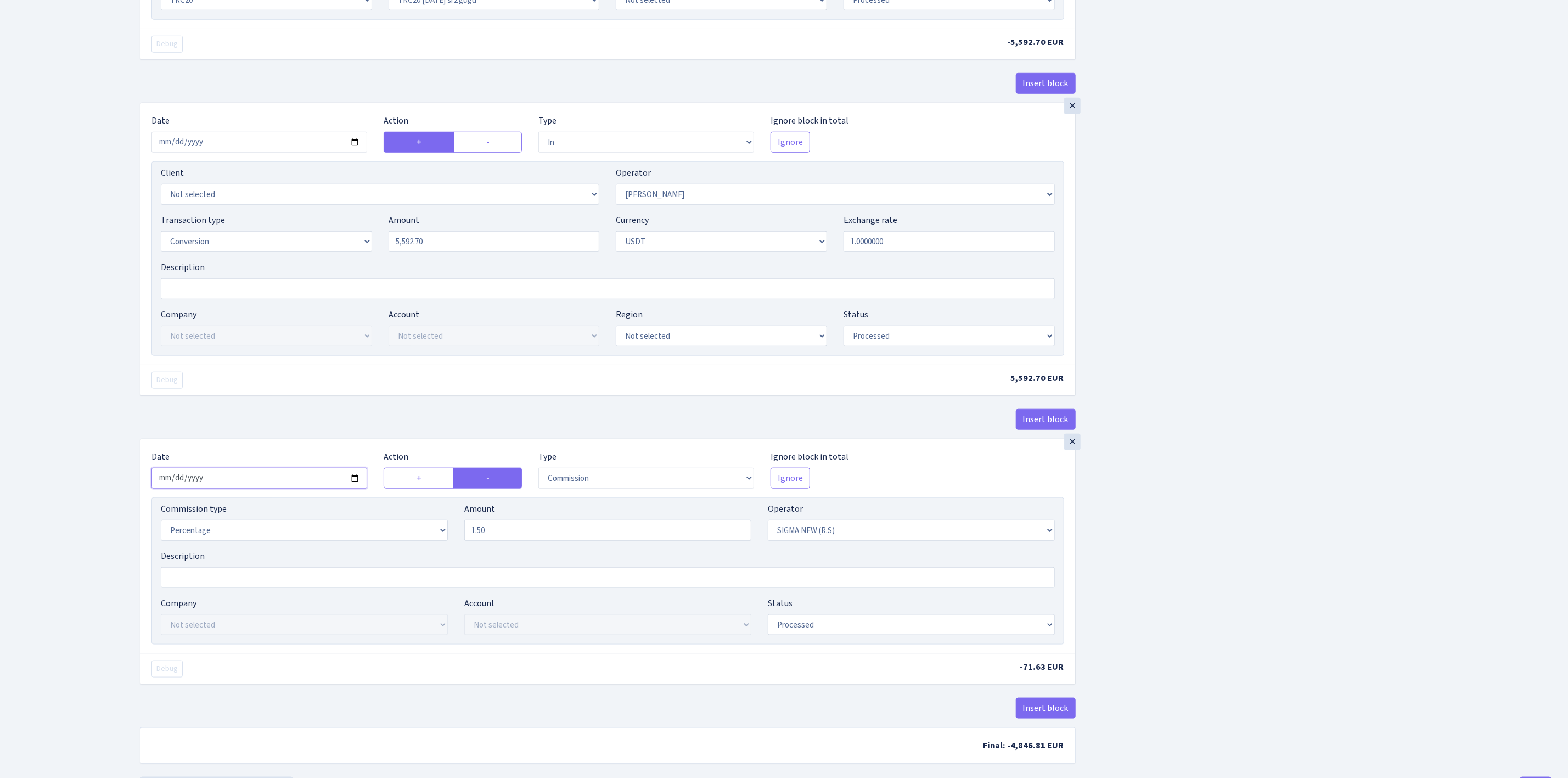
click at [356, 488] on input "2025-08-29" at bounding box center [260, 478] width 216 height 21
type input "2025-09-02"
click at [1076, 450] on div "×" at bounding box center [1072, 442] width 17 height 17
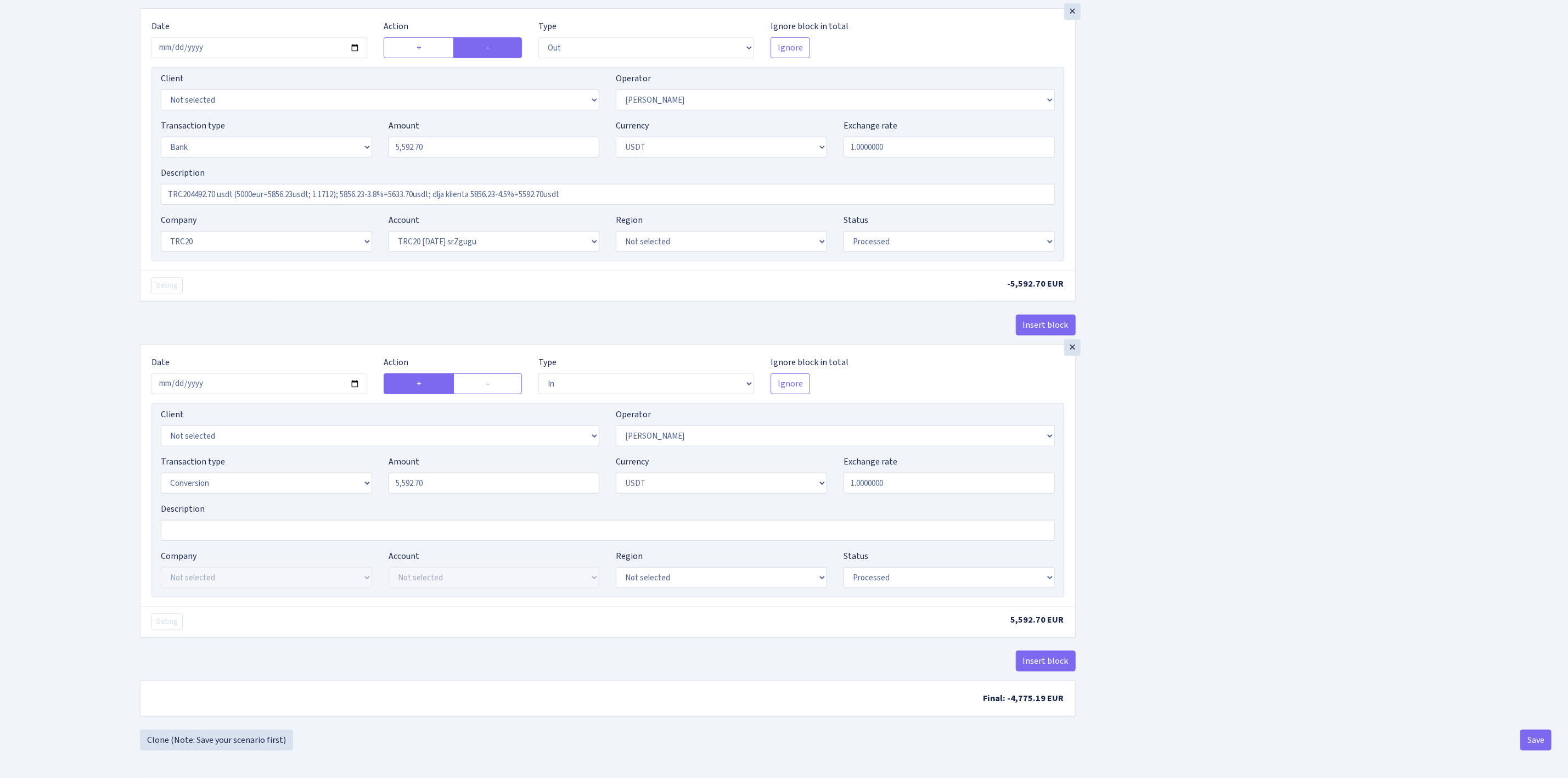
scroll to position [427, 0]
drag, startPoint x: 604, startPoint y: 189, endPoint x: 104, endPoint y: 169, distance: 500.4
click at [104, 169] on div "Dashboard Generate Invoice ID Invoices Scenarios Scenario blocks Import Excel C…" at bounding box center [784, 181] width 1568 height 1138
click at [470, 137] on input "5592.70" at bounding box center [494, 147] width 211 height 21
drag, startPoint x: 473, startPoint y: 140, endPoint x: 351, endPoint y: 136, distance: 122.1
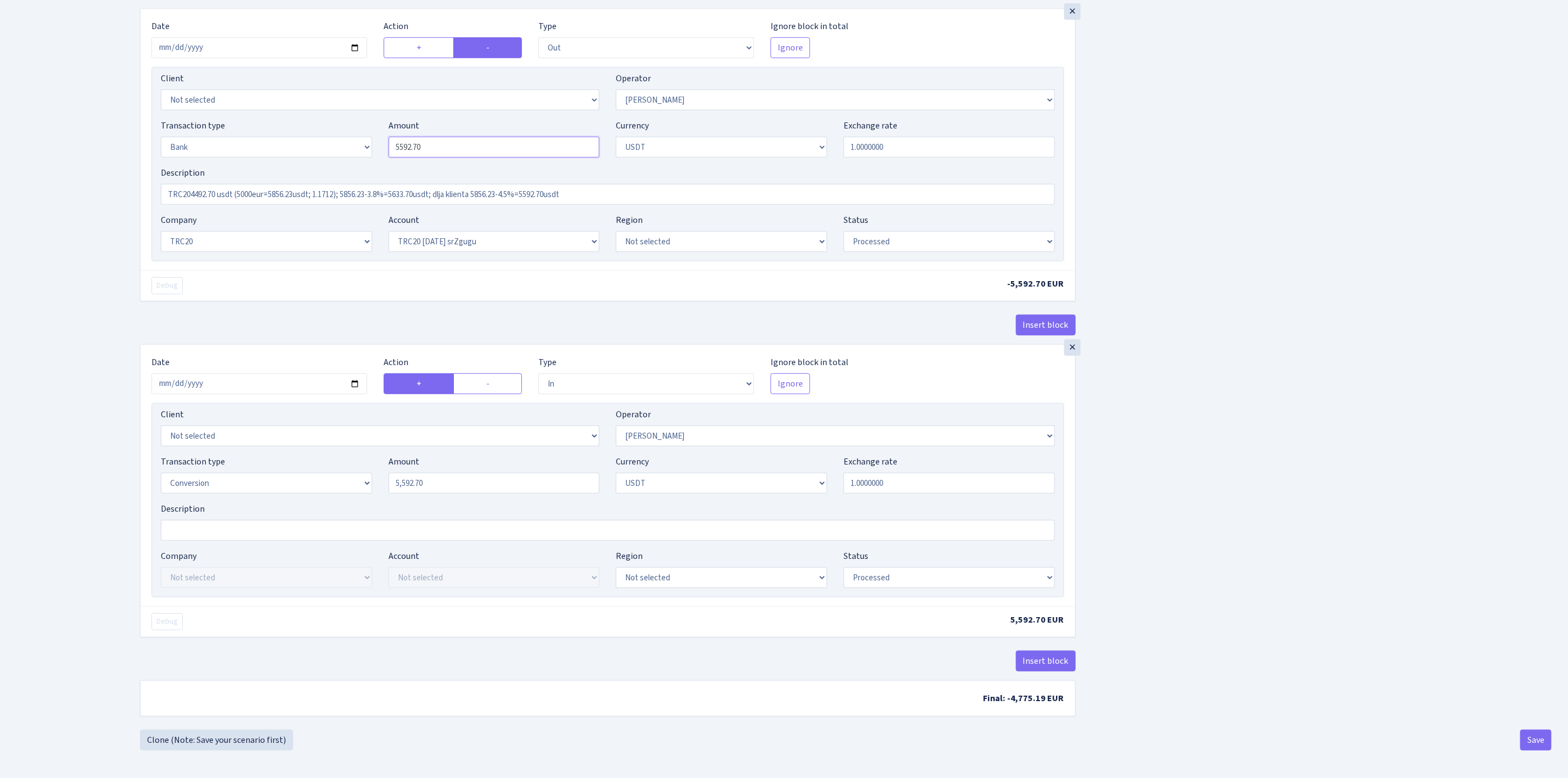
click at [351, 136] on div "Transaction type Not selected 981 ELF FISH crypto GIRT IVO dekl MM-BALTIC eur U…" at bounding box center [608, 142] width 911 height 47
click at [1276, 348] on div "Insert block × Date 2025-09-02 Action + - Type --- In Out Commission Field requ…" at bounding box center [846, 186] width 1428 height 1087
type input "5,500.00"
click at [1043, 319] on button "Insert block" at bounding box center [1046, 325] width 60 height 21
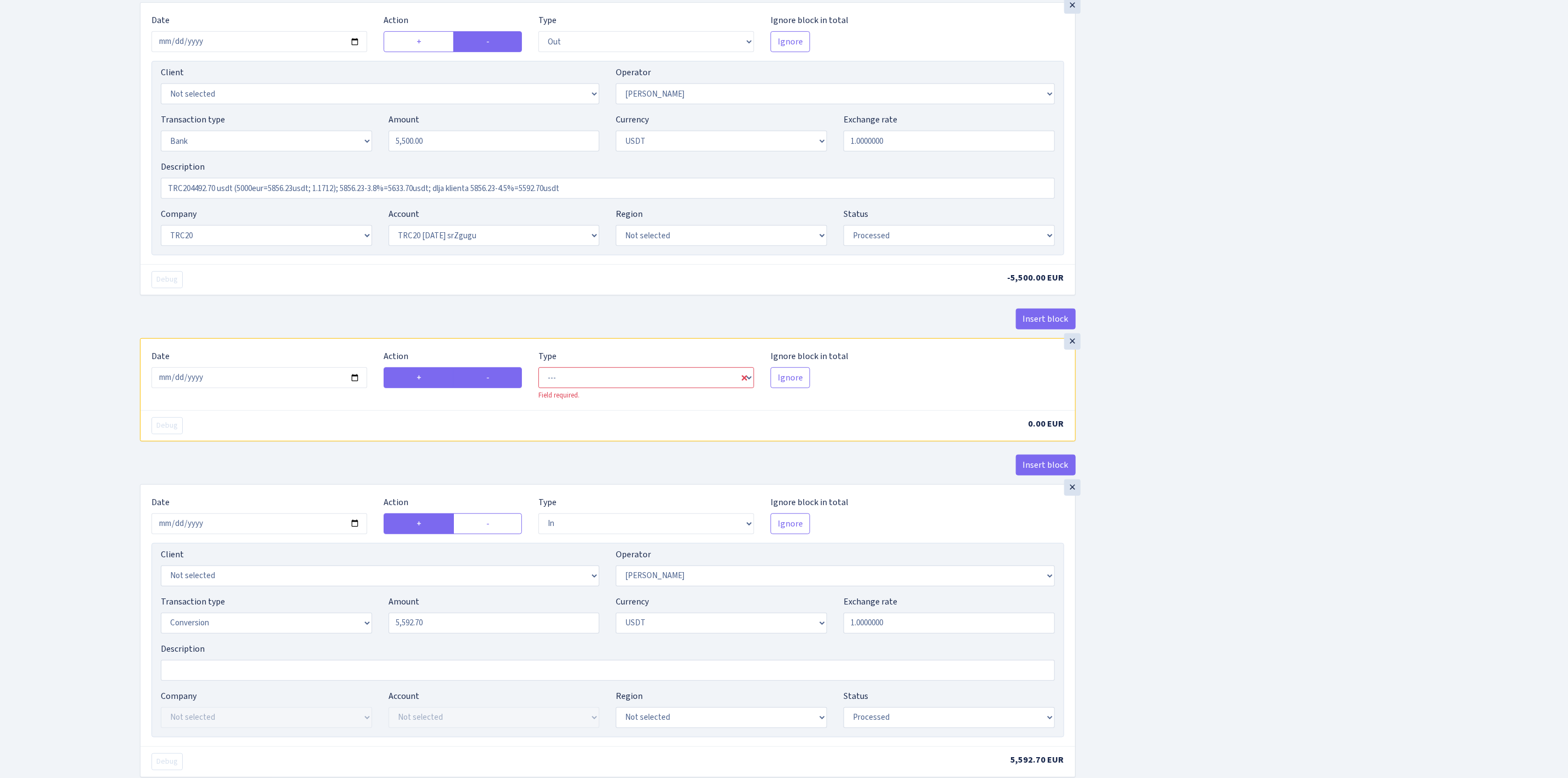
click at [490, 384] on label "-" at bounding box center [488, 378] width 69 height 21
click at [490, 378] on input "-" at bounding box center [490, 375] width 7 height 7
radio input "true"
radio input "false"
click at [582, 386] on select "--- In Out Commission" at bounding box center [646, 378] width 216 height 21
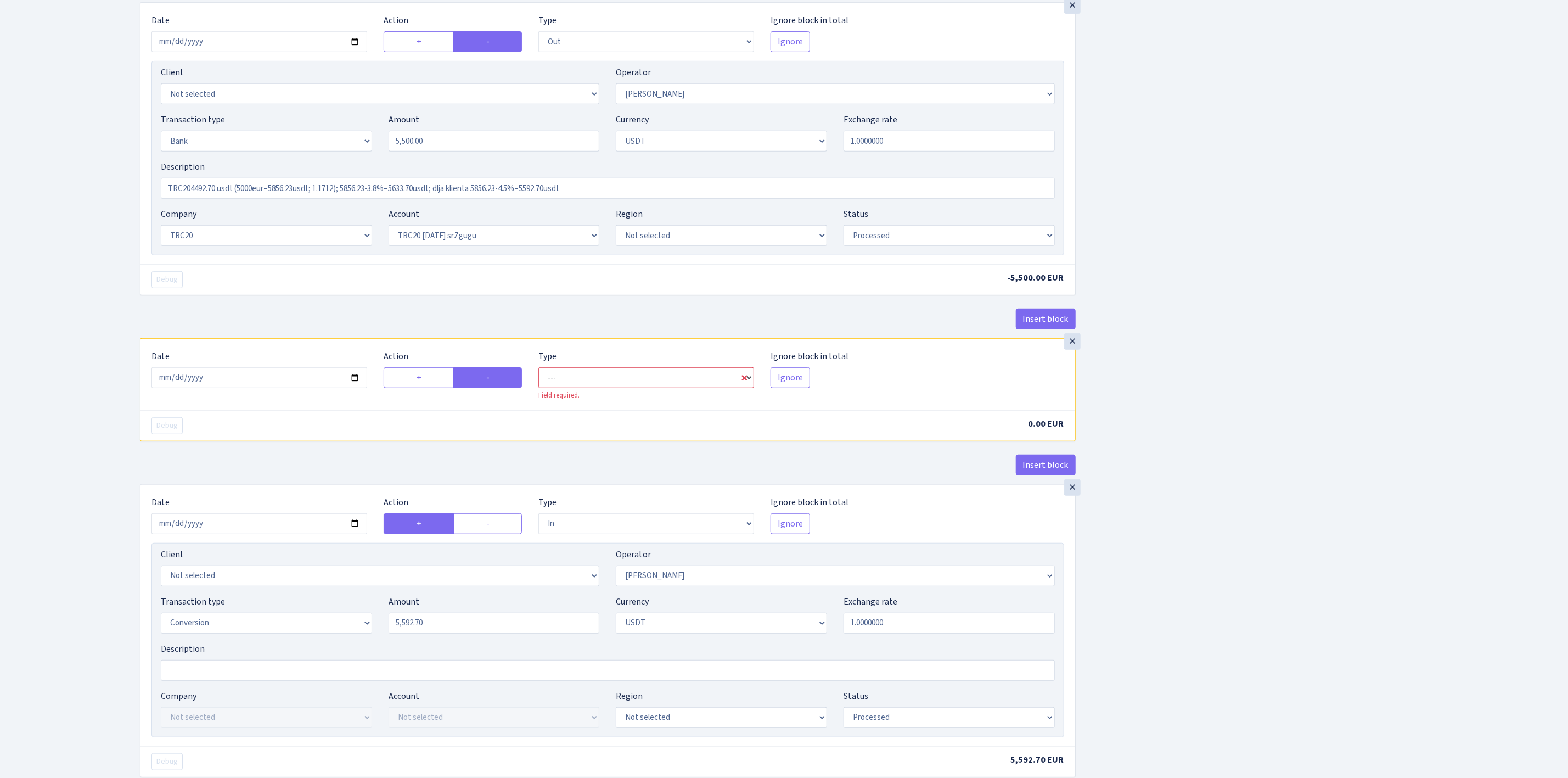
select select "out"
click at [538, 374] on select "--- In Out Commission" at bounding box center [646, 378] width 216 height 21
select select "1"
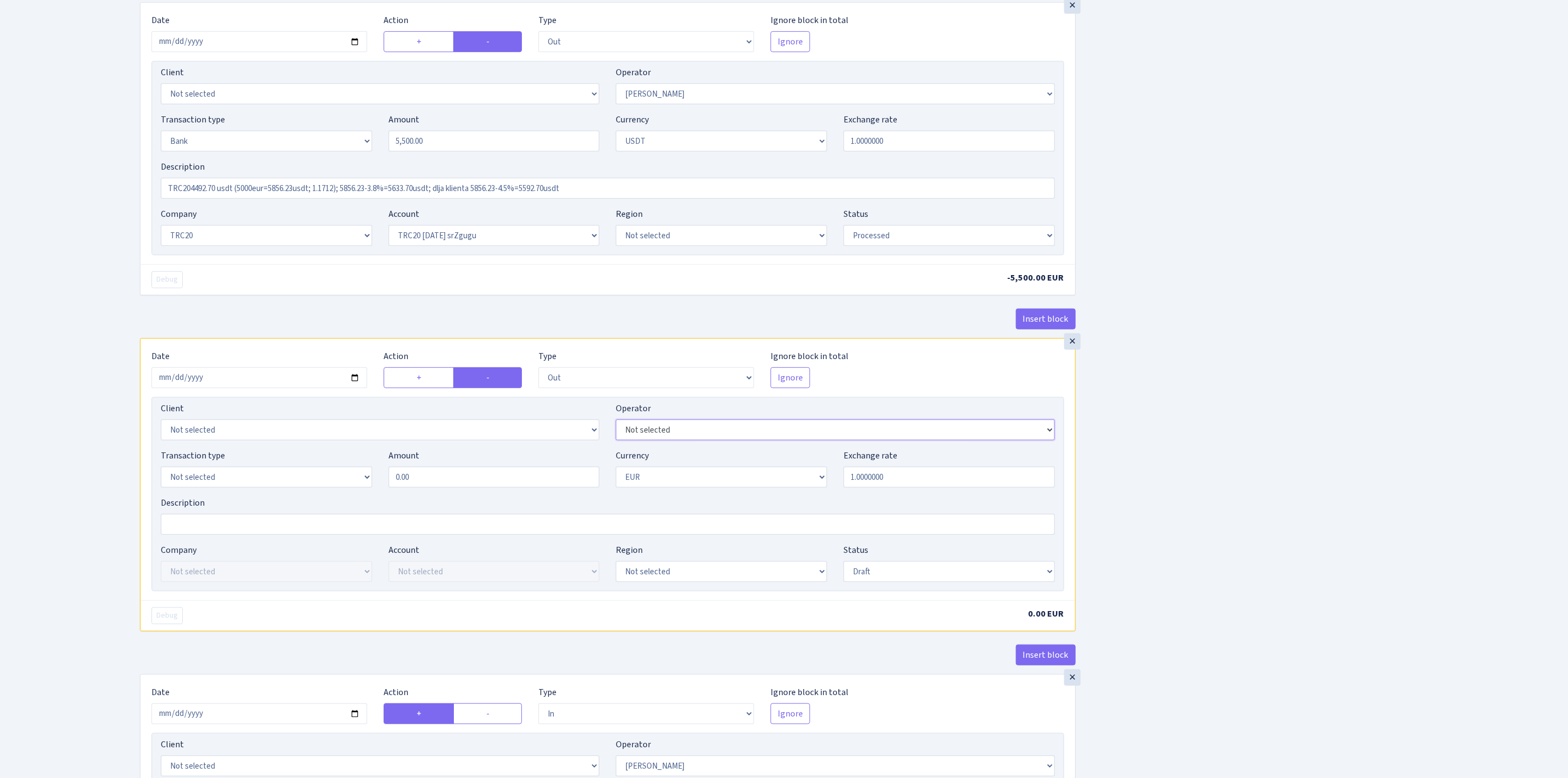
click at [657, 440] on select "Not selected 981 981 AED 981 BN usdt 981 CASH USDT 981 CASH USDT EUR 981 GOLD 9…" at bounding box center [835, 430] width 439 height 21
select select "365"
click at [616, 427] on select "Not selected 981 981 AED 981 BN usdt 981 CASH USDT 981 CASH USDT EUR 981 GOLD 9…" at bounding box center [835, 430] width 439 height 21
click at [1238, 440] on div "Insert block × Date 2025-09-02 Action + - Type --- In Out Commission Field requ…" at bounding box center [846, 348] width 1428 height 1423
click at [290, 484] on select "Not selected 981 ELF FISH crypto GIRT IVO dekl MM-BALTIC eur UAB Bank Cash Cash…" at bounding box center [266, 477] width 211 height 21
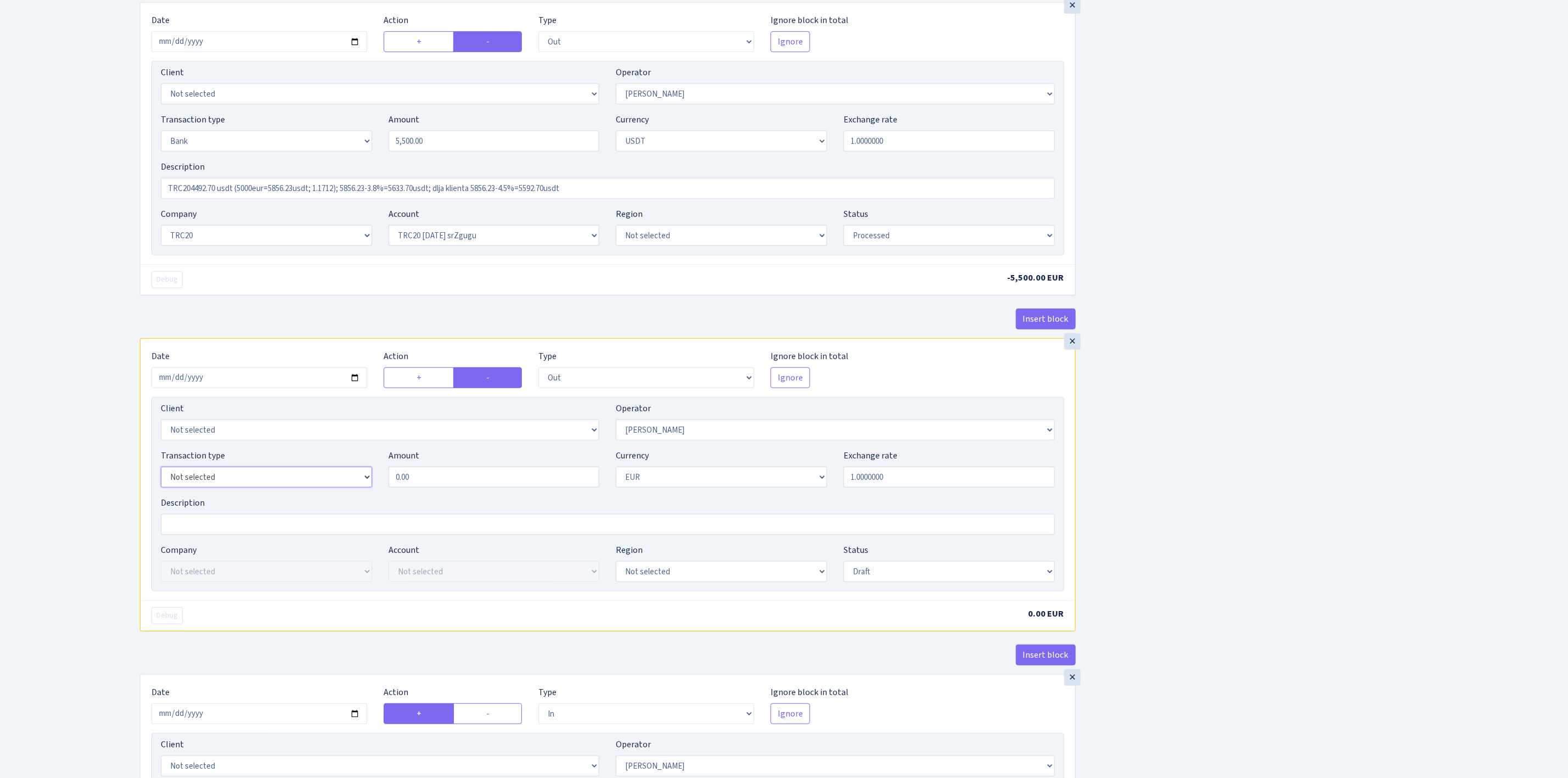
select select "2"
click at [161, 474] on select "Not selected 981 ELF FISH crypto GIRT IVO dekl MM-BALTIC eur UAB Bank Cash Cash…" at bounding box center [266, 477] width 211 height 21
click at [398, 488] on input "0.00" at bounding box center [494, 477] width 211 height 21
drag, startPoint x: 449, startPoint y: 486, endPoint x: 344, endPoint y: 475, distance: 105.6
click at [344, 475] on div "Transaction type Not selected 981 ELF FISH crypto GIRT IVO dekl MM-BALTIC eur U…" at bounding box center [608, 473] width 911 height 47
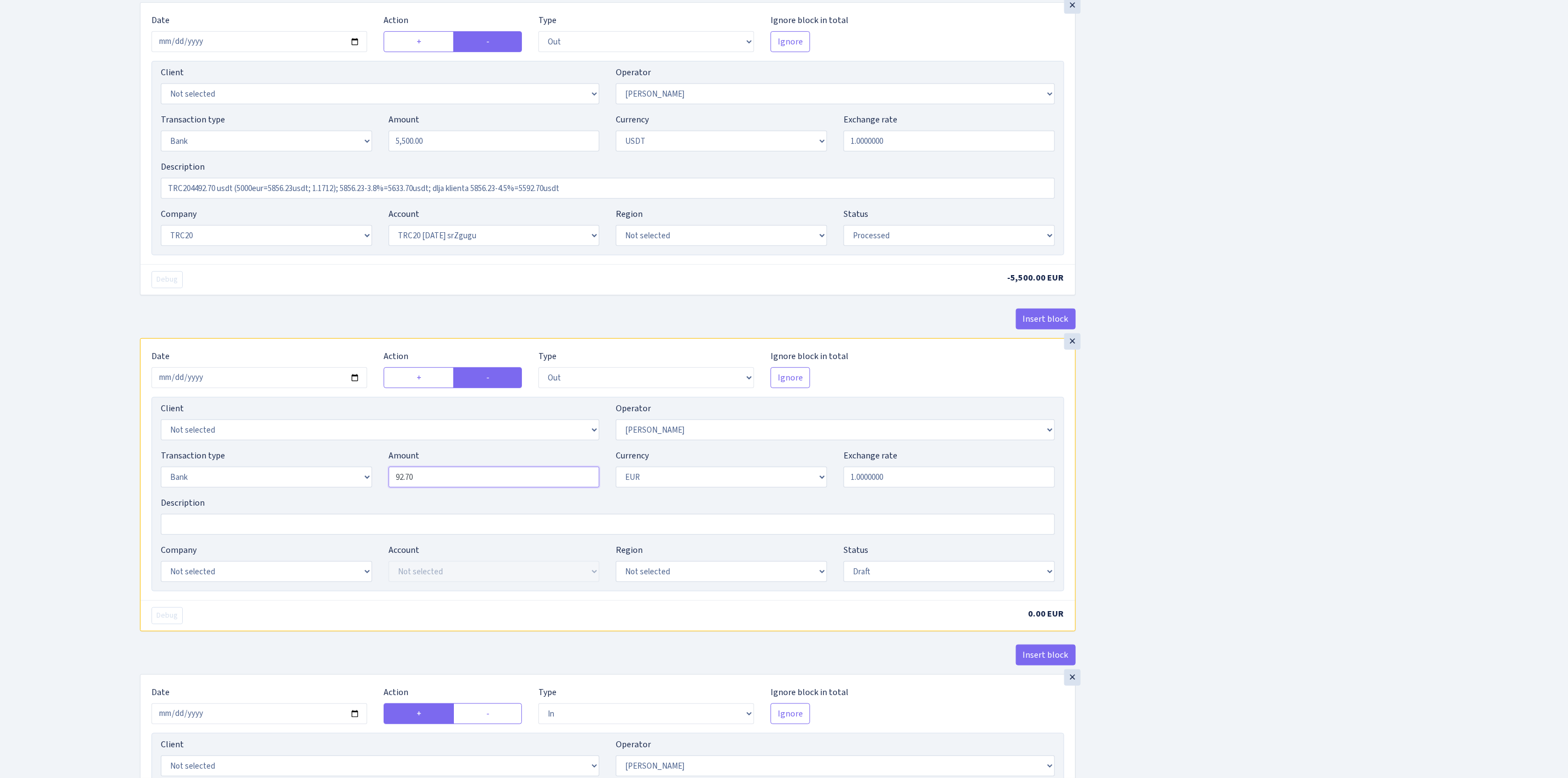
type input "92.70"
click at [1168, 488] on div "Insert block × Date 2025-09-02 Action + - Type --- In Out Commission Field requ…" at bounding box center [846, 348] width 1428 height 1423
click at [863, 575] on select "Draft Pending Later Never Processed" at bounding box center [949, 572] width 211 height 21
select select "processed"
click at [844, 569] on select "Draft Pending Later Never Processed" at bounding box center [949, 572] width 211 height 21
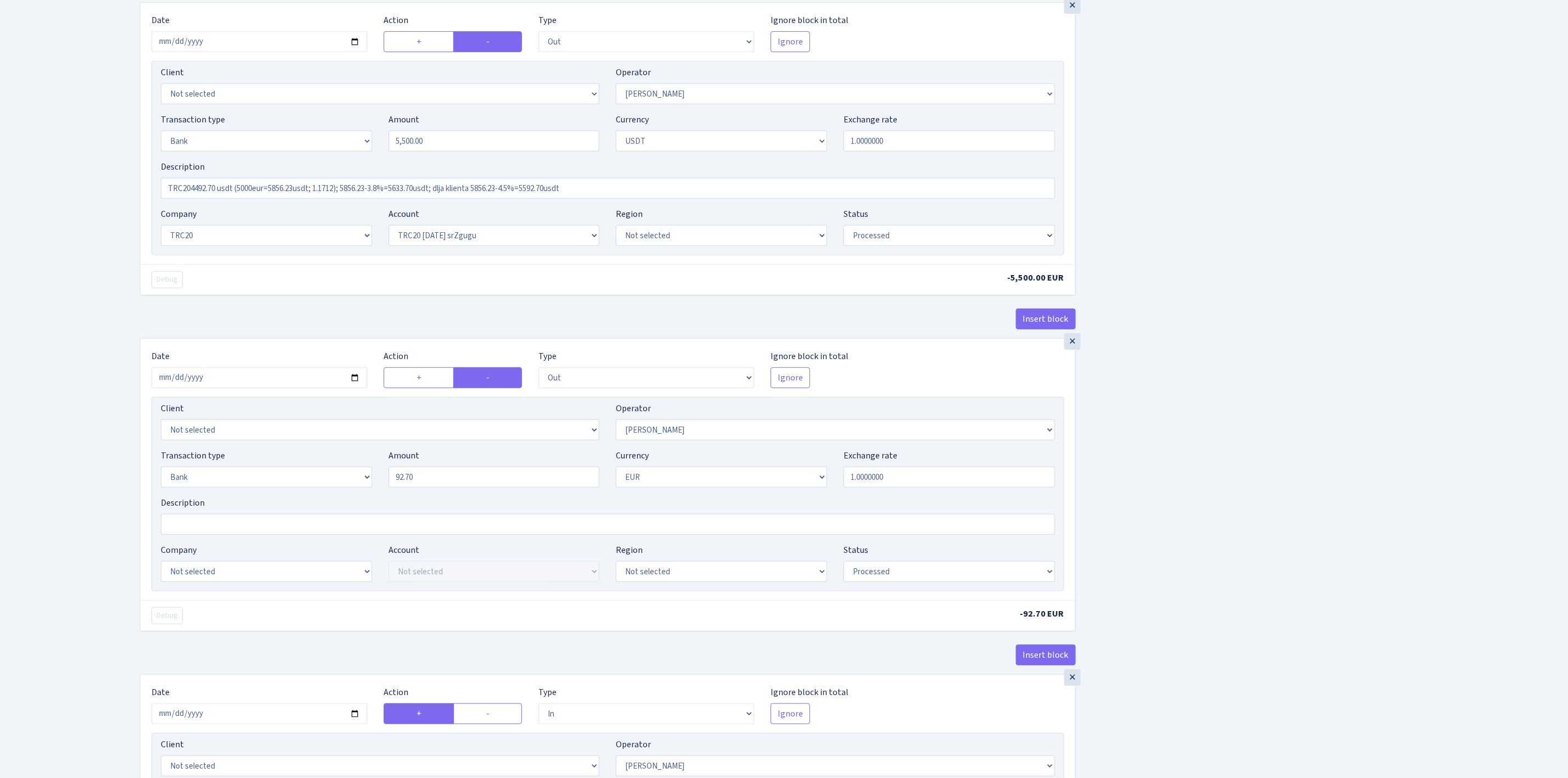
click at [1276, 580] on div "Insert block × Date 2025-09-02 Action + - Type --- In Out Commission Field requ…" at bounding box center [846, 348] width 1428 height 1423
click at [670, 488] on select "Not selected AED BGN BTC ETH EUR GBP JPN RUB TRX UAH" at bounding box center [722, 477] width 211 height 21
select select "6"
click at [616, 474] on select "Not selected AED BGN BTC ETH EUR GBP JPN RUB TRX UAH" at bounding box center [722, 477] width 211 height 21
click at [1229, 602] on div "Insert block × Date 2025-09-02 Action + - Type --- In Out Commission Field requ…" at bounding box center [846, 348] width 1428 height 1423
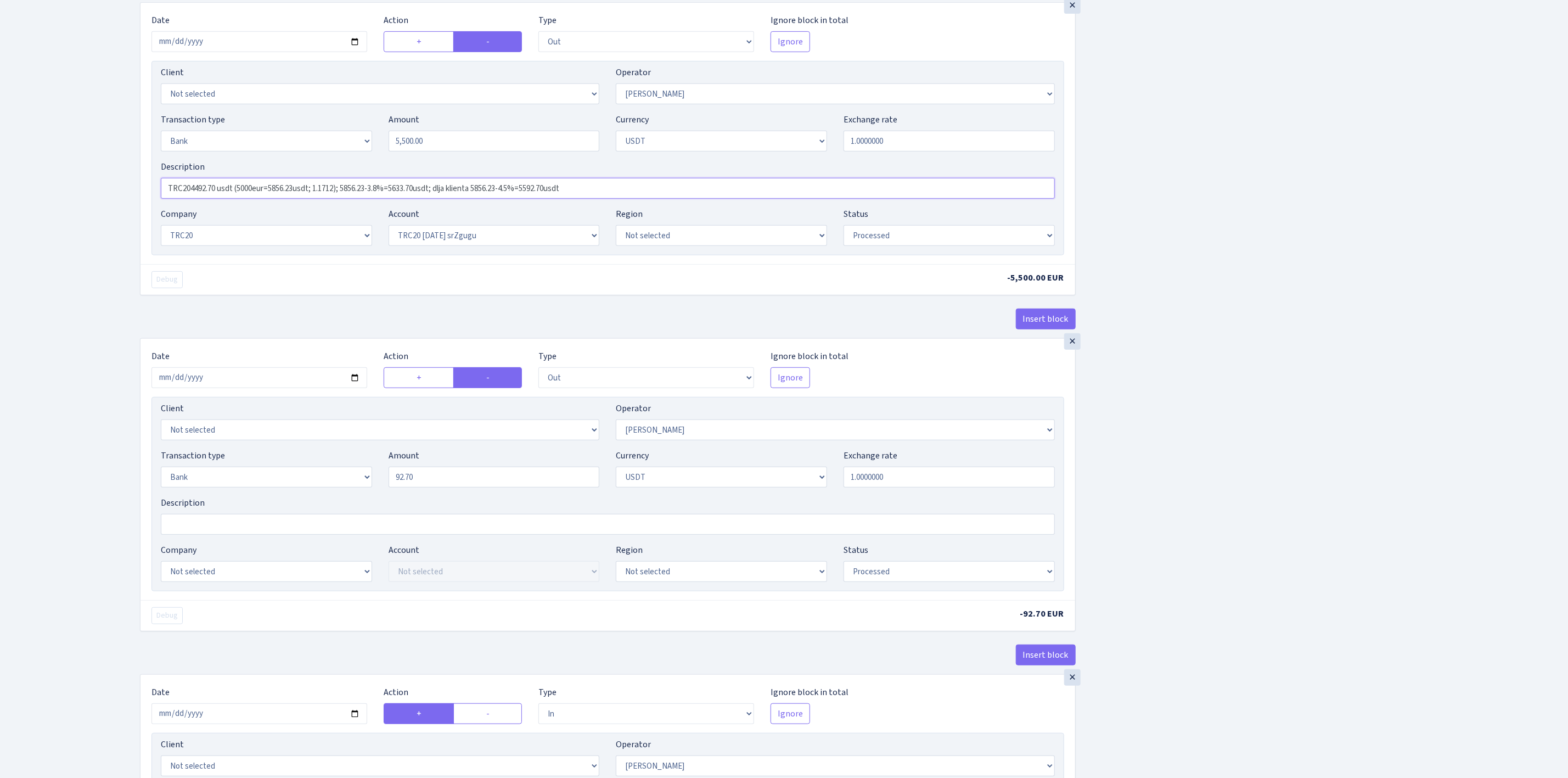
drag, startPoint x: 641, startPoint y: 192, endPoint x: 133, endPoint y: 185, distance: 508.0
click at [133, 184] on div "Insert block × Date 2025-09-02 Action + - Type --- In Out Commission Field requ…" at bounding box center [608, 348] width 952 height 1423
click at [180, 529] on input "Description" at bounding box center [608, 524] width 894 height 21
paste input "TRC204492.70 usdt (5000eur=5856.23usdt; 1.1712); 5856.23-3.8%=5633.70usdt; dlja…"
type input "TRC204492.70 usdt (5000eur=5856.23usdt; 1.1712); 5856.23-3.8%=5633.70usdt; dlja…"
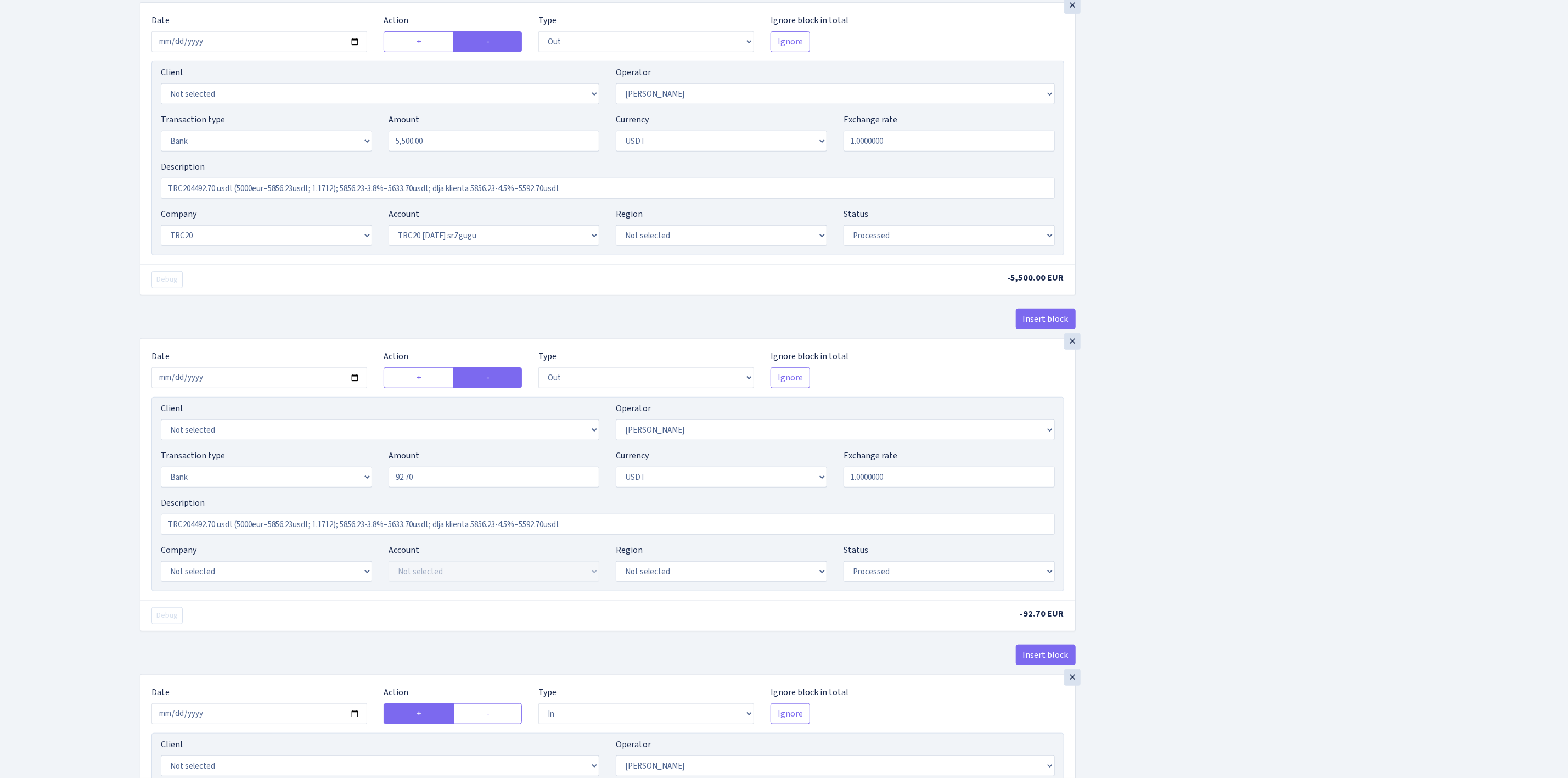
click at [1239, 481] on div "Insert block × Date 2025-09-02 Action + - Type --- In Out Commission Field requ…" at bounding box center [846, 348] width 1428 height 1423
click at [263, 577] on select "Not selected ALFASTAR ATARA COMMERCE LTD CONTROL BASE CRYPTO TOMASS CRYPTO wall…" at bounding box center [266, 572] width 211 height 21
select select "20"
click at [161, 569] on select "Not selected ALFASTAR ATARA COMMERCE LTD CONTROL BASE CRYPTO TOMASS CRYPTO wall…" at bounding box center [266, 572] width 211 height 21
click at [445, 575] on select "Not selected TRC20 2024.08.01 S8dYrDY TRC20 2024.09.12 KEMg2gdc TRC20 2024.10.1…" at bounding box center [494, 572] width 211 height 21
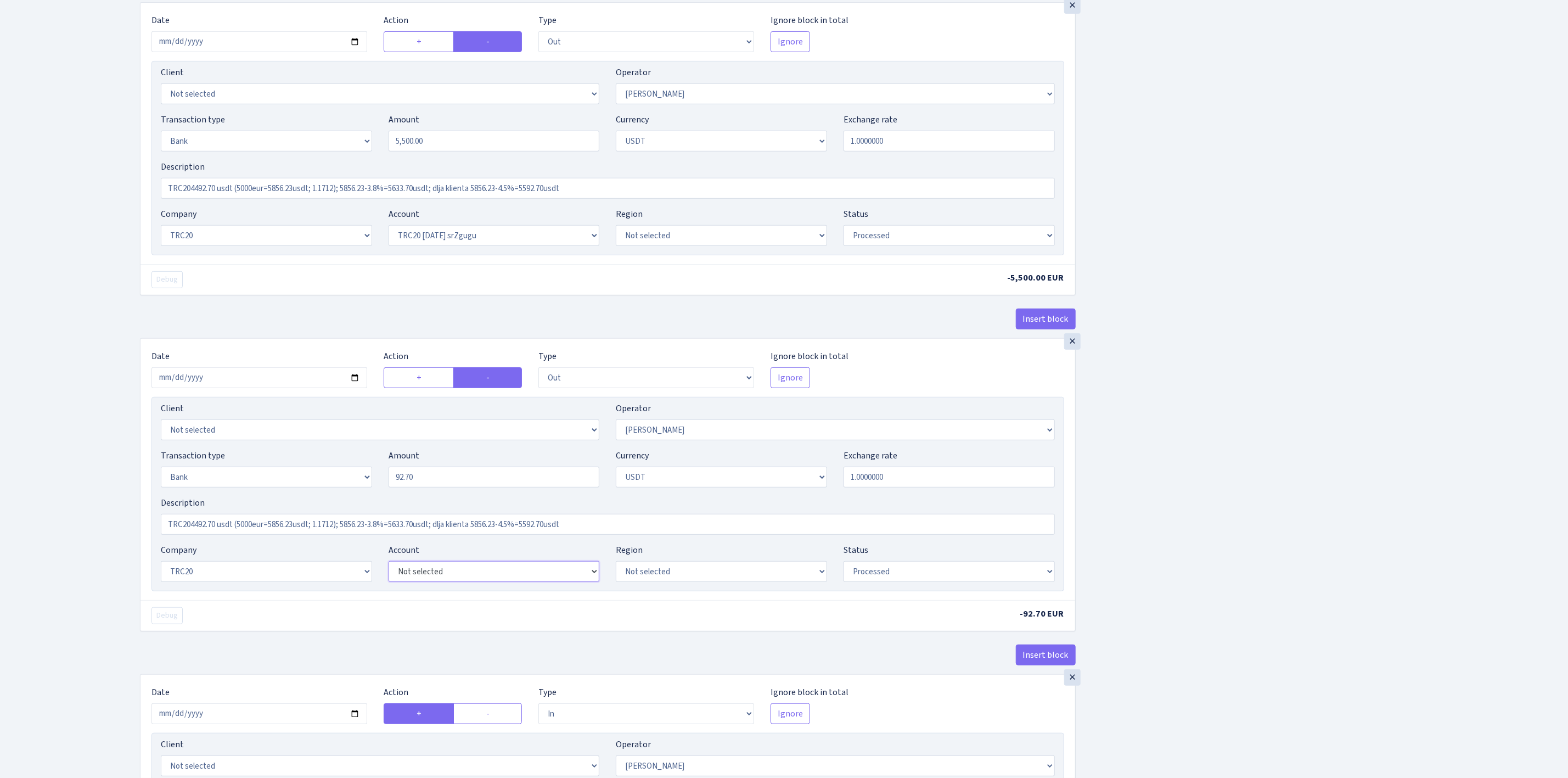
select select "61"
click at [388, 569] on select "Not selected TRC20 2024.08.01 S8dYrDY TRC20 2024.09.12 KEMg2gdc TRC20 2024.10.1…" at bounding box center [494, 572] width 211 height 21
click at [1334, 514] on div "Insert block × Date 2025-09-02 Action + - Type --- In Out Commission Field requ…" at bounding box center [846, 348] width 1428 height 1423
click at [1324, 531] on div "Insert block × Date 2025-09-02 Action + - Type --- In Out Commission Field requ…" at bounding box center [846, 348] width 1428 height 1423
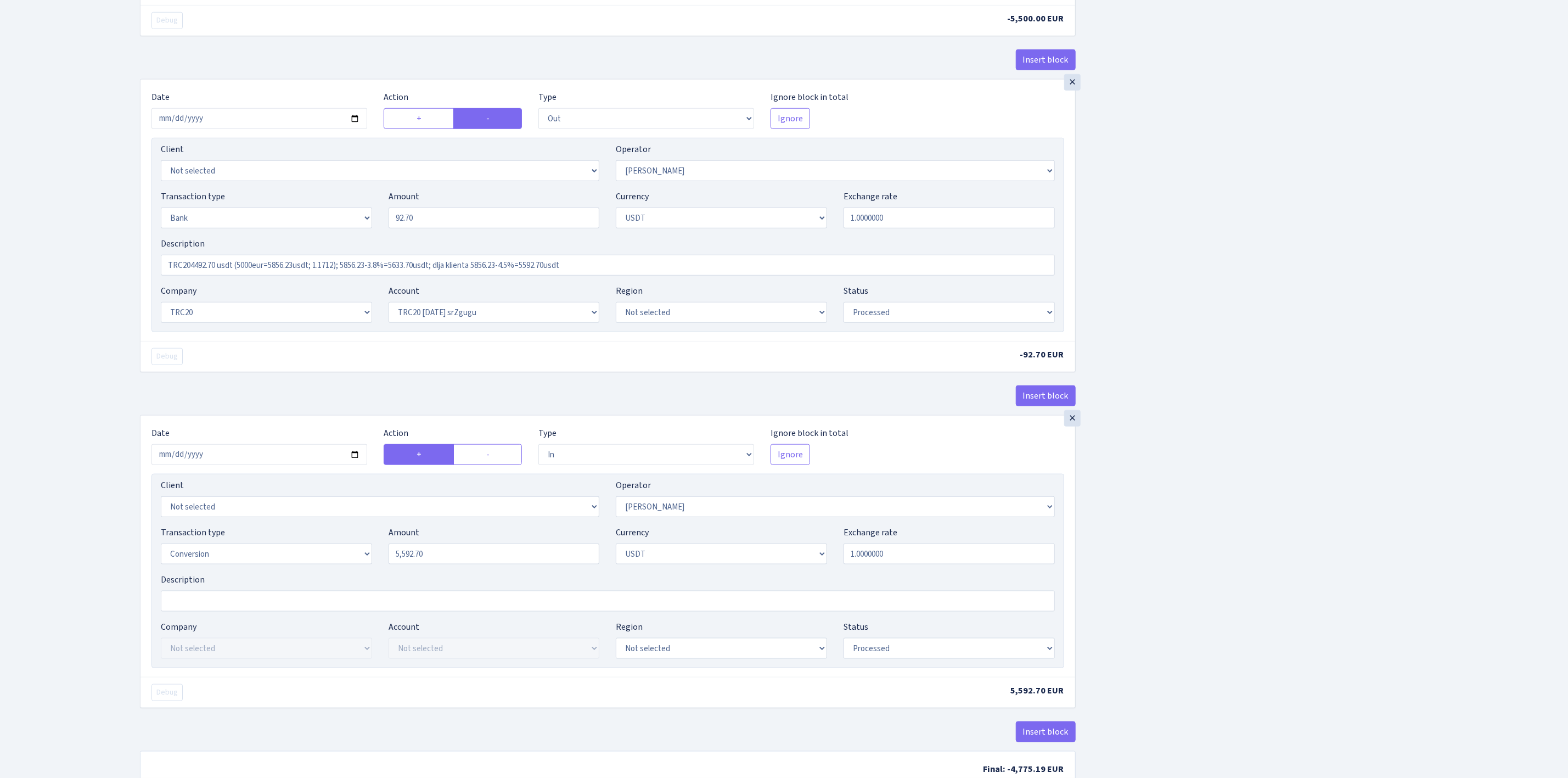
scroll to position [767, 0]
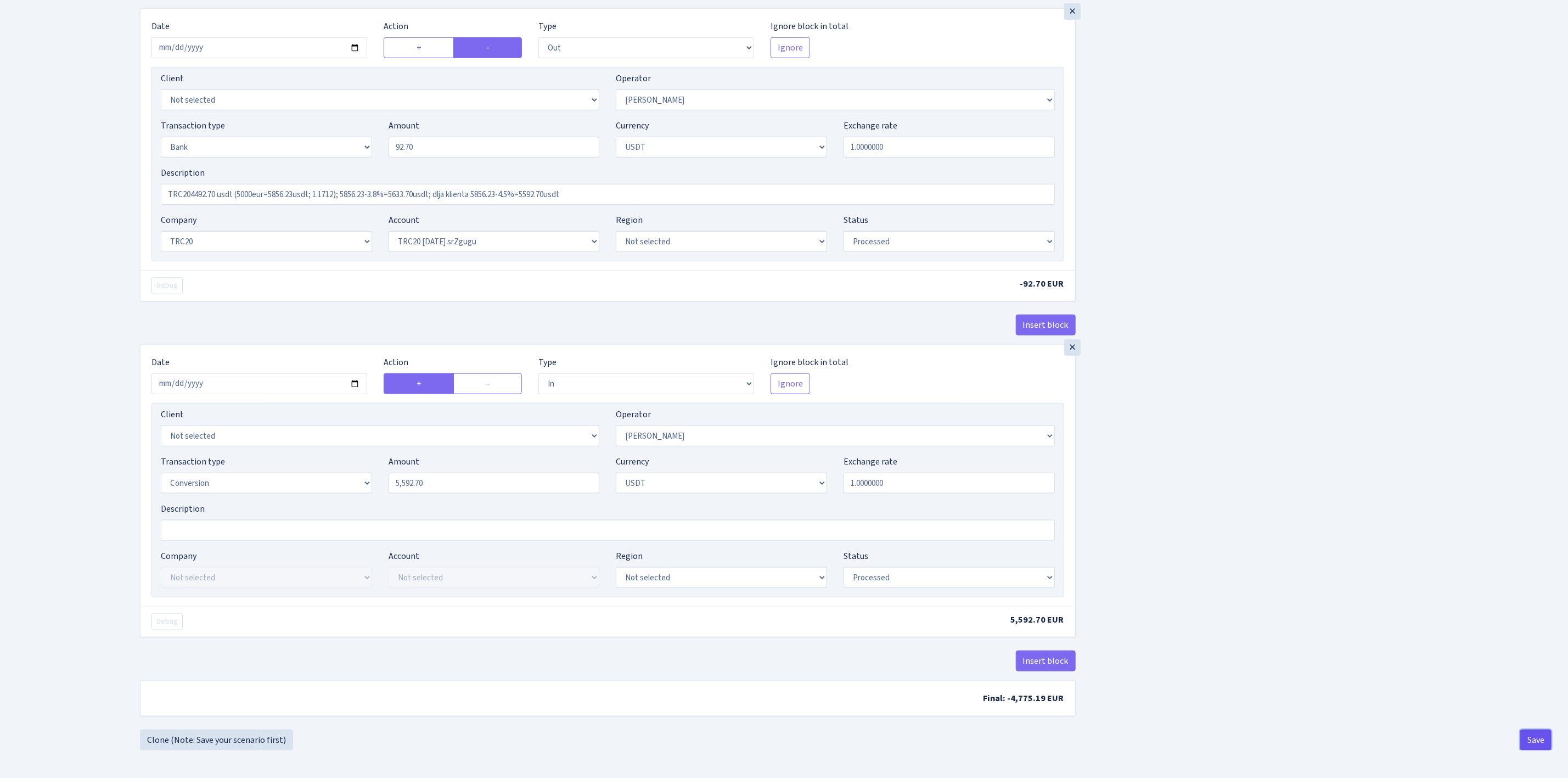
click at [1540, 732] on button "Save" at bounding box center [1536, 741] width 31 height 21
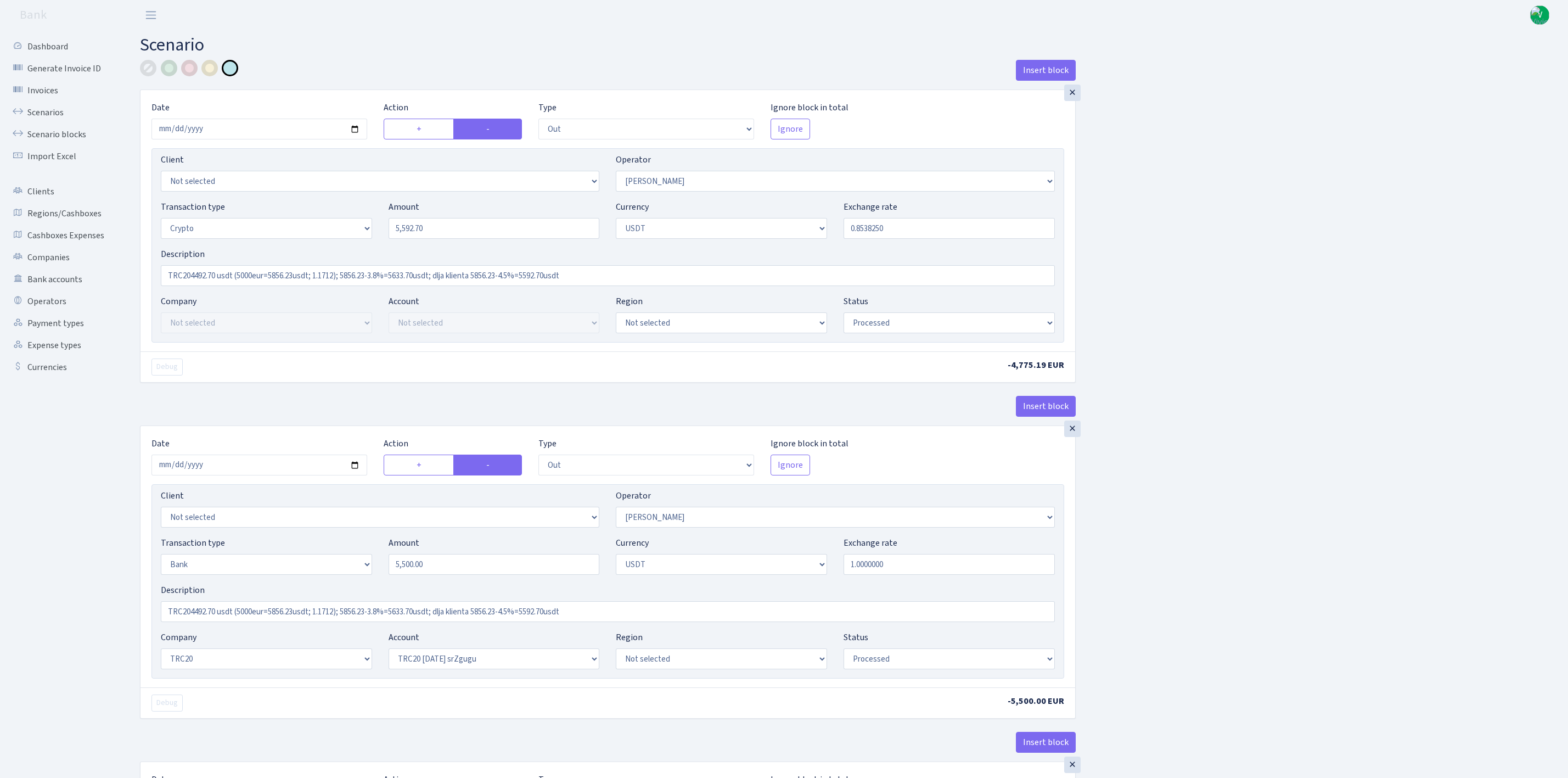
select select "out"
select select "2"
select select "3"
select select "6"
select select "processed"
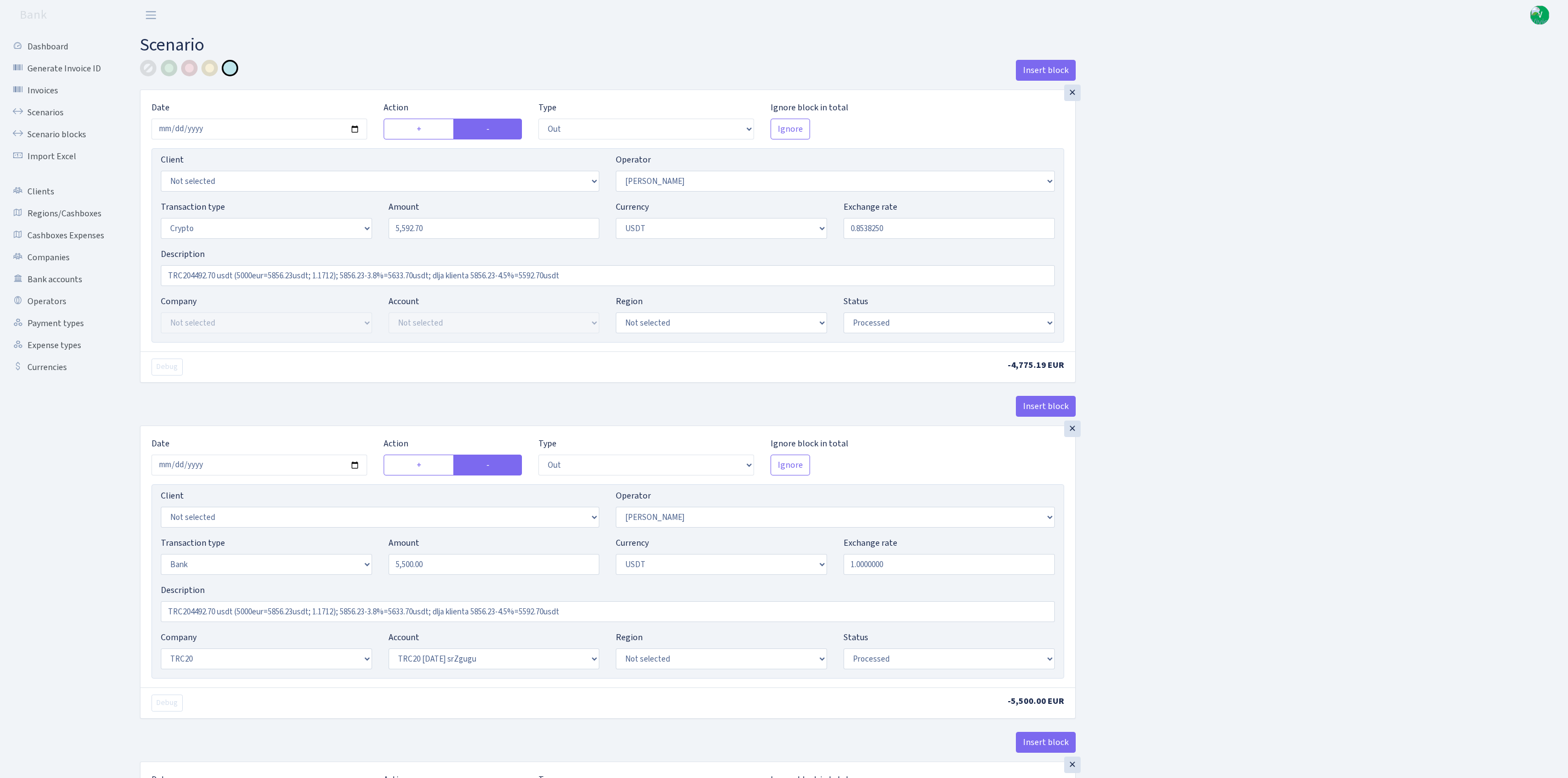
select select "out"
select select "365"
select select "2"
select select "6"
select select "20"
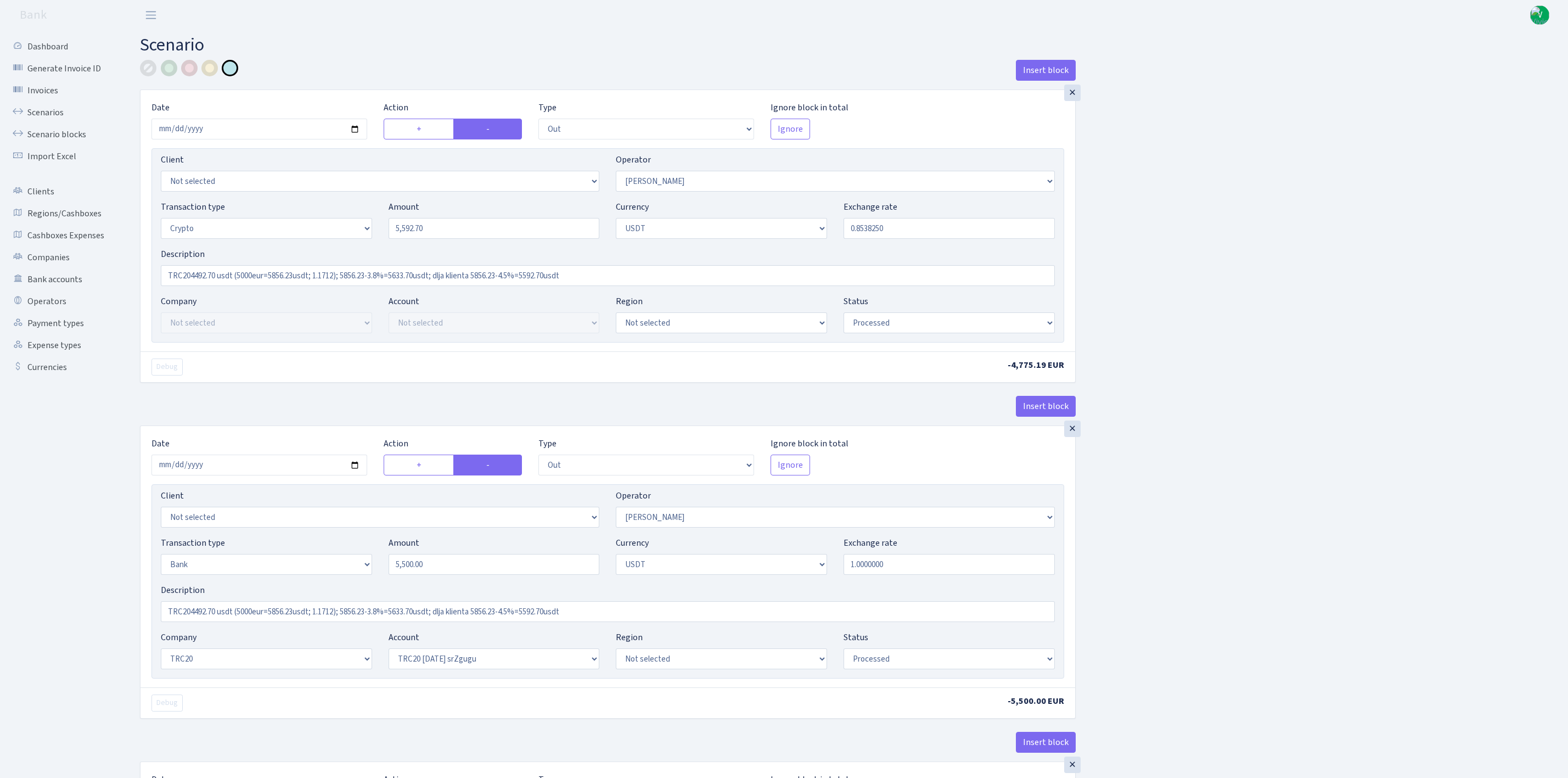
select select "61"
select select "processed"
select select "in"
select select "365"
select select "15"
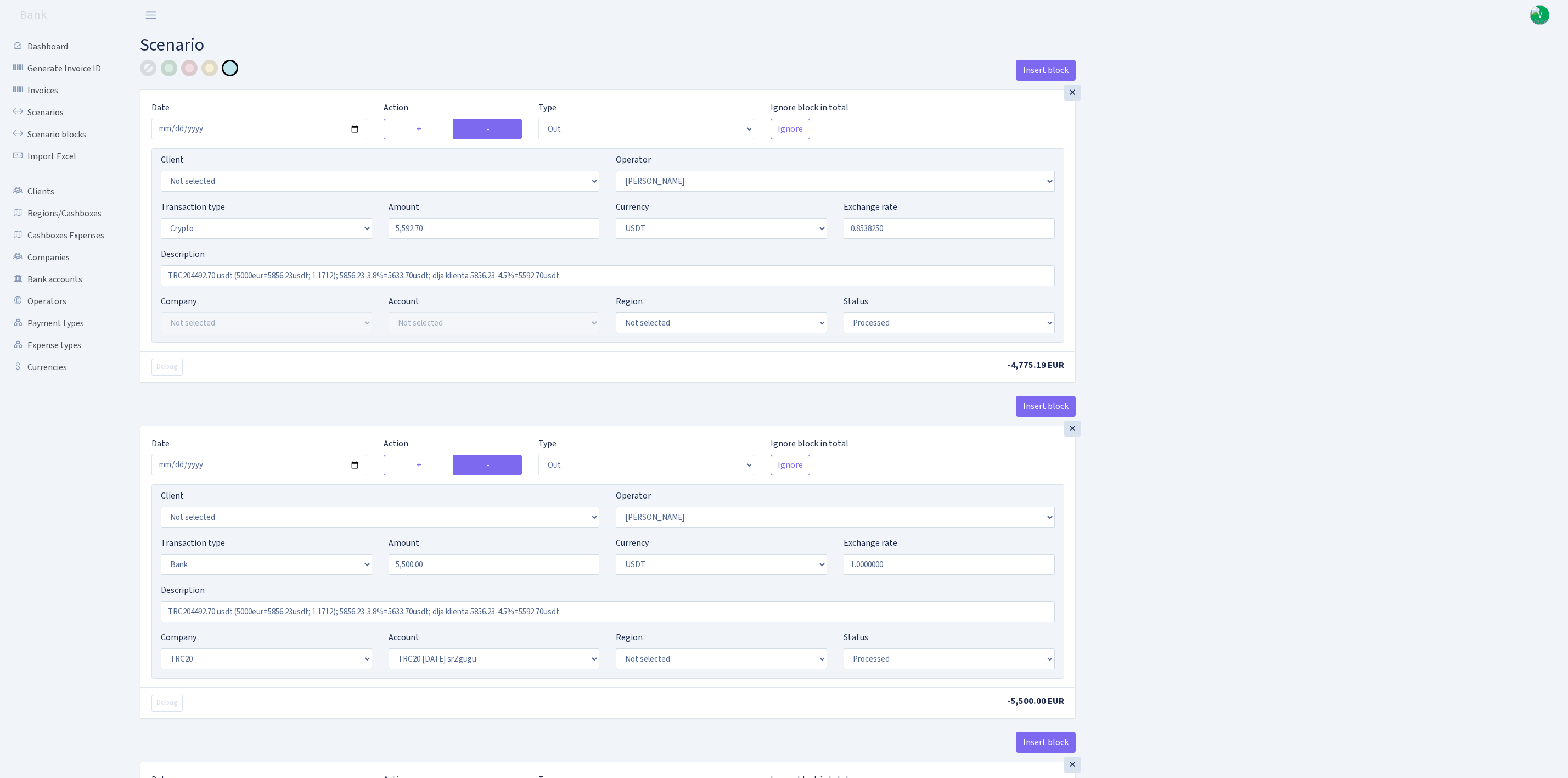
select select "6"
select select "processed"
select select "out"
select select "365"
select select "2"
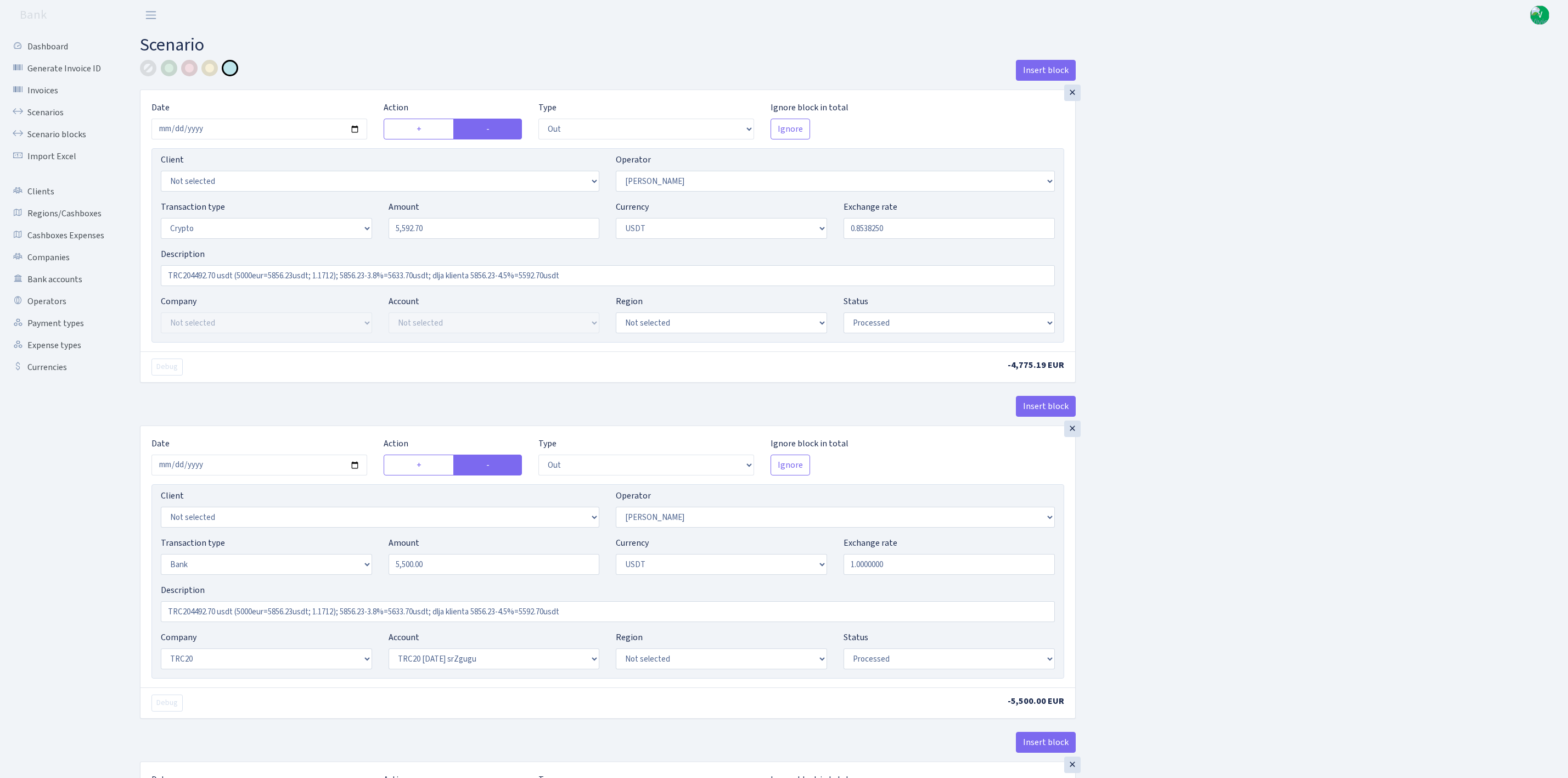
select select "6"
select select "20"
select select "61"
select select "processed"
click at [48, 106] on link "Scenarios" at bounding box center [60, 112] width 110 height 22
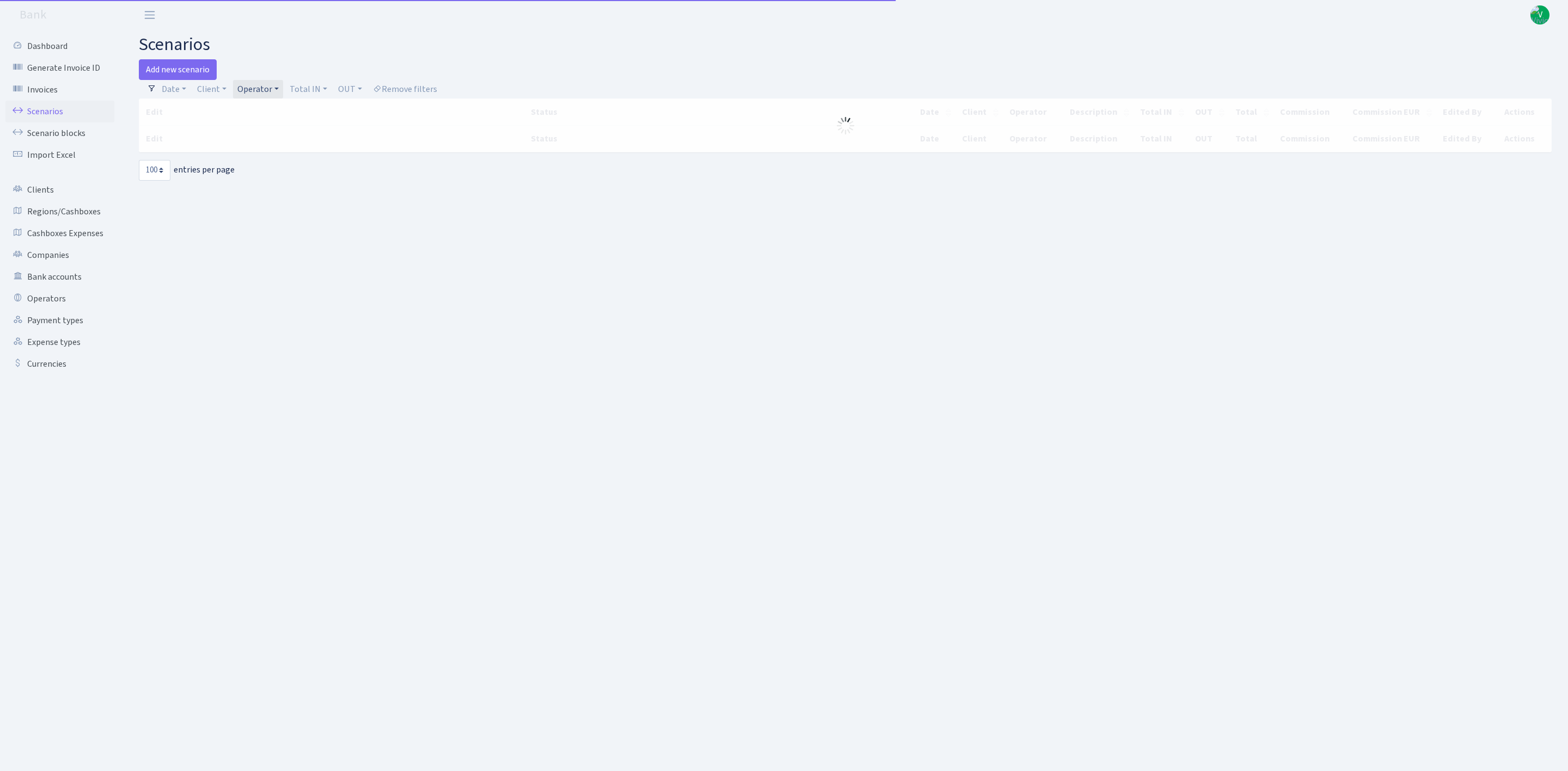
select select "100"
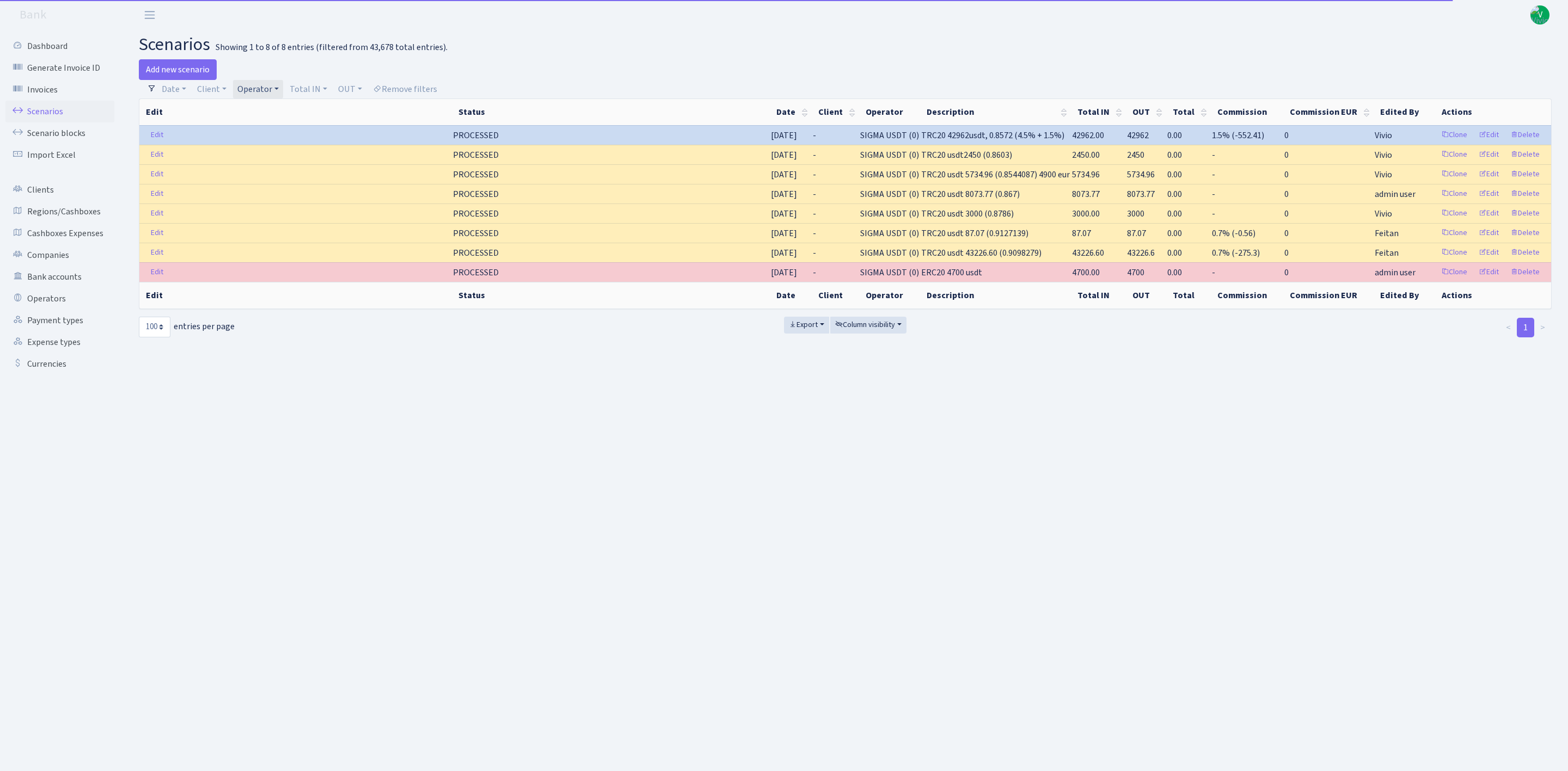
click at [255, 90] on link "Operator" at bounding box center [258, 89] width 50 height 18
select select
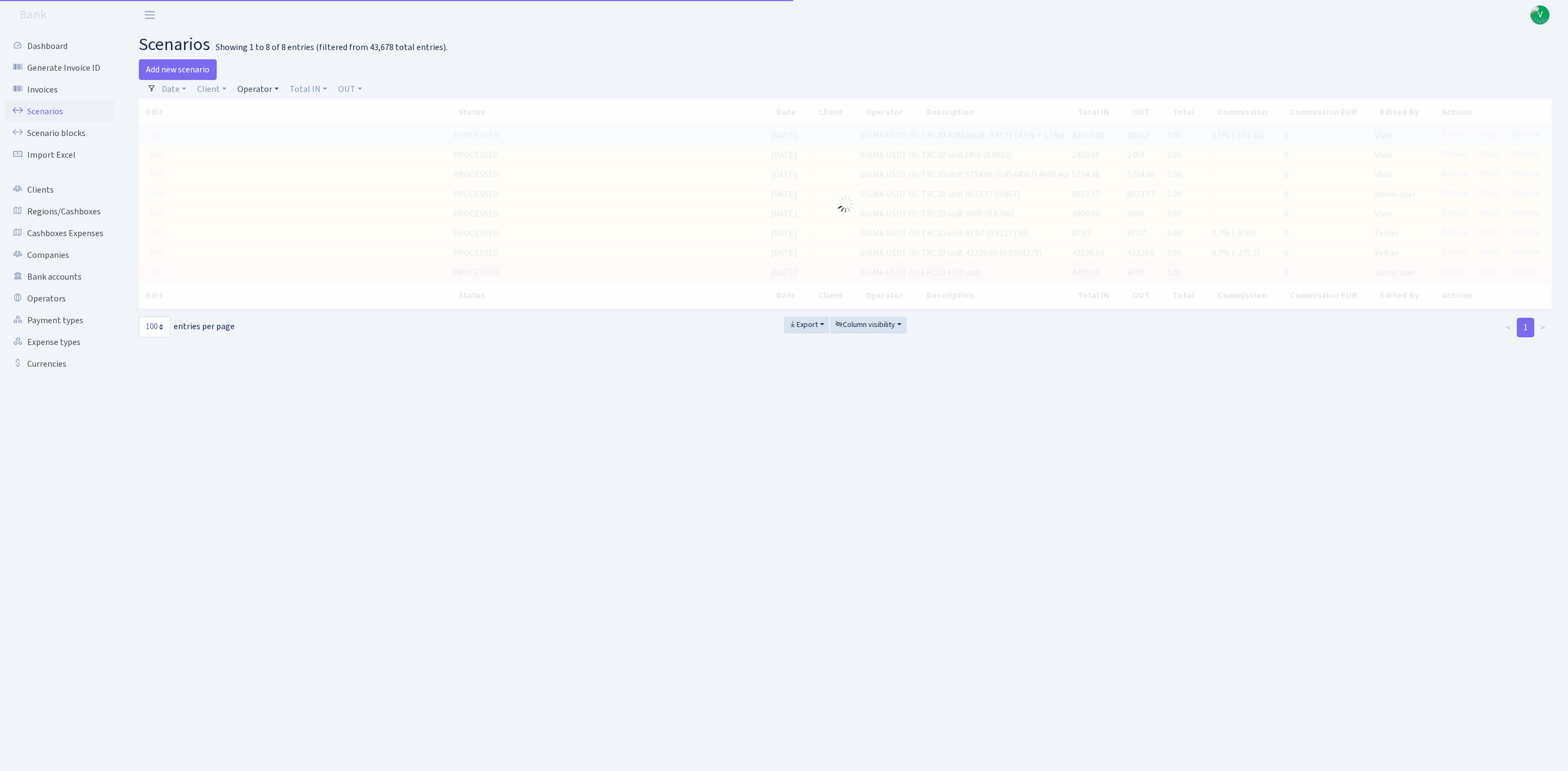
click at [257, 86] on link "Operator" at bounding box center [258, 89] width 50 height 18
click at [279, 128] on input "search" at bounding box center [276, 128] width 80 height 17
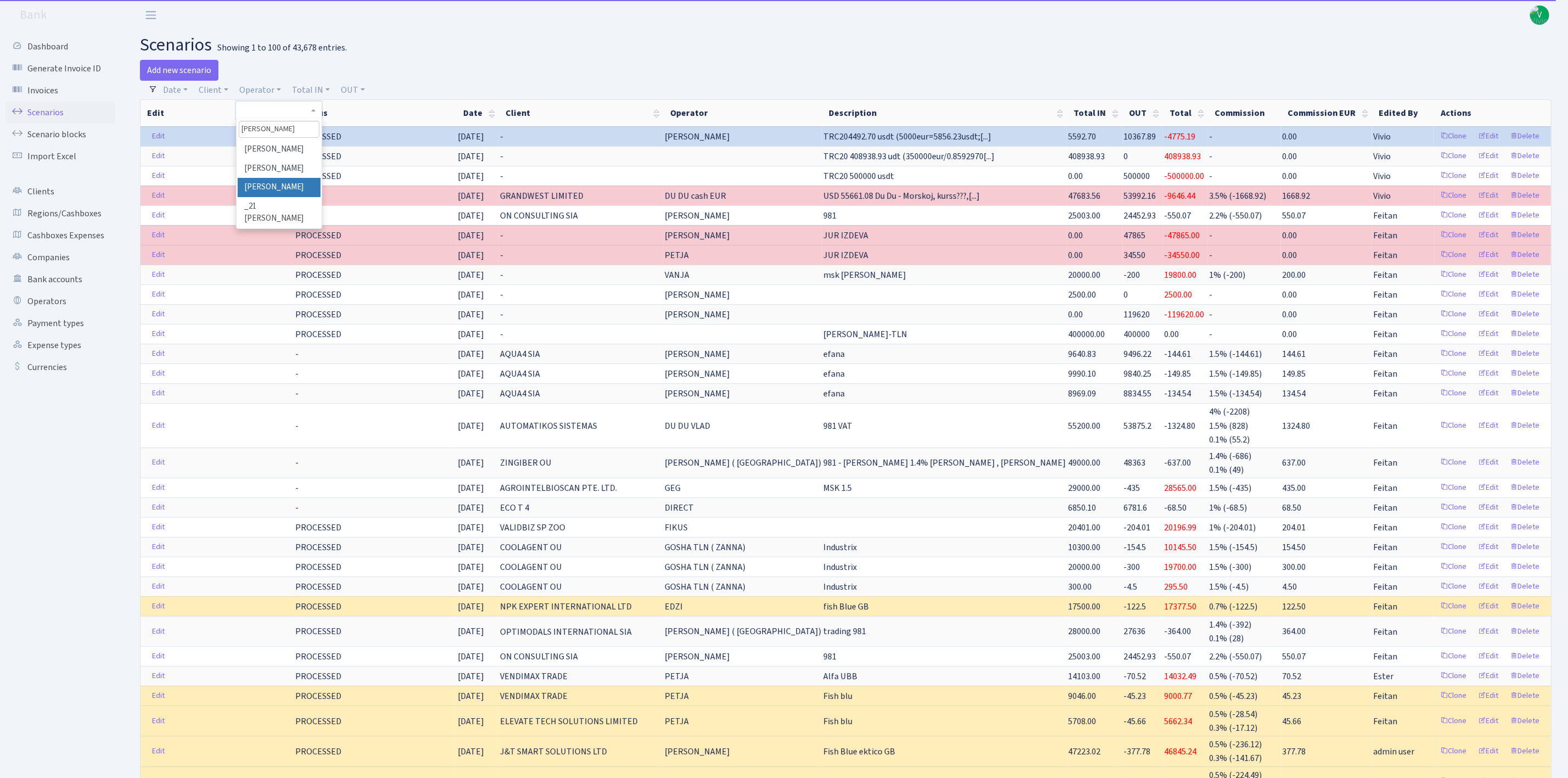
type input "sven"
click at [293, 185] on li "[PERSON_NAME]" at bounding box center [279, 187] width 83 height 19
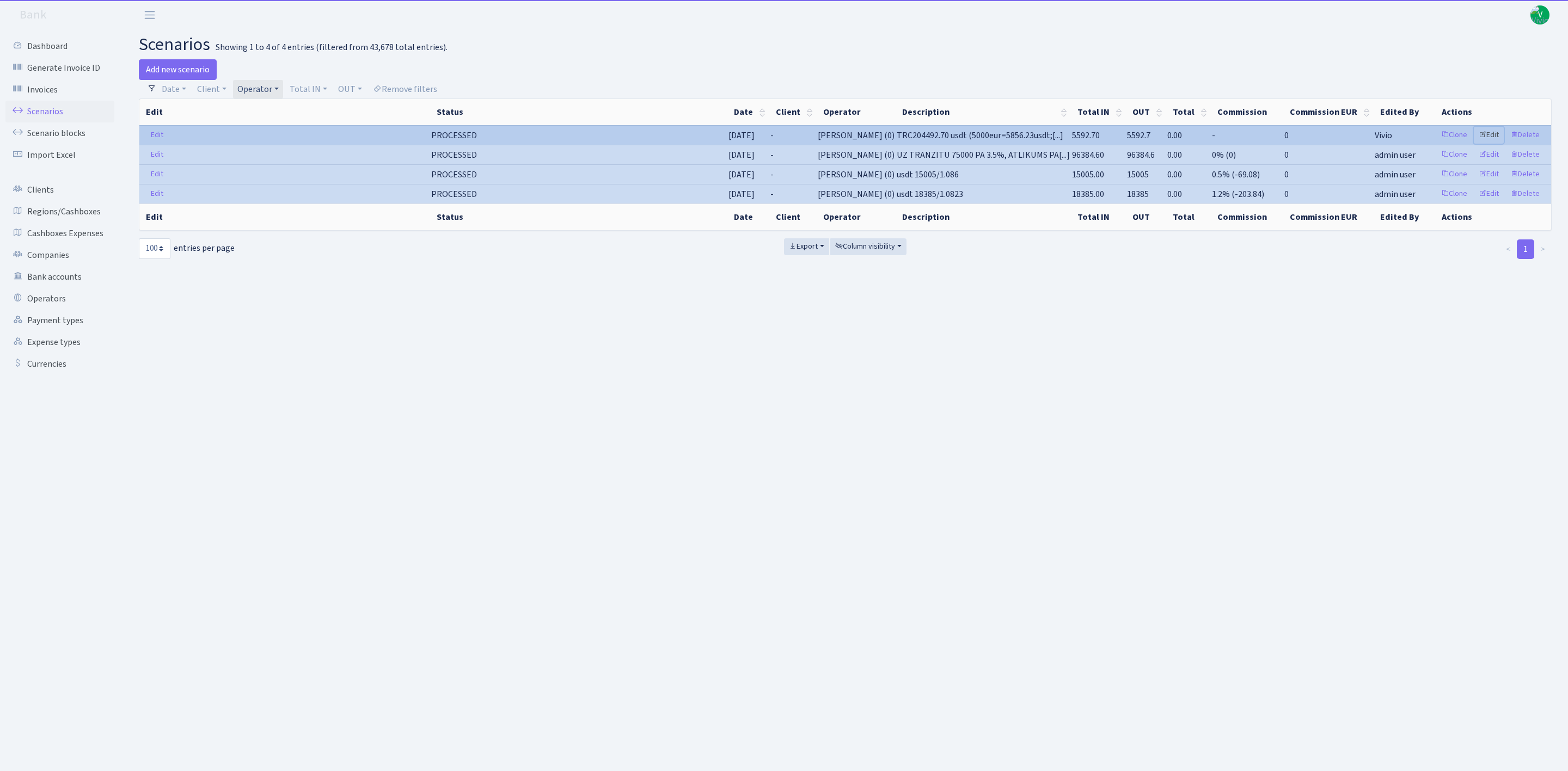
click at [1493, 134] on link "Edit" at bounding box center [1488, 135] width 30 height 17
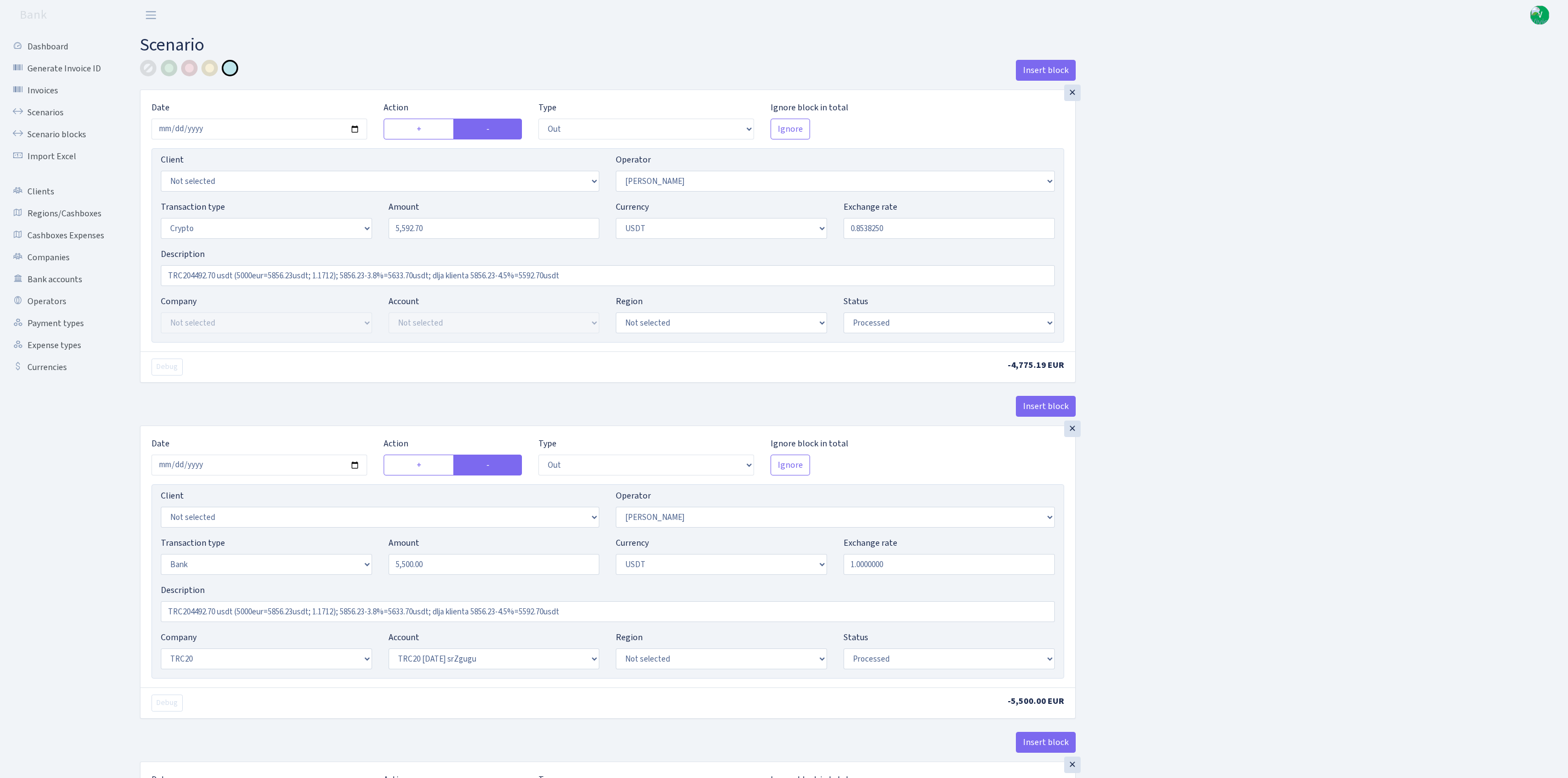
select select "out"
select select "2"
select select "3"
select select "6"
select select "processed"
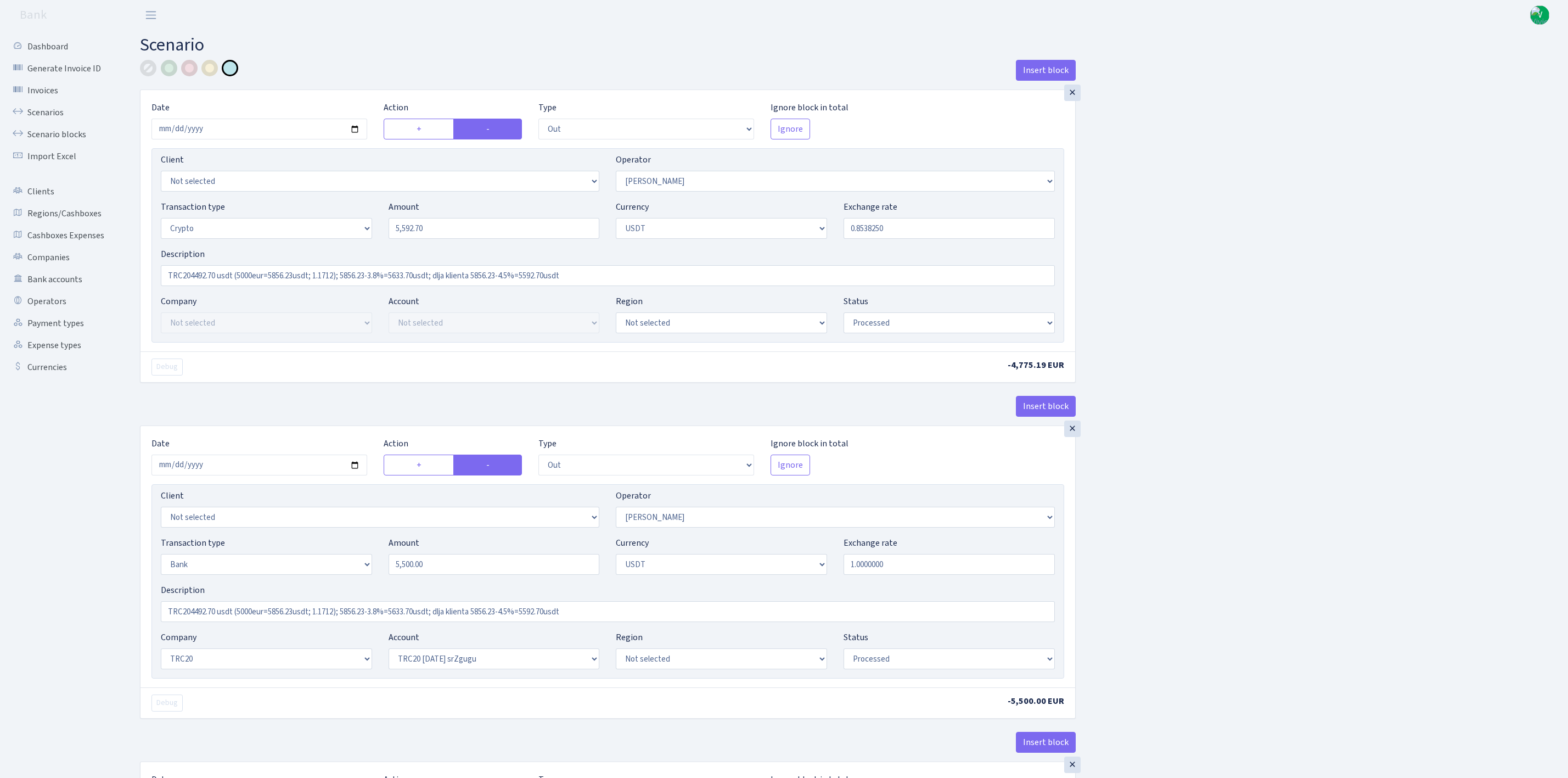
select select "out"
select select "365"
select select "2"
select select "6"
select select "20"
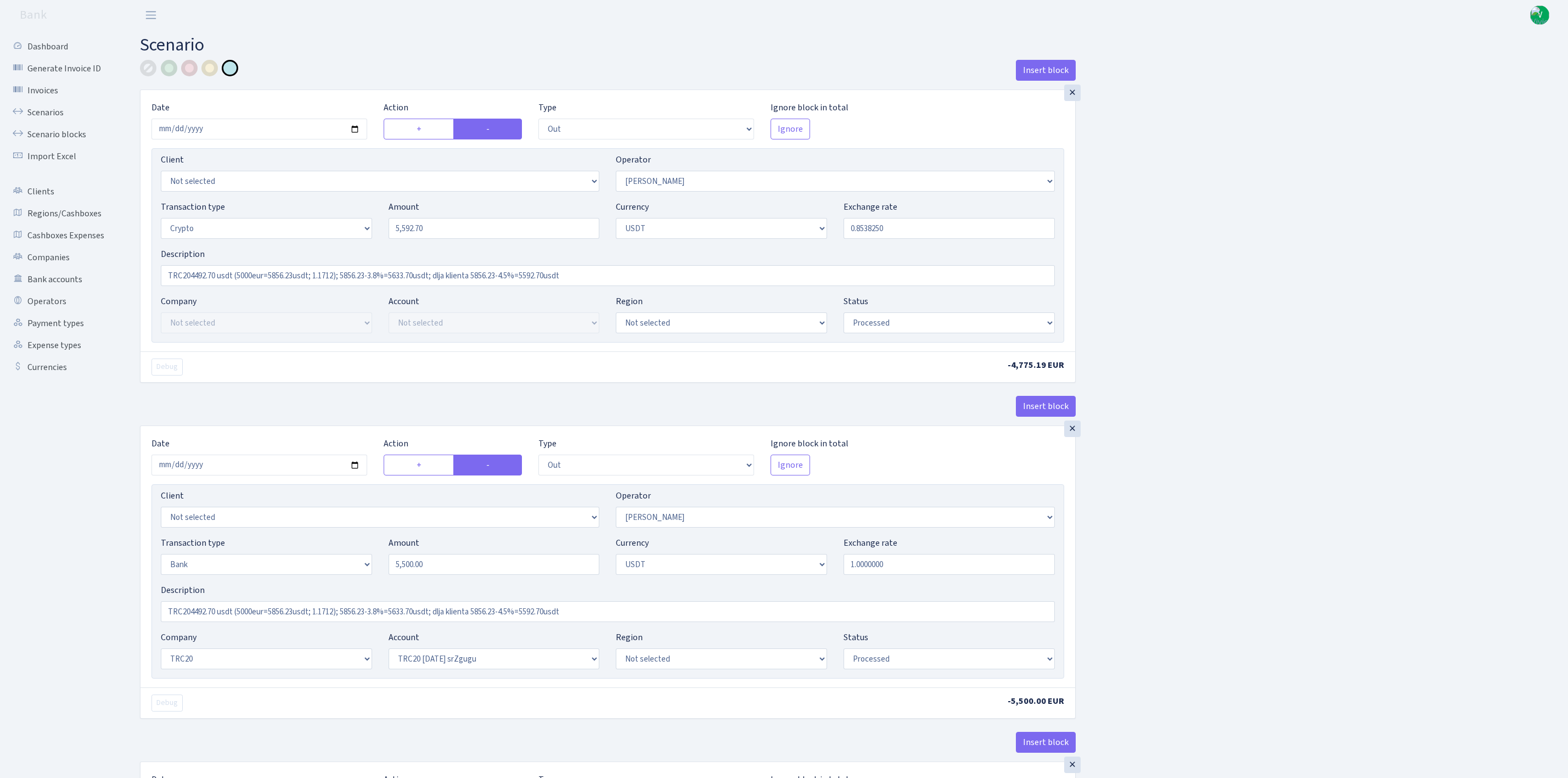
select select "61"
select select "processed"
select select "in"
select select "365"
select select "15"
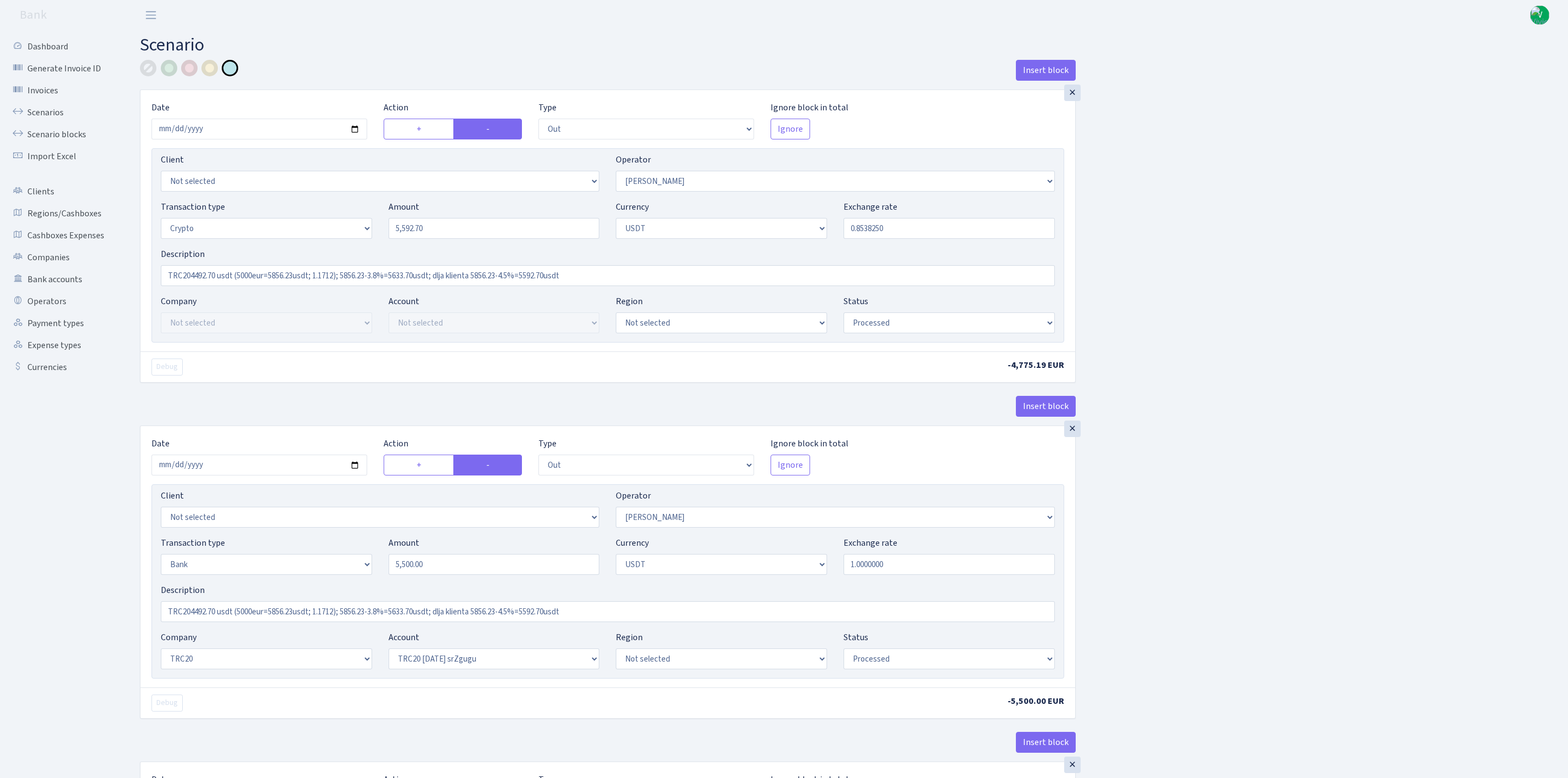
select select "6"
select select "processed"
select select "out"
select select "365"
select select "2"
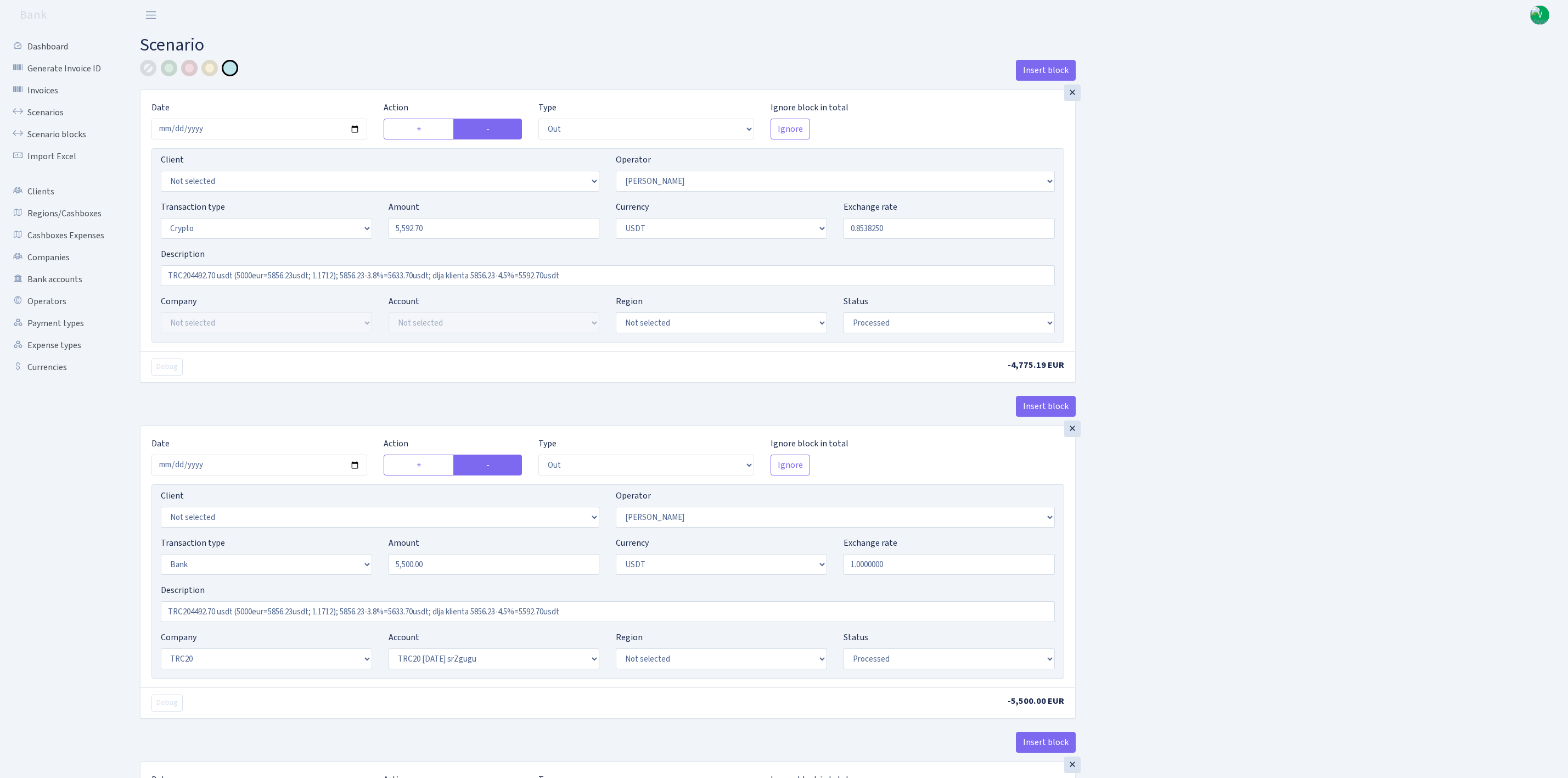
select select "6"
select select "20"
select select "61"
select select "processed"
click at [190, 277] on input "TRC204492.70 usdt (5000eur=5856.23usdt; 1.1712); 5856.23-3.8%=5633.70usdt; dlja…" at bounding box center [608, 276] width 894 height 21
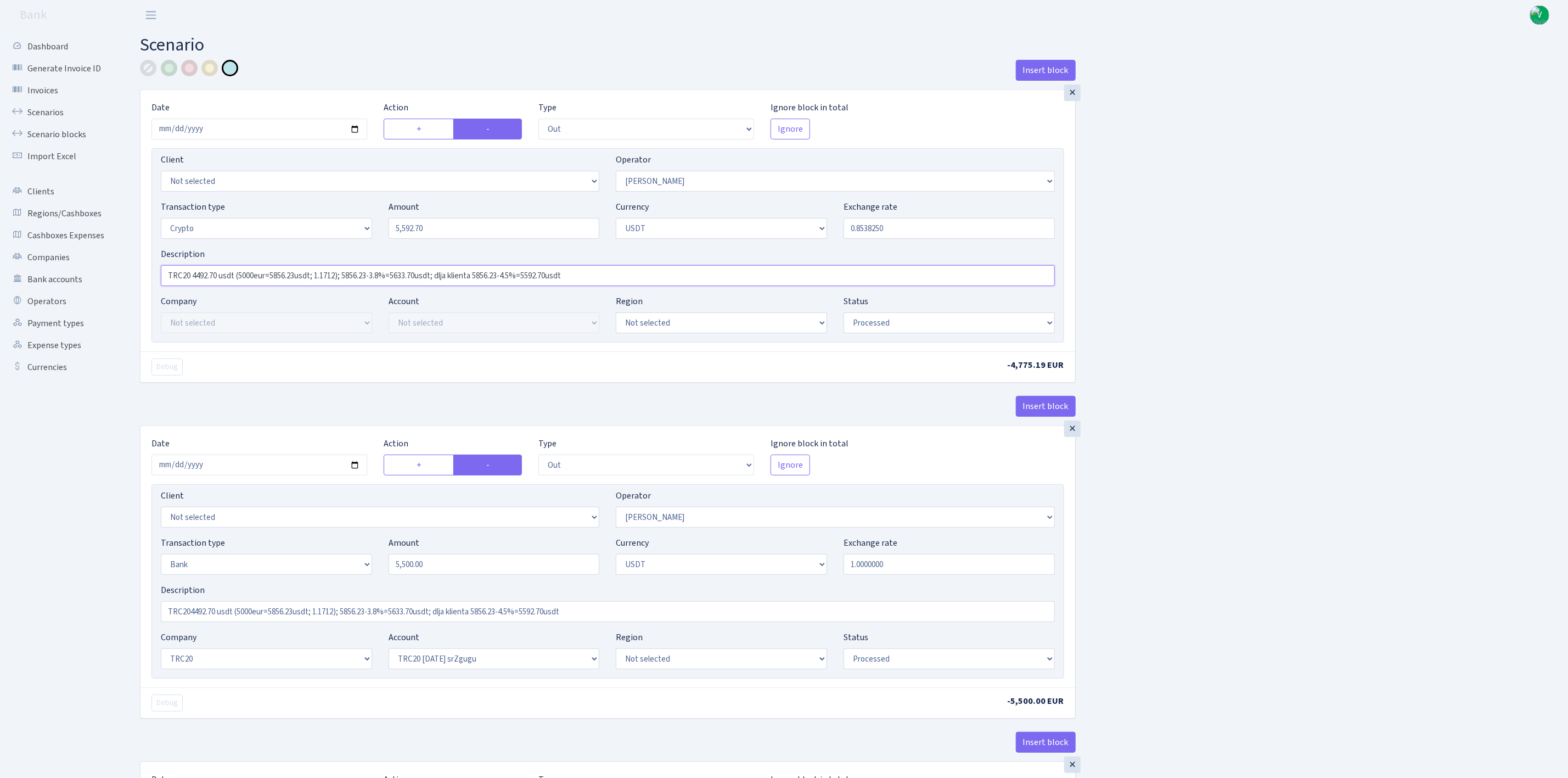
type input "TRC20 4492.70 usdt (5000eur=5856.23usdt; 1.1712); 5856.23-3.8%=5633.70usdt; dlj…"
click at [190, 618] on input "TRC204492.70 usdt (5000eur=5856.23usdt; 1.1712); 5856.23-3.8%=5633.70usdt; dlja…" at bounding box center [608, 612] width 894 height 21
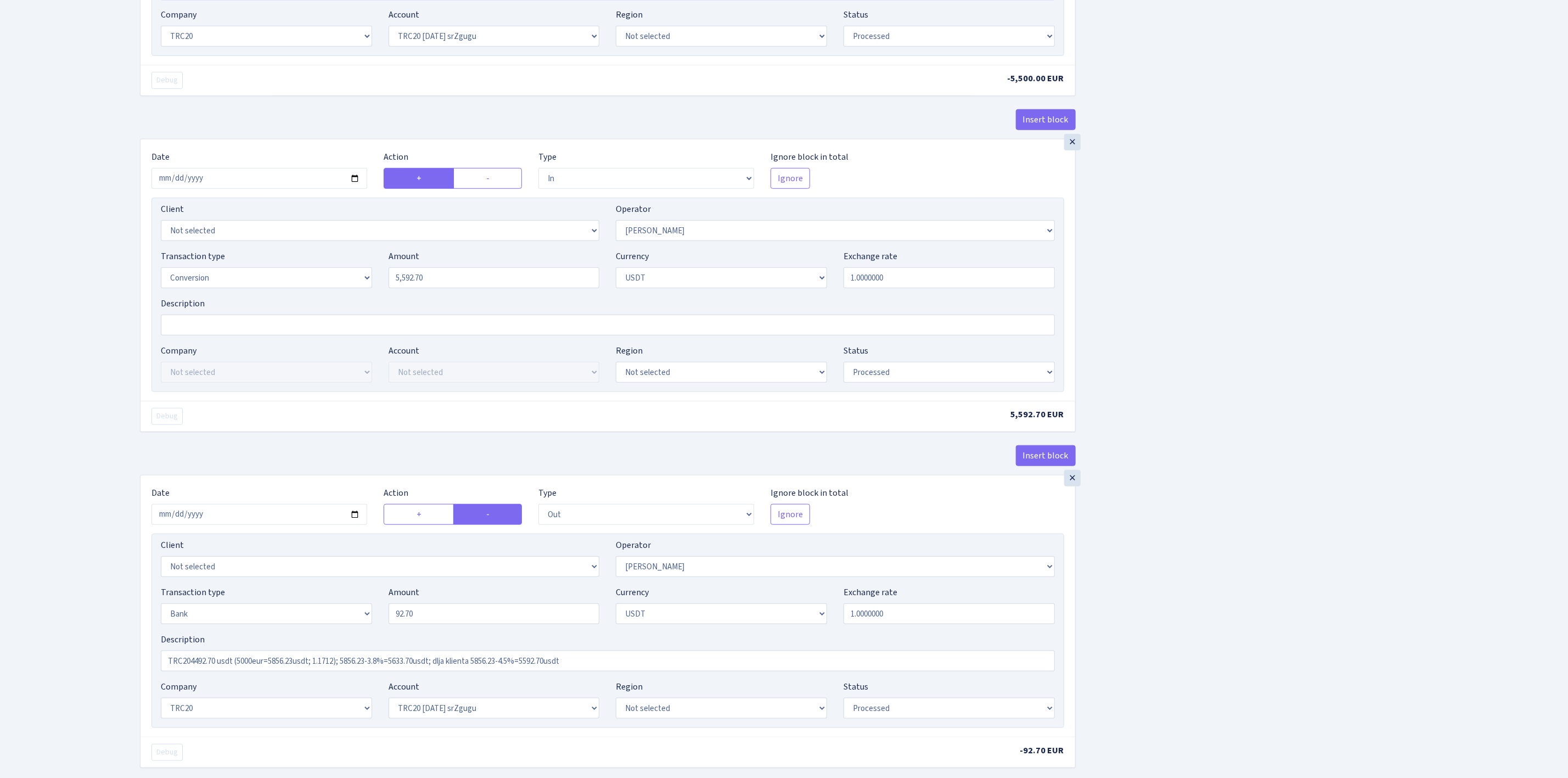
scroll to position [767, 0]
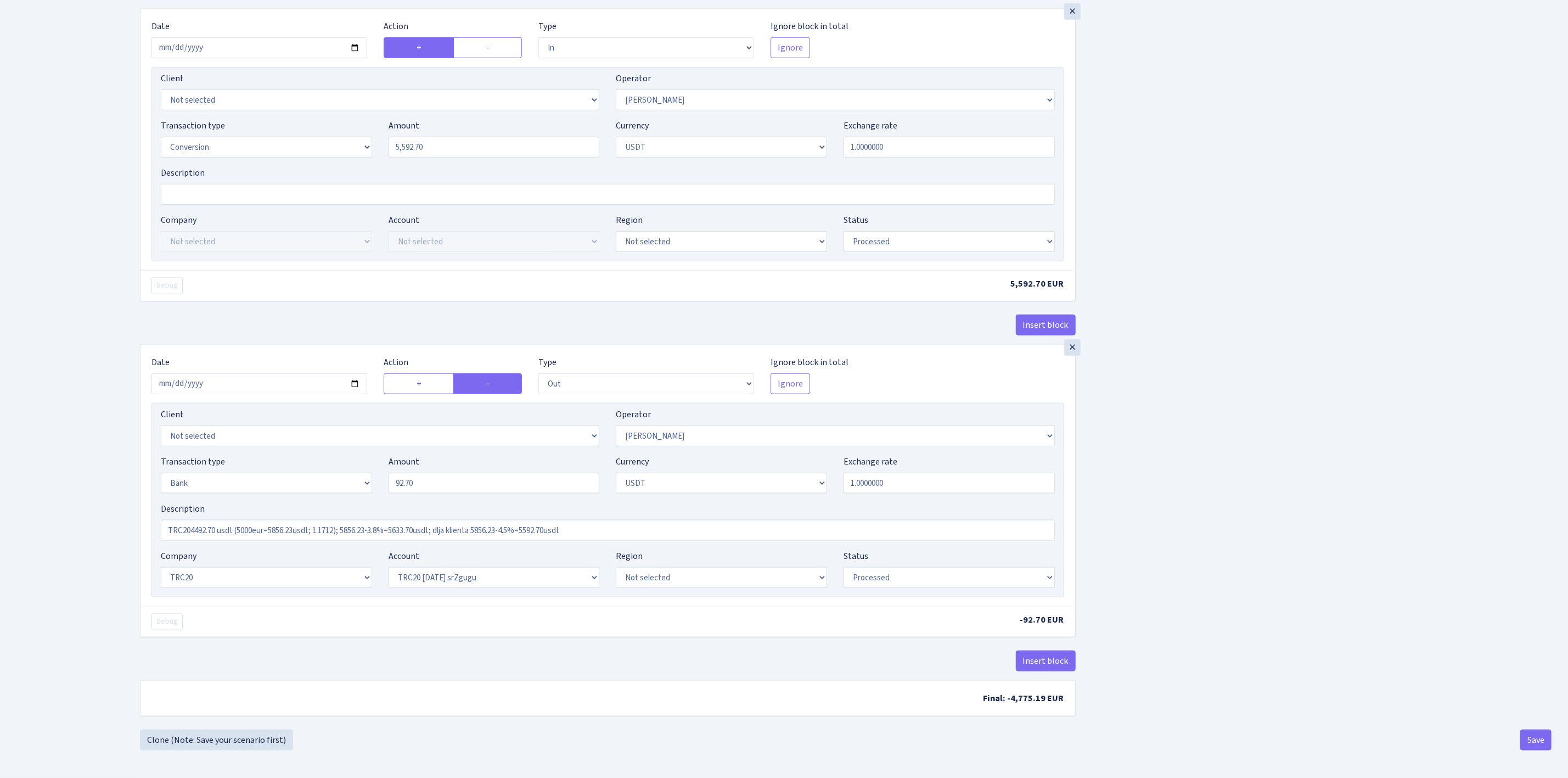
type input "TRC20 4492.70 usdt (5000eur=5856.23usdt; 1.1712); 5856.23-3.8%=5633.70usdt; dlj…"
click at [190, 523] on input "TRC204492.70 usdt (5000eur=5856.23usdt; 1.1712); 5856.23-3.8%=5633.70usdt; dlja…" at bounding box center [608, 531] width 894 height 21
type input "TRC20 4492.70 usdt (5000eur=5856.23usdt; 1.1712); 5856.23-3.8%=5633.70usdt; dlj…"
click at [1534, 745] on button "Save" at bounding box center [1536, 741] width 31 height 21
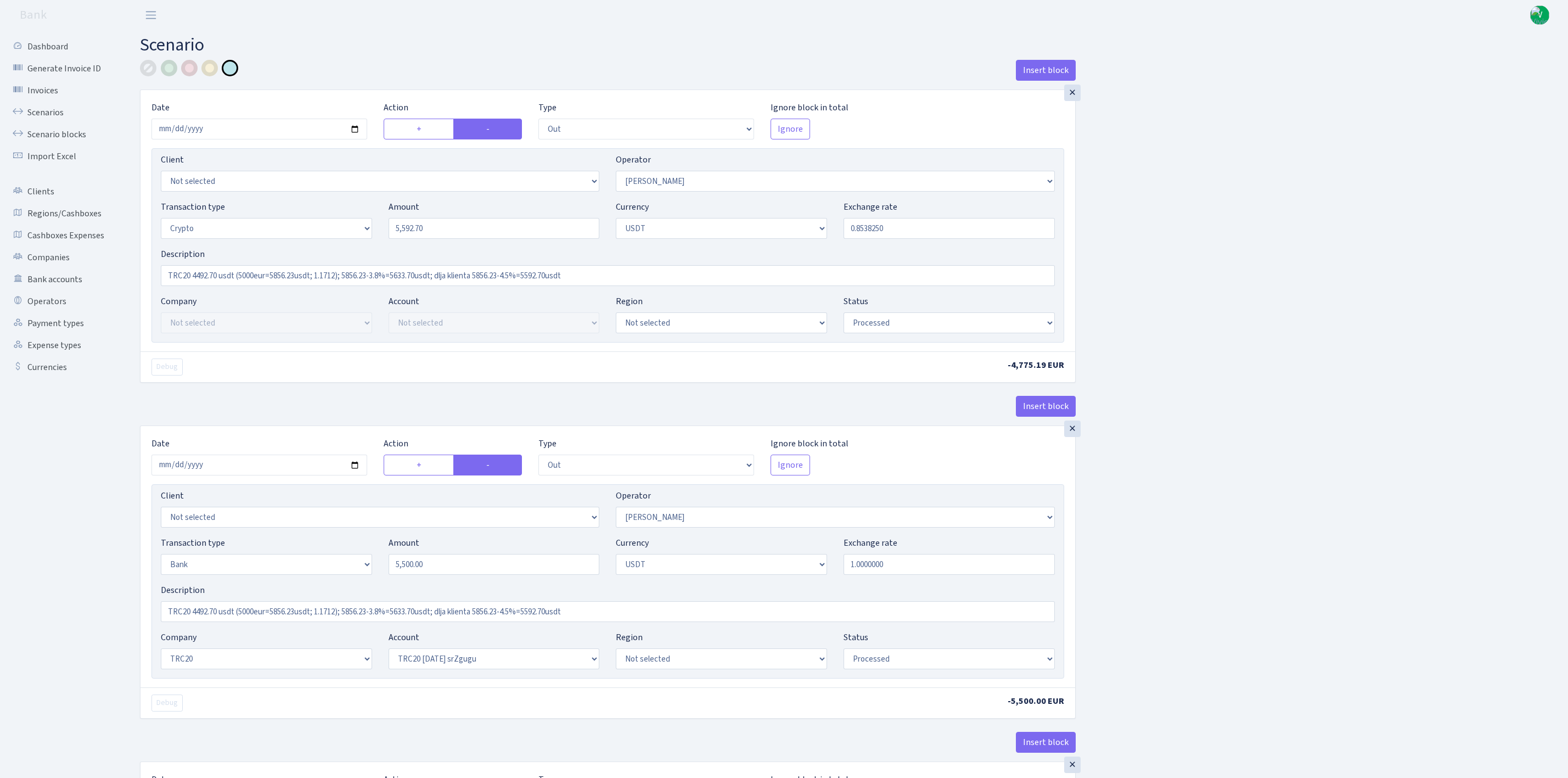
select select "out"
select select "2"
select select "3"
select select "6"
select select "processed"
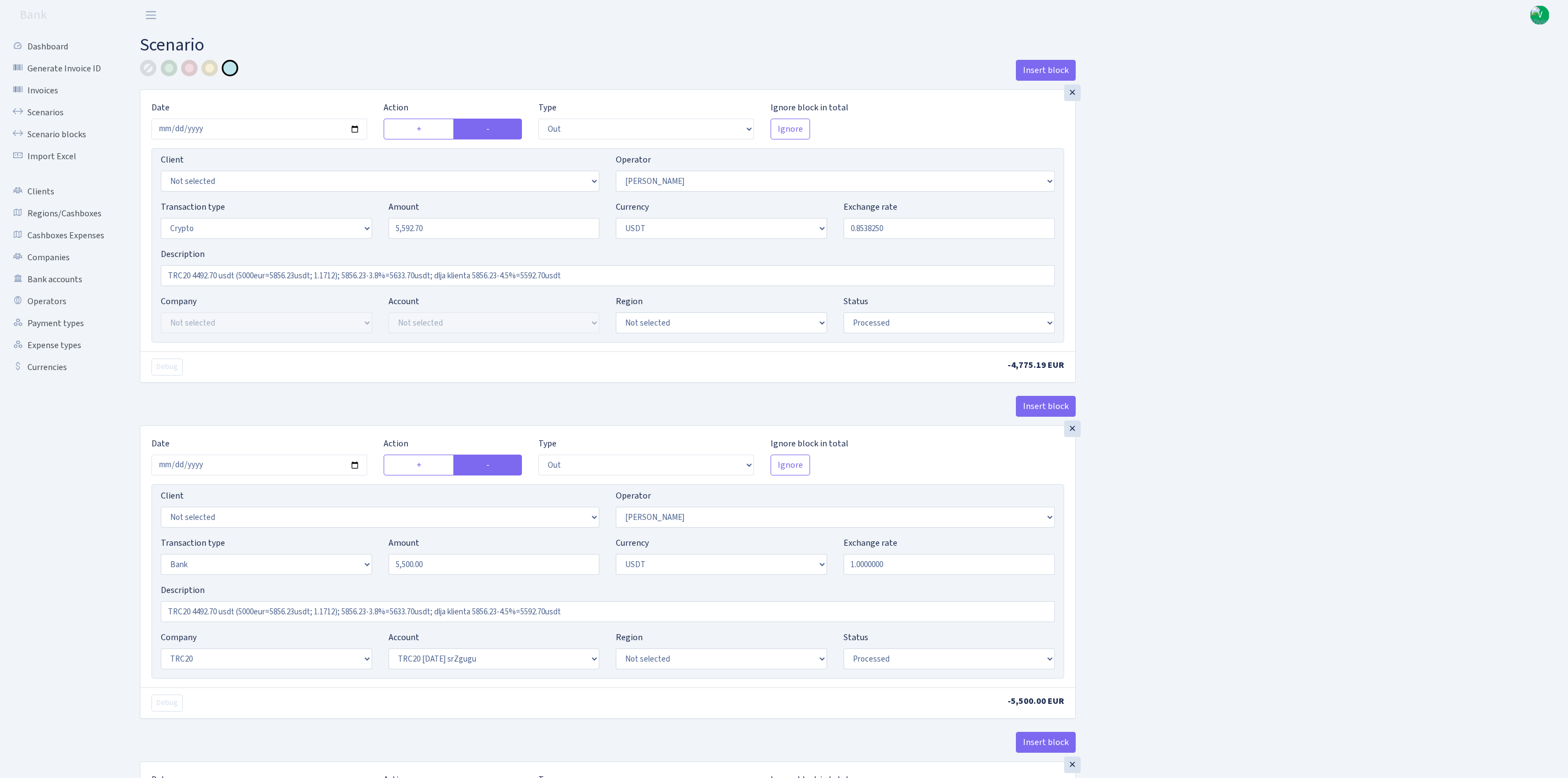
select select "out"
select select "365"
select select "2"
select select "6"
select select "20"
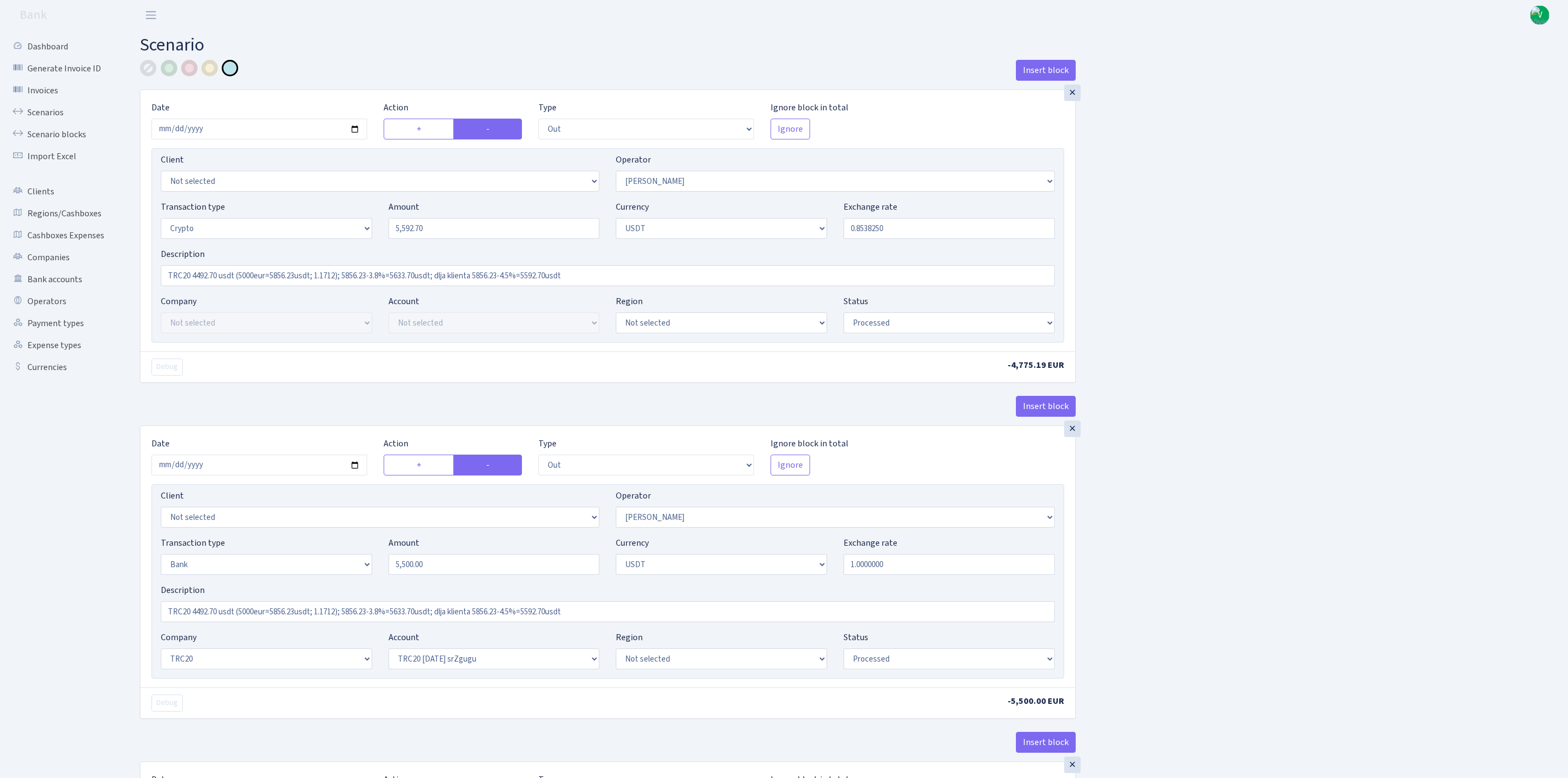
select select "61"
select select "processed"
select select "in"
select select "365"
select select "15"
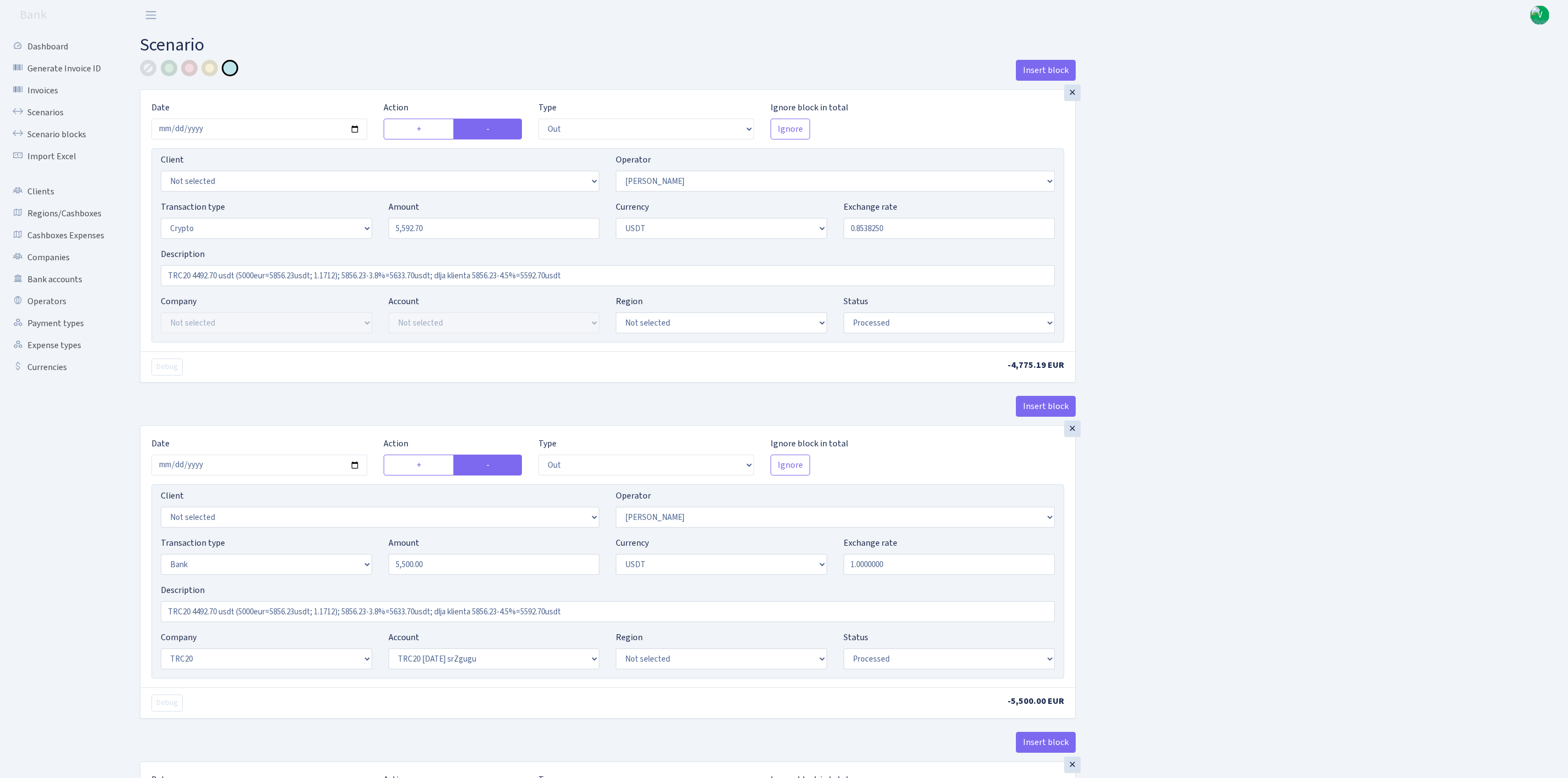
select select "6"
select select "processed"
select select "out"
select select "365"
select select "2"
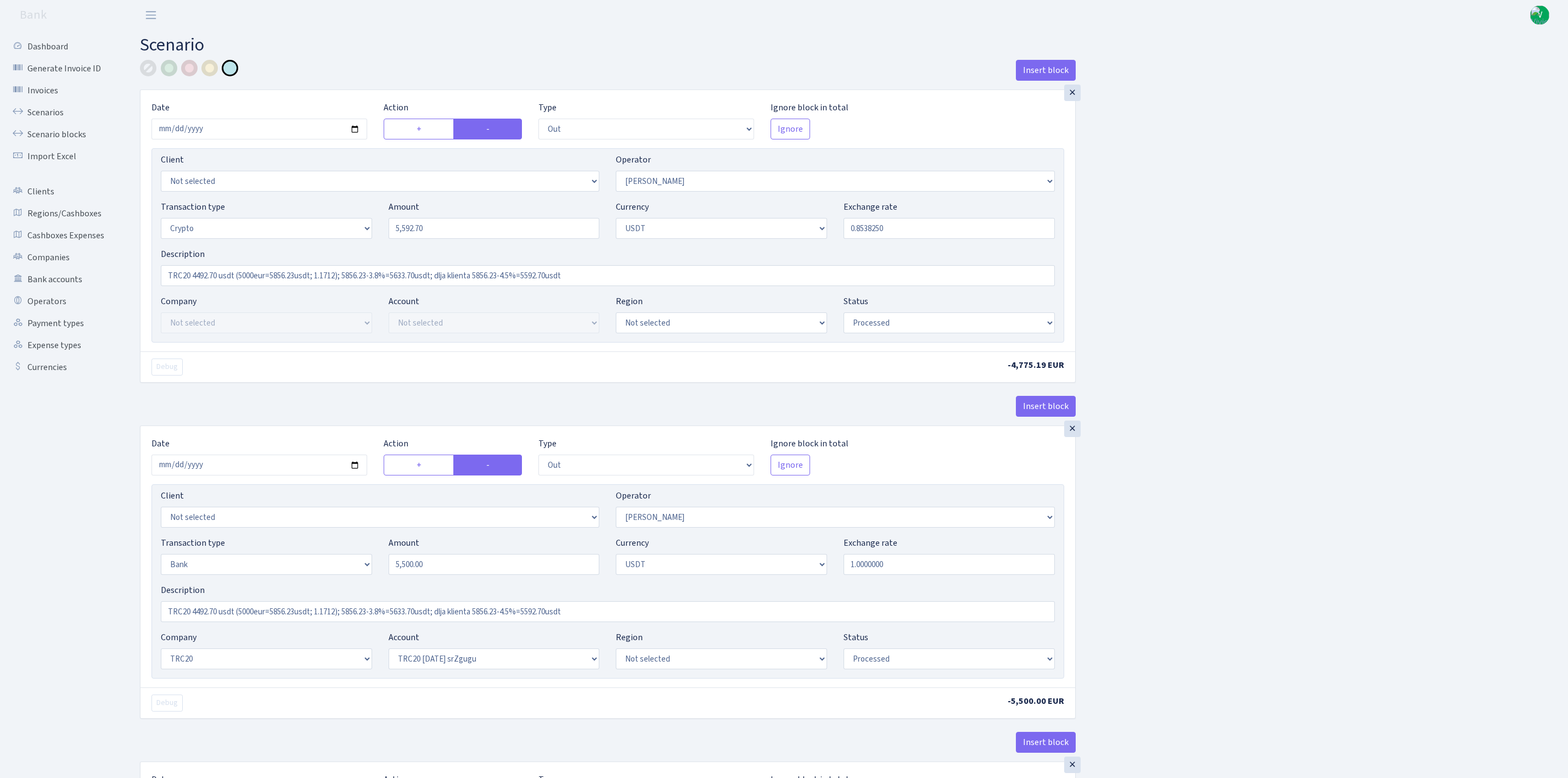
select select "6"
select select "20"
select select "61"
select select "processed"
click at [47, 111] on link "Scenarios" at bounding box center [60, 112] width 110 height 22
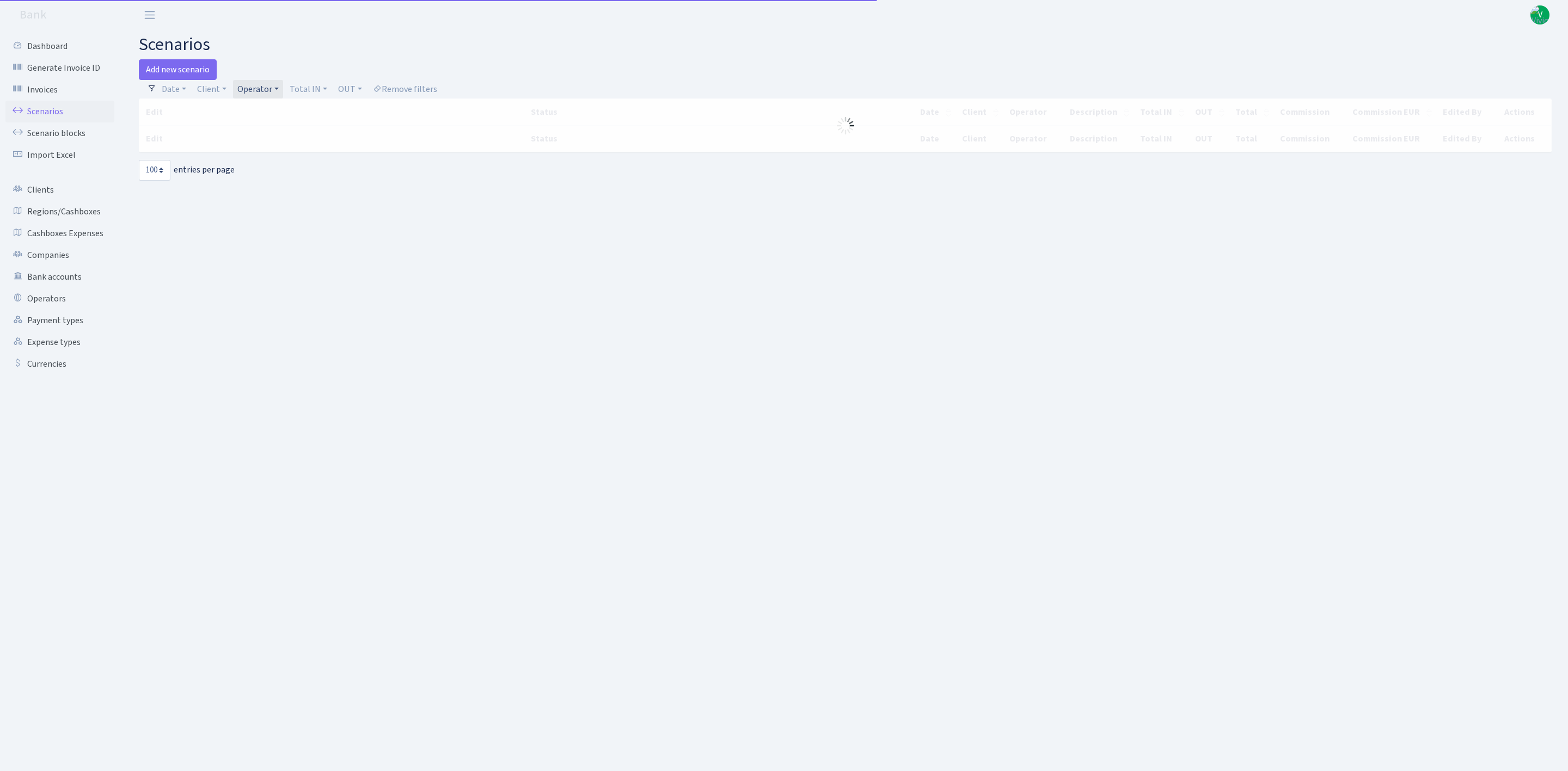
select select "100"
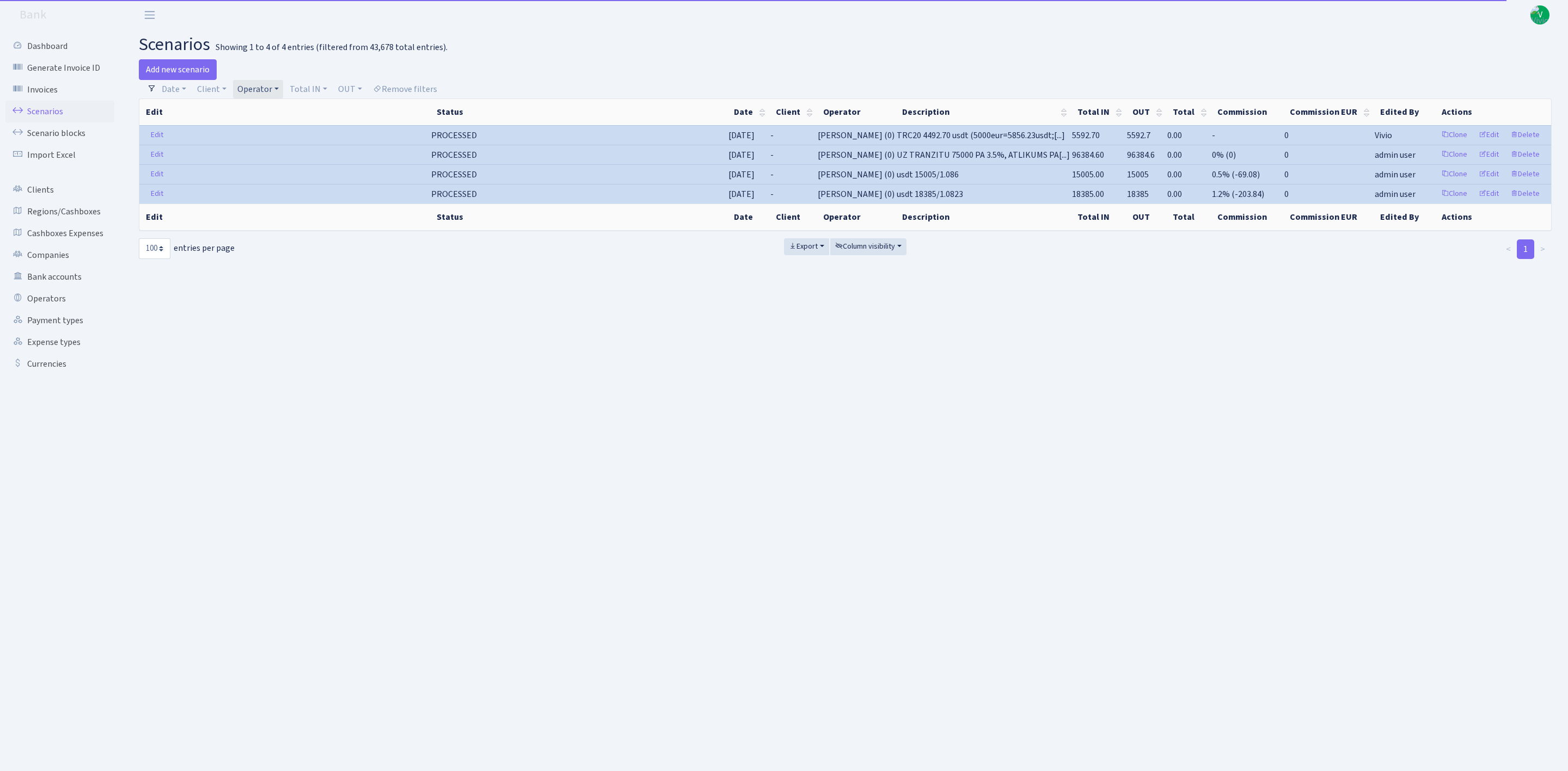
click at [244, 82] on link "Operator" at bounding box center [258, 89] width 50 height 18
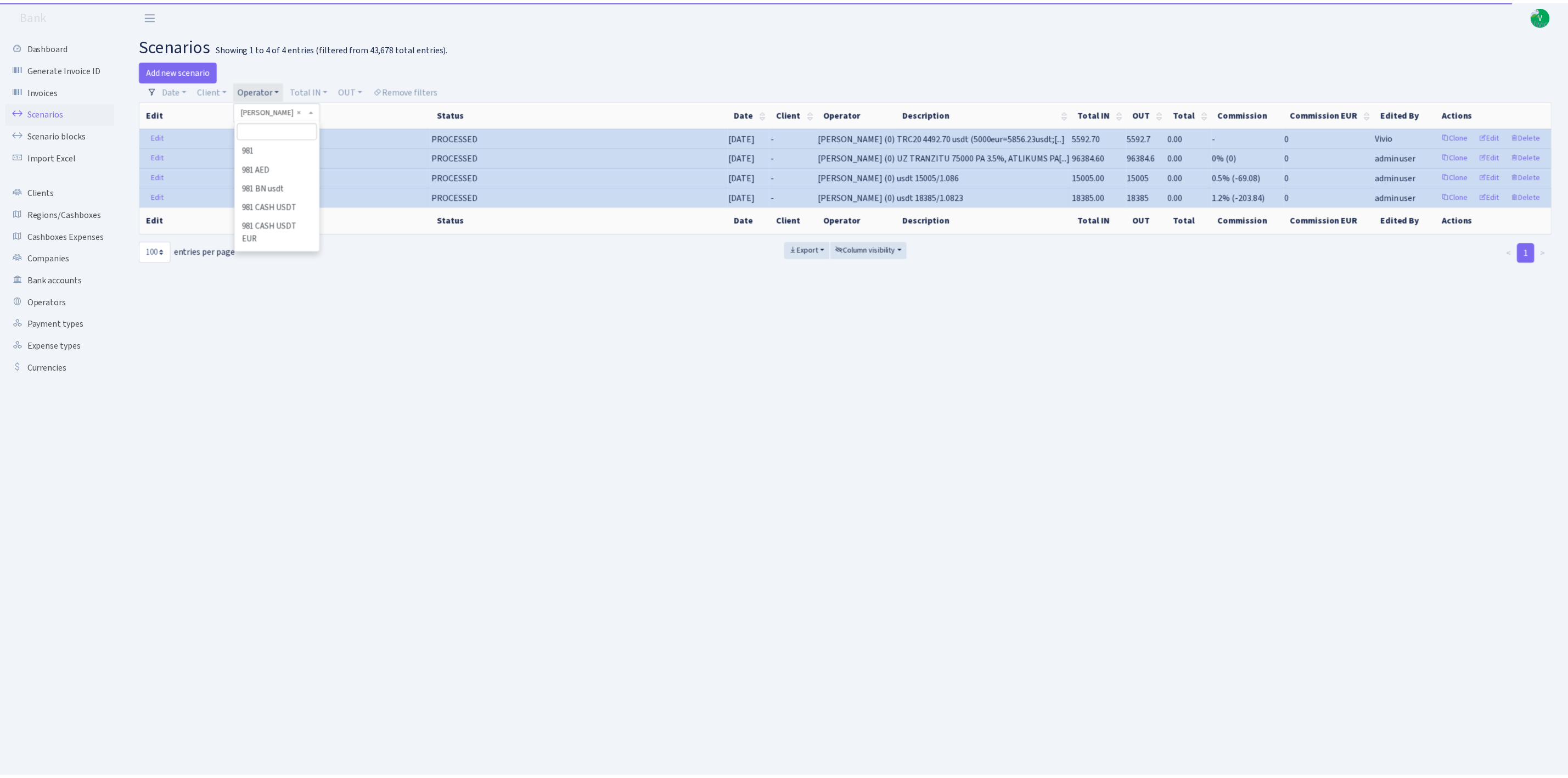
scroll to position [6448, 0]
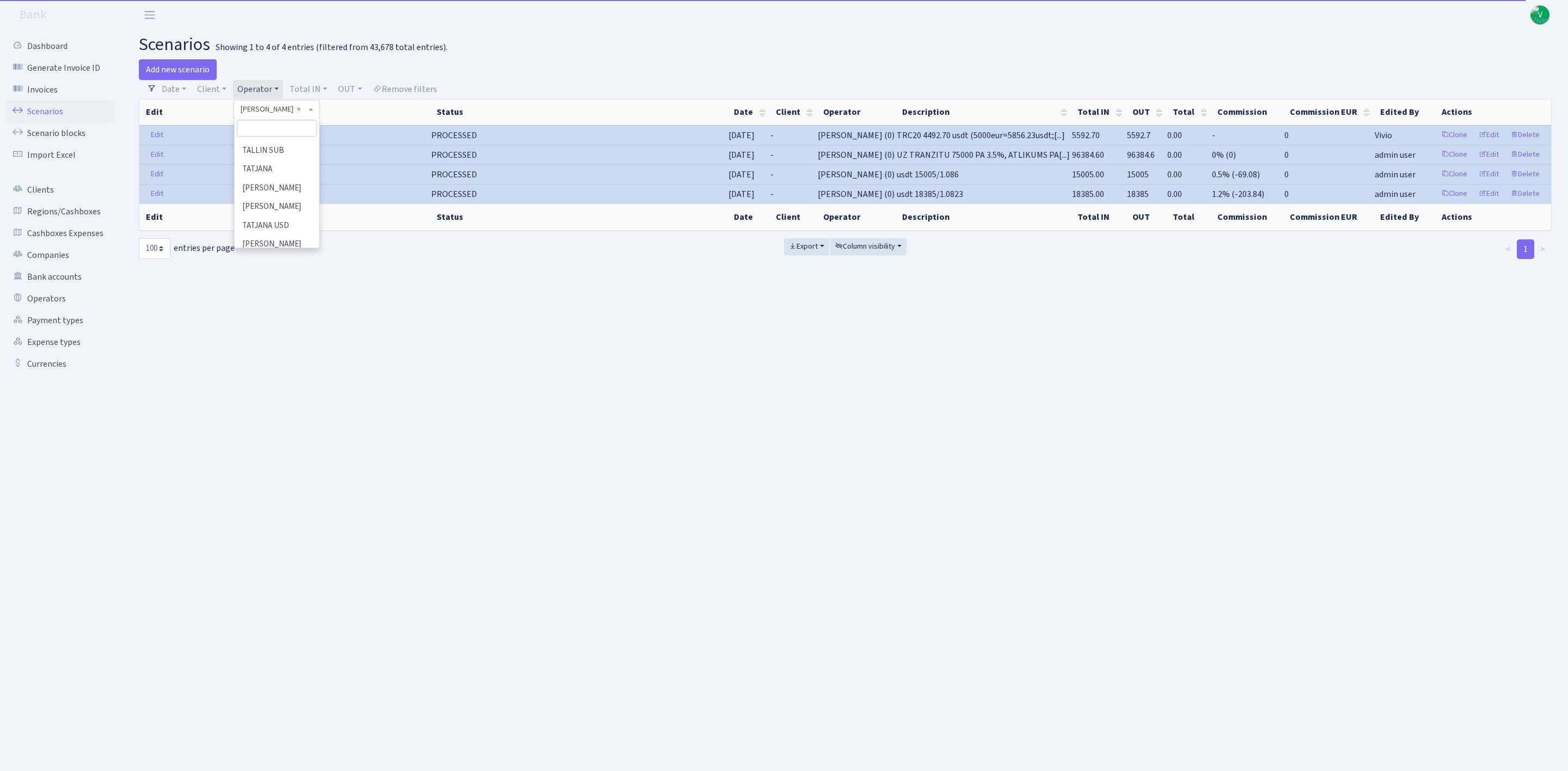
click at [264, 35] on li "[PERSON_NAME]" at bounding box center [276, 26] width 82 height 19
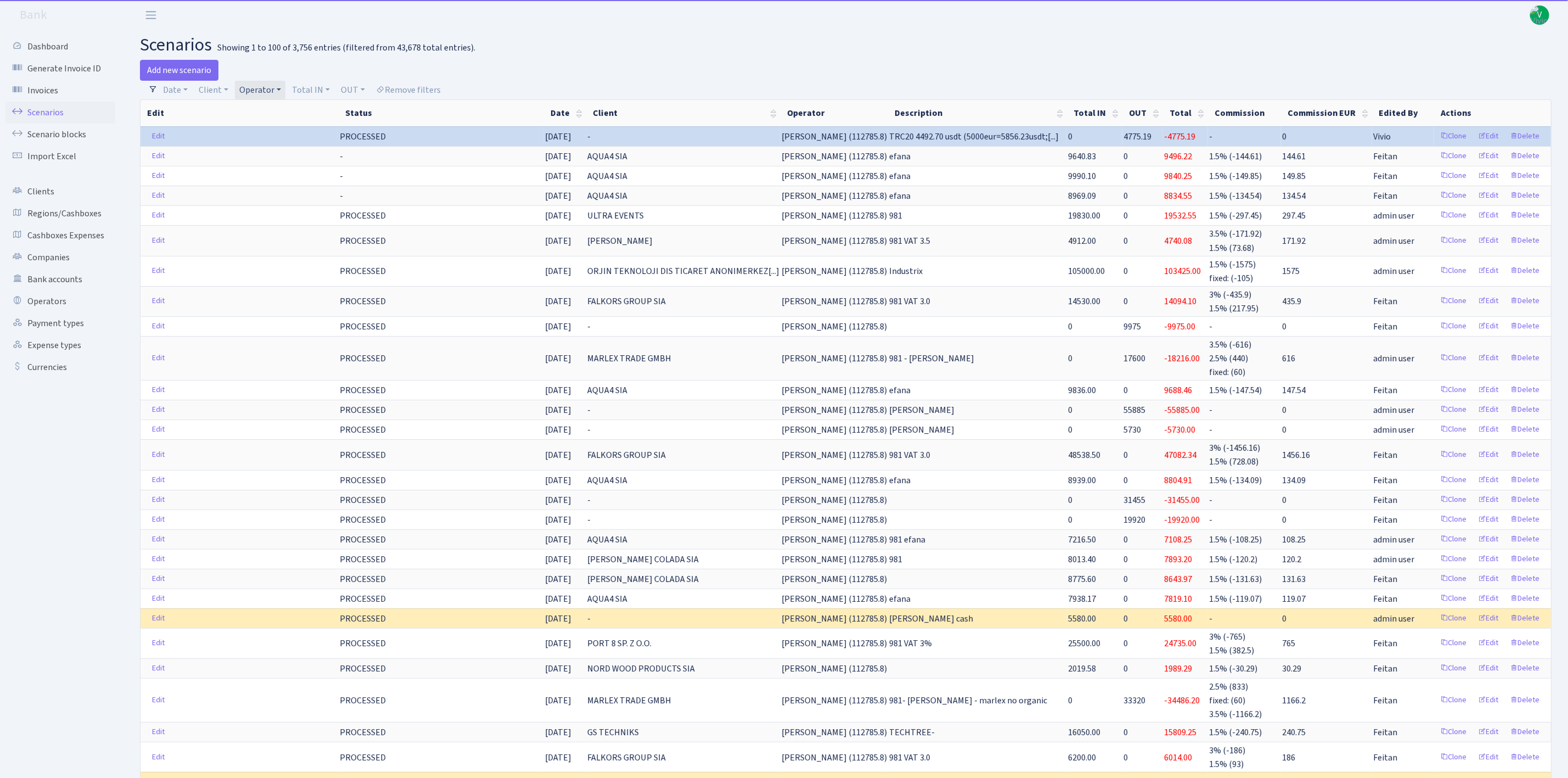
click at [268, 96] on link "Operator" at bounding box center [260, 90] width 50 height 18
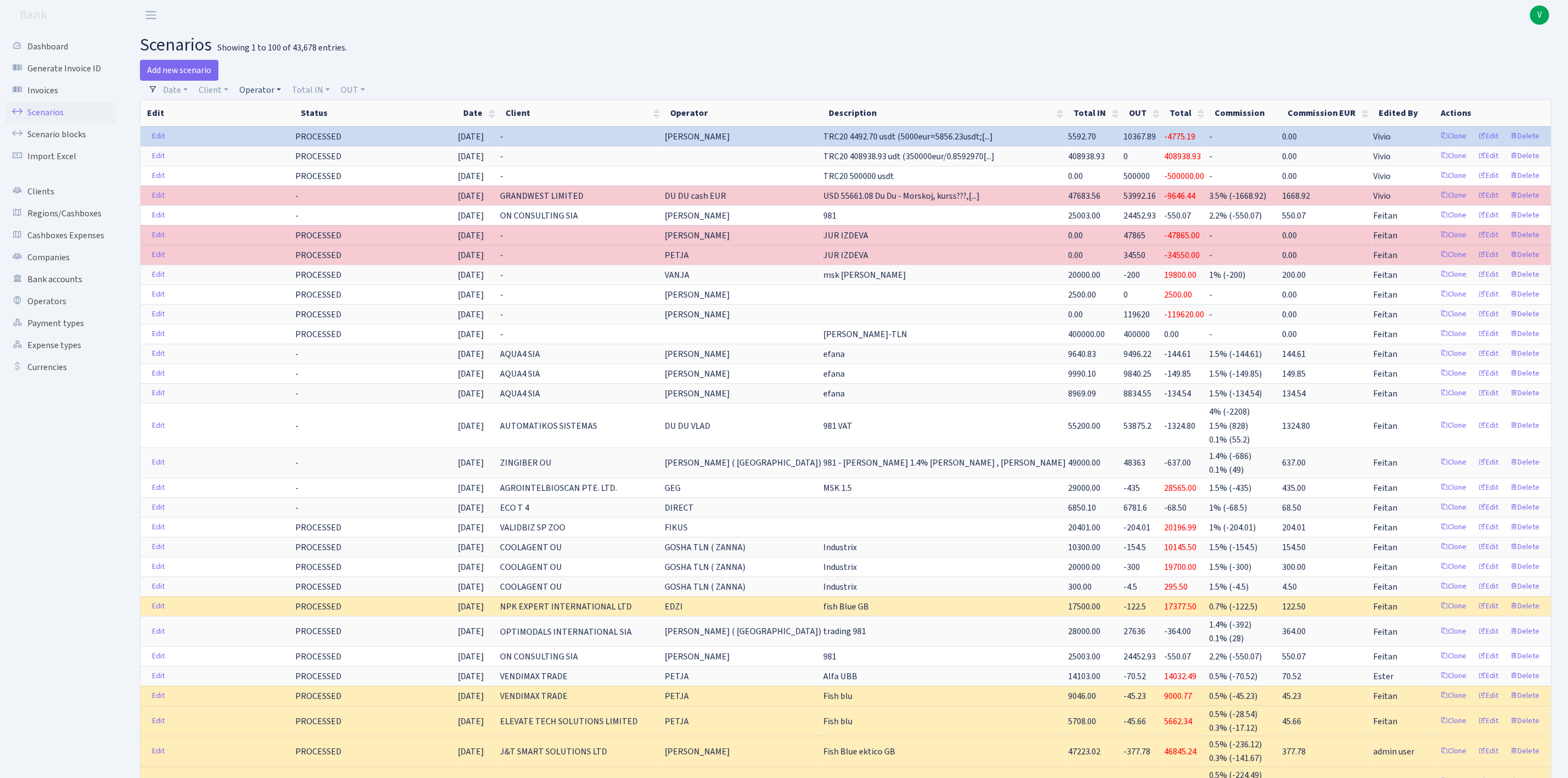
click at [260, 90] on link "Operator" at bounding box center [260, 90] width 50 height 18
click at [259, 126] on input "search" at bounding box center [279, 130] width 80 height 17
type input "981"
click at [287, 226] on li "V_981 cash-crypto USDT" at bounding box center [279, 219] width 83 height 31
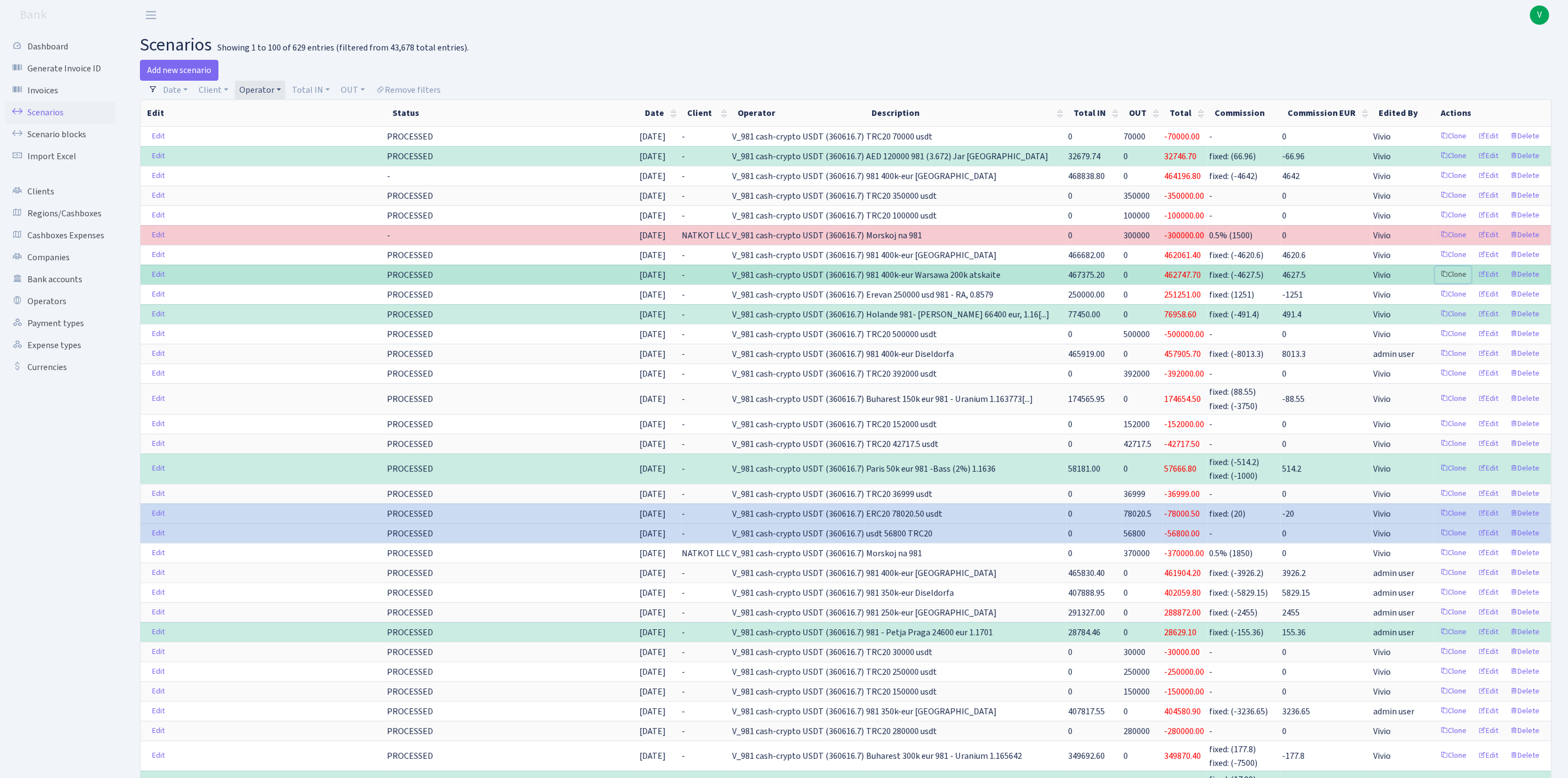
click at [1456, 281] on link "Clone" at bounding box center [1453, 275] width 36 height 17
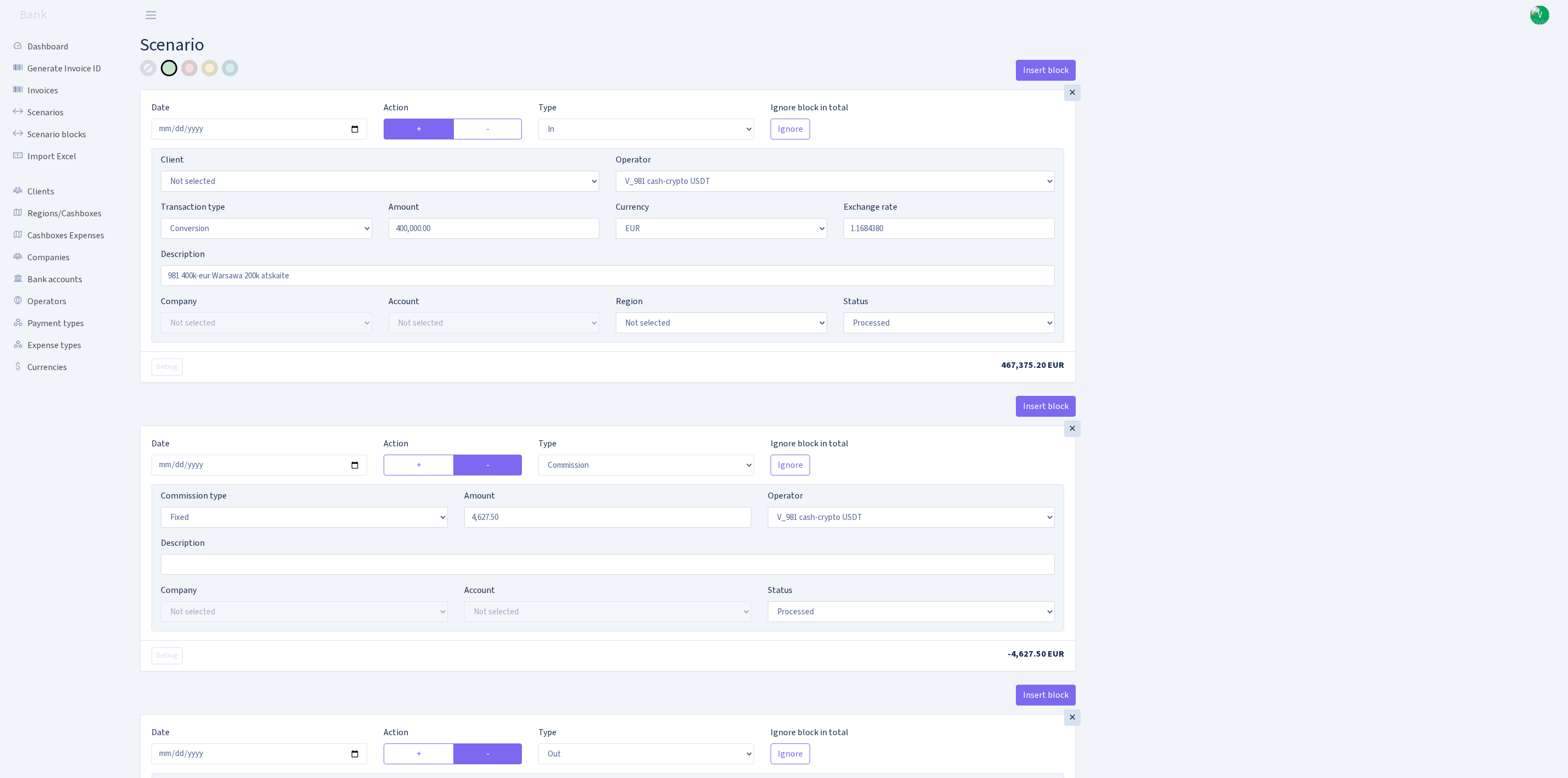
select select "in"
select select "435"
select select "15"
select select "1"
select select "processed"
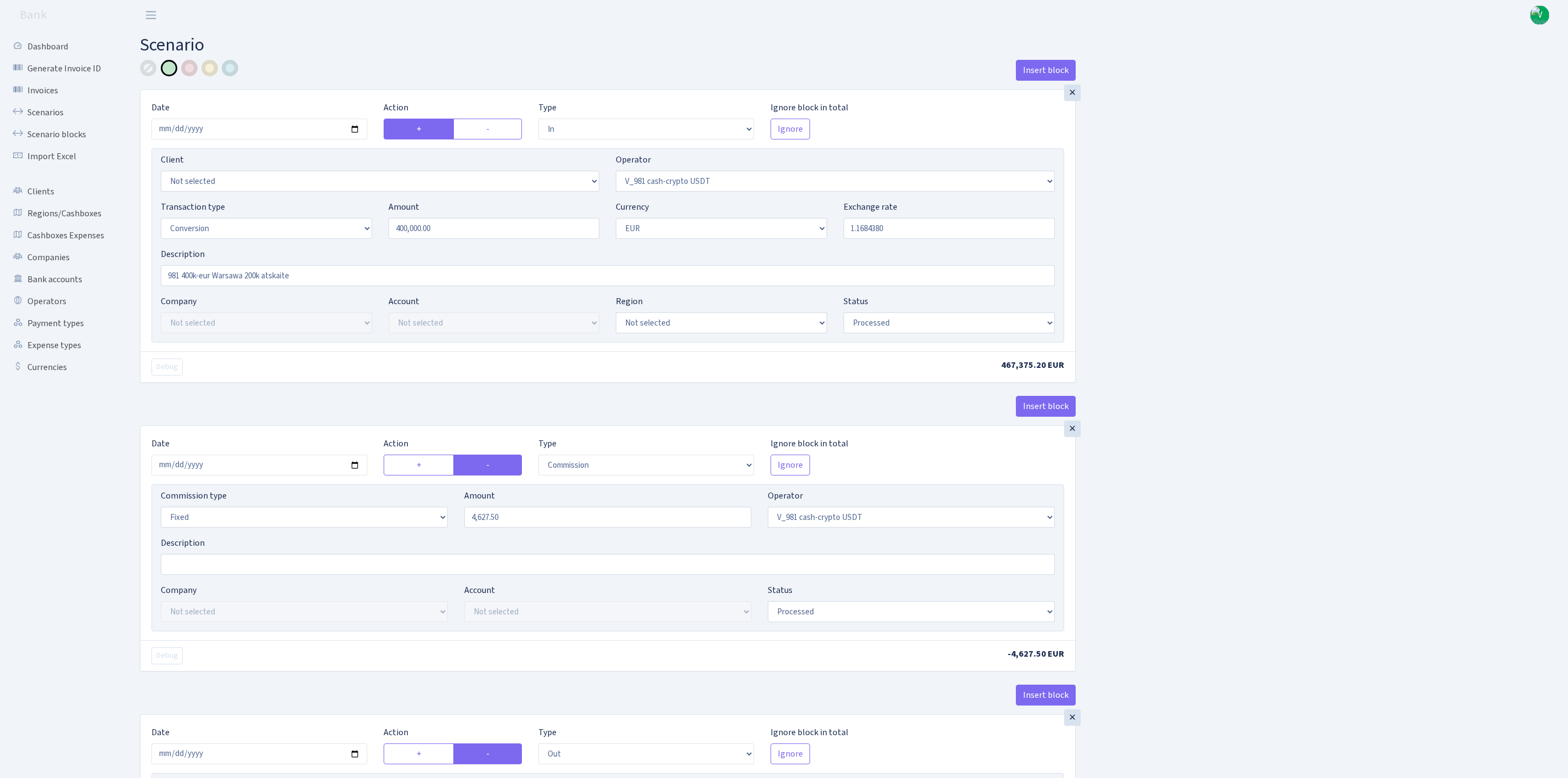
select select "commission"
select select "fixed"
select select "435"
select select "processed"
select select "out"
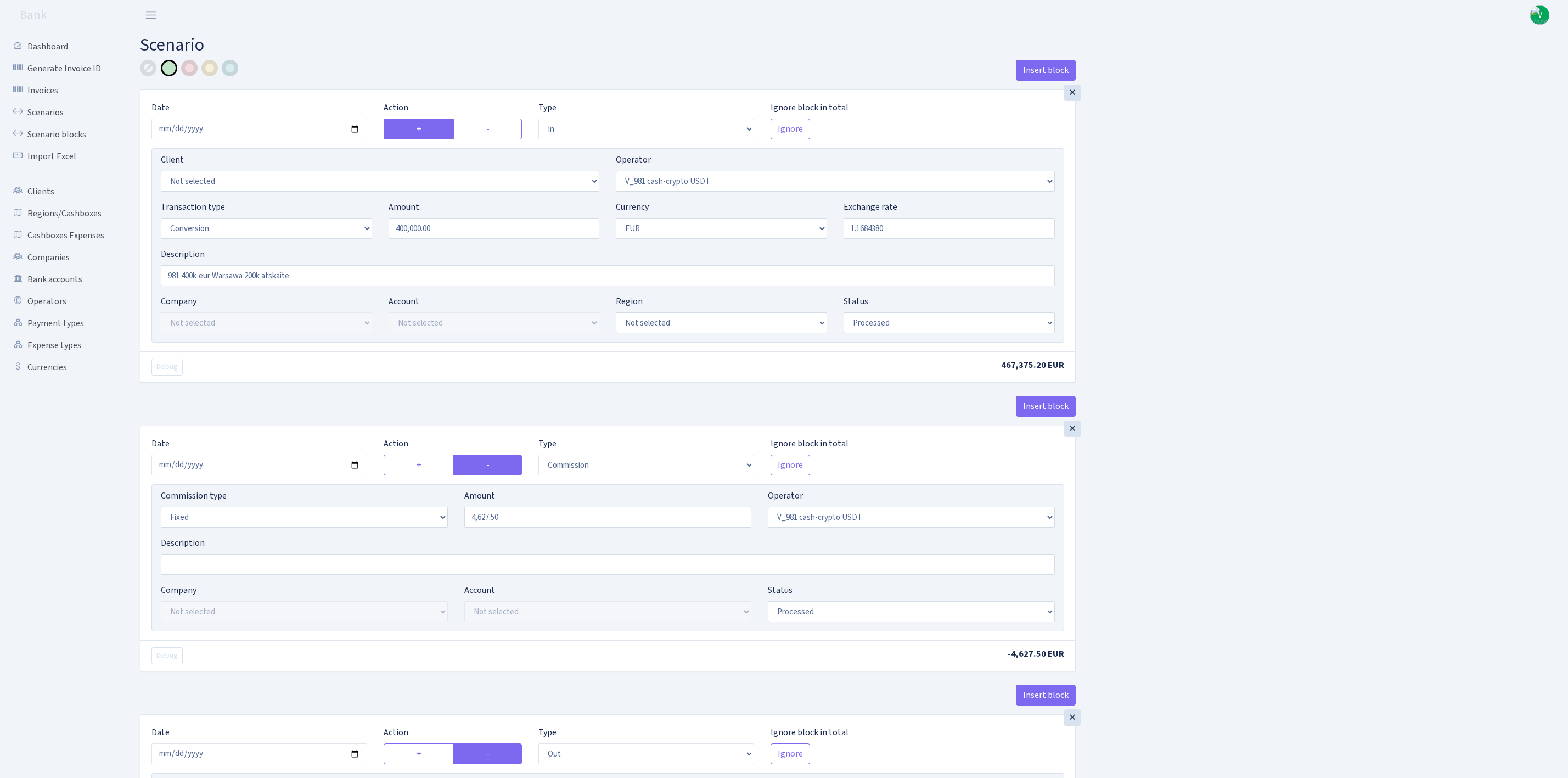
select select "434"
select select "15"
select select "1"
select select "processed"
select select "in"
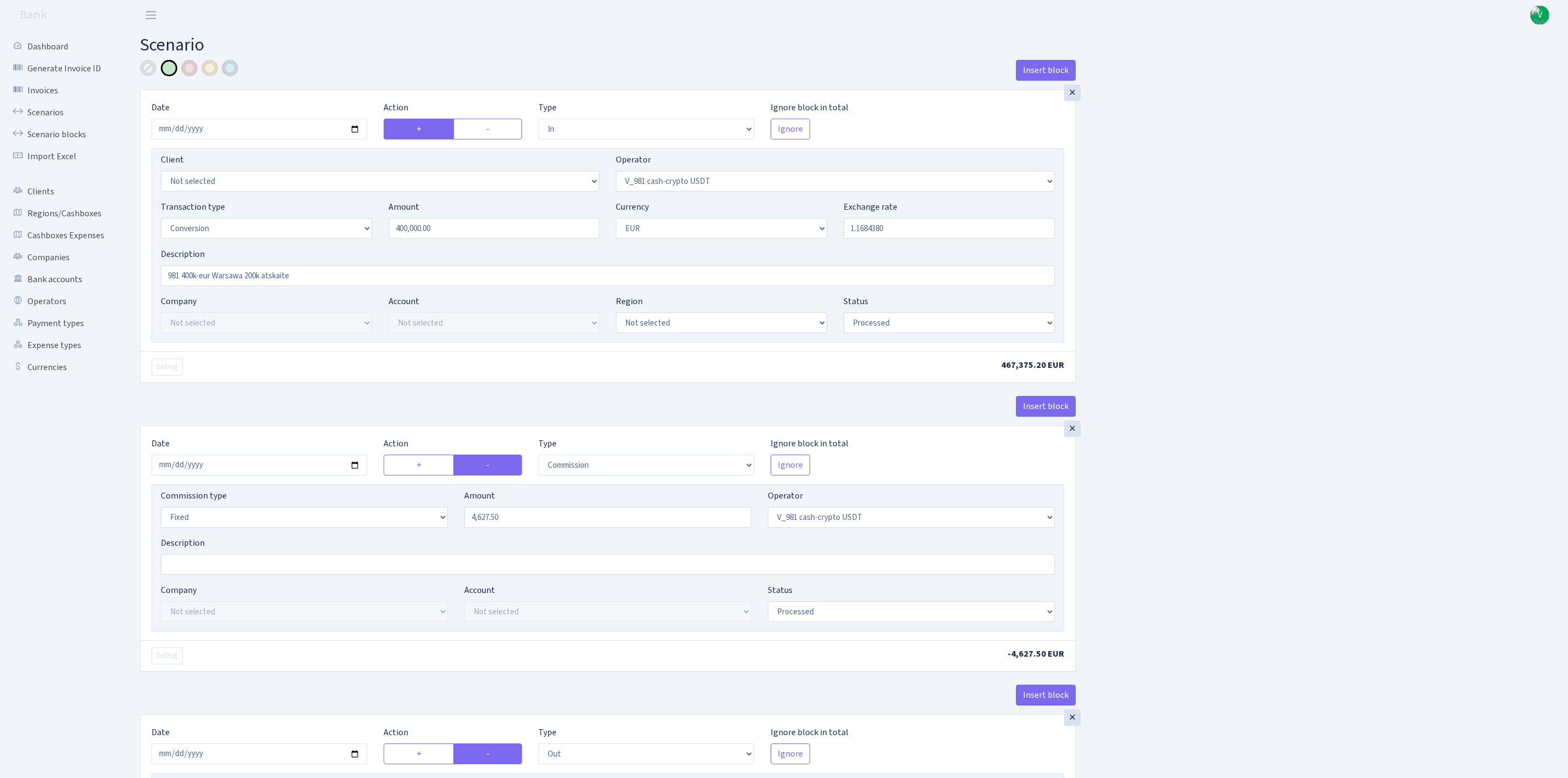
select select "434"
select select "1"
select select "processed"
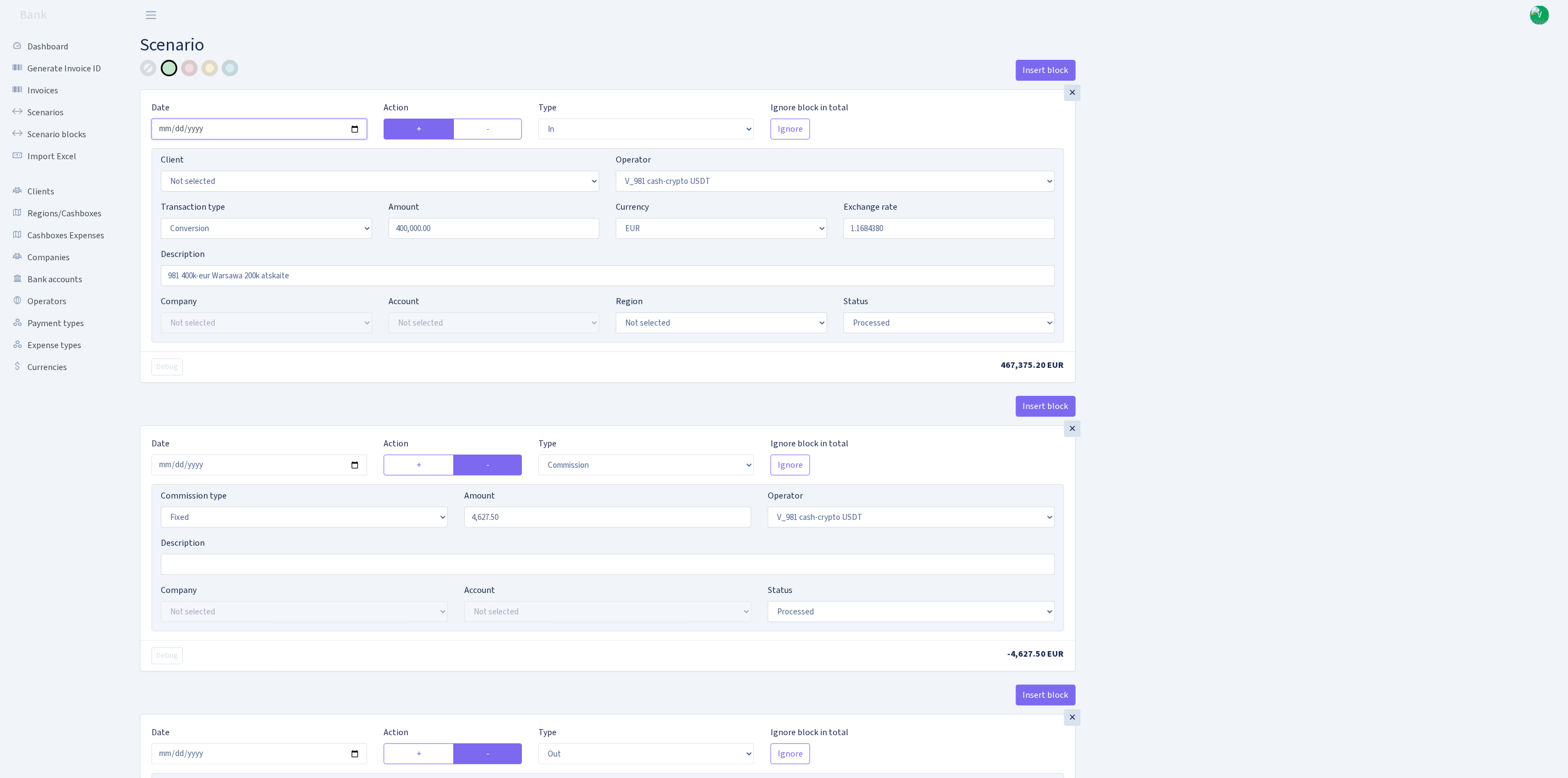
click at [356, 132] on input "2025-08-29" at bounding box center [260, 129] width 216 height 21
type input "[DATE]"
drag, startPoint x: 244, startPoint y: 277, endPoint x: 420, endPoint y: 279, distance: 176.0
click at [420, 279] on input "981 400k-eur Warsawa 200k atskaite" at bounding box center [608, 276] width 894 height 21
type input "981 400k-eur Warsawa"
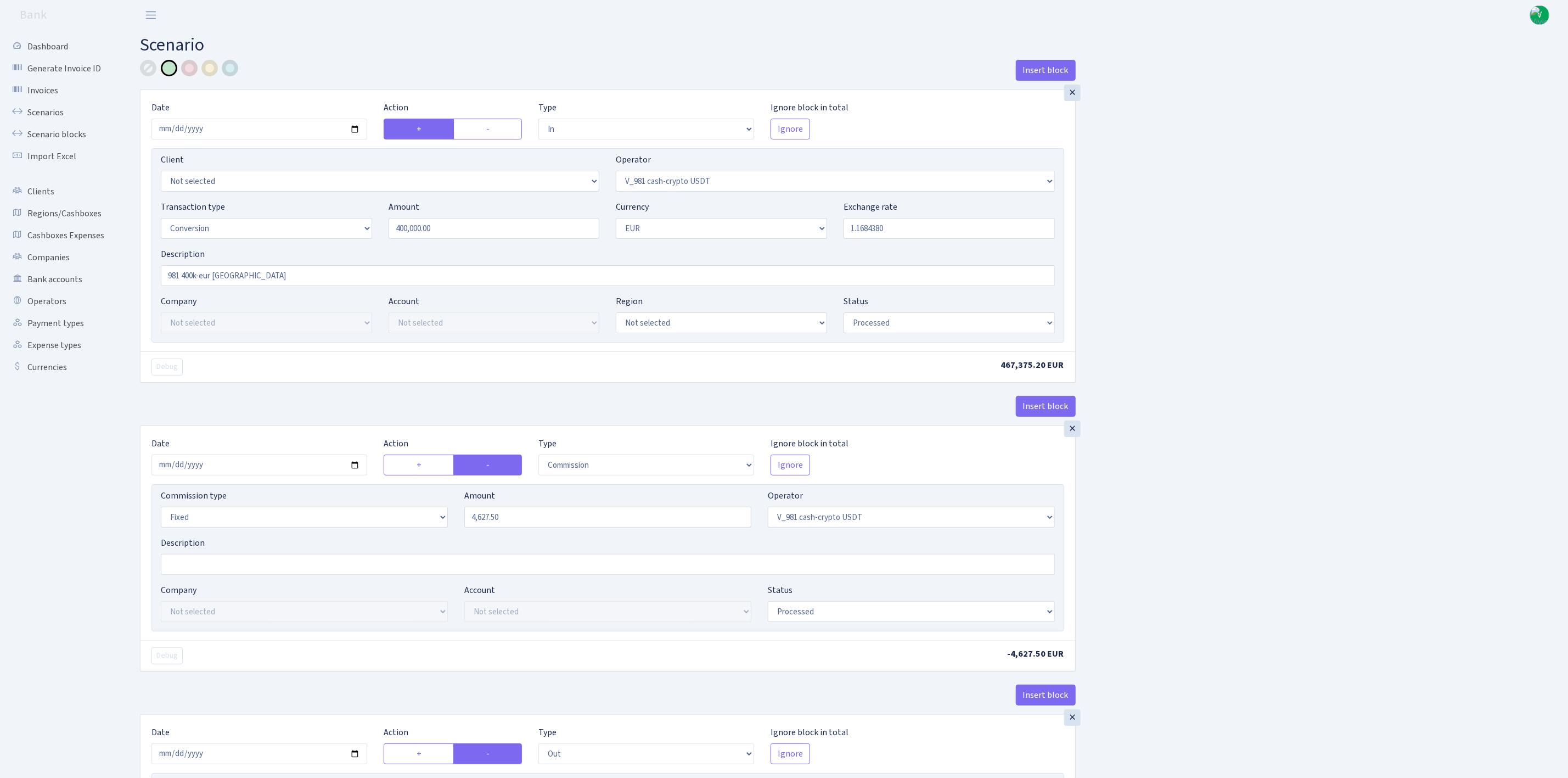
click at [1273, 225] on div "Insert block × Date 2025-09-02 Action + - Type --- In Out Commission Field requ…" at bounding box center [846, 747] width 1428 height 1376
drag, startPoint x: 865, startPoint y: 231, endPoint x: 939, endPoint y: 236, distance: 74.2
click at [939, 236] on input "1.1684380" at bounding box center [949, 228] width 211 height 21
click at [1260, 267] on div "Insert block × Date 2025-09-02 Action + - Type --- In Out Commission Field requ…" at bounding box center [846, 747] width 1428 height 1376
type input "1.1699930"
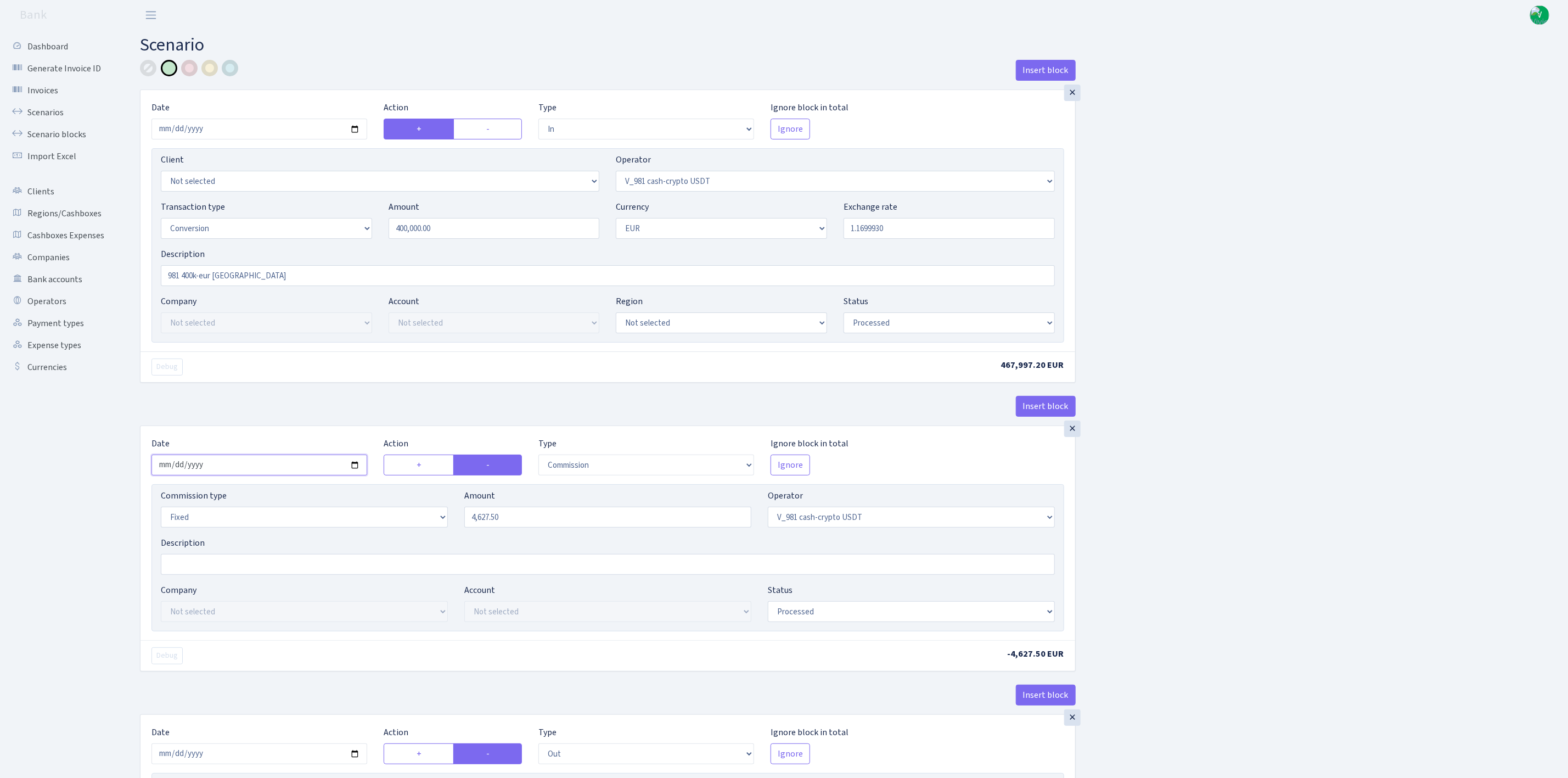
click at [356, 468] on input "2025-08-29" at bounding box center [260, 465] width 216 height 21
type input "2025-09-02"
click at [546, 518] on input "4627.50" at bounding box center [608, 518] width 287 height 21
drag, startPoint x: 525, startPoint y: 521, endPoint x: 444, endPoint y: 511, distance: 81.6
click at [444, 511] on div "Commission type Percentage Fixed Bank Amount 4627.50 Operator Not selected 981 …" at bounding box center [608, 513] width 911 height 47
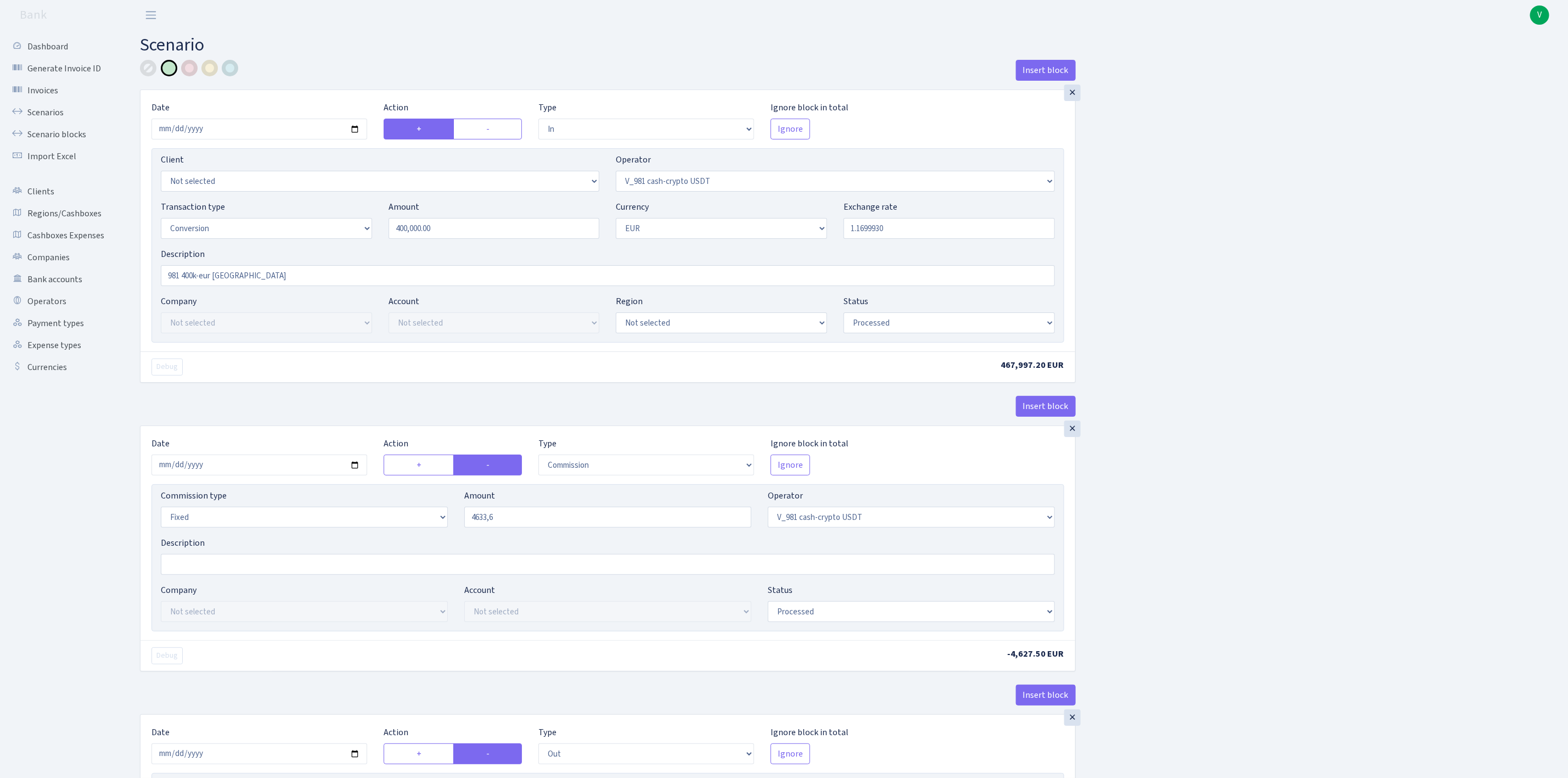
click at [1283, 524] on div "Insert block × Date 2025-09-02 Action + - Type --- In Out Commission Field requ…" at bounding box center [846, 747] width 1428 height 1376
drag, startPoint x: 482, startPoint y: 523, endPoint x: 427, endPoint y: 516, distance: 55.4
click at [427, 516] on div "Commission type Percentage Fixed Bank Amount 46336.00 Operator Not selected 981…" at bounding box center [608, 513] width 911 height 47
click at [1242, 519] on div "Insert block × Date 2025-09-02 Action + - Type --- In Out Commission Field requ…" at bounding box center [846, 747] width 1428 height 1376
type input "4,633.60"
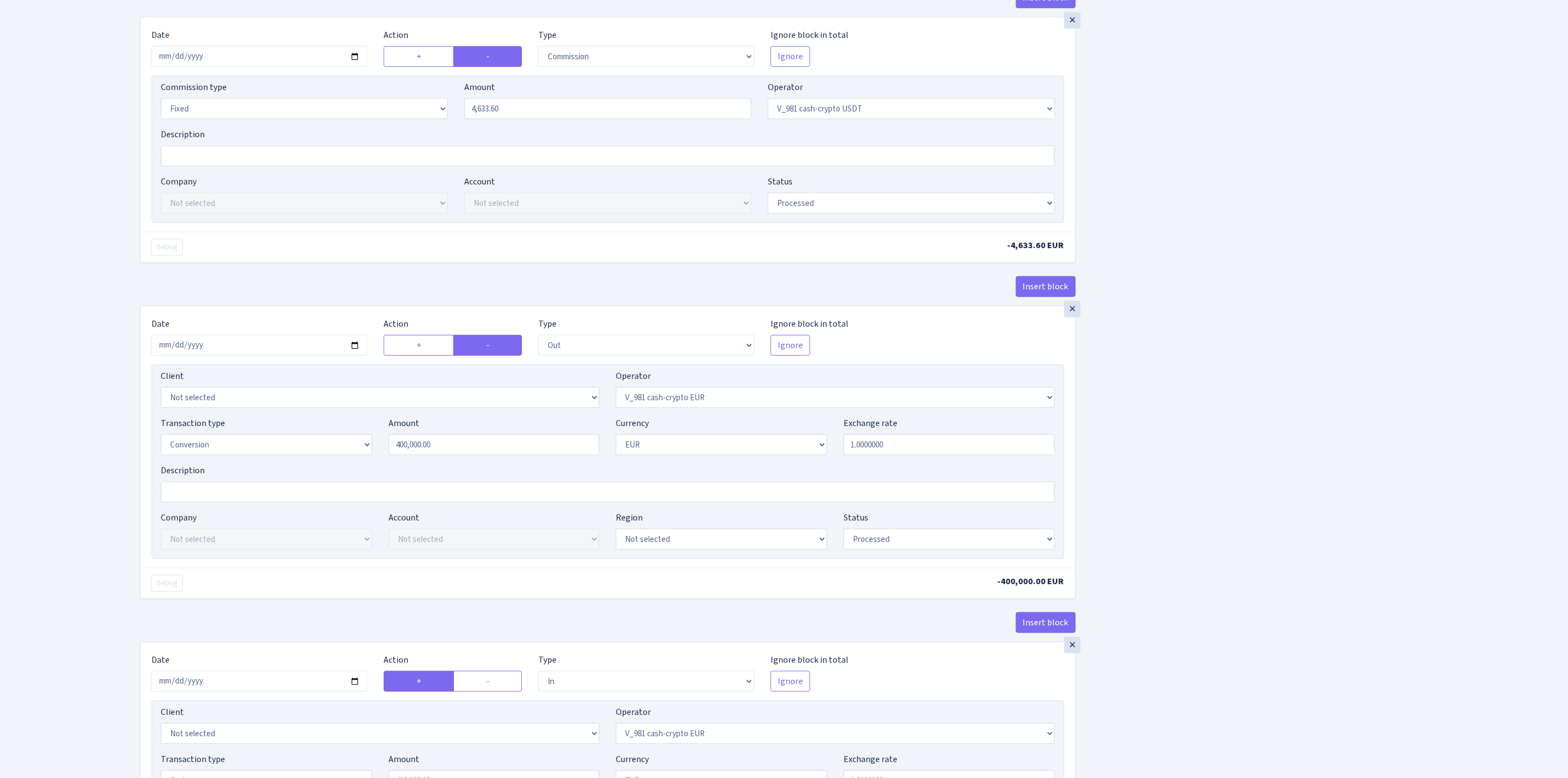
scroll to position [412, 0]
click at [355, 350] on input "2025-08-29" at bounding box center [260, 342] width 216 height 21
type input "2025-09-02"
click at [1145, 514] on div "Insert block × Date 2025-09-02 Action + - Type --- In Out Commission Field requ…" at bounding box center [846, 336] width 1428 height 1376
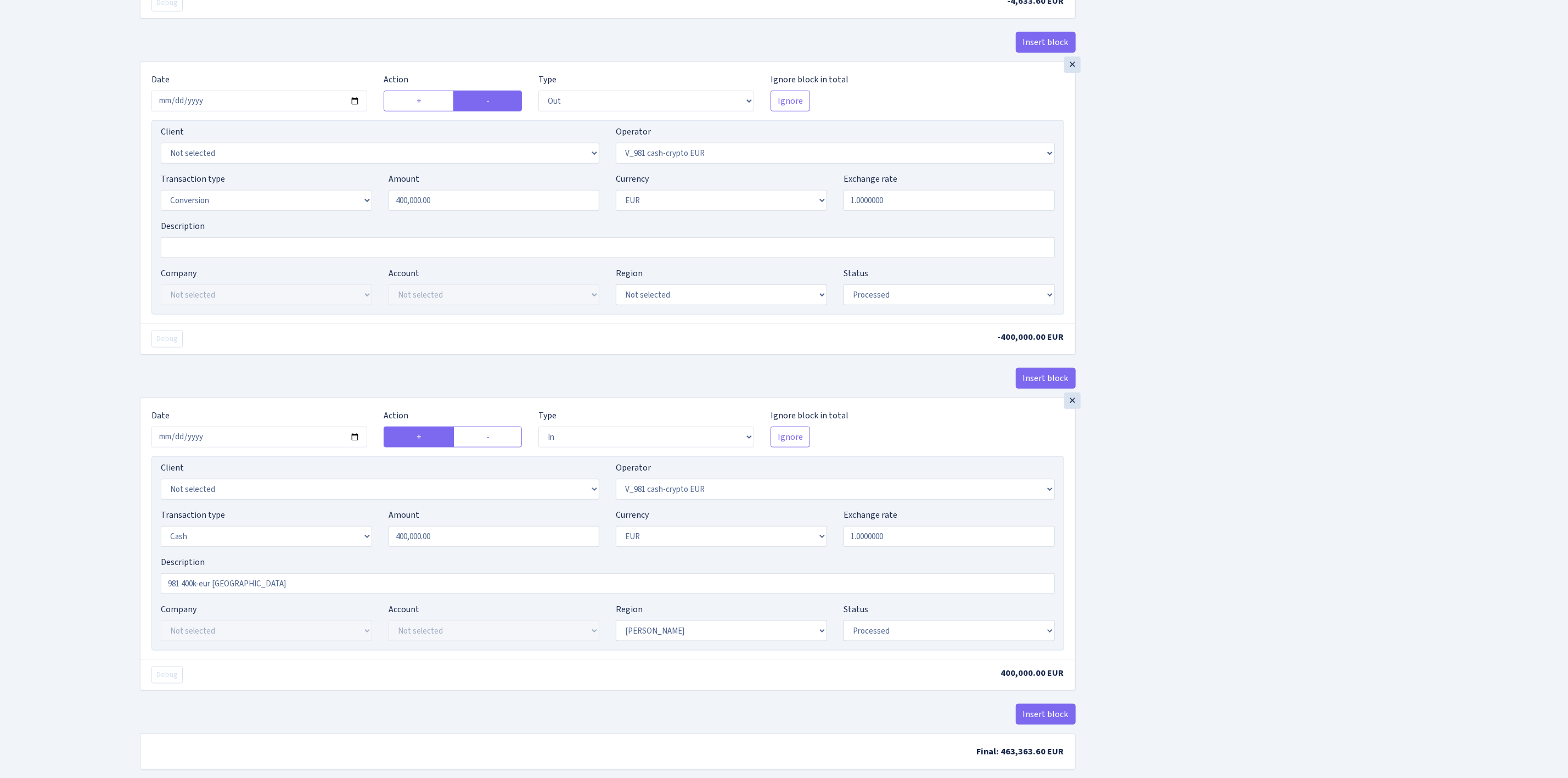
scroll to position [719, 0]
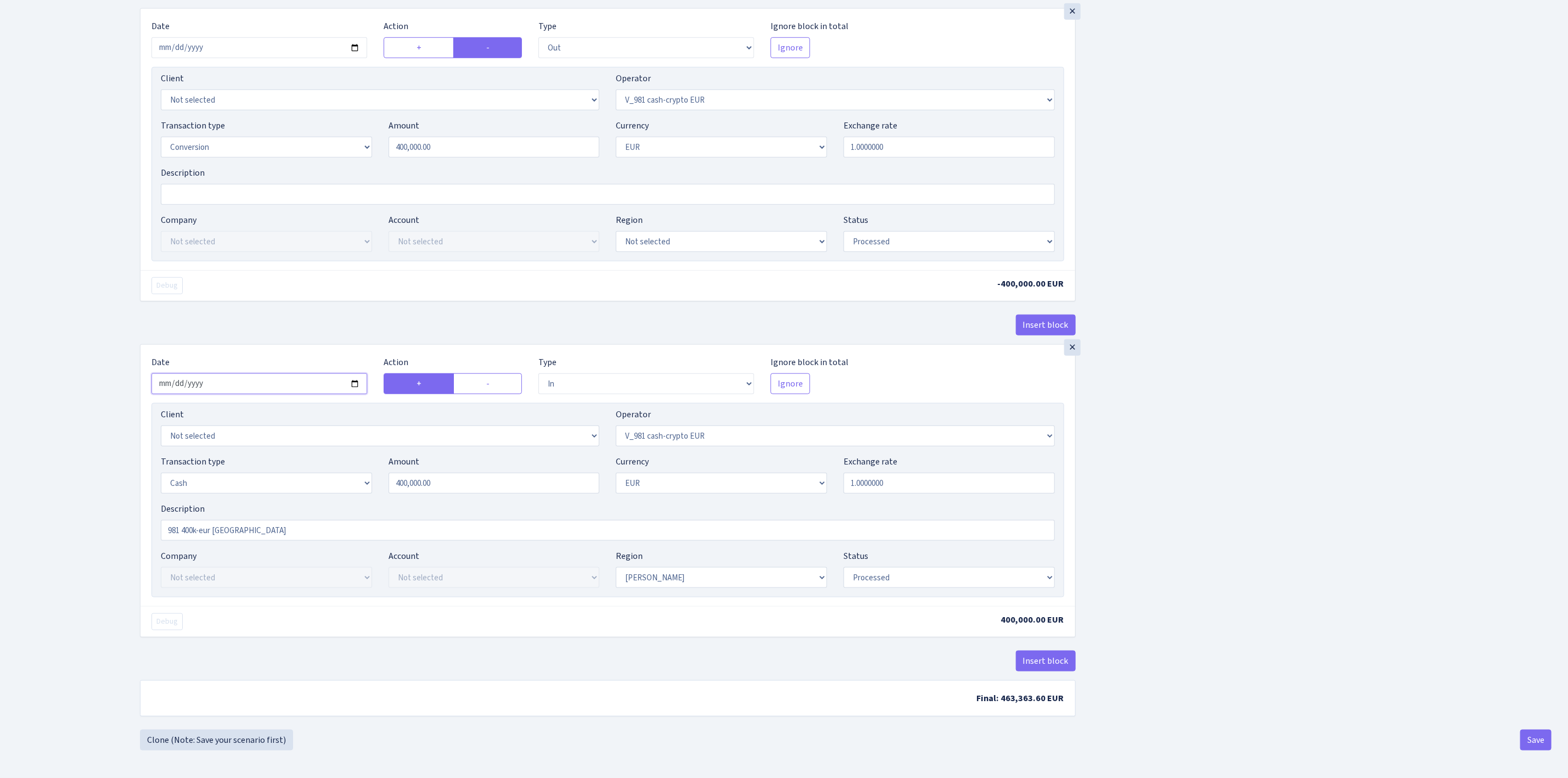
click at [352, 379] on input "2025-08-30" at bounding box center [260, 384] width 216 height 21
type input "2025-09-02"
click at [892, 580] on select "Draft Pending Later Never Processed" at bounding box center [949, 578] width 211 height 21
select select "pending"
click at [844, 567] on select "Draft Pending Later Never Processed" at bounding box center [949, 578] width 211 height 21
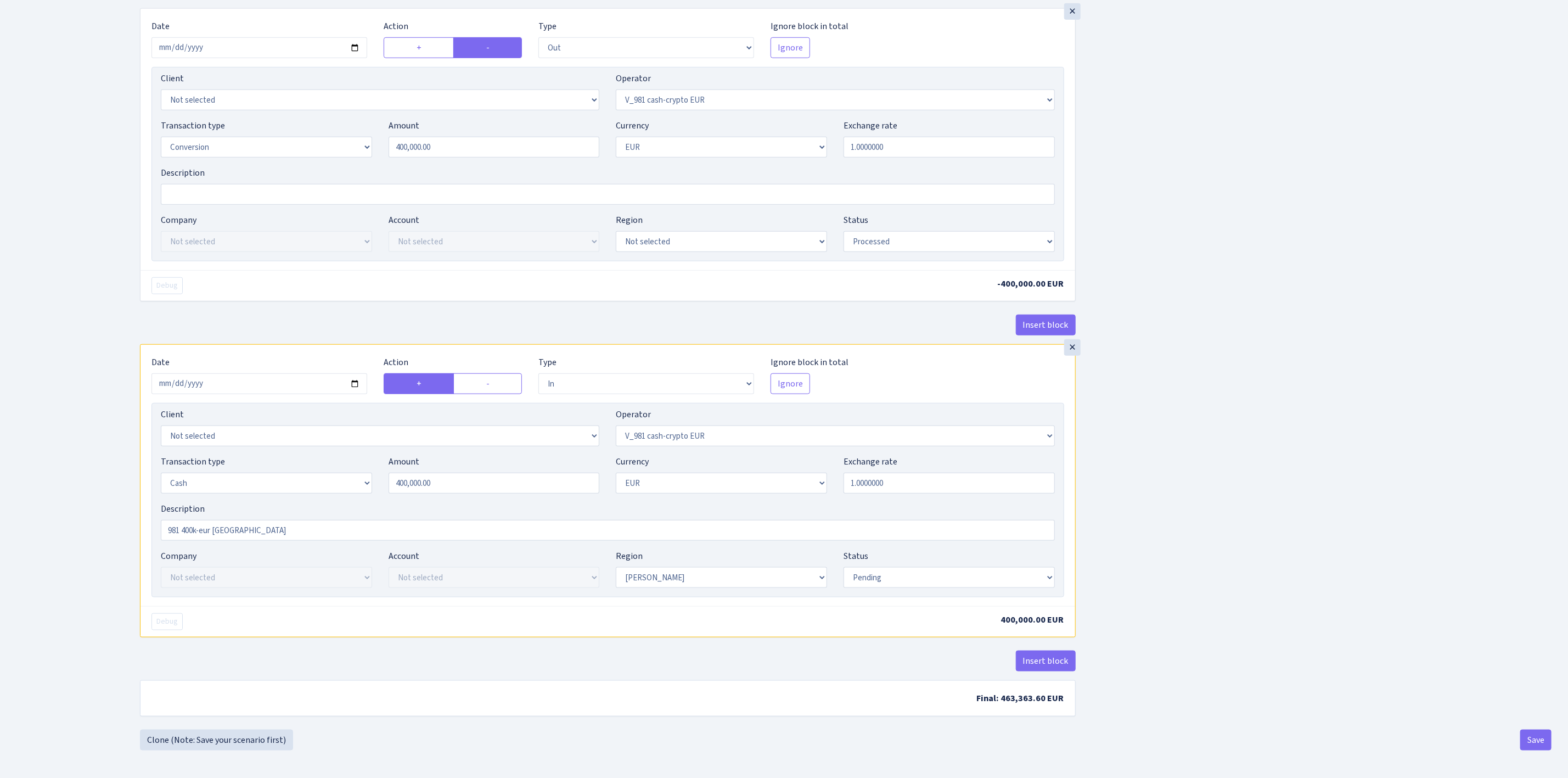
click at [1166, 625] on div "Insert block × Date 2025-09-02 Action + - Type --- In Out Commission Field requ…" at bounding box center [846, 41] width 1428 height 1376
click at [1540, 739] on button "Save" at bounding box center [1536, 741] width 31 height 21
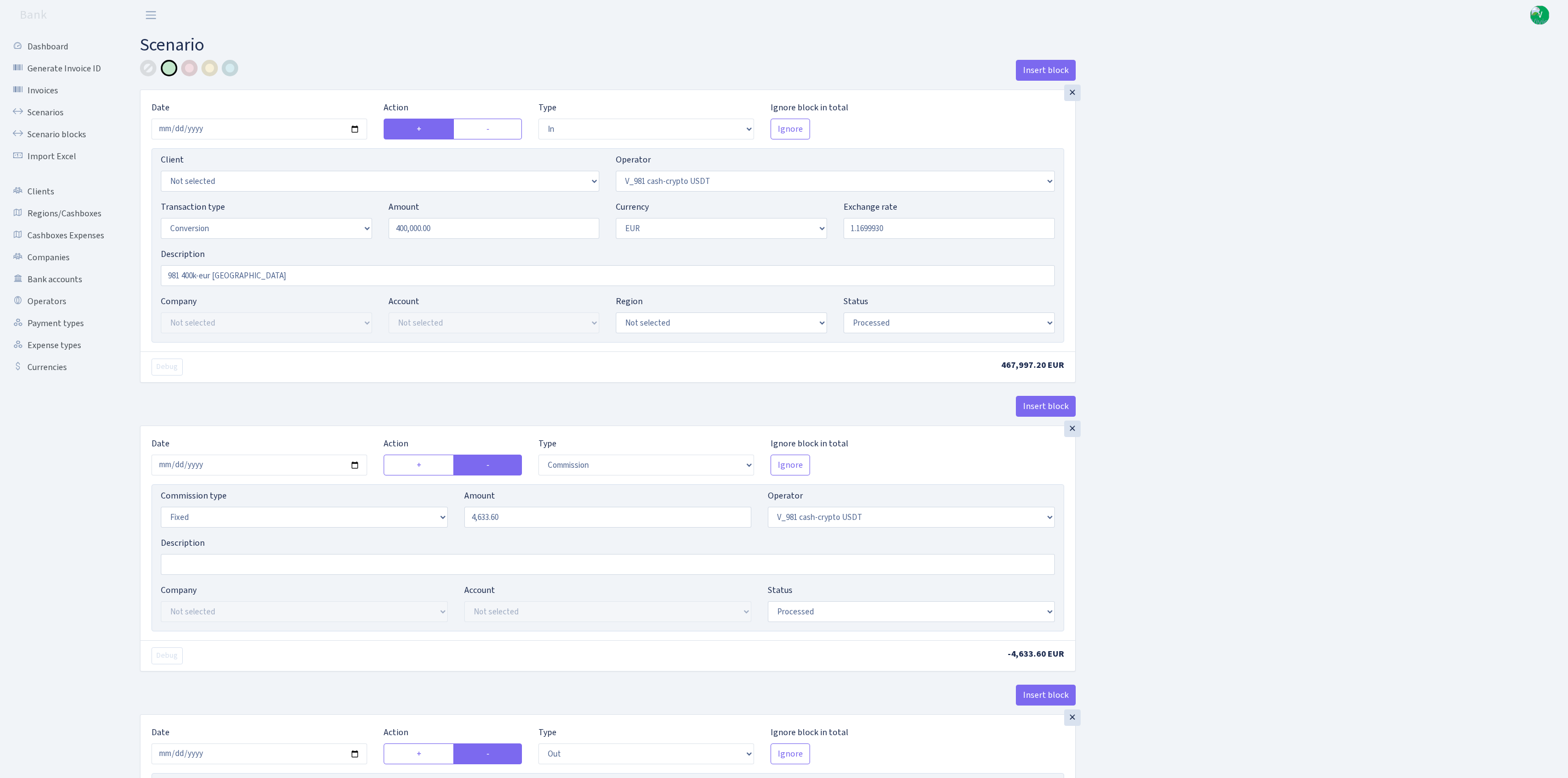
select select "in"
select select "435"
select select "15"
select select "1"
select select "processed"
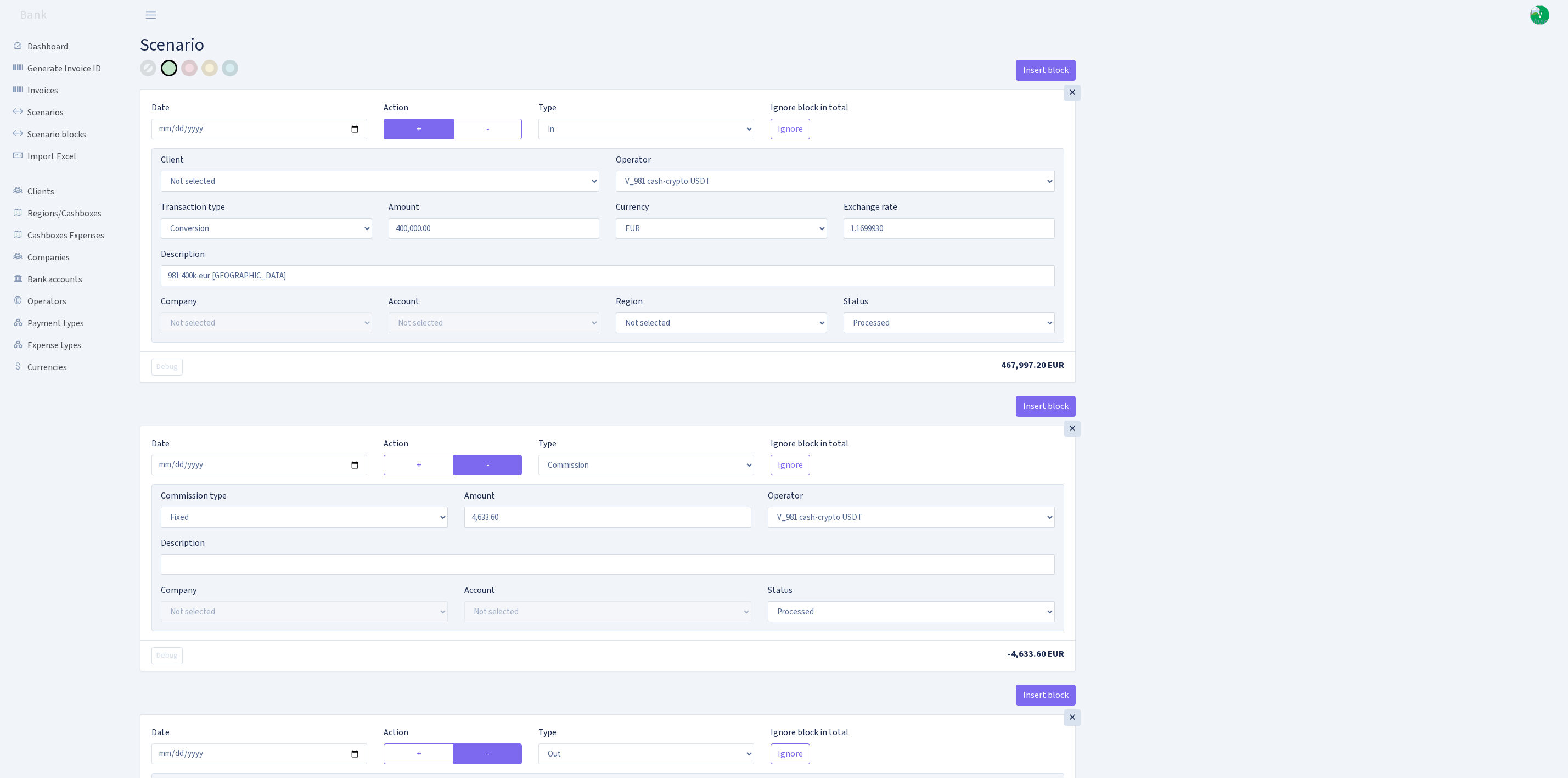
select select "commission"
select select "fixed"
select select "435"
select select "processed"
select select "out"
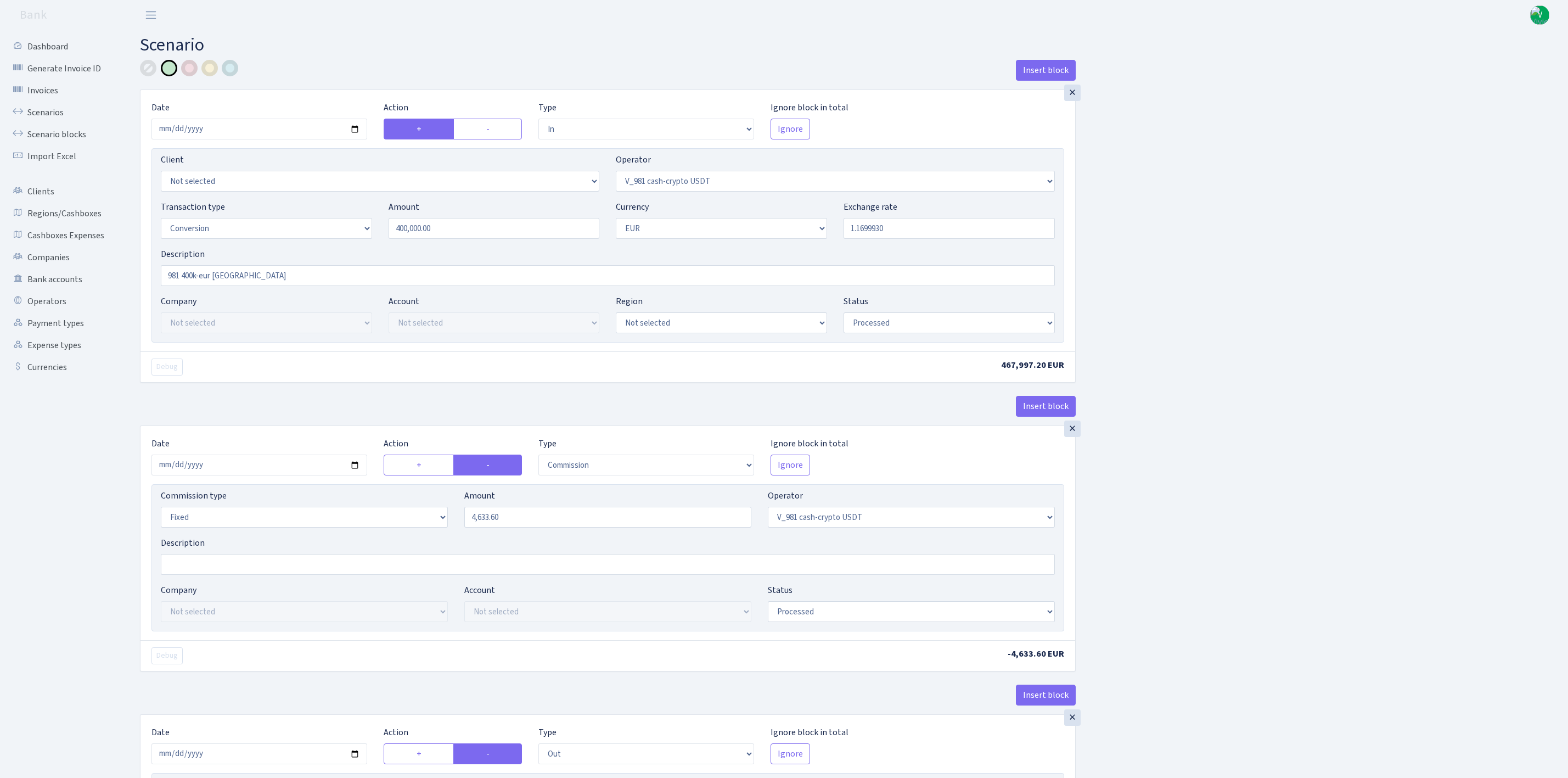
select select "434"
select select "15"
select select "1"
select select "processed"
select select "in"
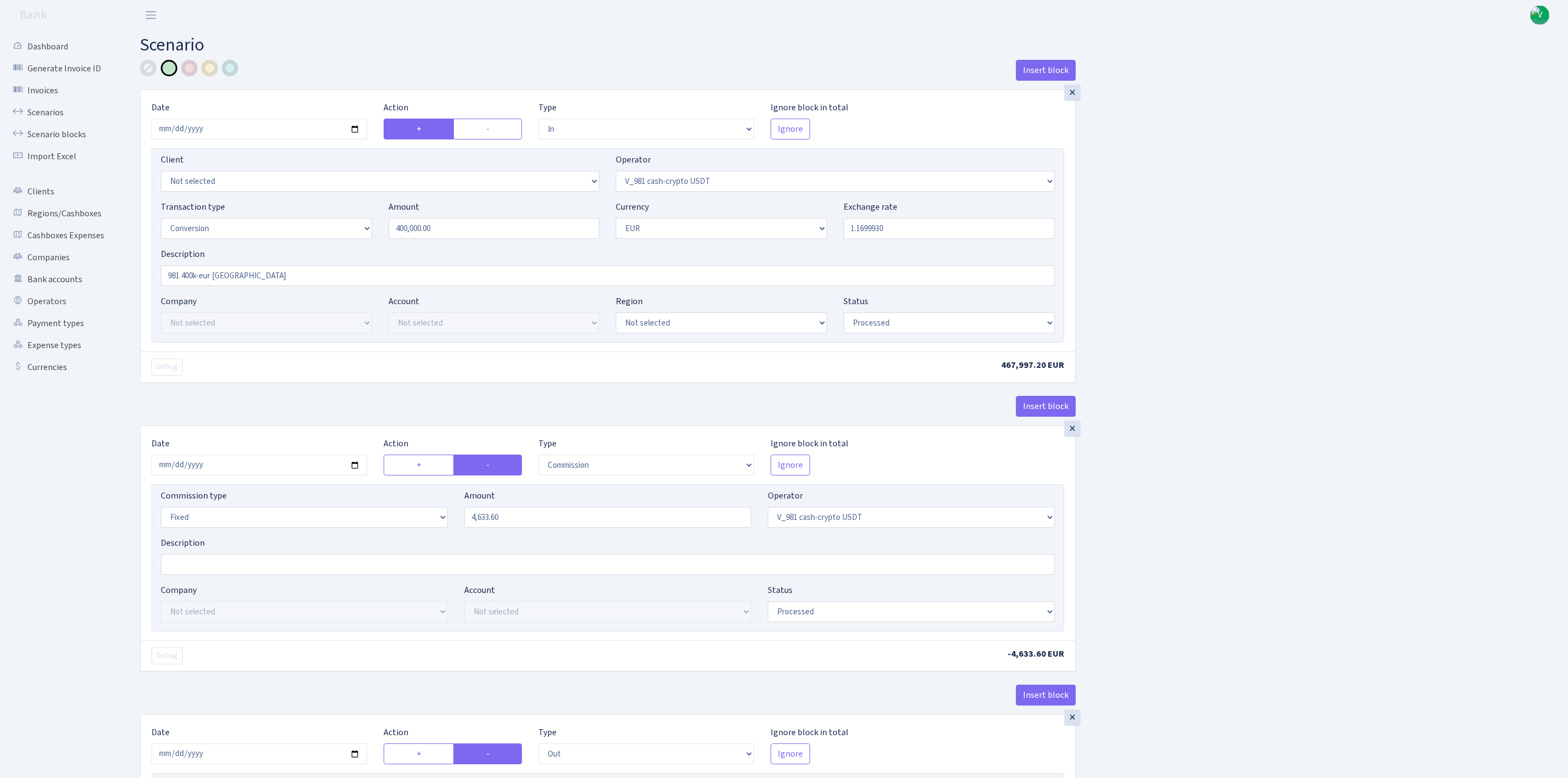
select select "434"
select select "1"
select select "pending"
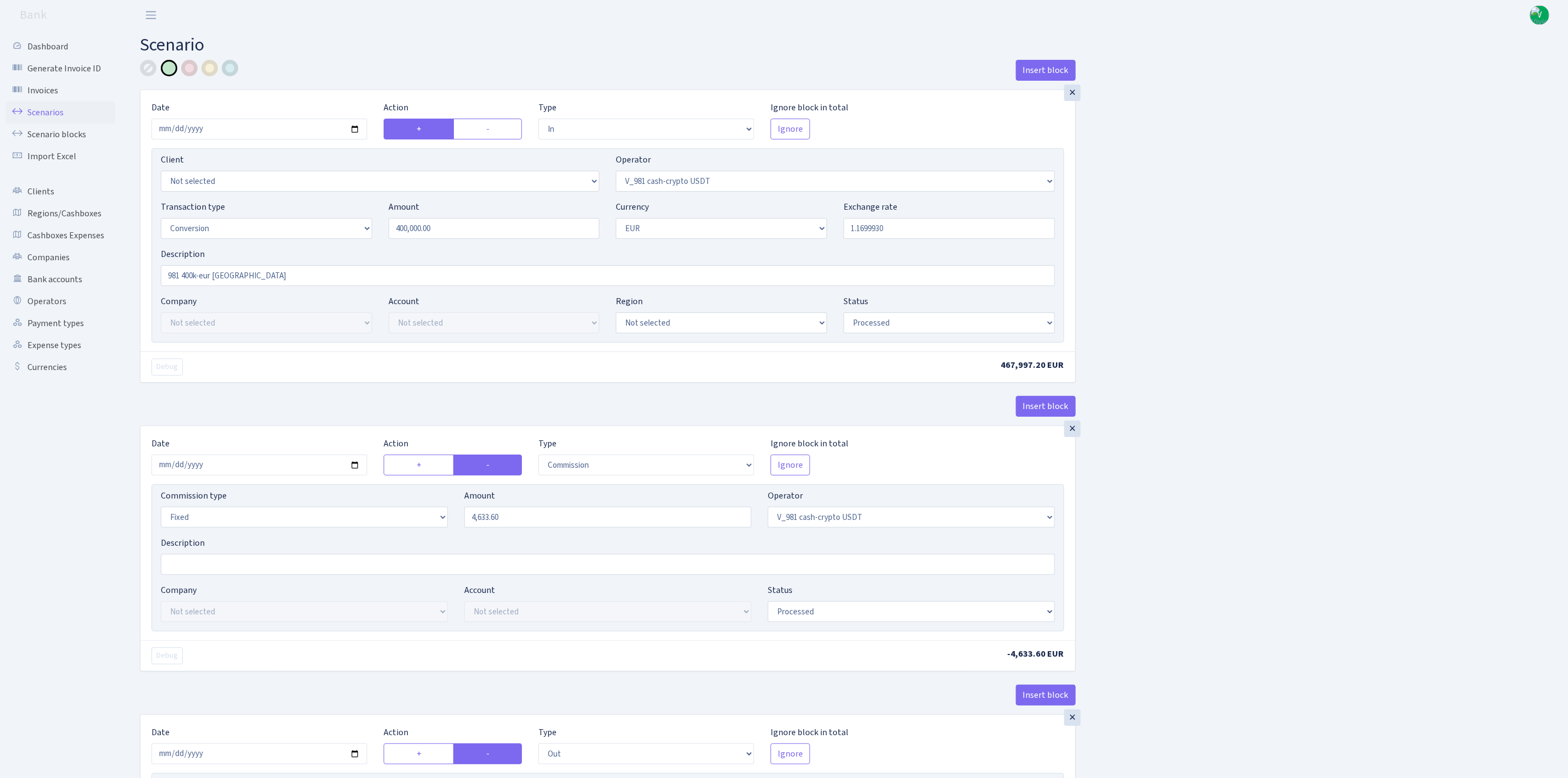
click at [56, 109] on link "Scenarios" at bounding box center [60, 112] width 110 height 22
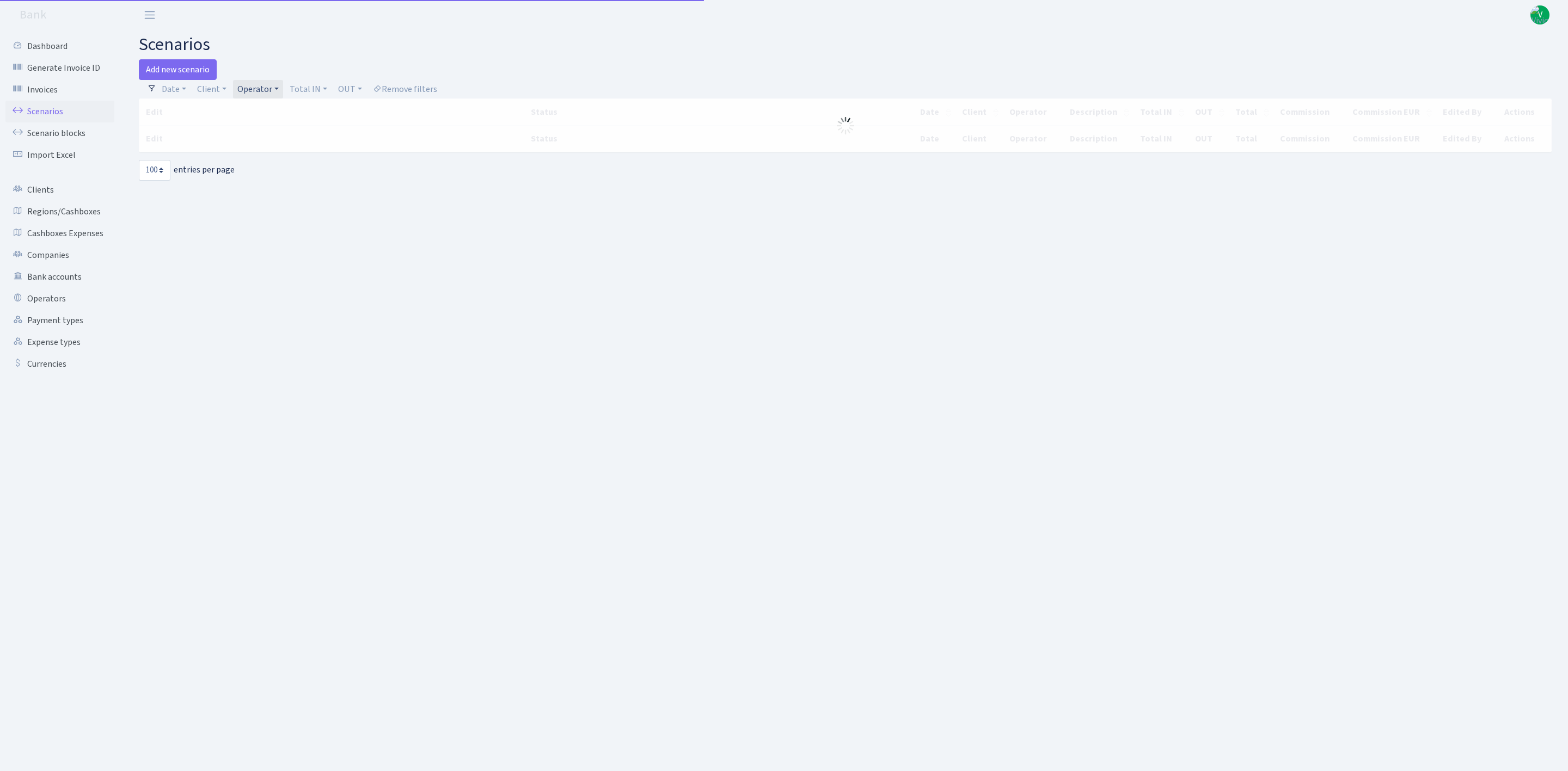
select select "100"
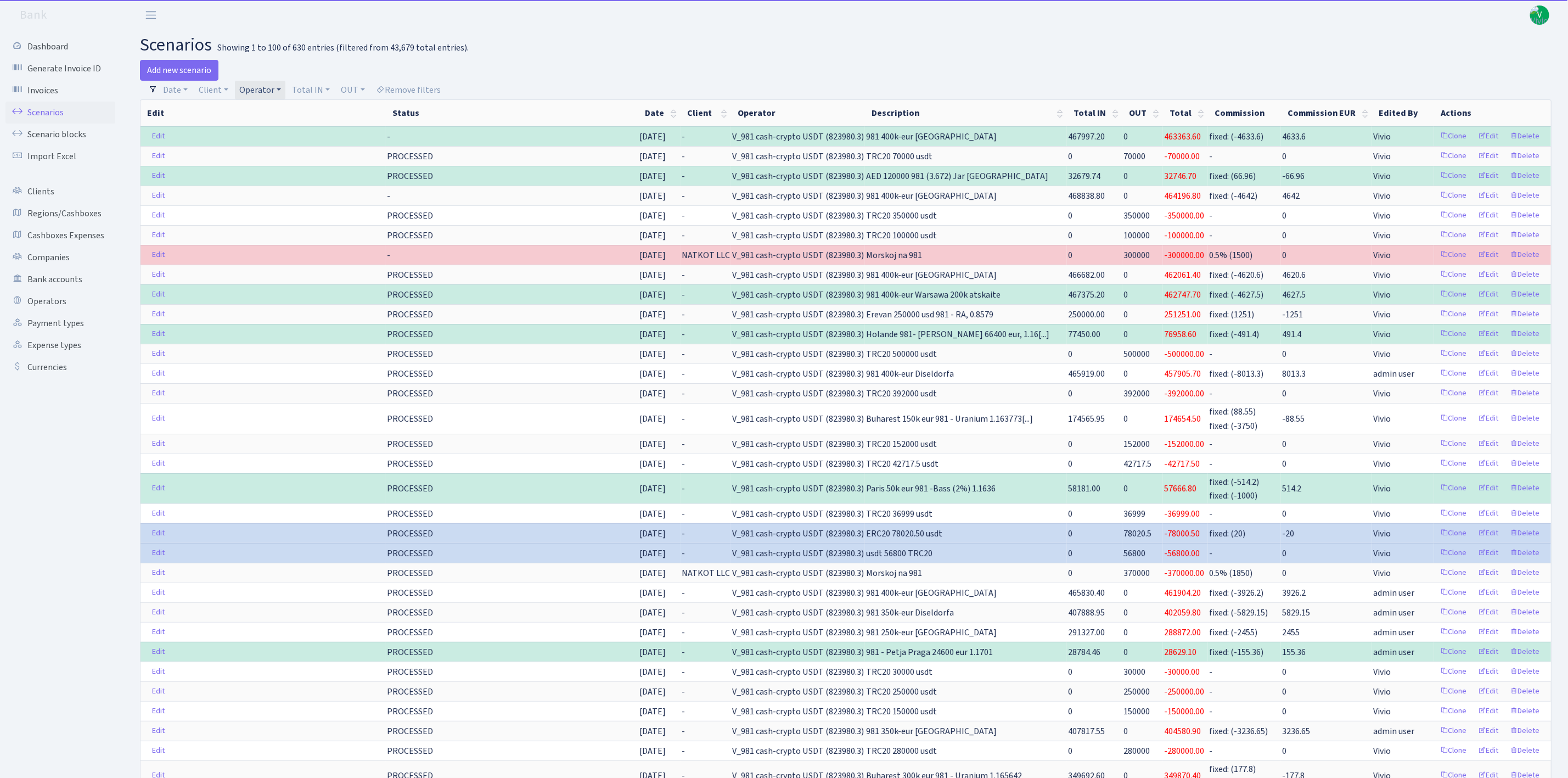
click at [255, 92] on link "Operator" at bounding box center [260, 90] width 50 height 18
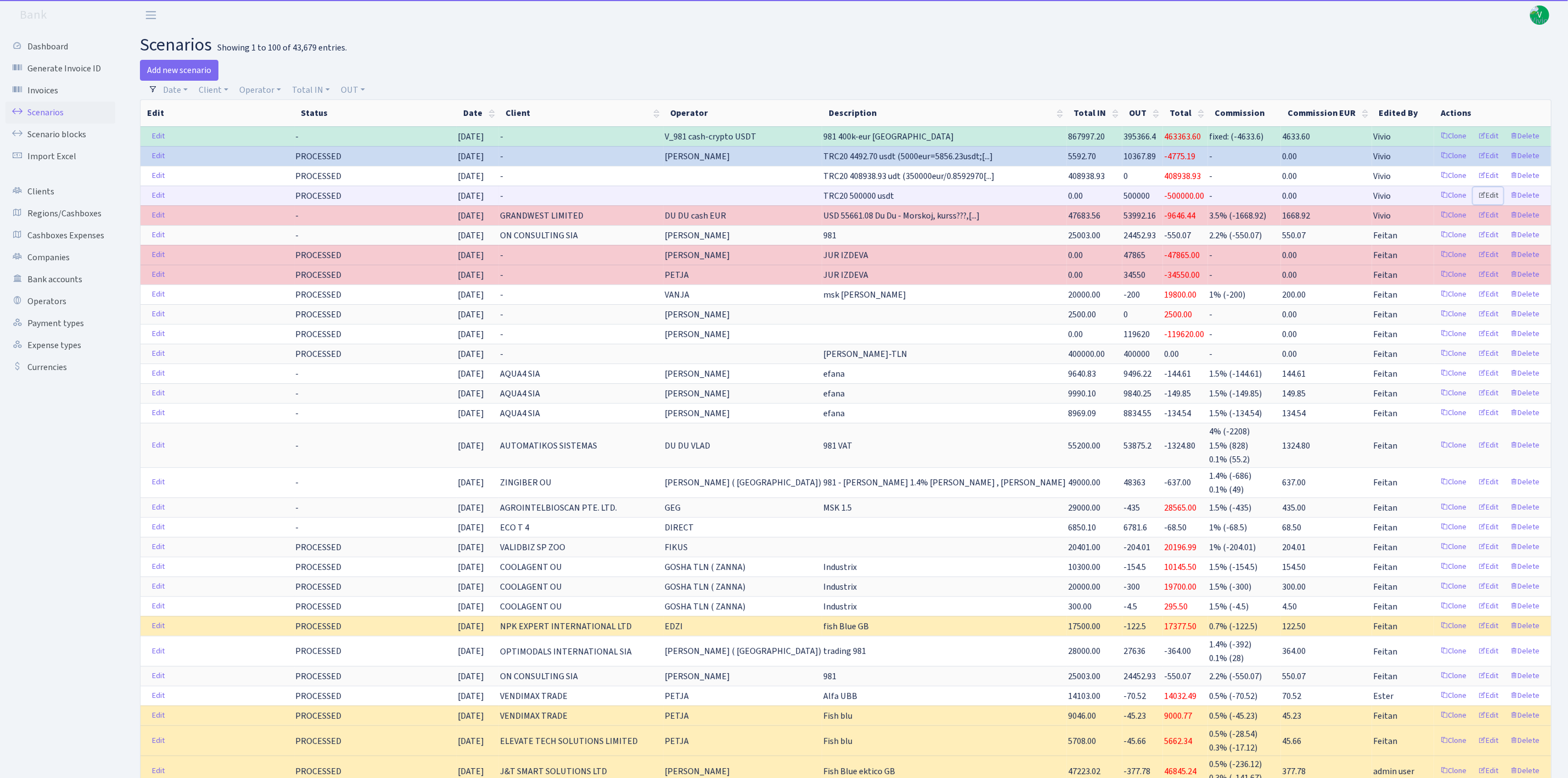
click at [1489, 196] on link "Edit" at bounding box center [1488, 196] width 30 height 17
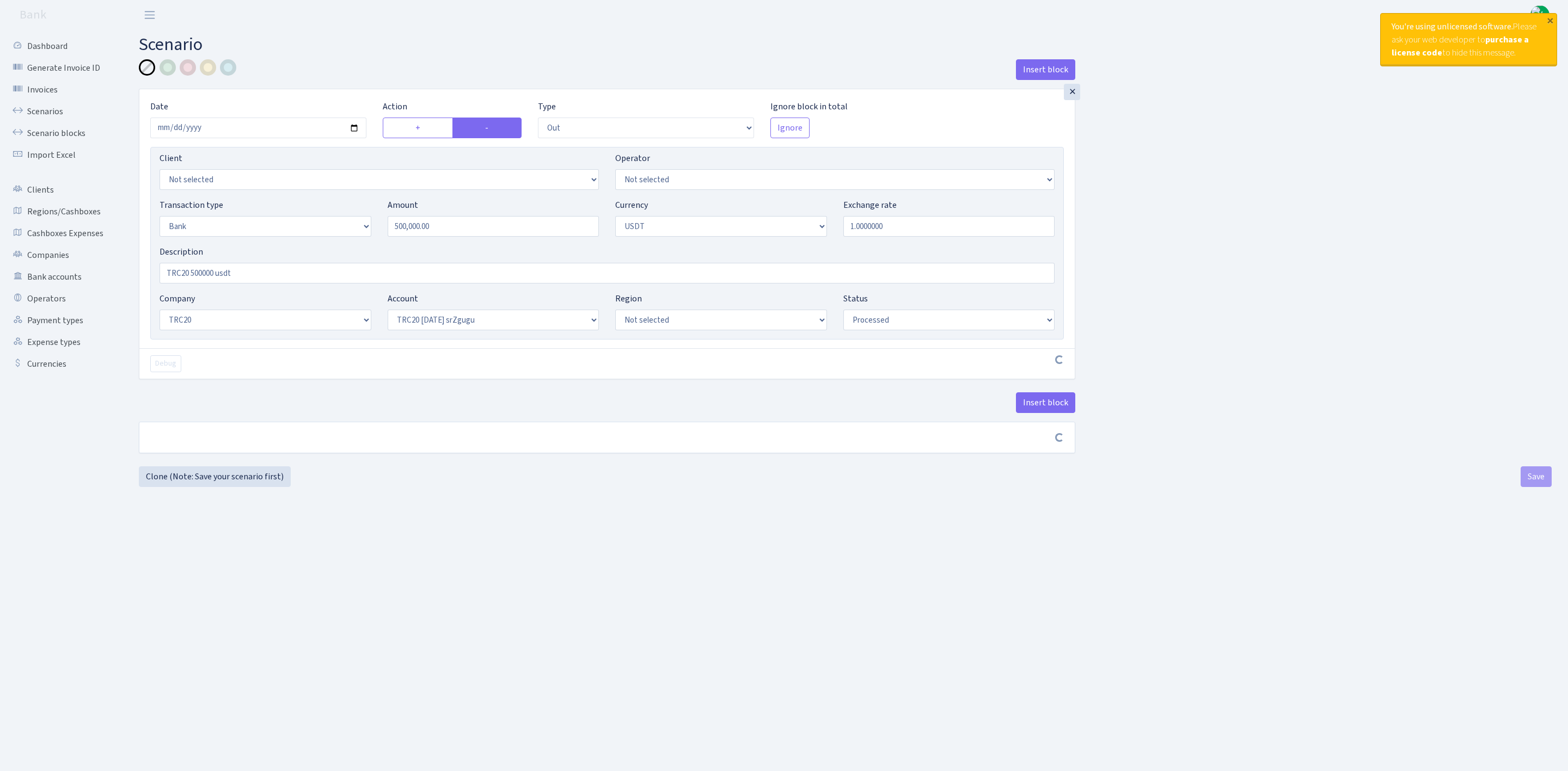
select select "out"
select select "2"
select select "6"
select select "20"
select select "61"
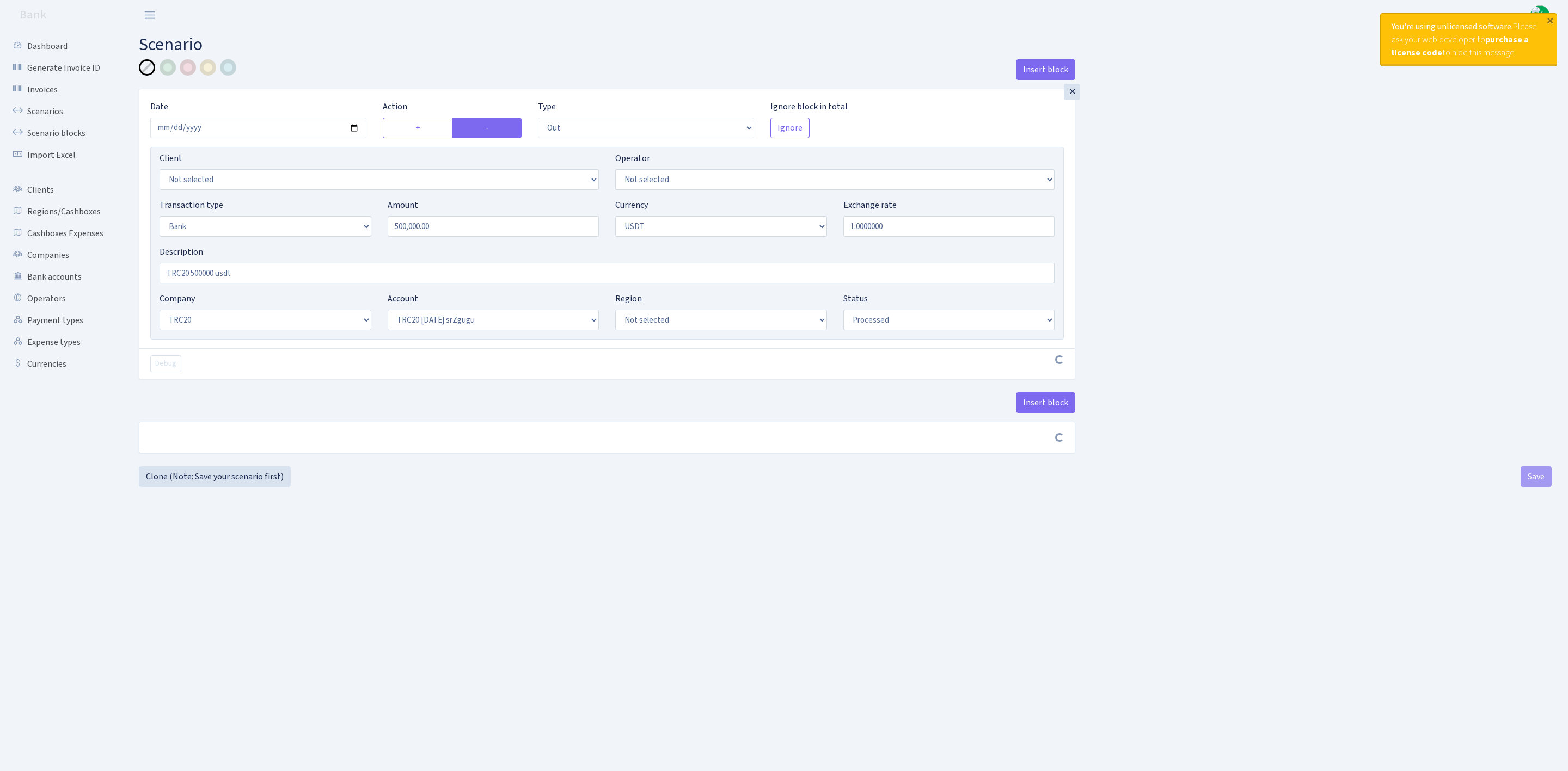
select select "processed"
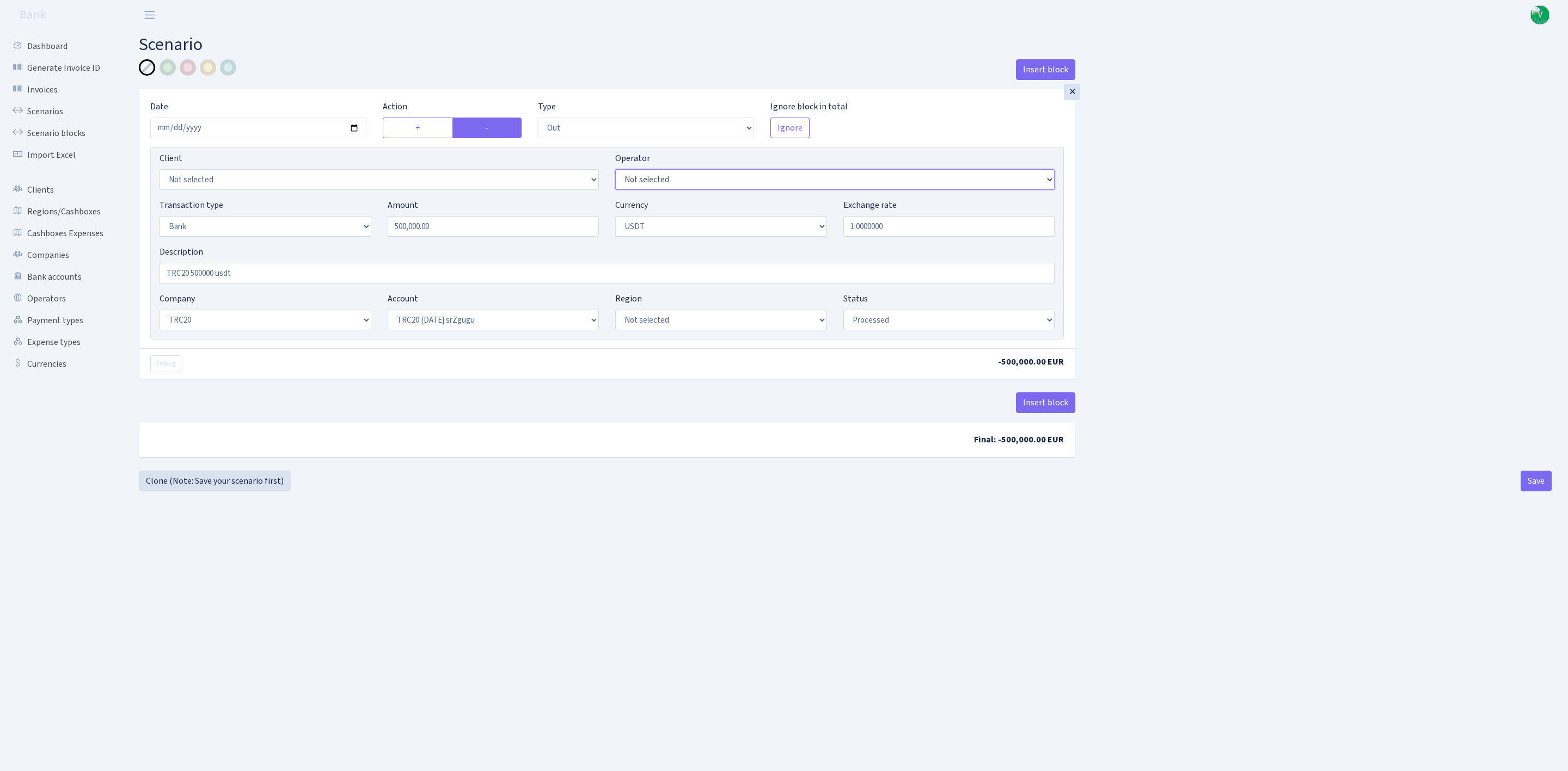
click at [675, 176] on select "Not selected 981 981 AED 981 BN usdt 981 CASH USDT 981 CASH USDT EUR 981 GOLD 9…" at bounding box center [835, 180] width 439 height 21
select select "435"
click at [615, 171] on select "Not selected 981 981 AED 981 BN usdt 981 CASH USDT 981 CASH USDT EUR 981 GOLD 9…" at bounding box center [835, 180] width 439 height 21
click at [714, 400] on div "Insert block" at bounding box center [607, 407] width 936 height 29
click at [1536, 484] on button "Save" at bounding box center [1536, 481] width 31 height 21
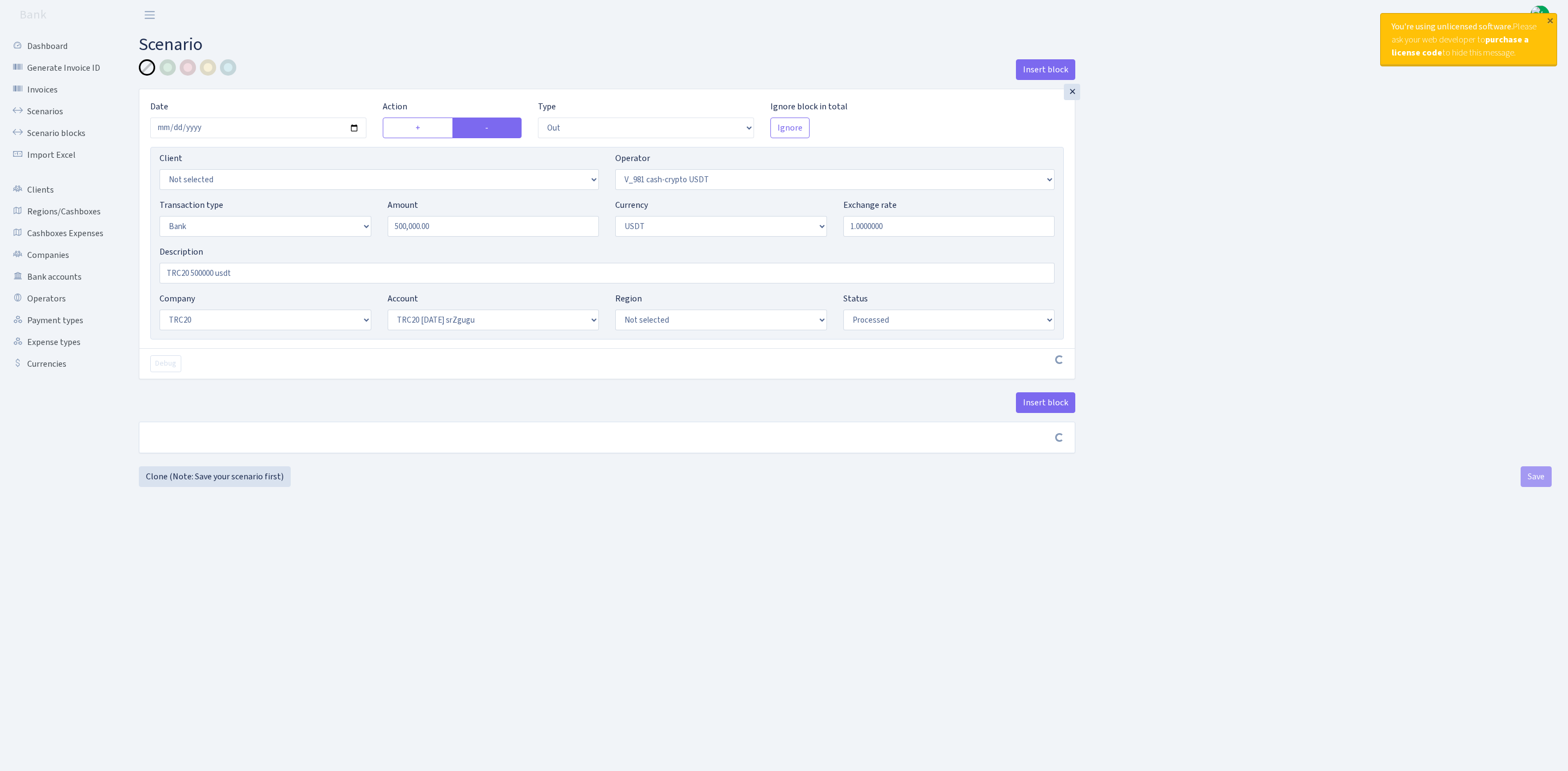
select select "out"
select select "435"
select select "2"
select select "6"
select select "20"
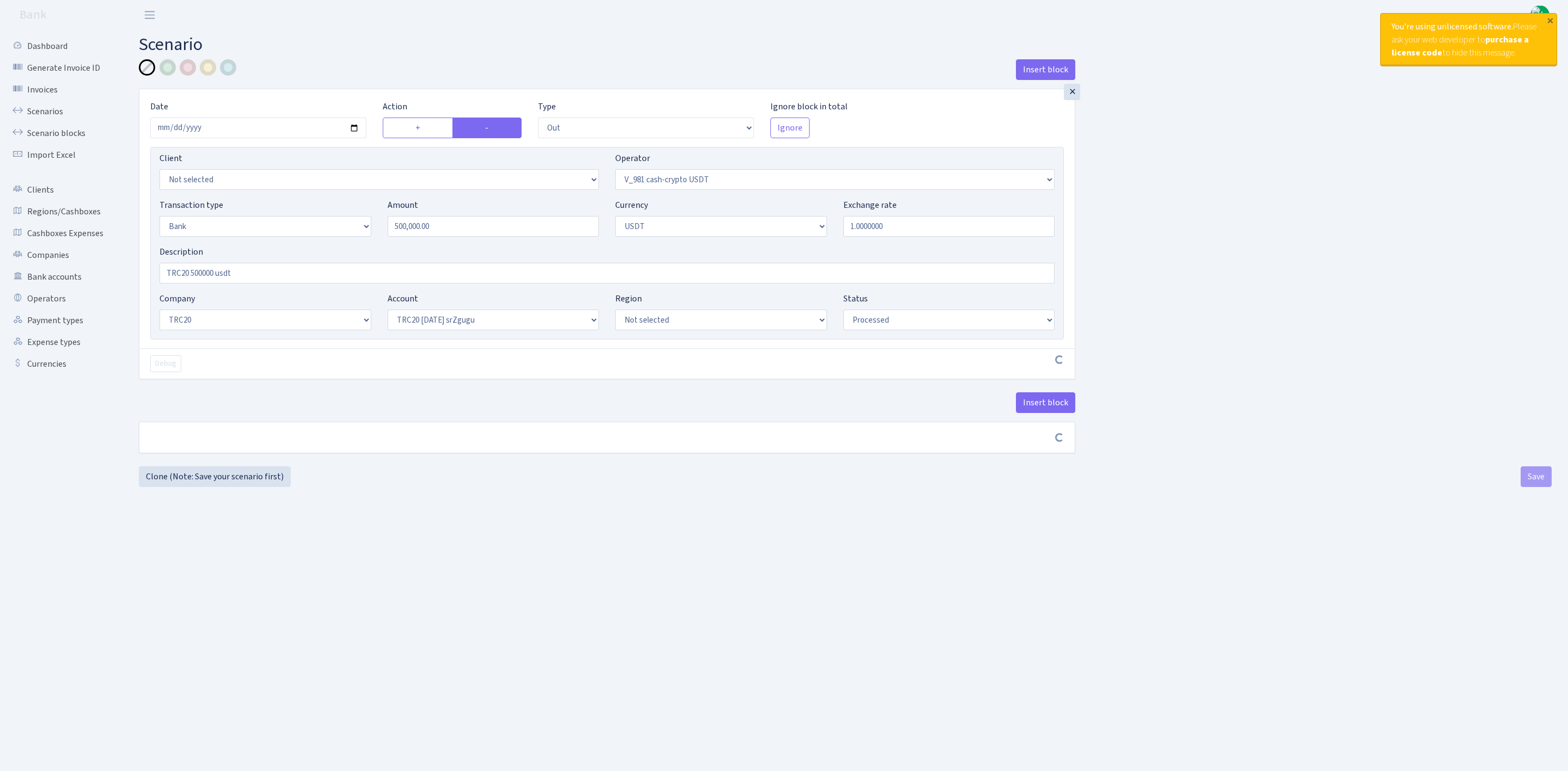
select select "61"
select select "processed"
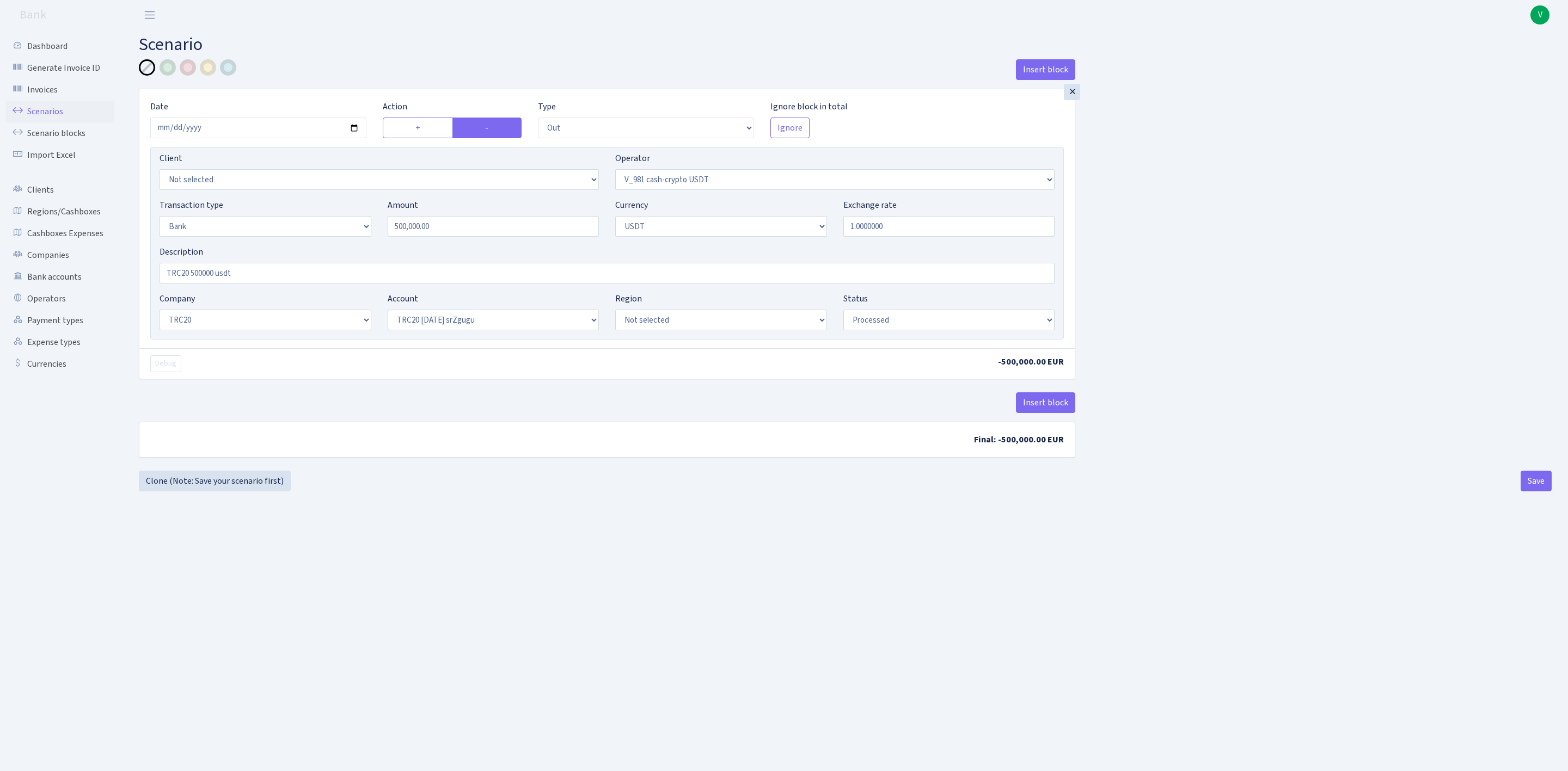
click at [54, 111] on link "Scenarios" at bounding box center [60, 111] width 109 height 22
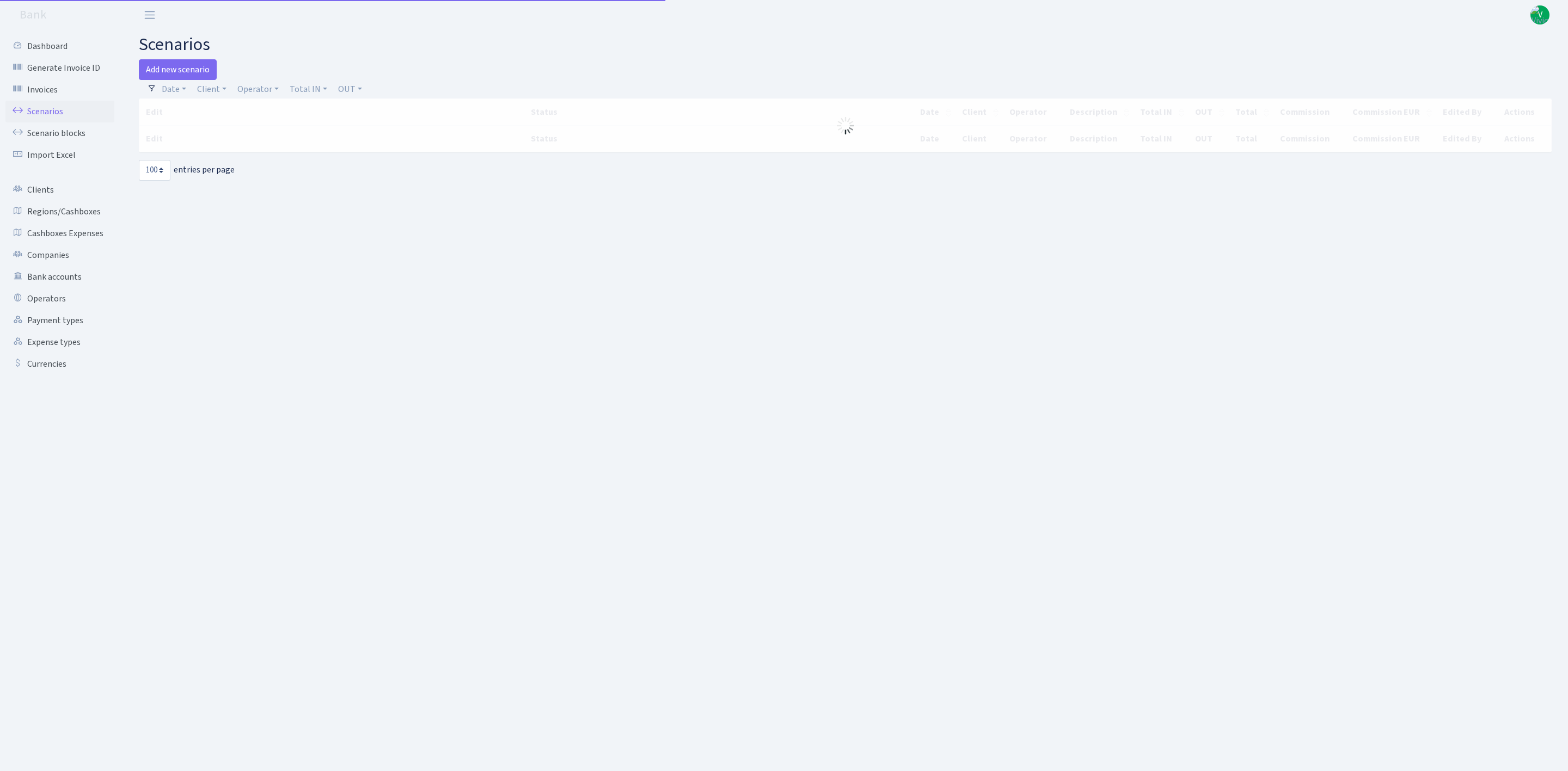
select select "100"
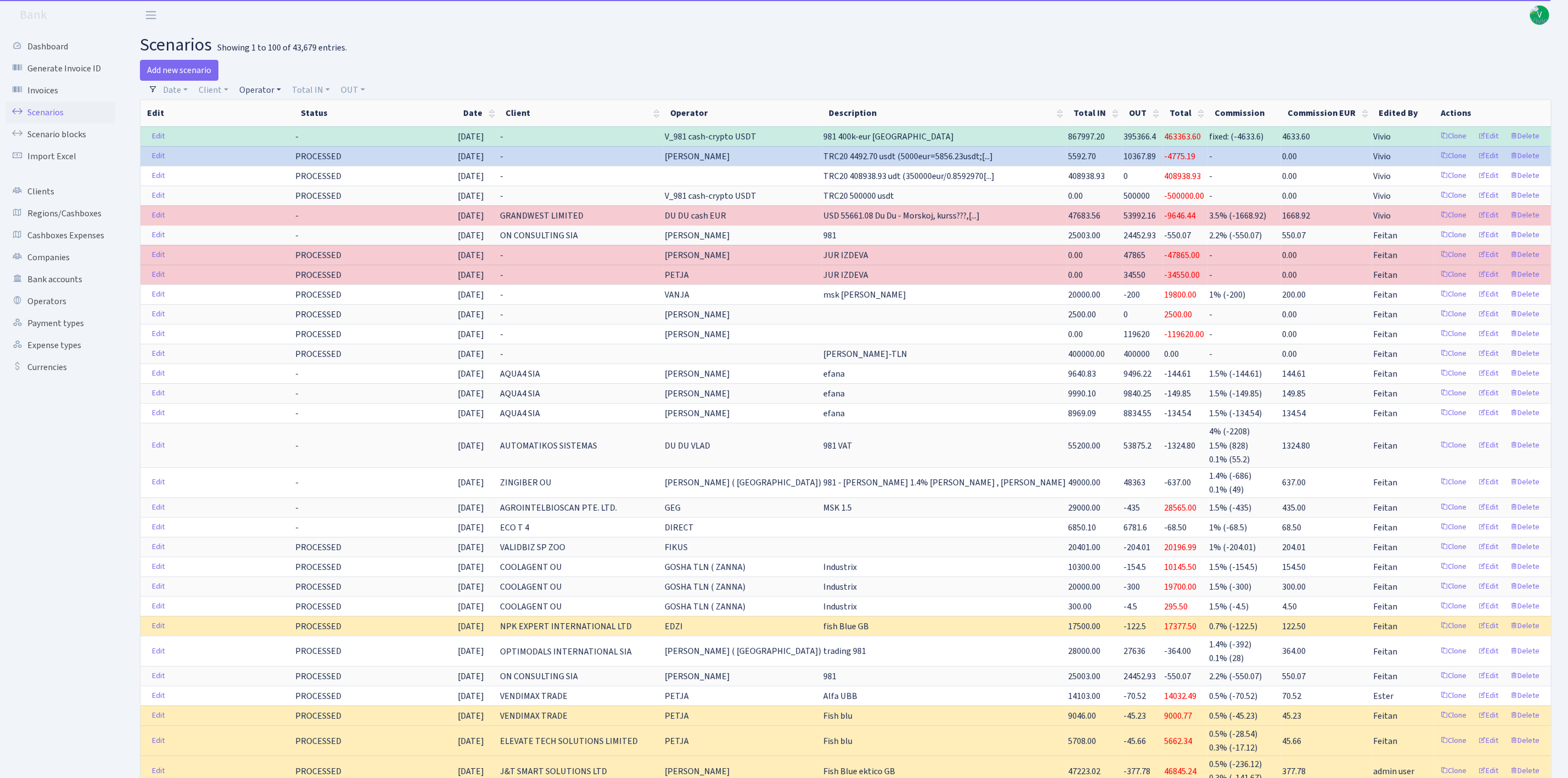
click at [251, 86] on link "Operator" at bounding box center [260, 90] width 50 height 18
click at [272, 123] on input "search" at bounding box center [279, 130] width 80 height 17
type input "v"
type input "981"
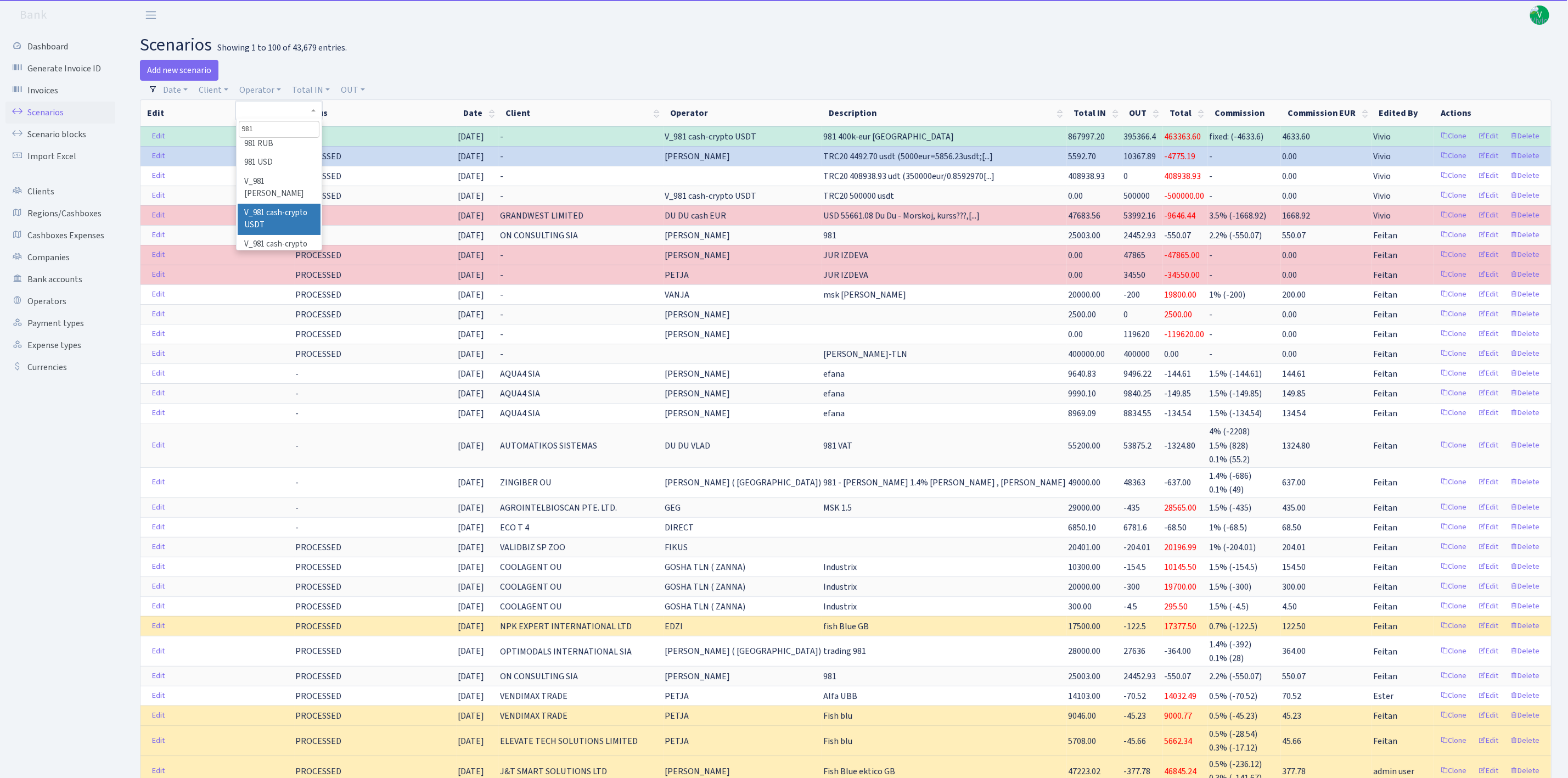
click at [280, 222] on li "V_981 cash-crypto USDT" at bounding box center [279, 219] width 83 height 31
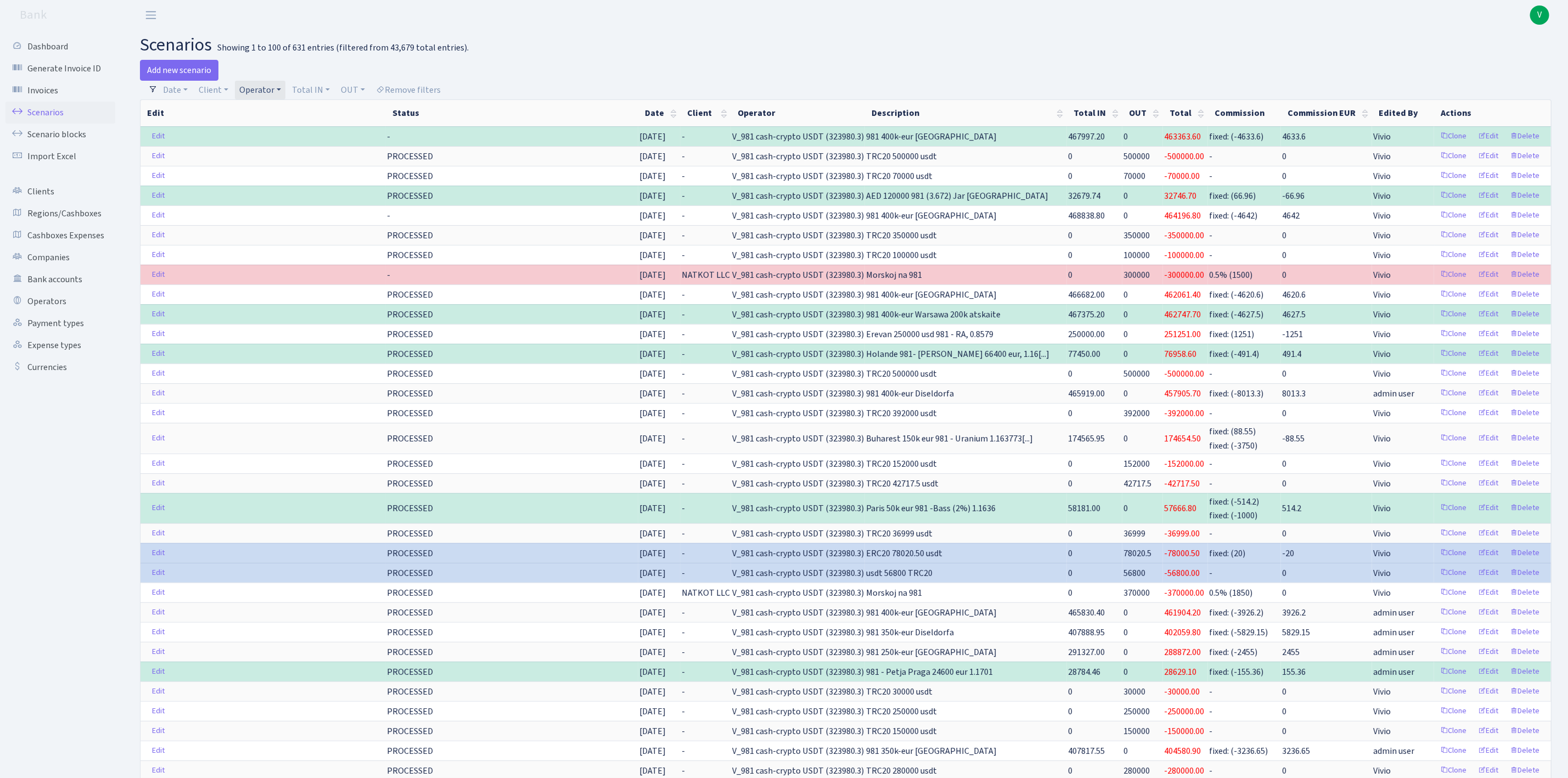
click at [252, 91] on link "Operator" at bounding box center [260, 90] width 50 height 18
